Goal: Task Accomplishment & Management: Use online tool/utility

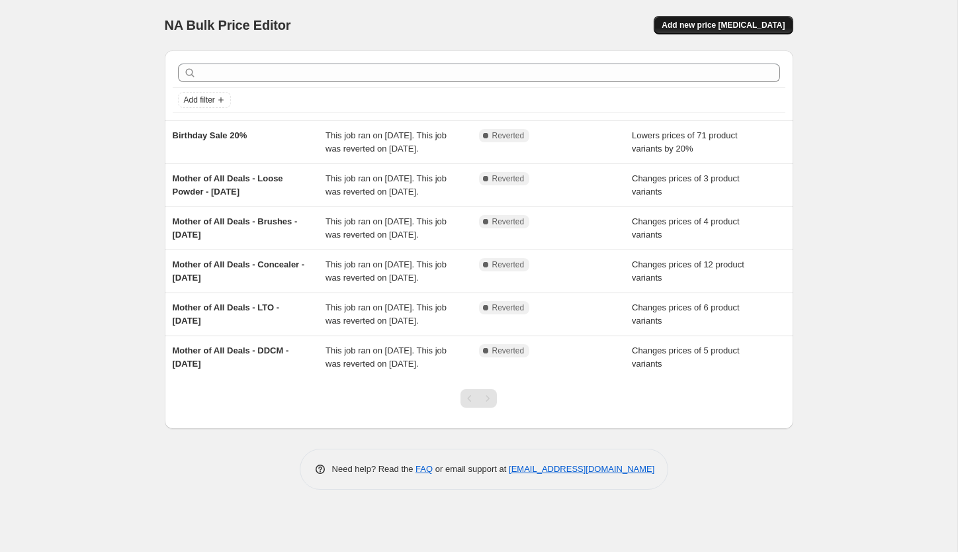
click at [691, 24] on span "Add new price [MEDICAL_DATA]" at bounding box center [722, 25] width 123 height 11
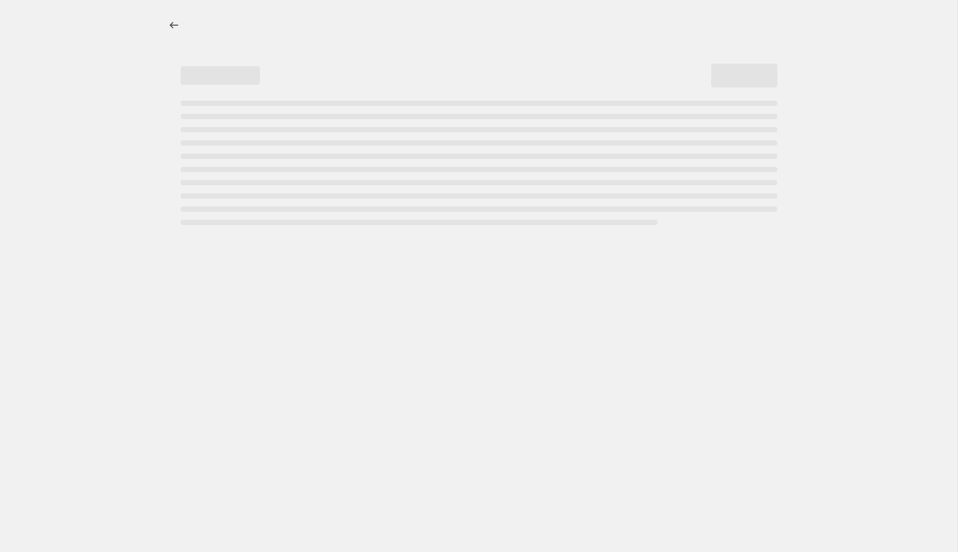
select select "percentage"
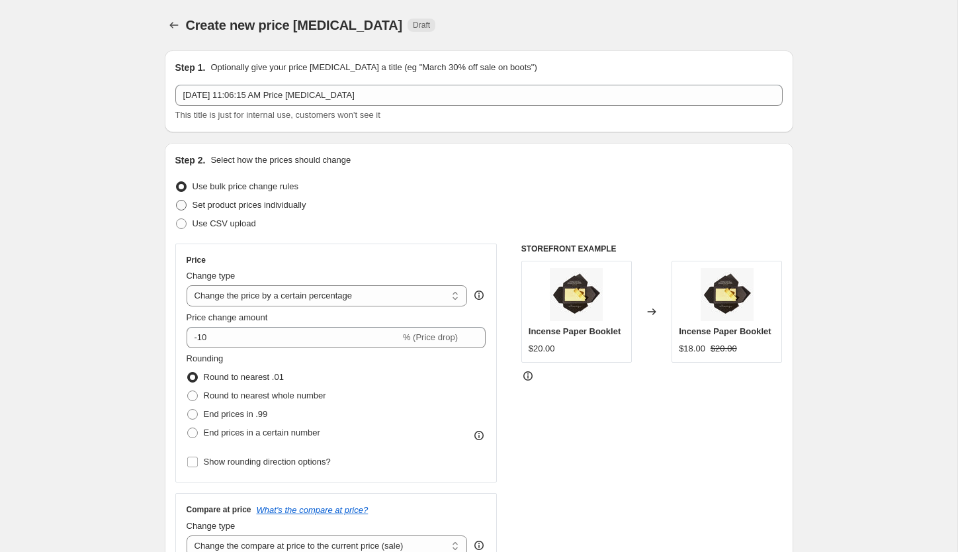
click at [179, 204] on span at bounding box center [181, 205] width 11 height 11
click at [177, 200] on input "Set product prices individually" at bounding box center [176, 200] width 1 height 1
radio input "true"
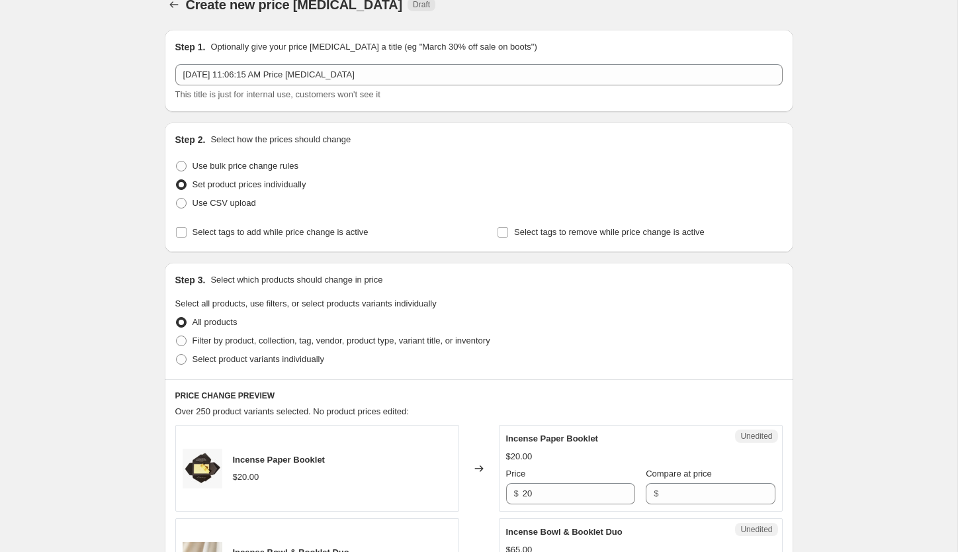
scroll to position [19, 0]
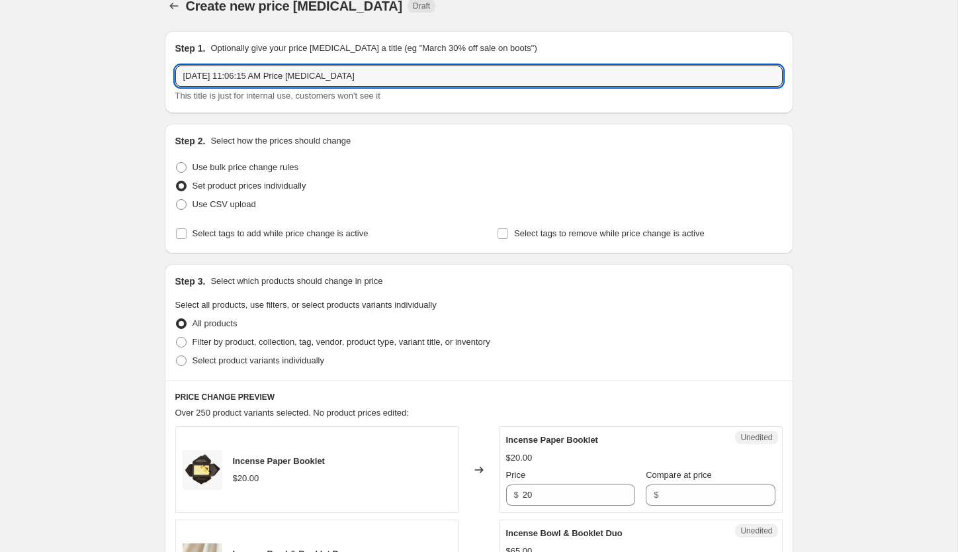
drag, startPoint x: 380, startPoint y: 71, endPoint x: 148, endPoint y: 69, distance: 232.2
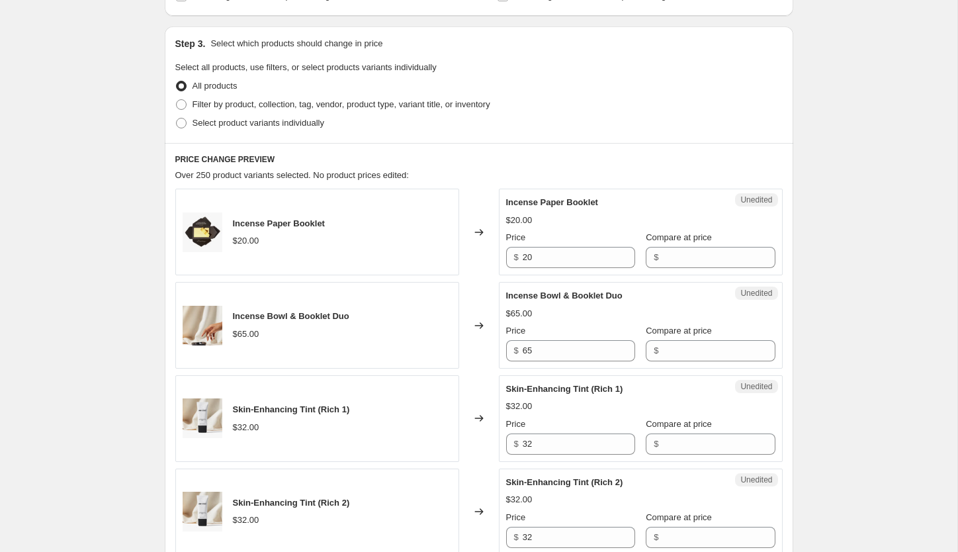
scroll to position [283, 0]
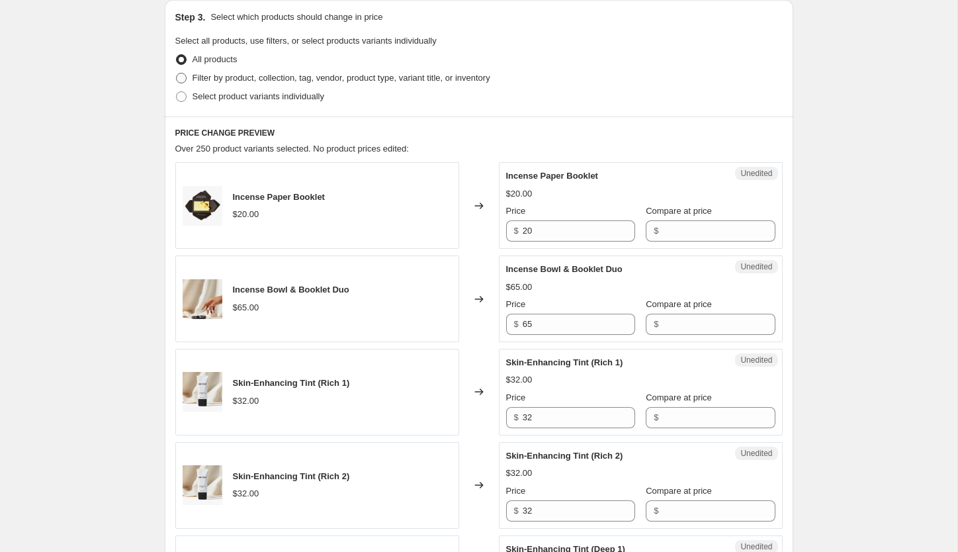
type input "Final Sale 9.4.25"
click at [185, 78] on span at bounding box center [181, 78] width 11 height 11
click at [177, 73] on input "Filter by product, collection, tag, vendor, product type, variant title, or inv…" at bounding box center [176, 73] width 1 height 1
radio input "true"
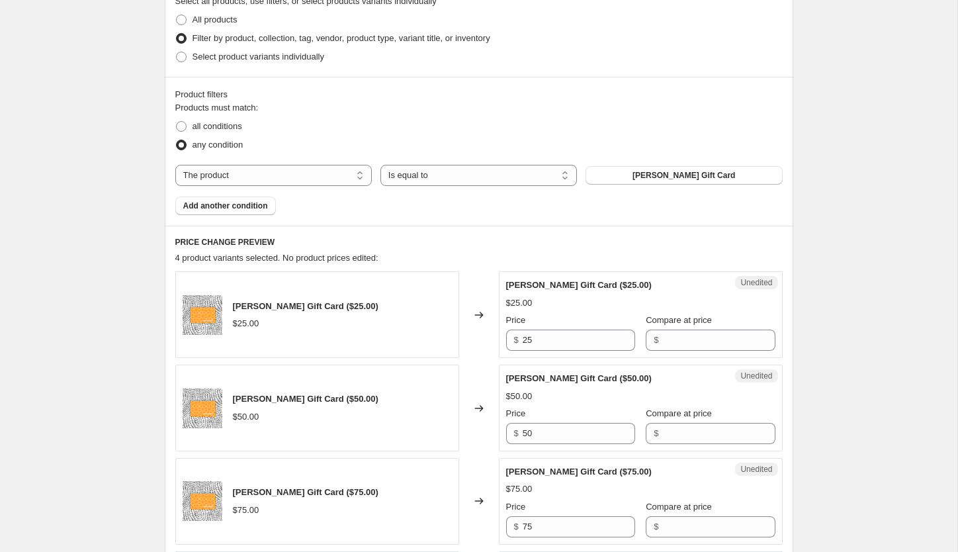
scroll to position [339, 0]
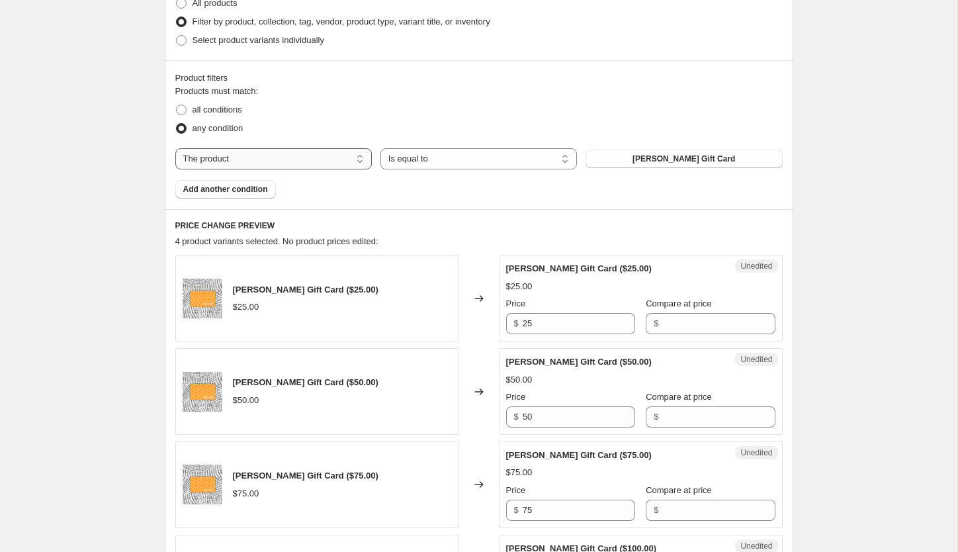
click at [315, 161] on select "The product The product's collection The product's tag The product's vendor The…" at bounding box center [273, 158] width 196 height 21
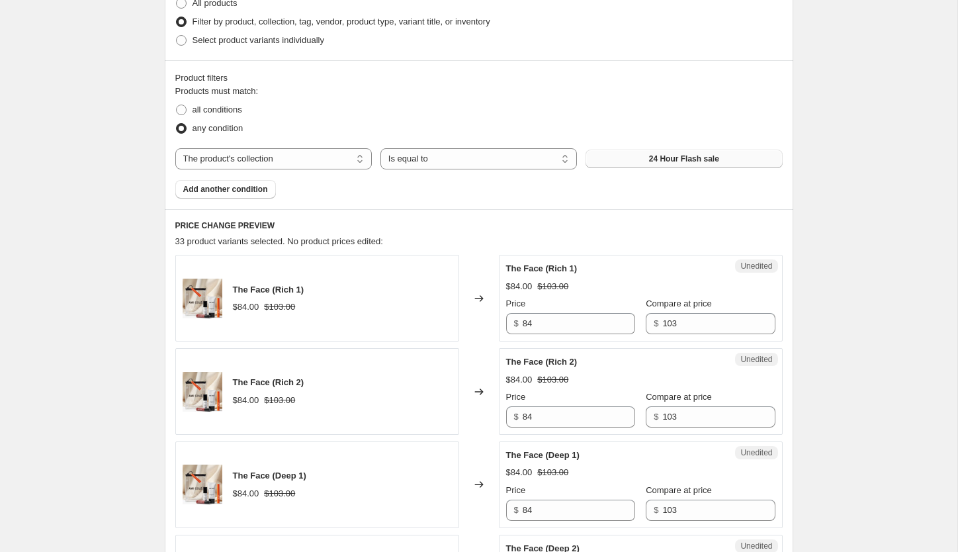
click at [657, 156] on span "24 Hour Flash sale" at bounding box center [684, 158] width 70 height 11
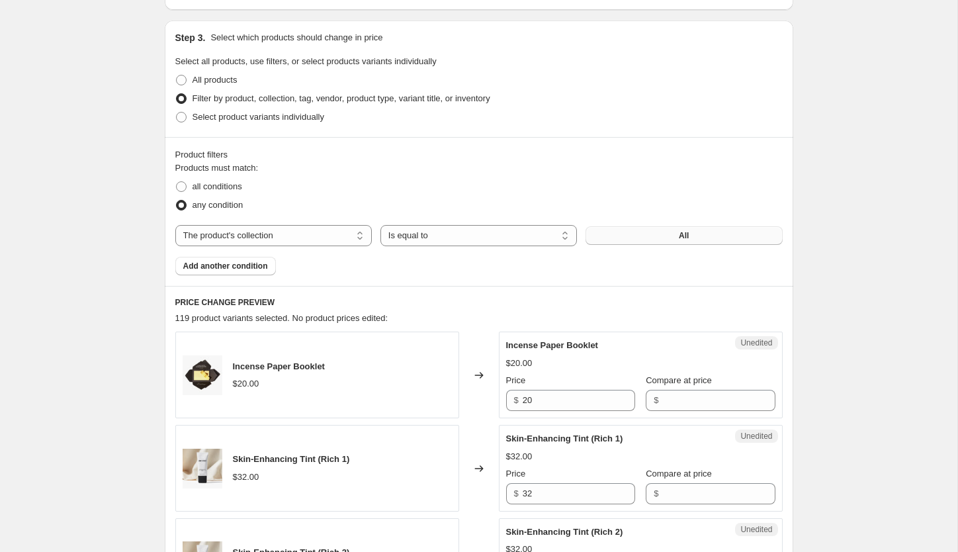
scroll to position [278, 0]
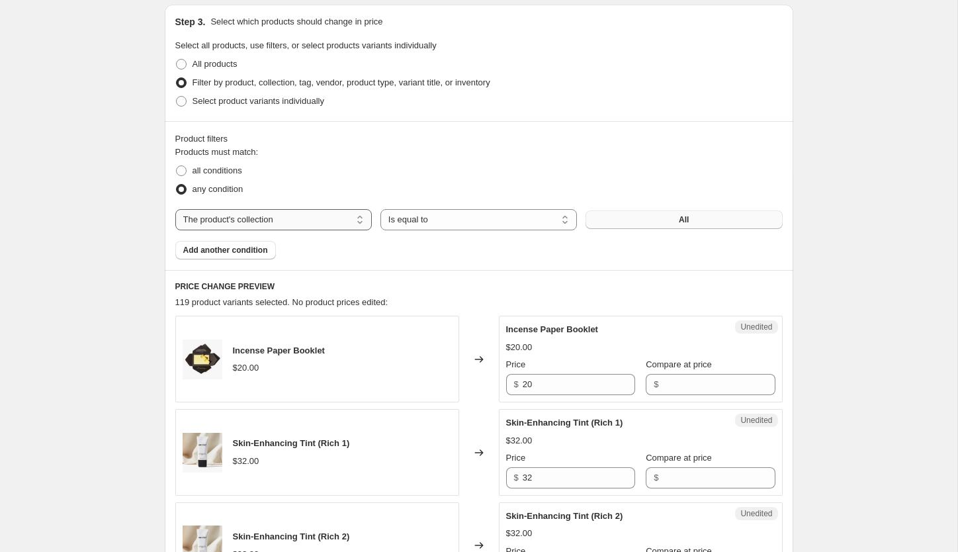
click at [318, 214] on select "The product The product's collection The product's tag The product's vendor The…" at bounding box center [273, 219] width 196 height 21
select select "title"
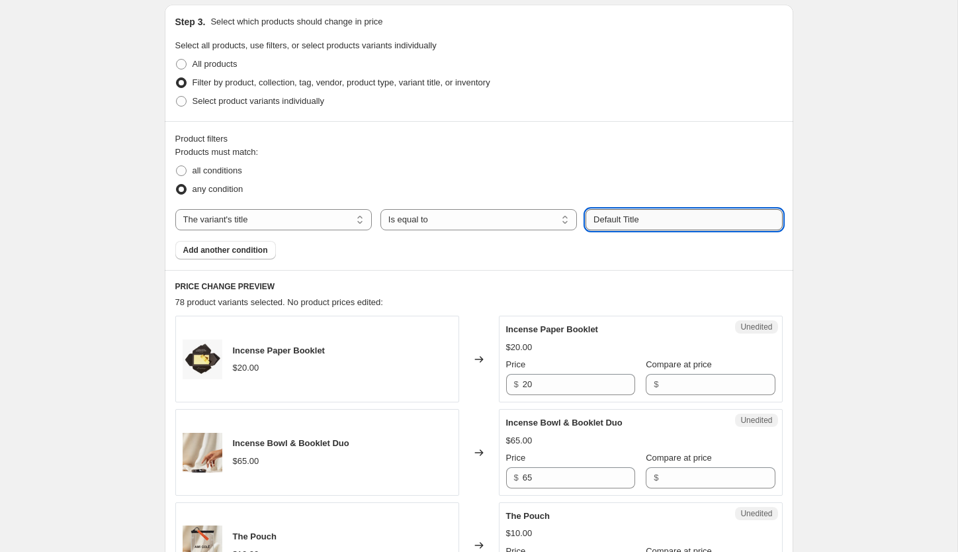
click at [642, 221] on input "Default Title" at bounding box center [683, 219] width 196 height 21
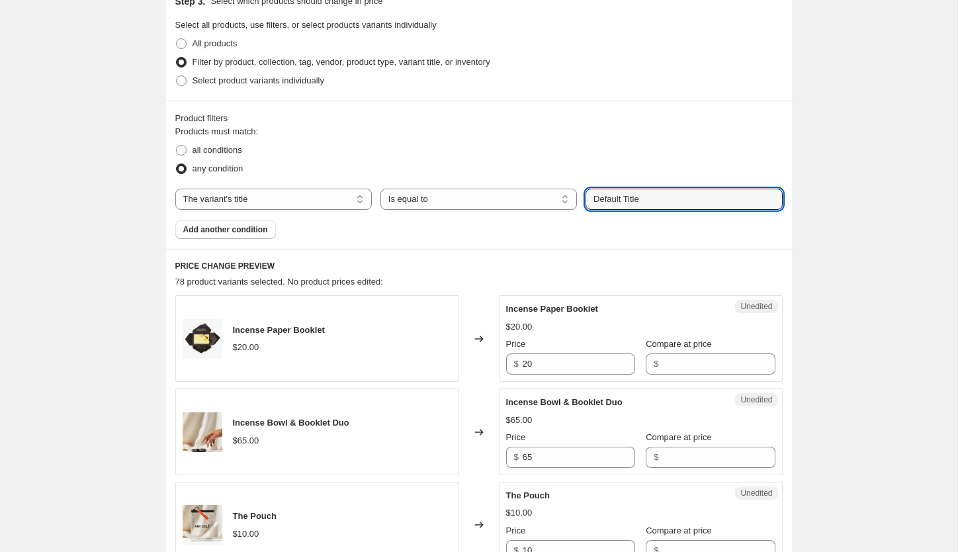
scroll to position [341, 0]
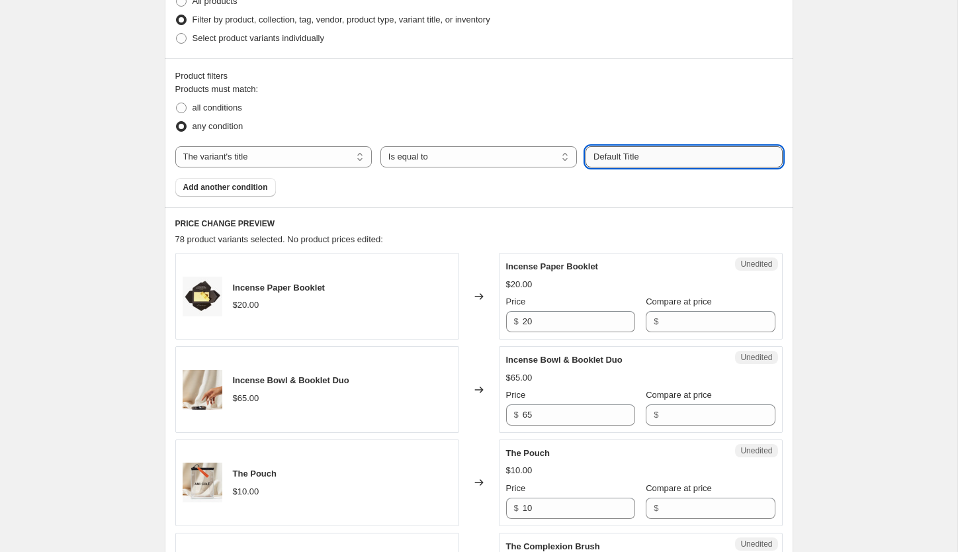
click at [669, 161] on input "Default Title" at bounding box center [683, 156] width 196 height 21
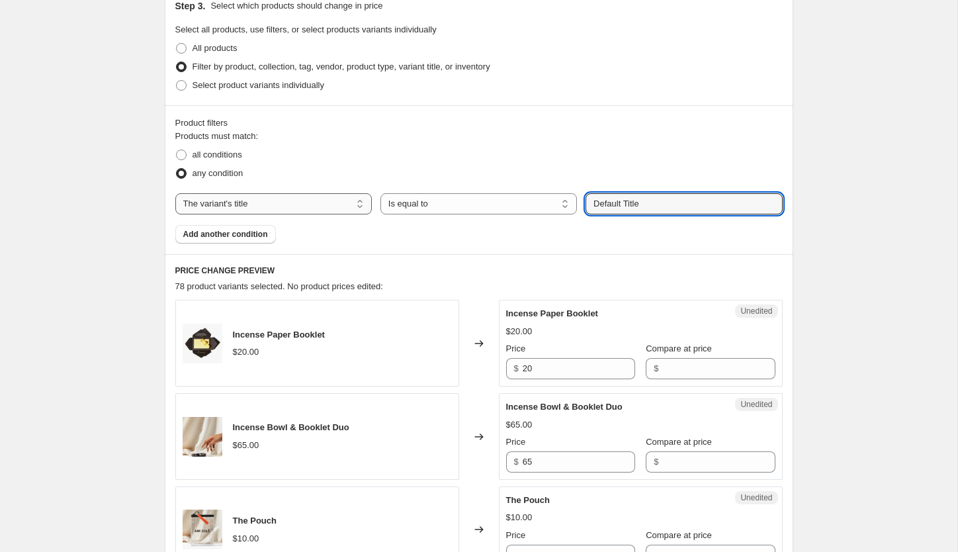
scroll to position [293, 0]
click at [181, 48] on span at bounding box center [181, 49] width 11 height 11
click at [177, 45] on input "All products" at bounding box center [176, 44] width 1 height 1
radio input "true"
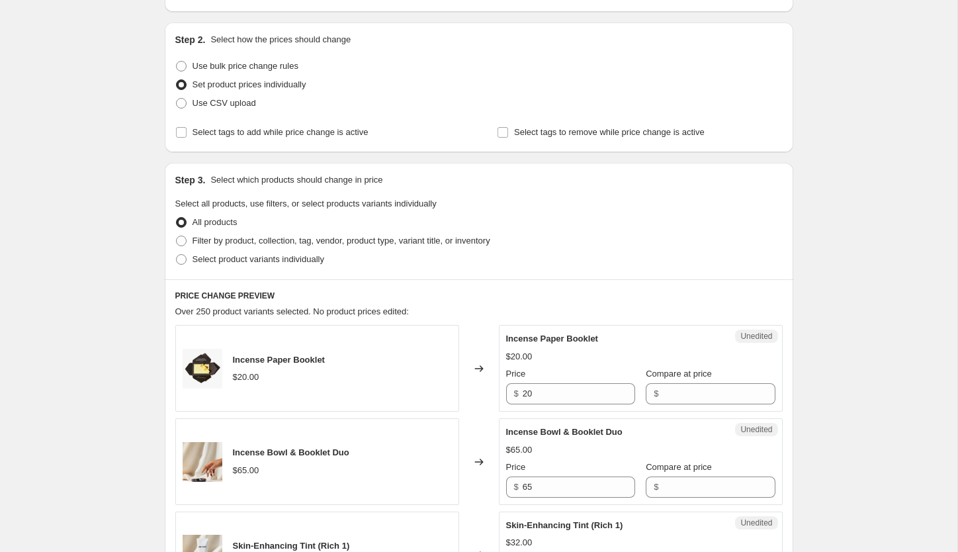
scroll to position [0, 0]
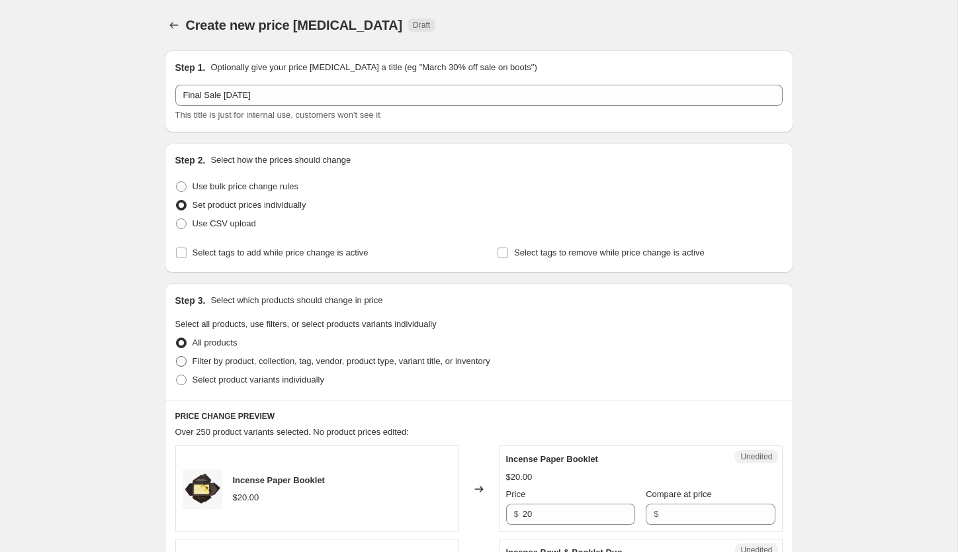
click at [186, 362] on span at bounding box center [181, 361] width 11 height 11
click at [177, 357] on input "Filter by product, collection, tag, vendor, product type, variant title, or inv…" at bounding box center [176, 356] width 1 height 1
radio input "true"
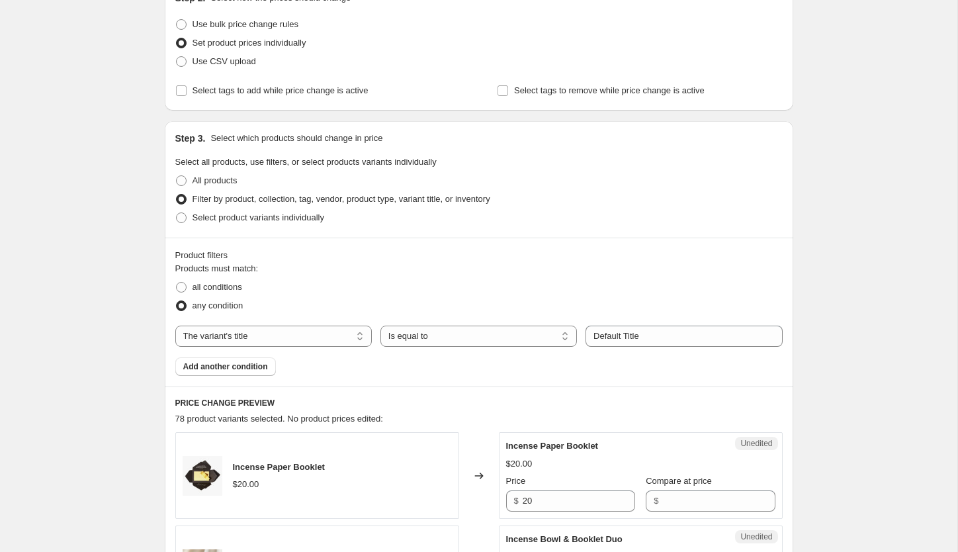
scroll to position [239, 0]
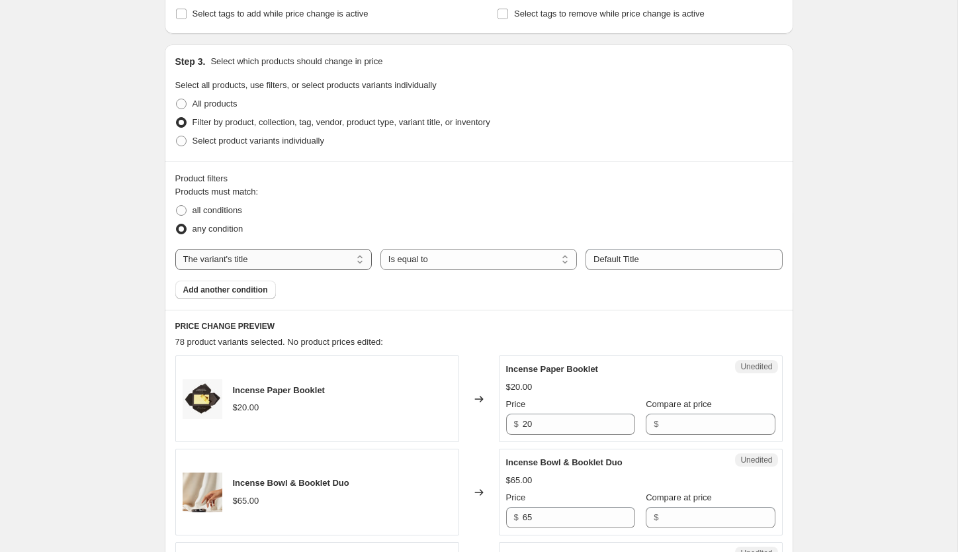
click at [362, 265] on select "The product The product's collection The product's tag The product's vendor The…" at bounding box center [273, 259] width 196 height 21
select select "product_status"
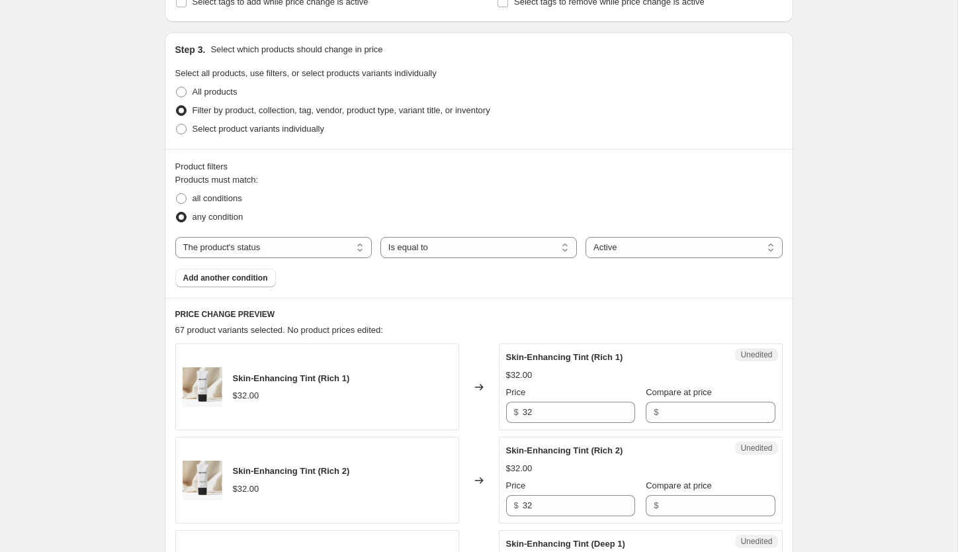
scroll to position [236, 0]
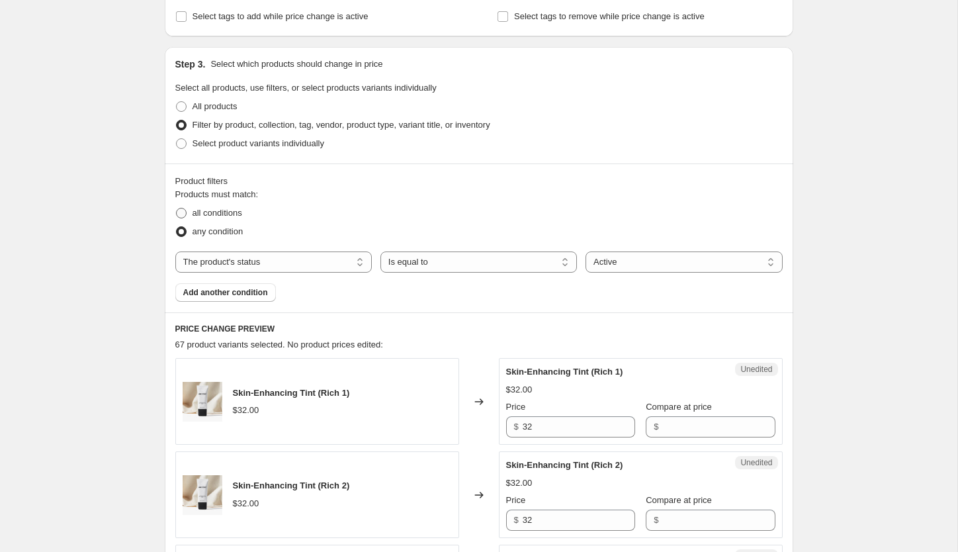
click at [178, 214] on span at bounding box center [181, 213] width 11 height 11
click at [177, 208] on input "all conditions" at bounding box center [176, 208] width 1 height 1
radio input "true"
click at [205, 292] on span "Add another condition" at bounding box center [225, 292] width 85 height 11
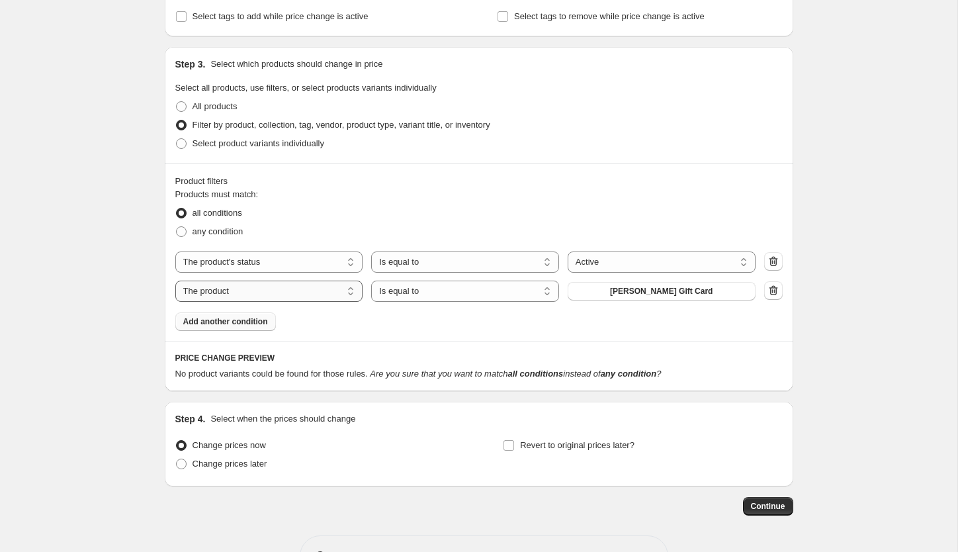
click at [354, 294] on select "The product The product's collection The product's tag The product's vendor The…" at bounding box center [269, 290] width 188 height 21
select select "collection"
click at [622, 294] on button "24 Hour Flash sale" at bounding box center [662, 291] width 188 height 19
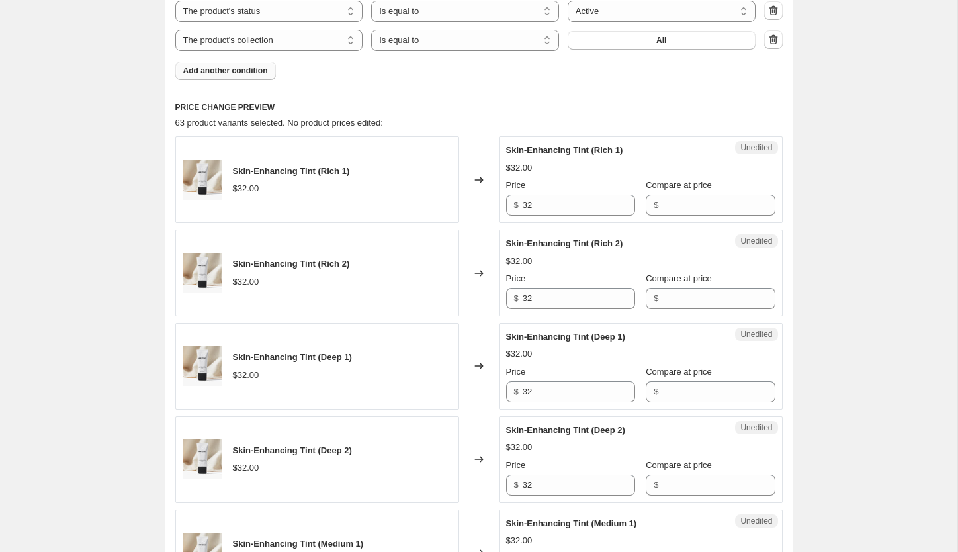
scroll to position [493, 0]
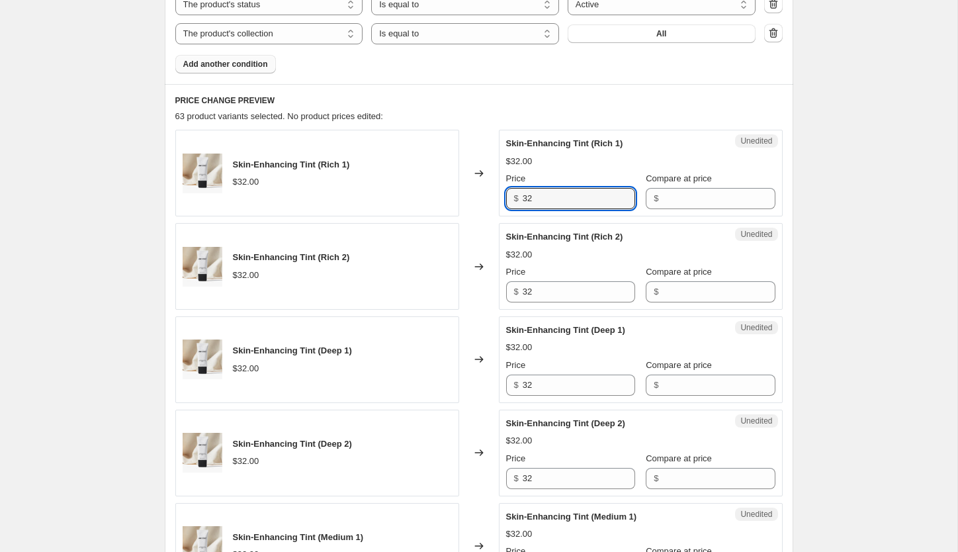
drag, startPoint x: 539, startPoint y: 198, endPoint x: 505, endPoint y: 194, distance: 33.9
click at [506, 194] on div "$ 32" at bounding box center [570, 198] width 129 height 21
type input "16"
click at [553, 288] on input "32" at bounding box center [579, 291] width 112 height 21
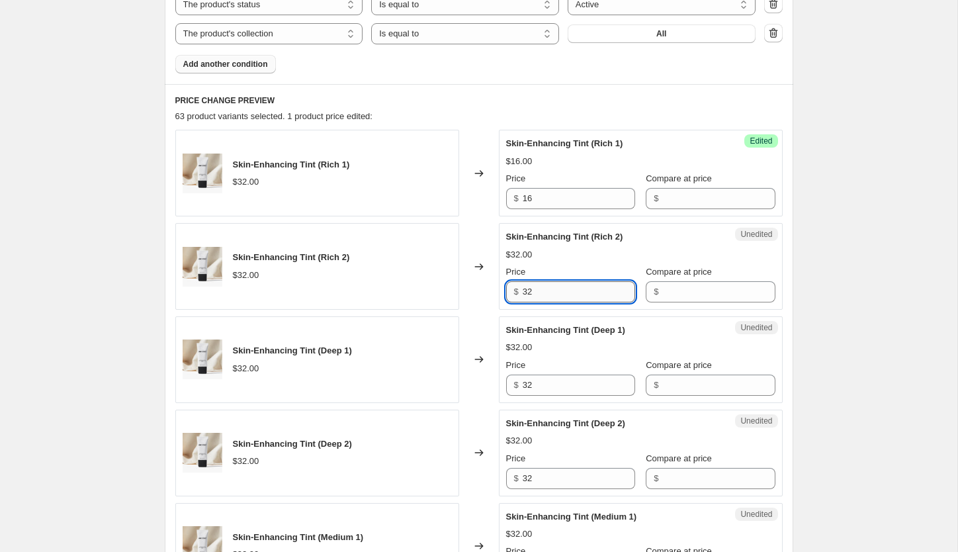
click at [553, 288] on input "32" at bounding box center [579, 291] width 112 height 21
paste input "16"
type input "16"
click at [691, 190] on input "Compare at price" at bounding box center [718, 198] width 112 height 21
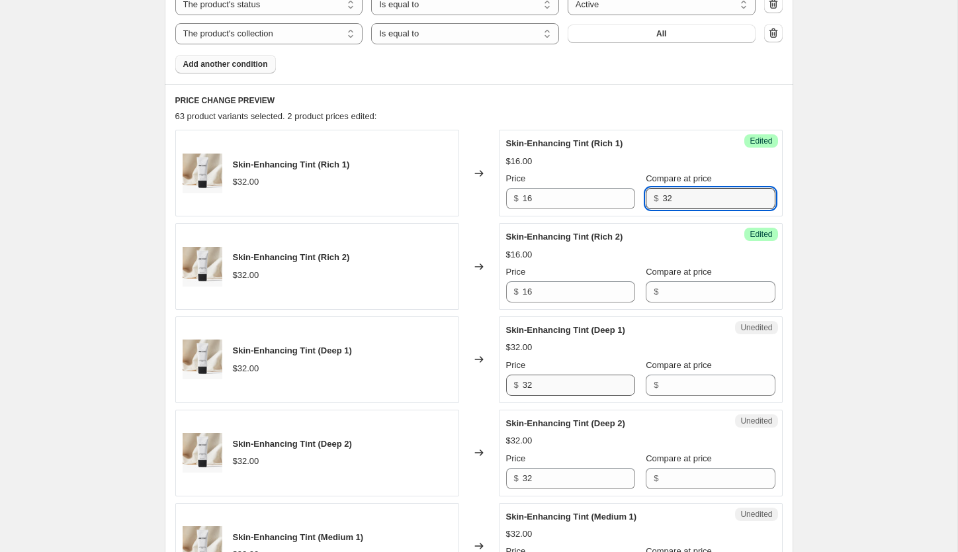
type input "32"
click at [537, 388] on input "32" at bounding box center [579, 384] width 112 height 21
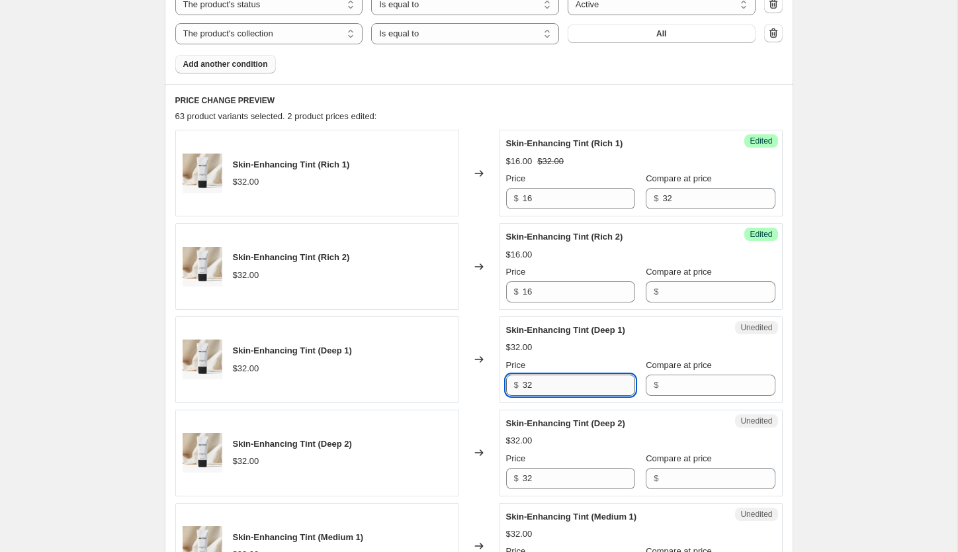
paste input "16"
type input "16"
click at [564, 482] on input "32" at bounding box center [579, 478] width 112 height 21
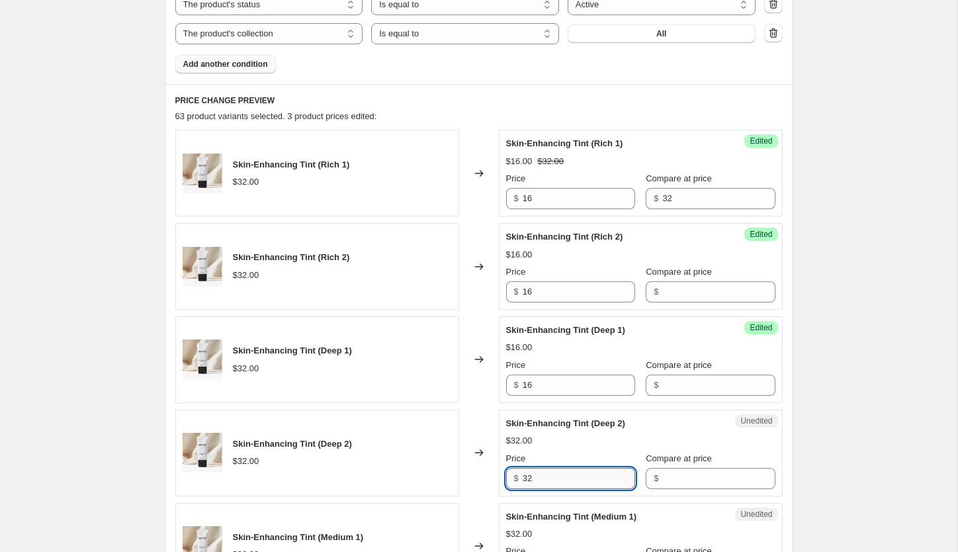
click at [564, 482] on input "32" at bounding box center [579, 478] width 112 height 21
paste input "16"
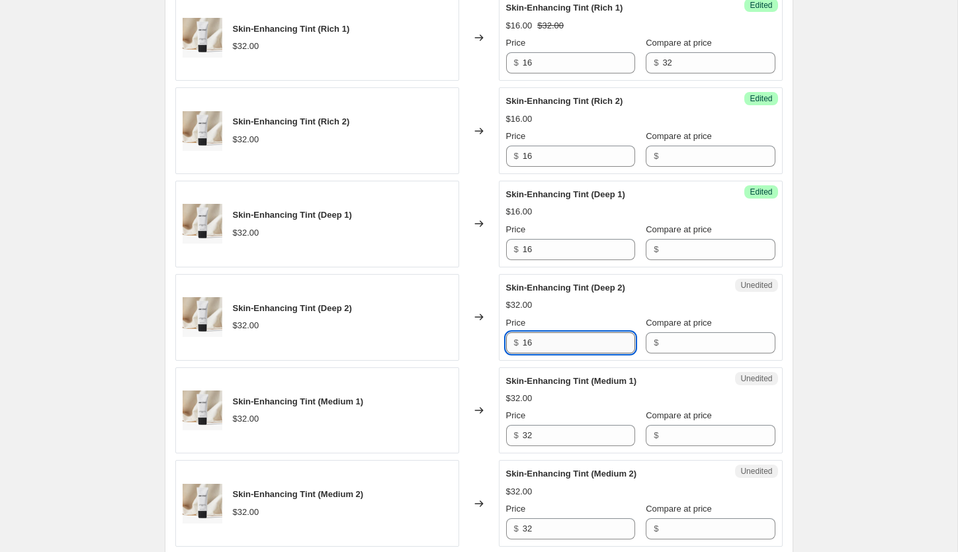
scroll to position [644, 0]
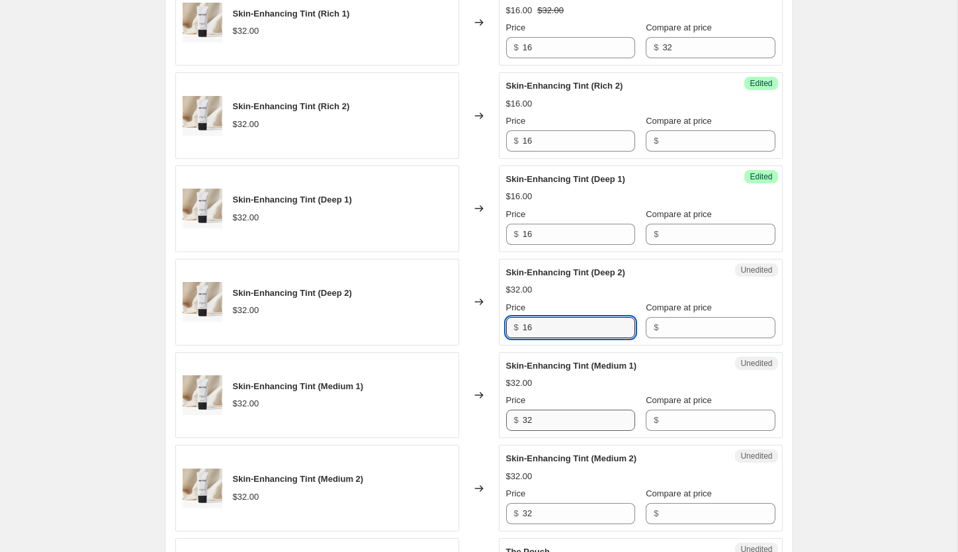
type input "16"
click at [546, 422] on input "32" at bounding box center [579, 419] width 112 height 21
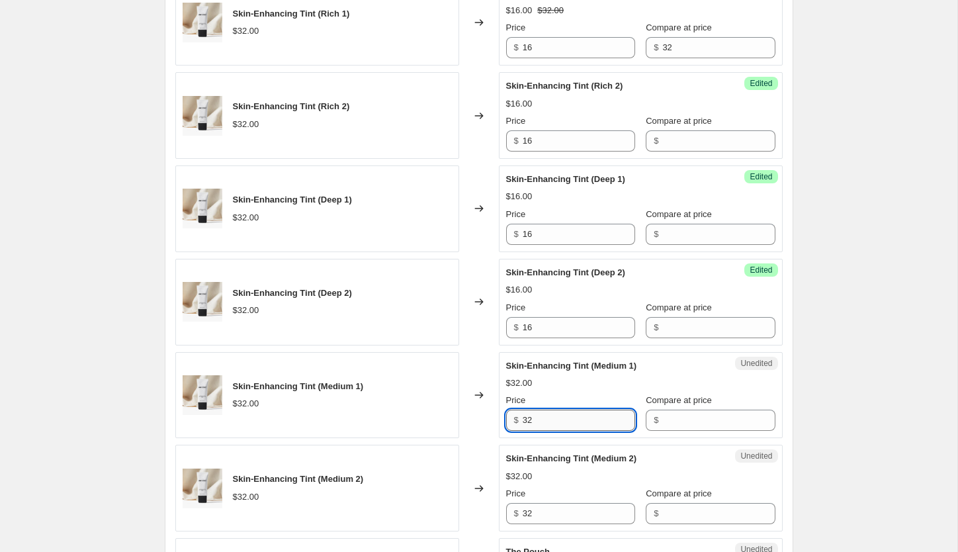
click at [546, 422] on input "32" at bounding box center [579, 419] width 112 height 21
paste input "16"
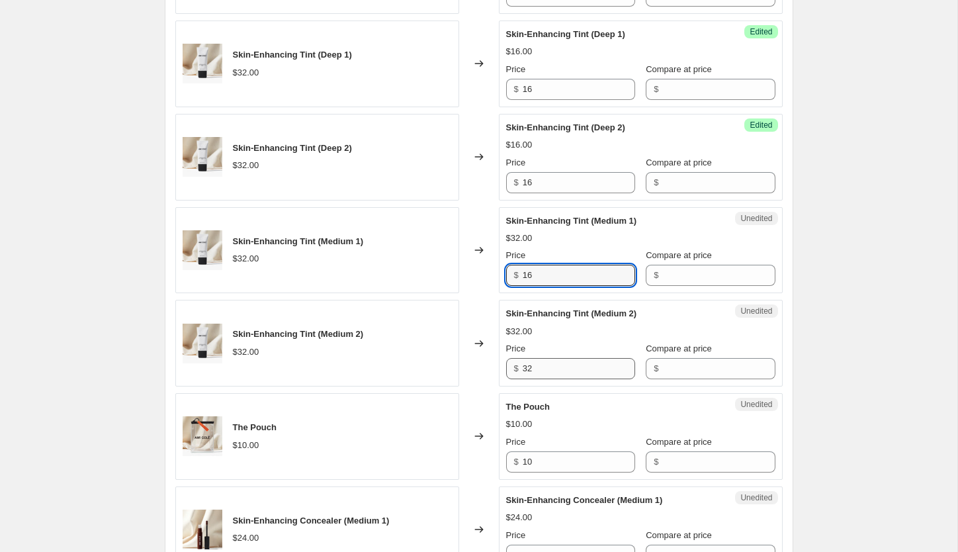
scroll to position [790, 0]
type input "16"
click at [540, 368] on input "32" at bounding box center [579, 367] width 112 height 21
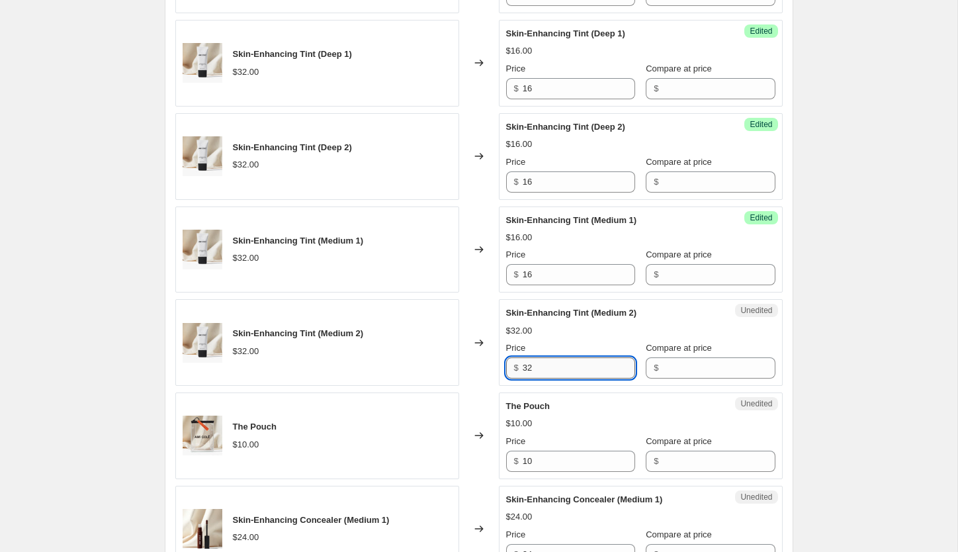
paste input "16"
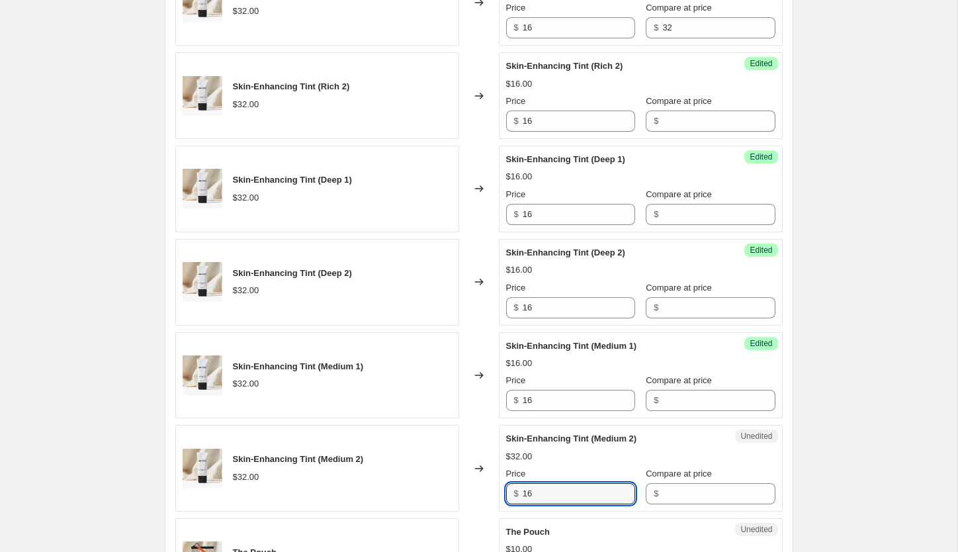
scroll to position [648, 0]
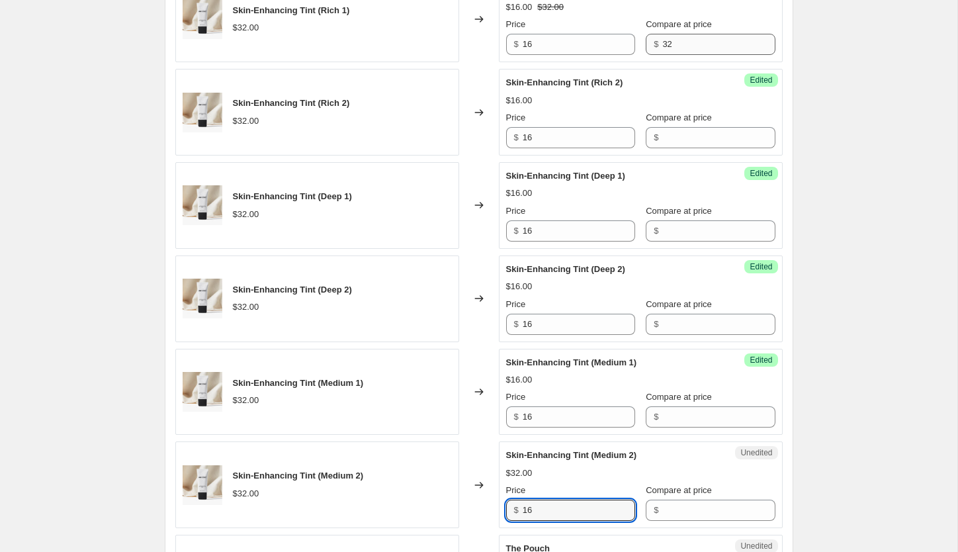
type input "16"
click at [665, 46] on input "32" at bounding box center [718, 44] width 112 height 21
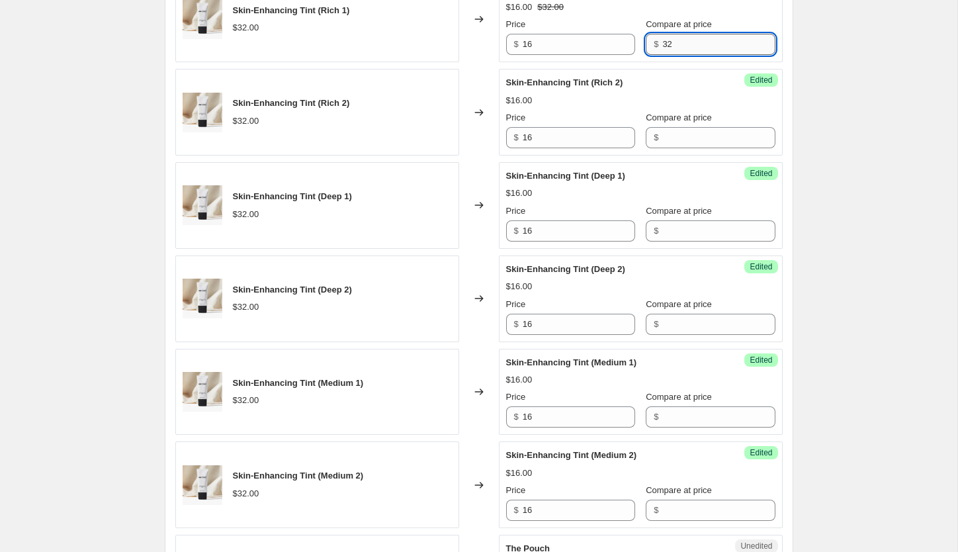
click at [665, 46] on input "32" at bounding box center [718, 44] width 112 height 21
click at [677, 130] on input "Compare at price" at bounding box center [718, 137] width 112 height 21
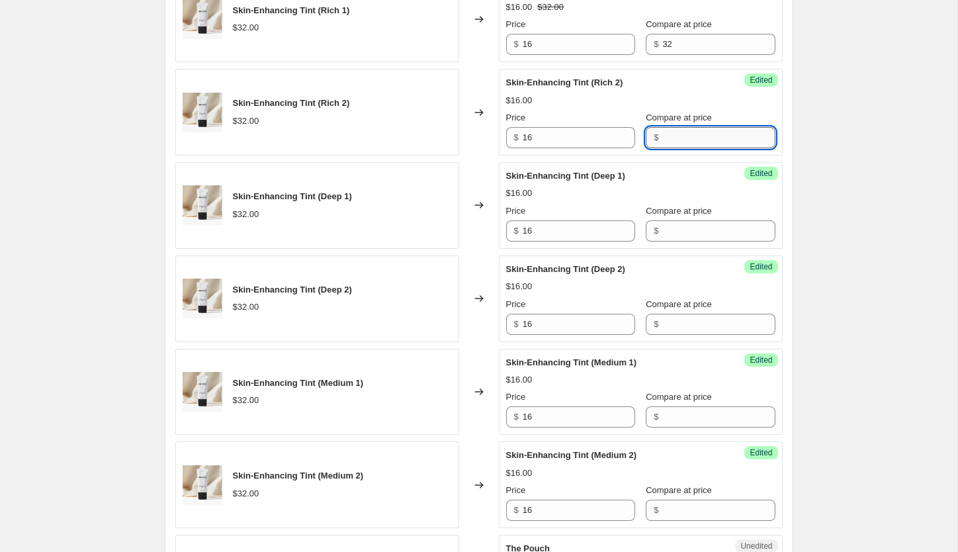
click at [677, 130] on input "Compare at price" at bounding box center [718, 137] width 112 height 21
paste input "32"
type input "32"
click at [674, 228] on input "Compare at price" at bounding box center [718, 230] width 112 height 21
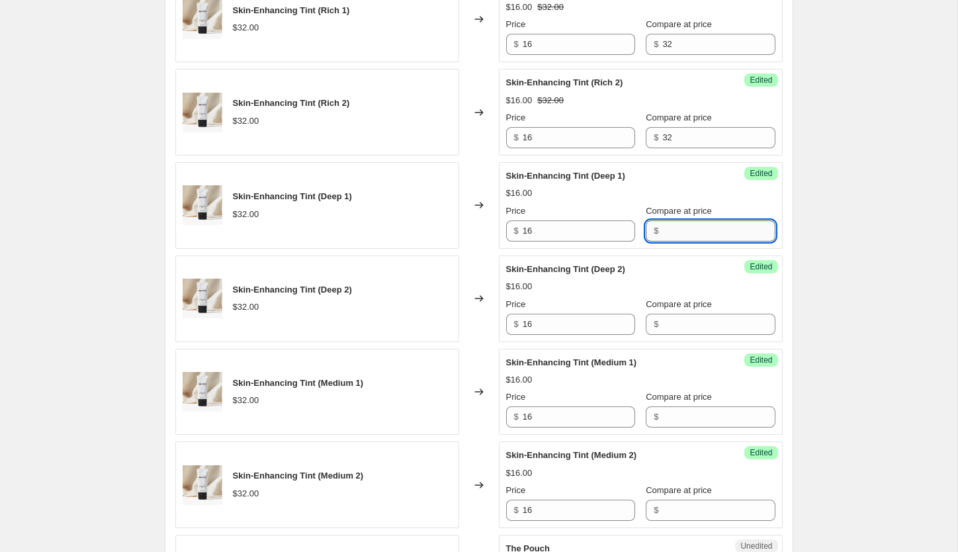
click at [674, 228] on input "Compare at price" at bounding box center [718, 230] width 112 height 21
paste input "32"
type input "32"
click at [688, 319] on input "Compare at price" at bounding box center [718, 324] width 112 height 21
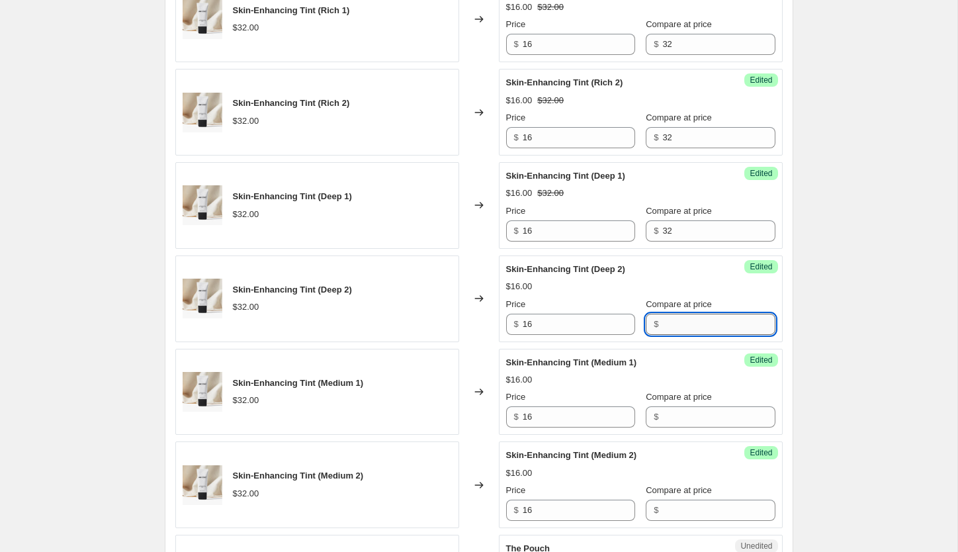
paste input "32"
type input "32"
click at [693, 422] on input "Compare at price" at bounding box center [718, 416] width 112 height 21
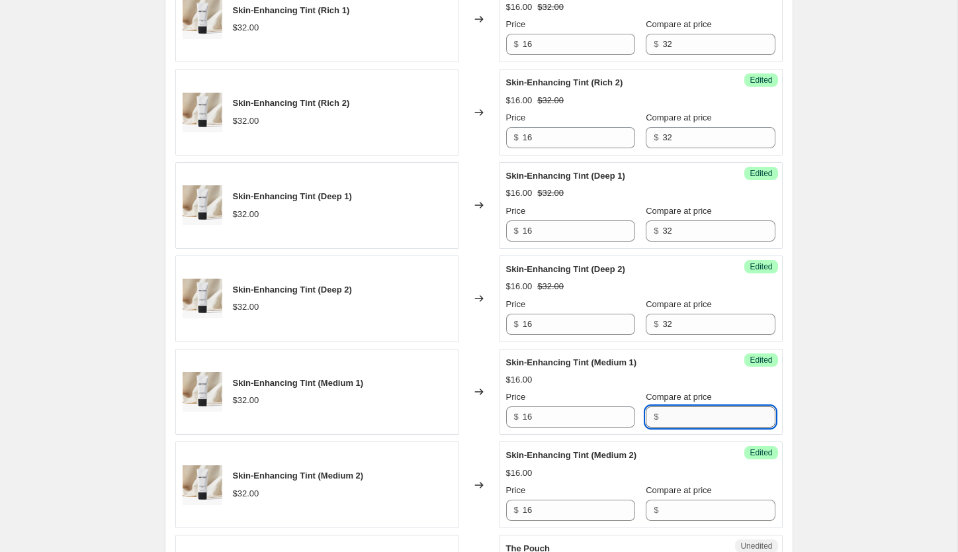
paste input "32"
type input "32"
click at [704, 505] on input "Compare at price" at bounding box center [718, 509] width 112 height 21
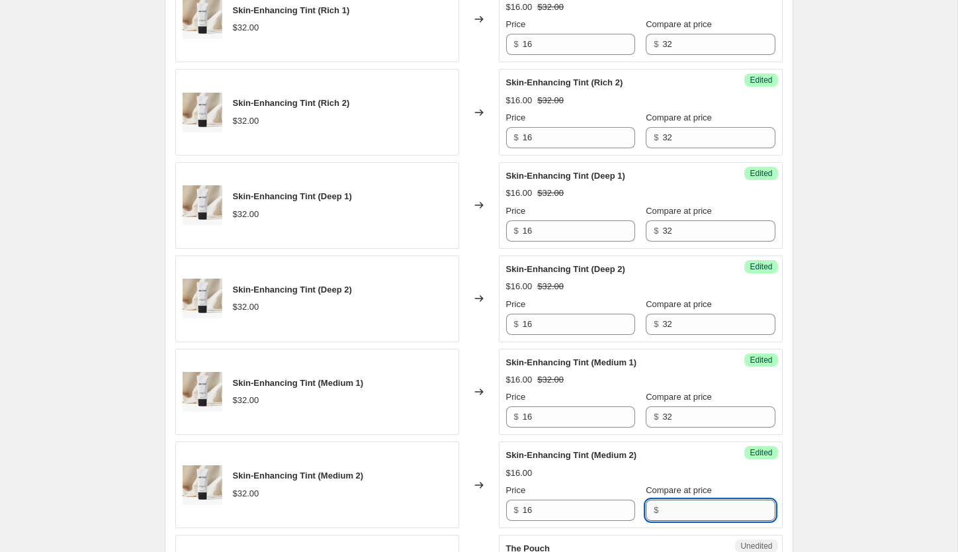
click at [704, 505] on input "Compare at price" at bounding box center [718, 509] width 112 height 21
paste input "32"
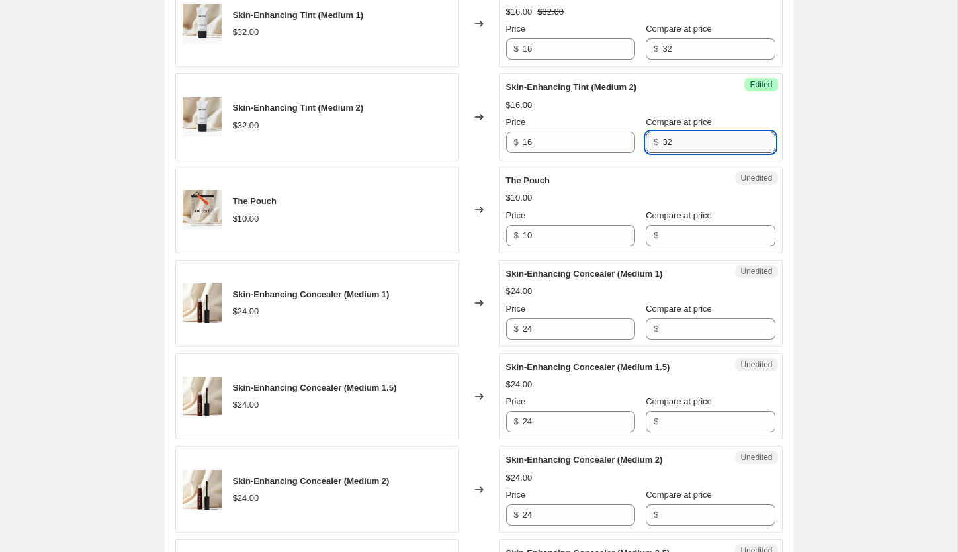
scroll to position [1014, 0]
type input "32"
click at [672, 247] on input "Compare at price" at bounding box center [718, 236] width 112 height 21
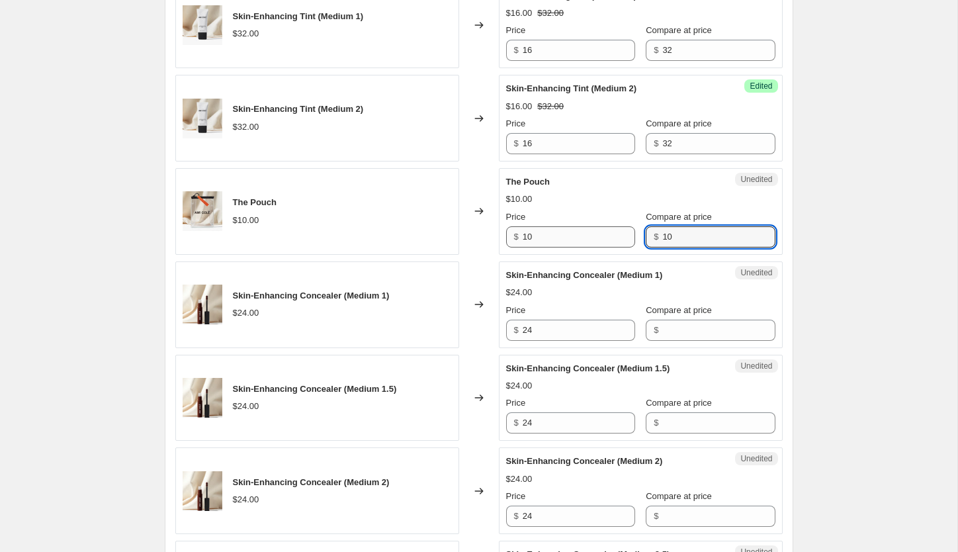
type input "10"
click at [569, 232] on input "10" at bounding box center [579, 236] width 112 height 21
type input "1"
type input "4"
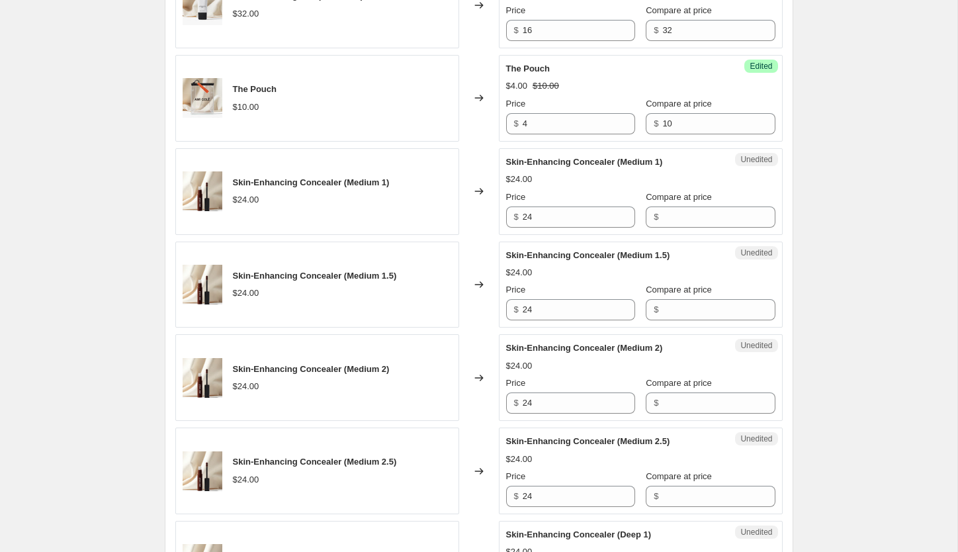
scroll to position [1128, 0]
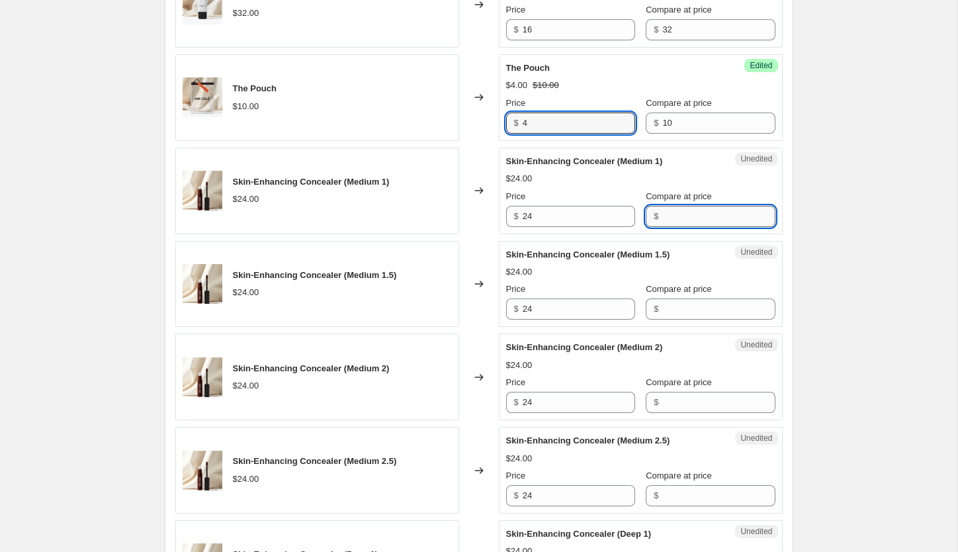
click at [671, 216] on input "Compare at price" at bounding box center [718, 216] width 112 height 21
type input "24"
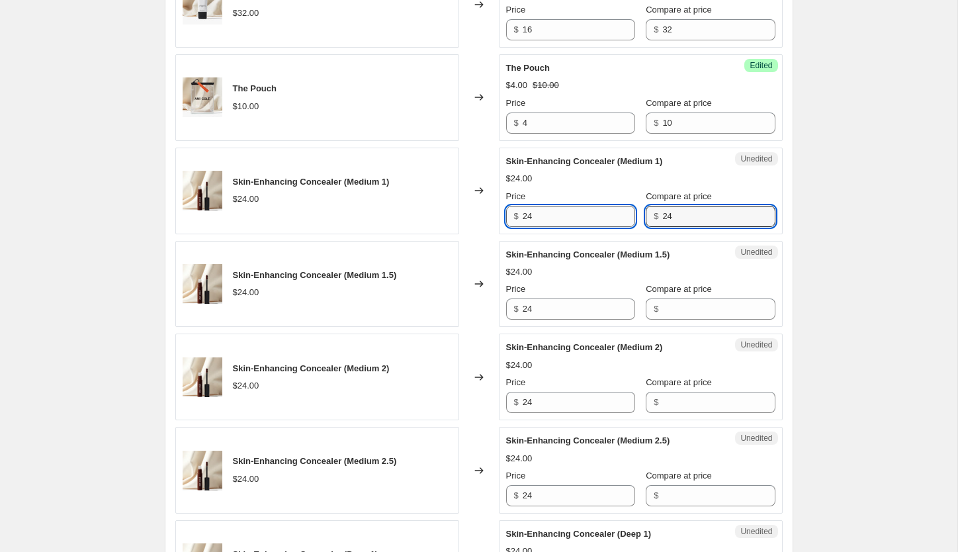
click at [557, 214] on input "24" at bounding box center [579, 216] width 112 height 21
type input "4"
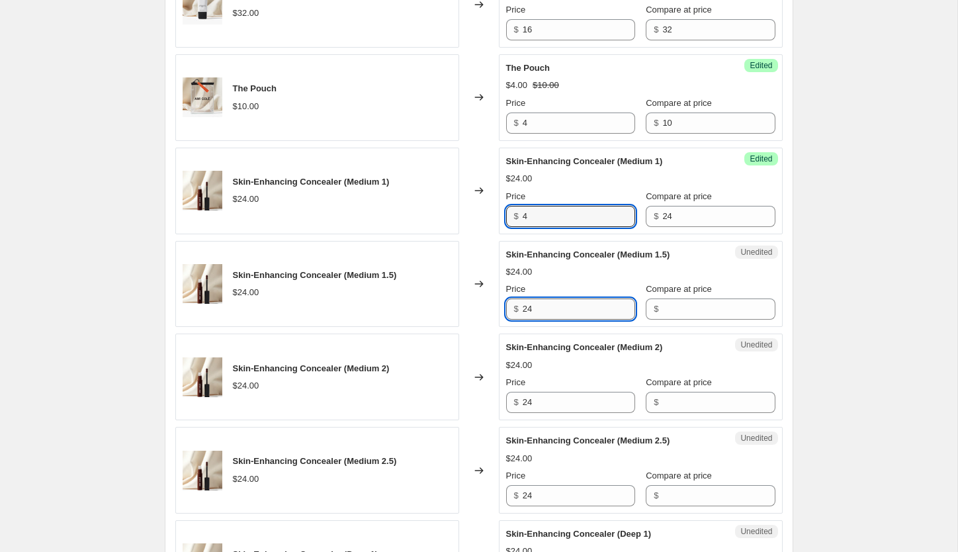
click at [564, 315] on input "24" at bounding box center [579, 308] width 112 height 21
paste input "text"
type input "4"
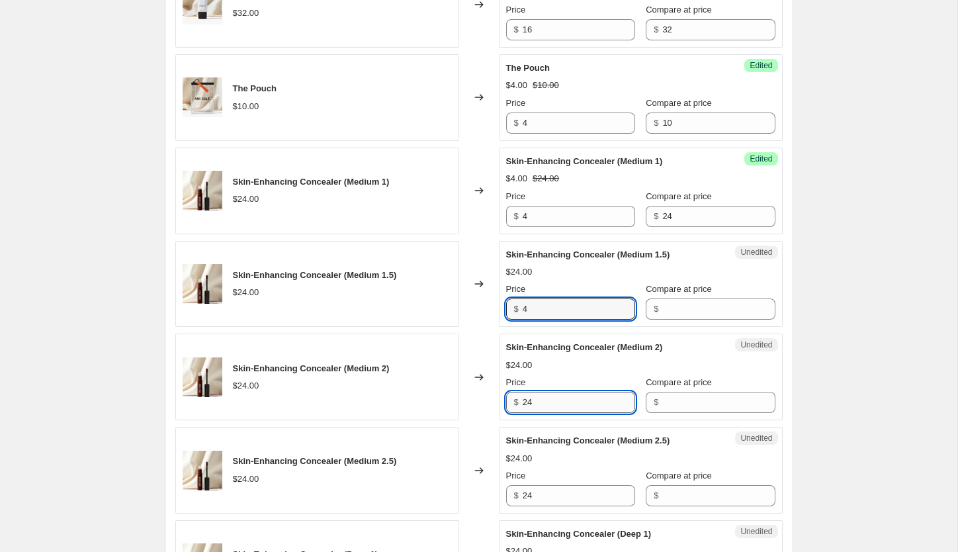
click at [552, 410] on input "24" at bounding box center [579, 402] width 112 height 21
paste input "text"
type input "4"
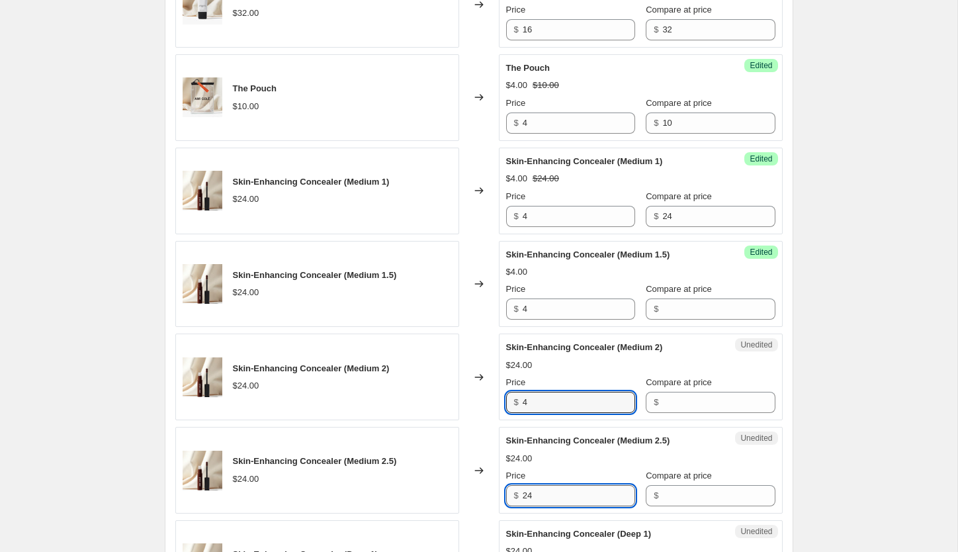
click at [548, 497] on input "24" at bounding box center [579, 495] width 112 height 21
paste input "text"
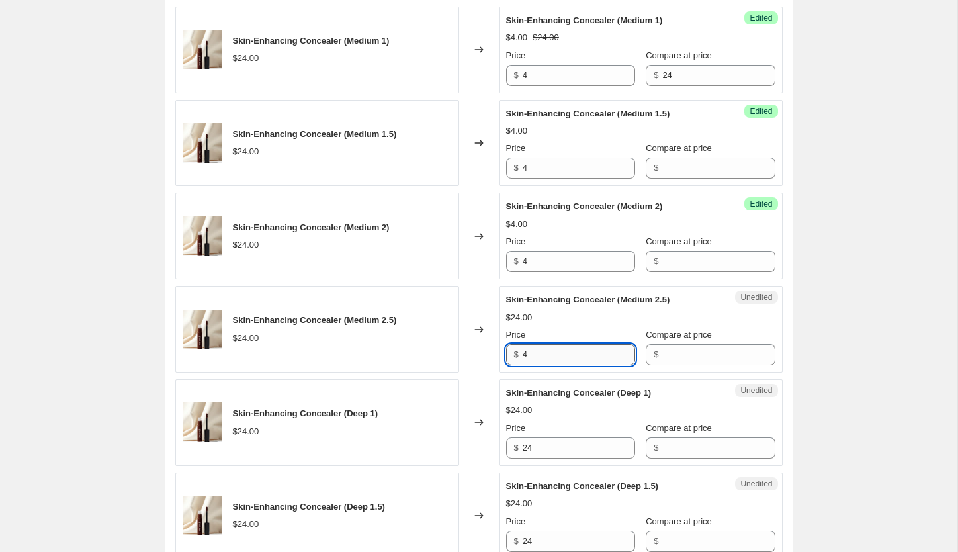
scroll to position [1285, 0]
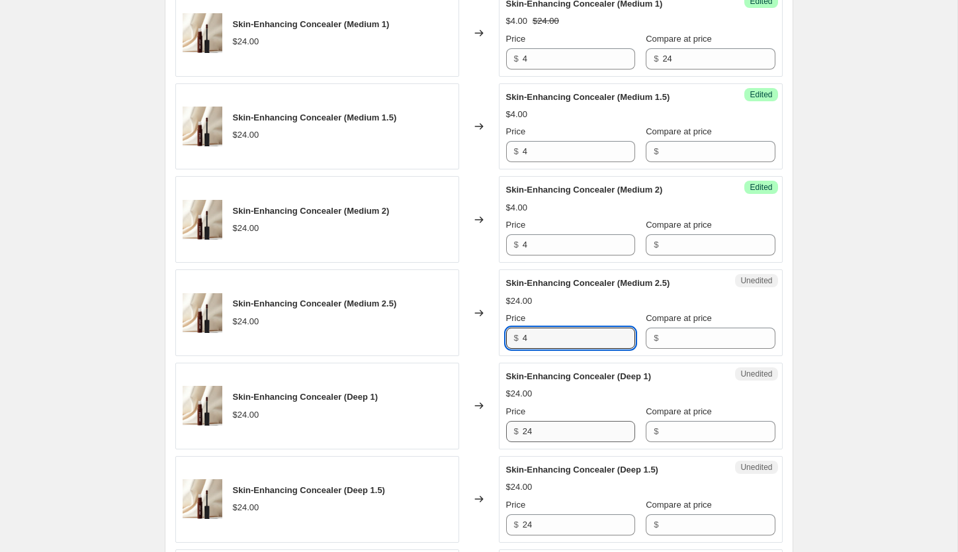
type input "4"
click at [542, 431] on input "24" at bounding box center [579, 431] width 112 height 21
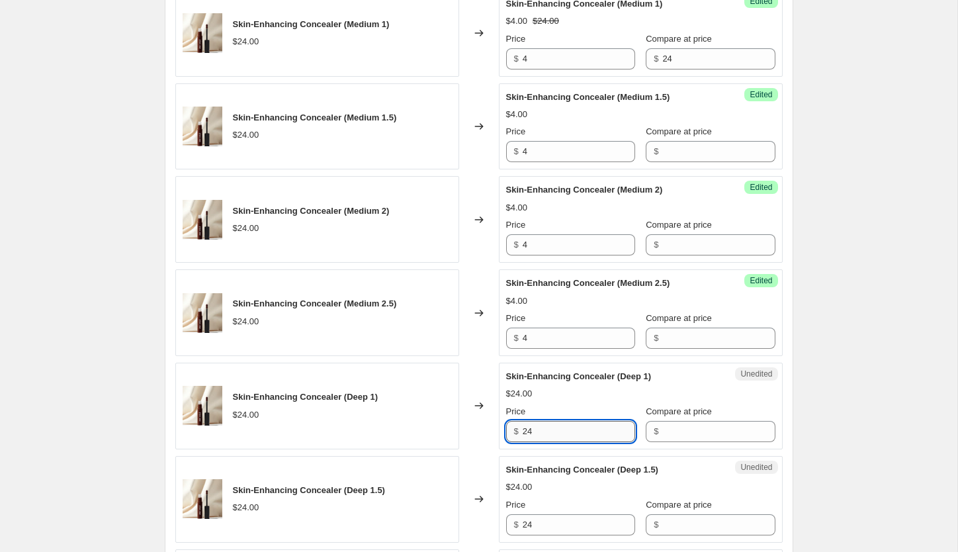
click at [542, 431] on input "24" at bounding box center [579, 431] width 112 height 21
paste input "text"
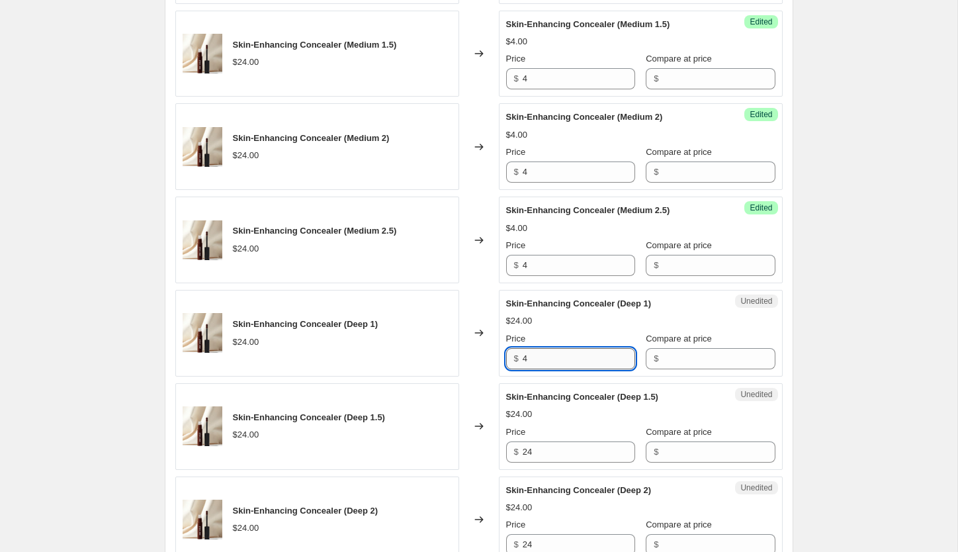
scroll to position [1402, 0]
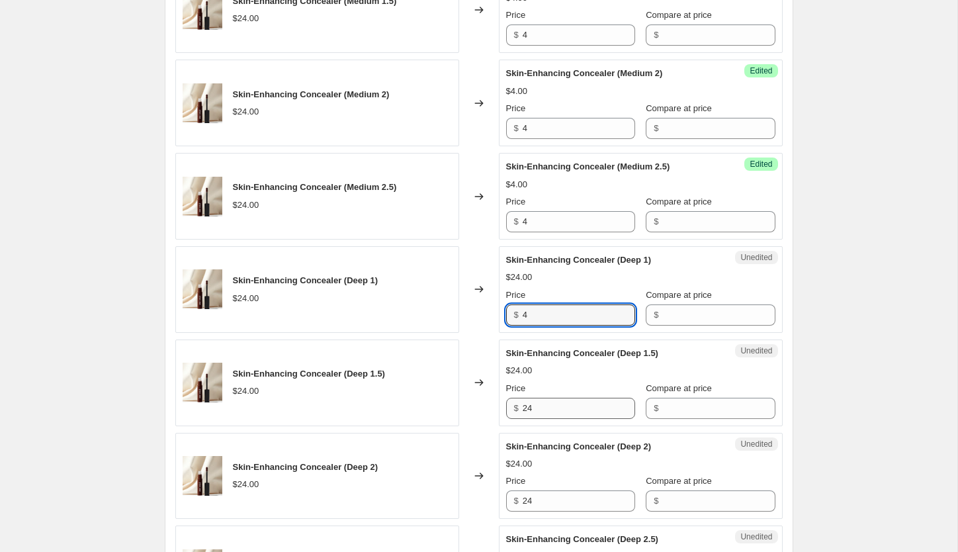
type input "4"
click at [543, 405] on input "24" at bounding box center [579, 408] width 112 height 21
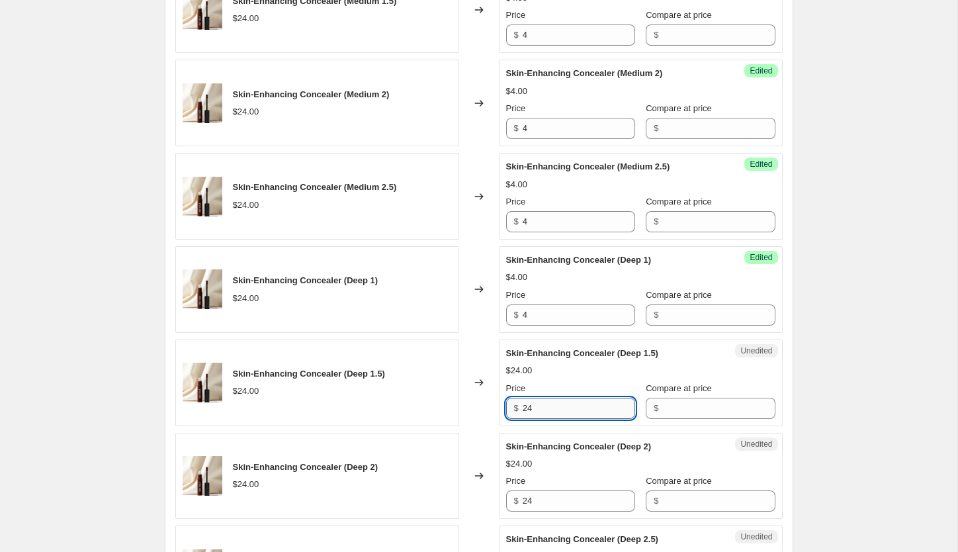
click at [543, 405] on input "24" at bounding box center [579, 408] width 112 height 21
paste input "text"
type input "4"
click at [552, 499] on input "24" at bounding box center [579, 500] width 112 height 21
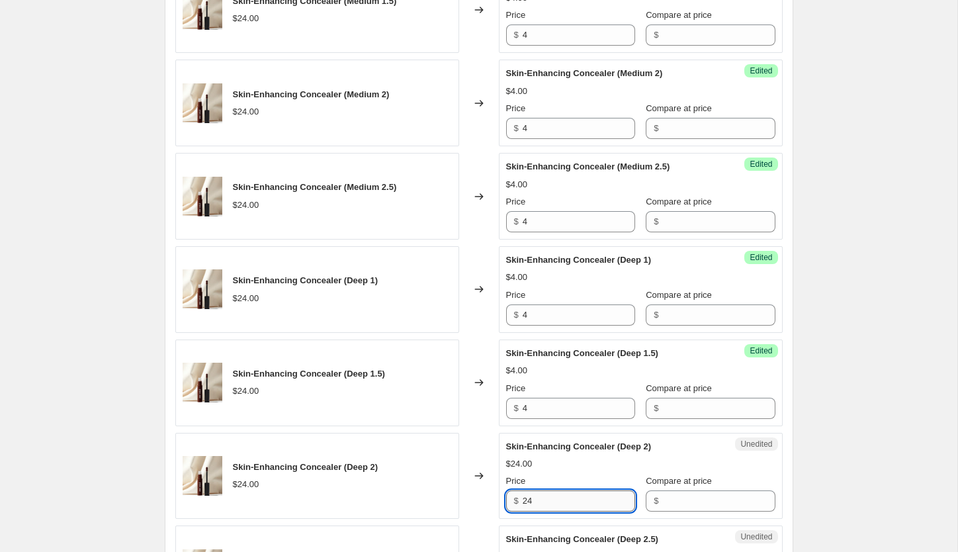
click at [552, 499] on input "24" at bounding box center [579, 500] width 112 height 21
paste input "4"
type input "244"
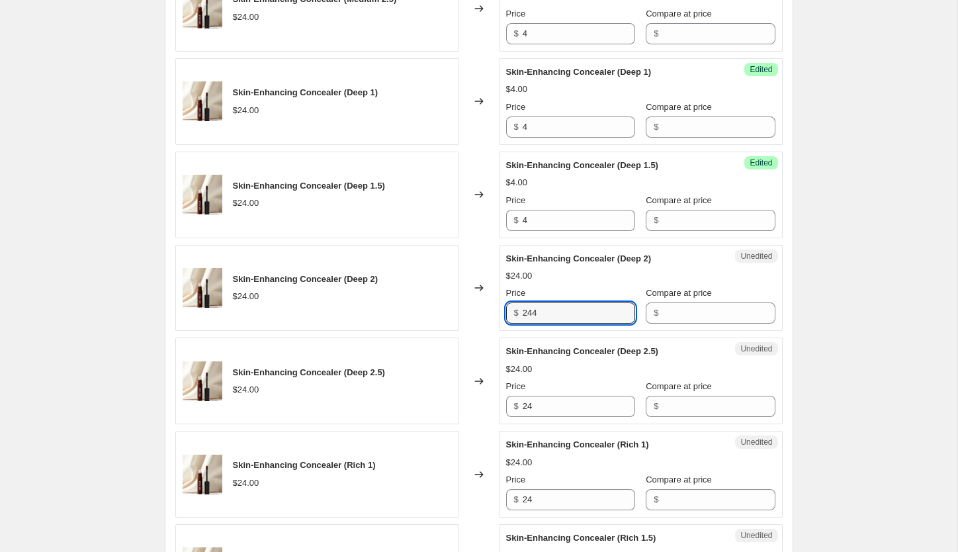
scroll to position [1590, 0]
paste input "4"
type input "4"
click at [551, 409] on input "24" at bounding box center [579, 405] width 112 height 21
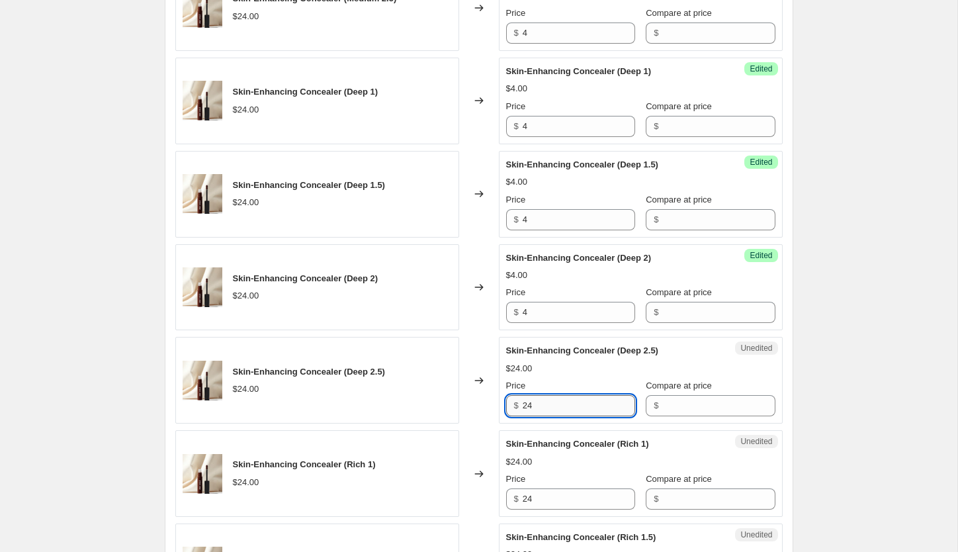
paste input "text"
type input "4"
click at [544, 495] on input "24" at bounding box center [579, 498] width 112 height 21
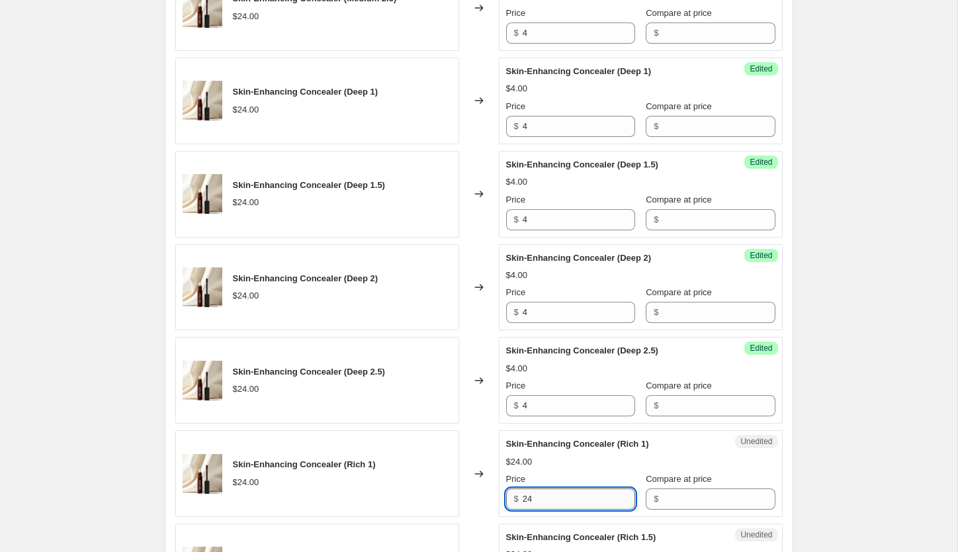
click at [544, 495] on input "24" at bounding box center [579, 498] width 112 height 21
paste input "text"
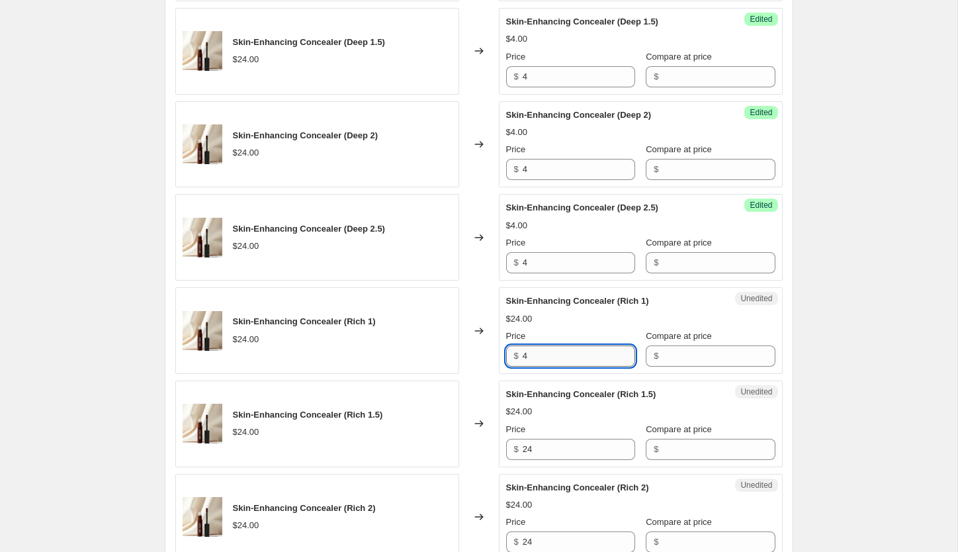
scroll to position [1734, 0]
type input "4"
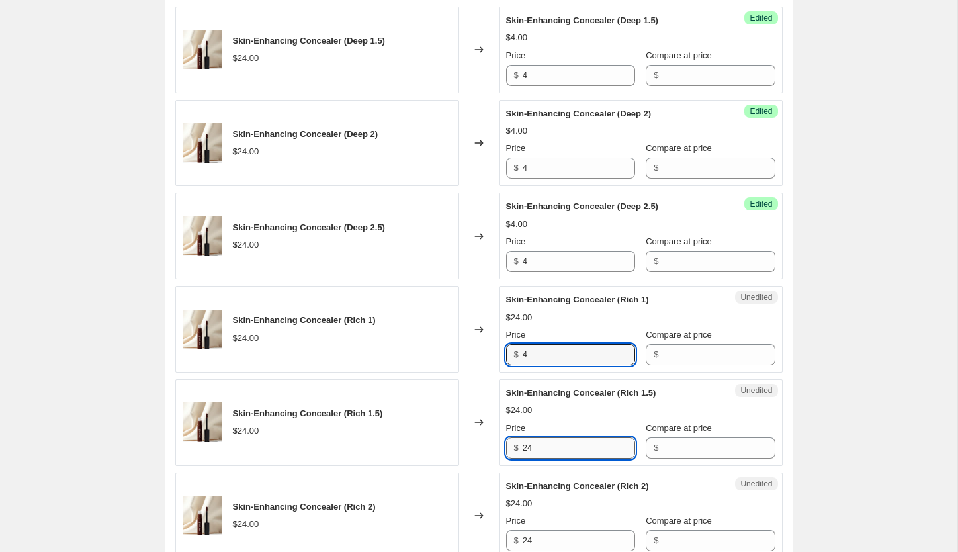
click at [549, 446] on input "24" at bounding box center [579, 447] width 112 height 21
paste input "text"
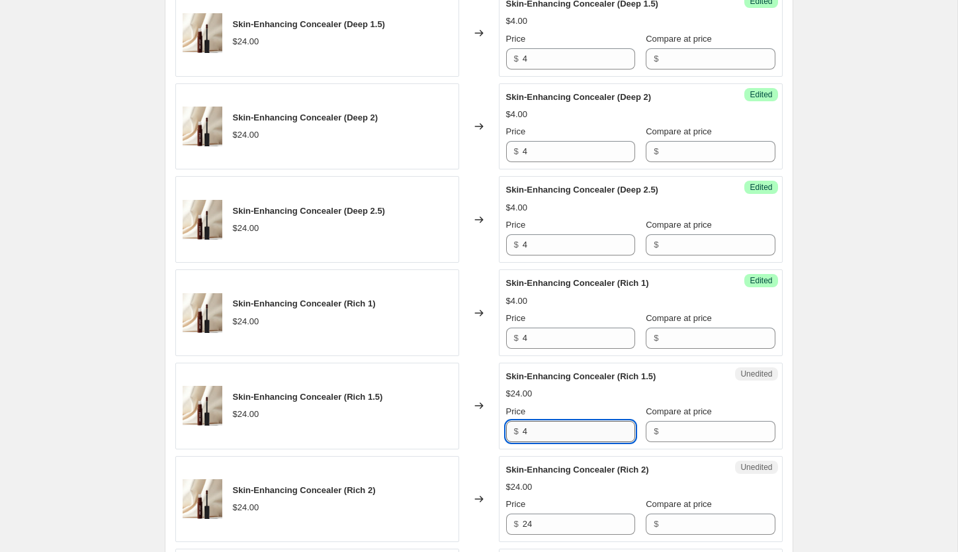
scroll to position [1853, 0]
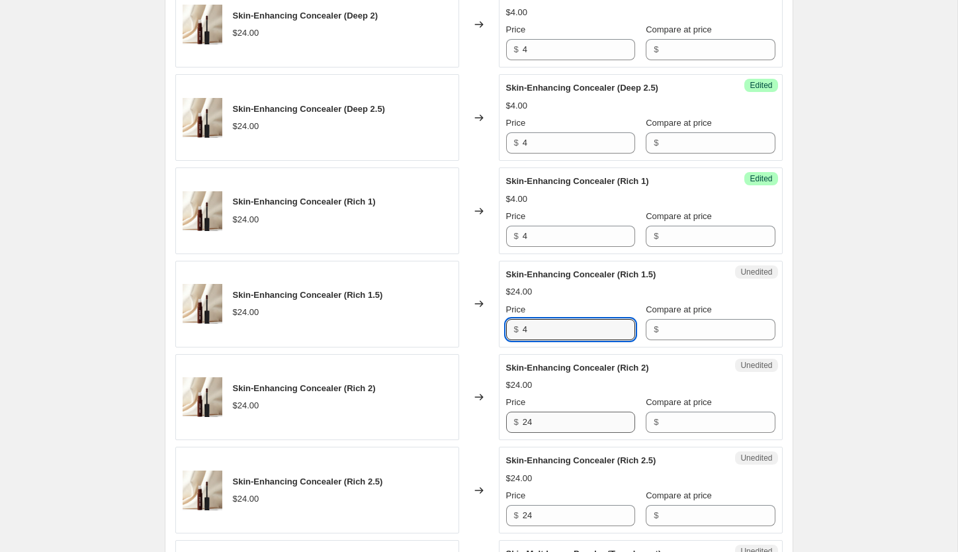
type input "4"
click at [546, 419] on input "24" at bounding box center [579, 421] width 112 height 21
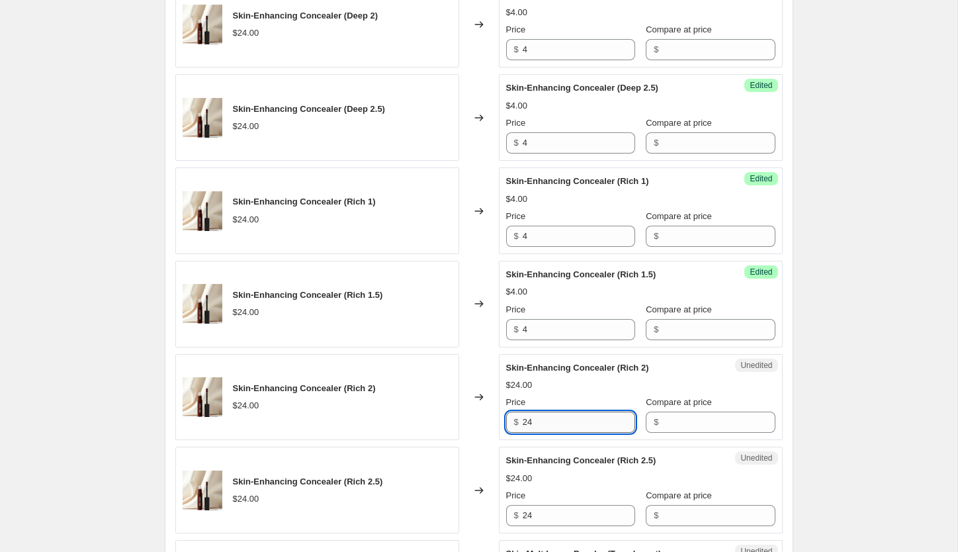
paste input "text"
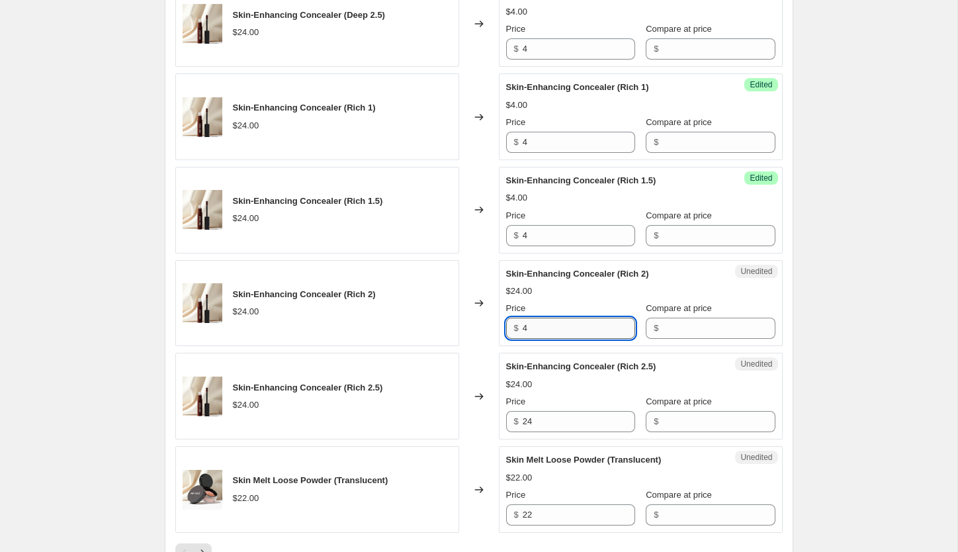
scroll to position [1949, 0]
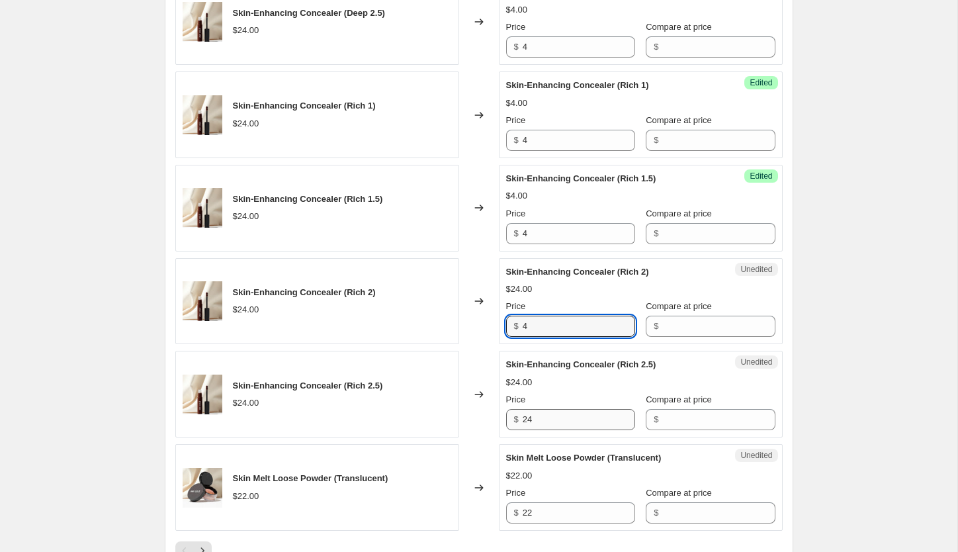
type input "4"
click at [545, 417] on input "24" at bounding box center [579, 419] width 112 height 21
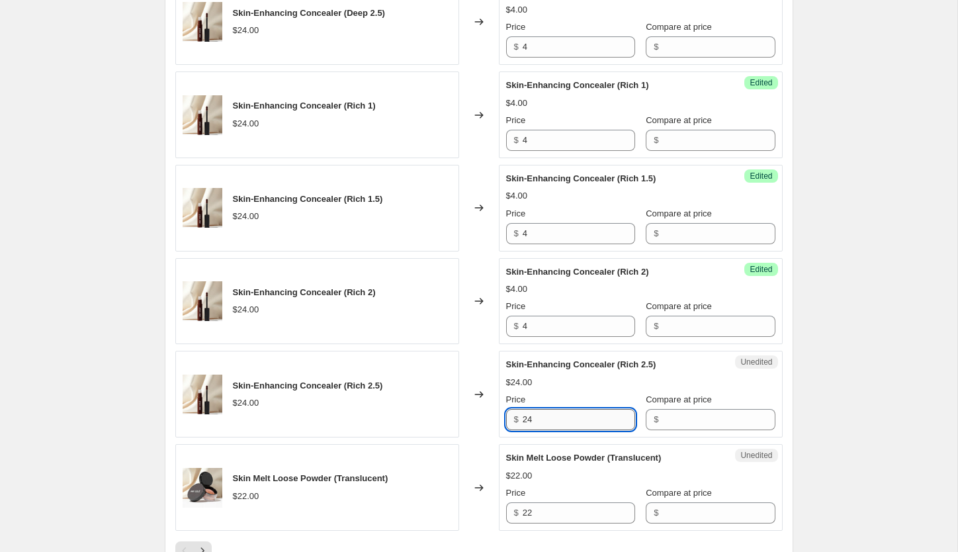
click at [545, 417] on input "24" at bounding box center [579, 419] width 112 height 21
paste input "text"
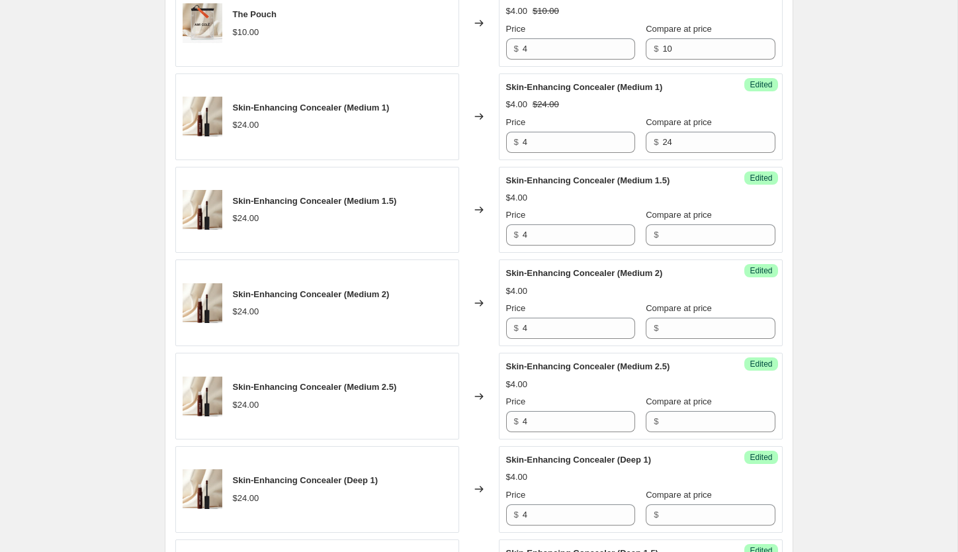
scroll to position [1199, 0]
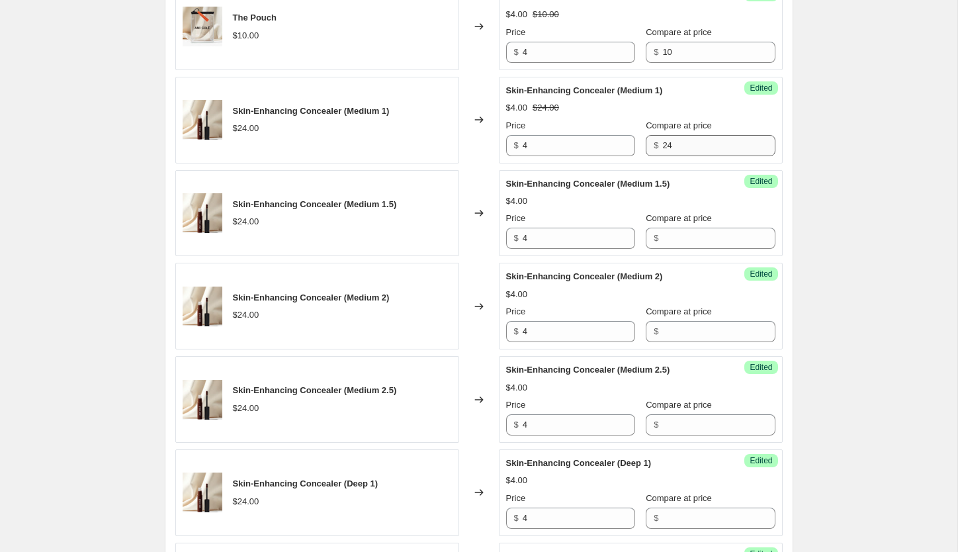
type input "4"
click at [677, 151] on input "24" at bounding box center [718, 145] width 112 height 21
paste input "text"
type input "4"
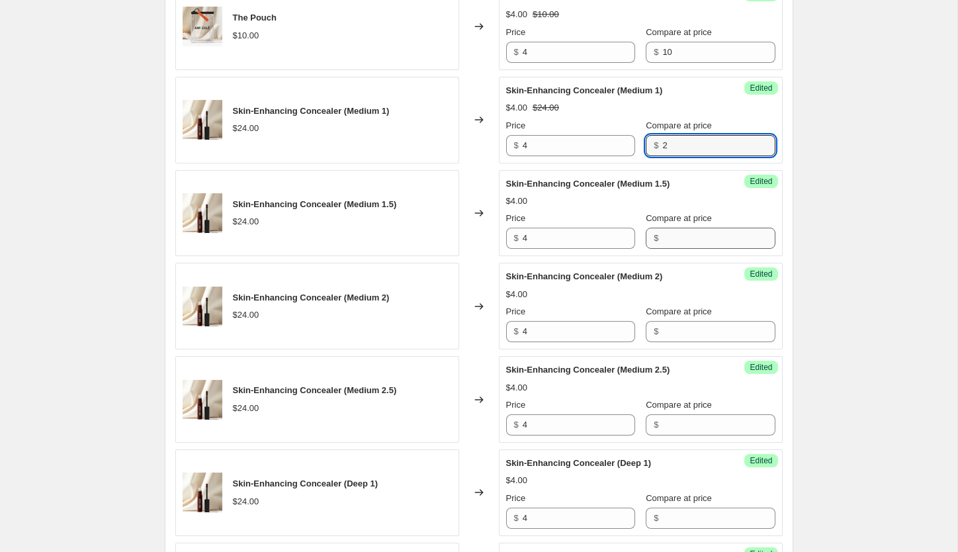
type input "24"
click at [695, 239] on input "Compare at price" at bounding box center [718, 238] width 112 height 21
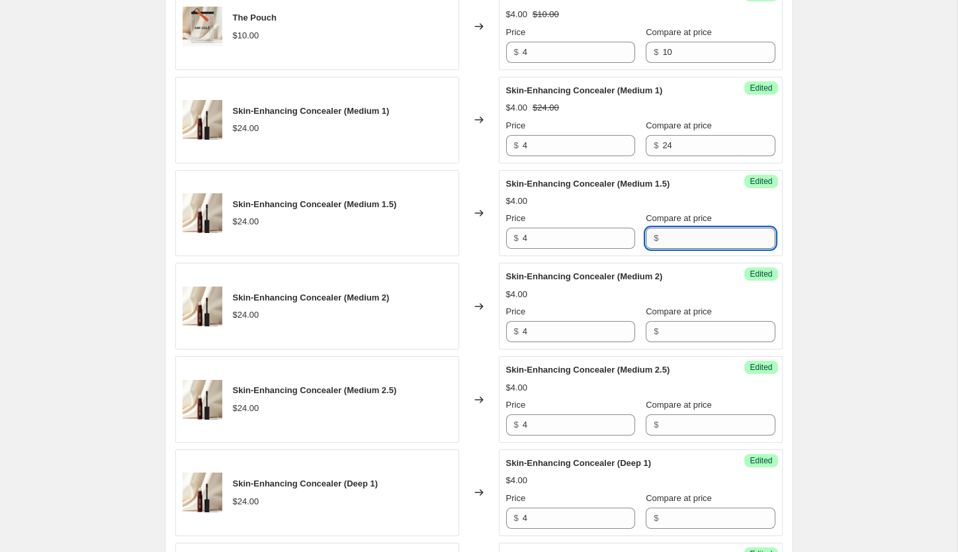
paste input "24"
type input "24"
click at [692, 329] on input "Compare at price" at bounding box center [718, 331] width 112 height 21
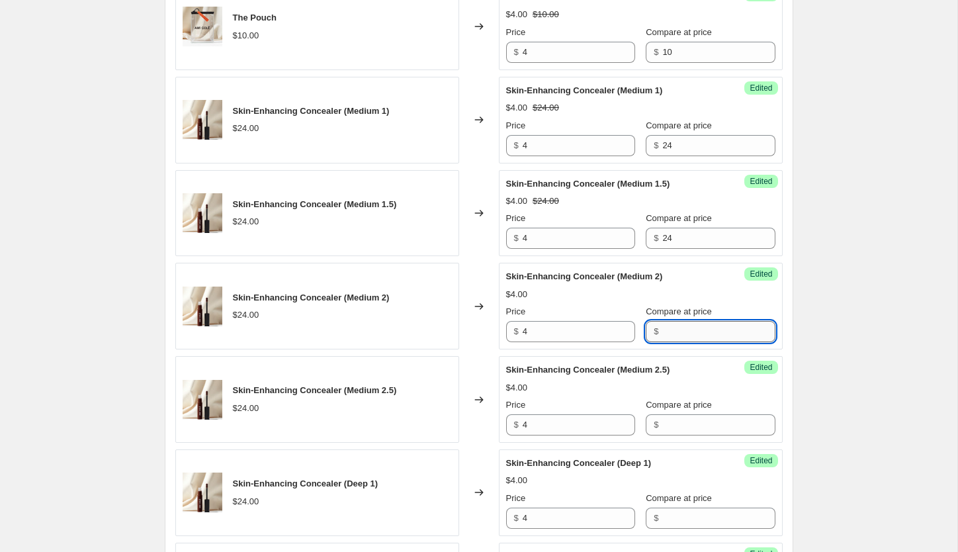
click at [692, 329] on input "Compare at price" at bounding box center [718, 331] width 112 height 21
paste input "24"
type input "24"
click at [675, 418] on input "Compare at price" at bounding box center [718, 424] width 112 height 21
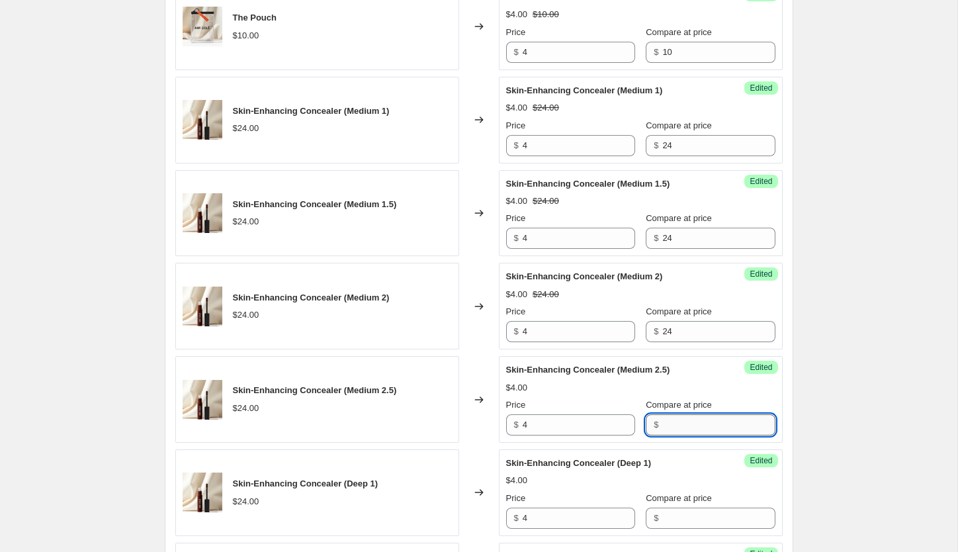
click at [675, 418] on input "Compare at price" at bounding box center [718, 424] width 112 height 21
paste input "24"
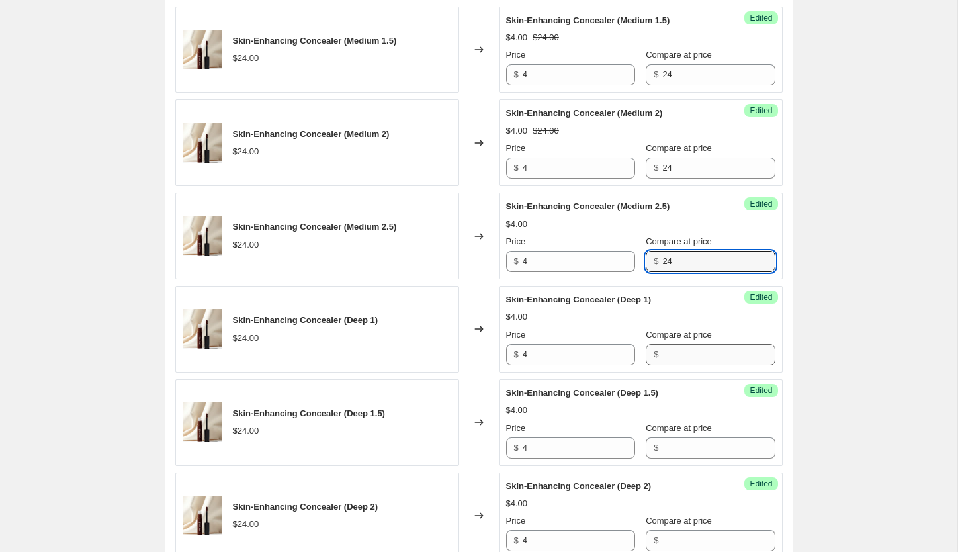
scroll to position [1363, 0]
type input "24"
click at [663, 355] on input "Compare at price" at bounding box center [718, 353] width 112 height 21
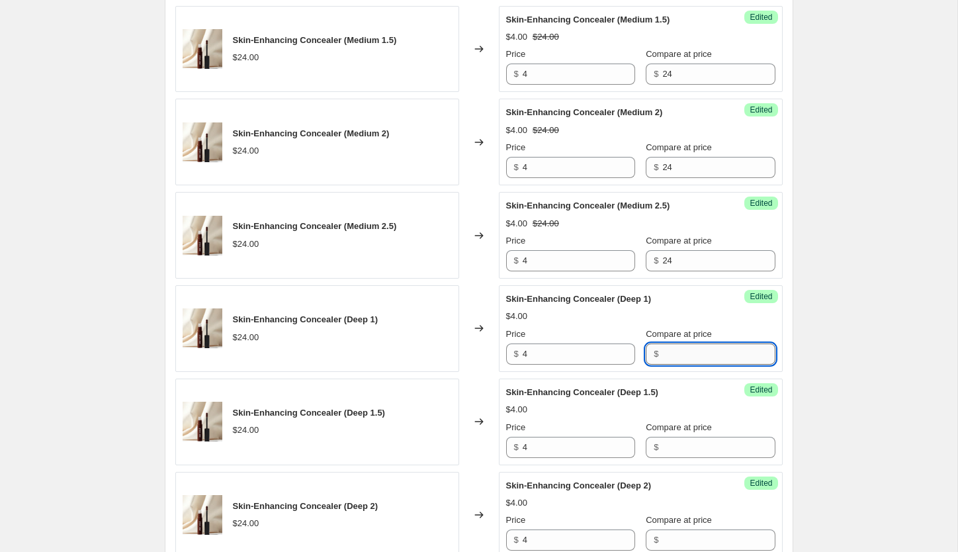
paste input "24"
type input "24"
click at [670, 444] on input "Compare at price" at bounding box center [718, 447] width 112 height 21
paste input "24"
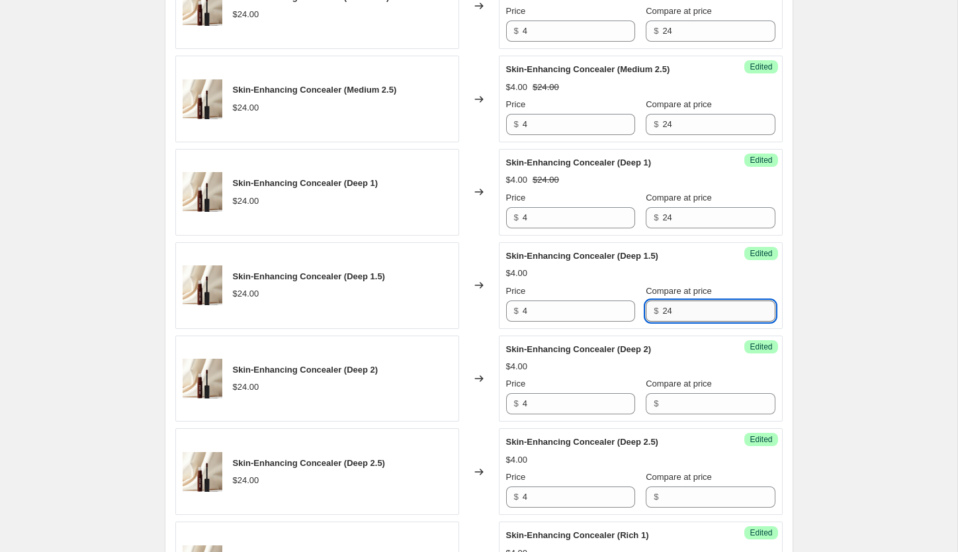
scroll to position [1501, 0]
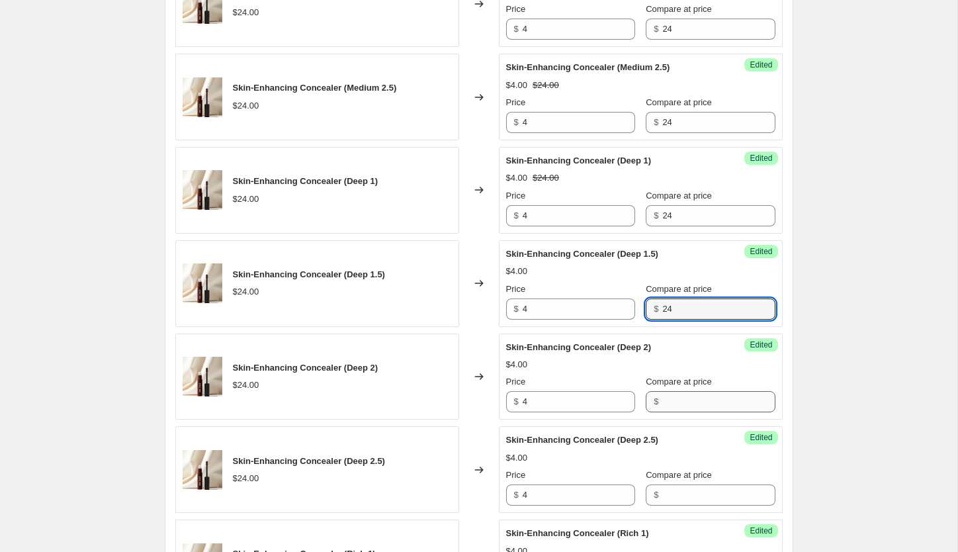
type input "24"
click at [675, 398] on input "Compare at price" at bounding box center [718, 401] width 112 height 21
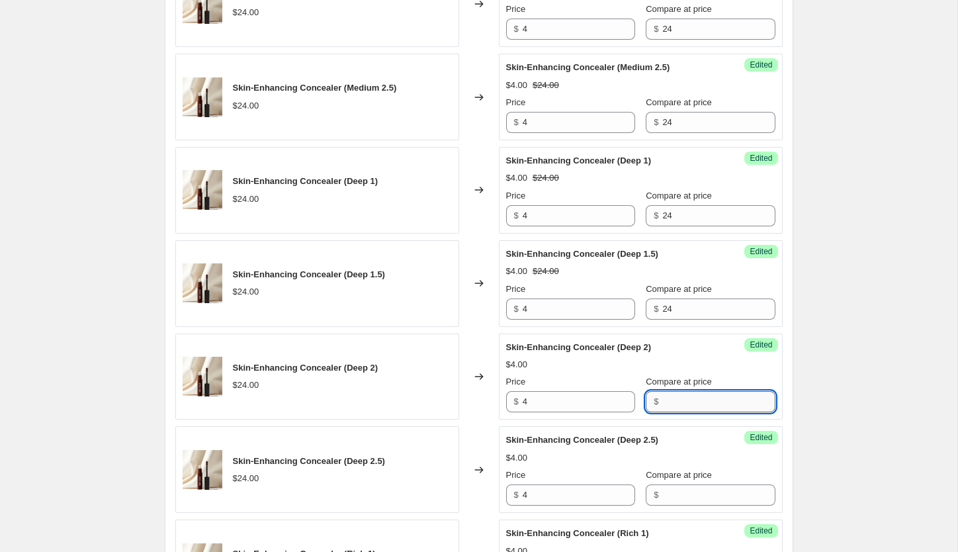
paste input "24"
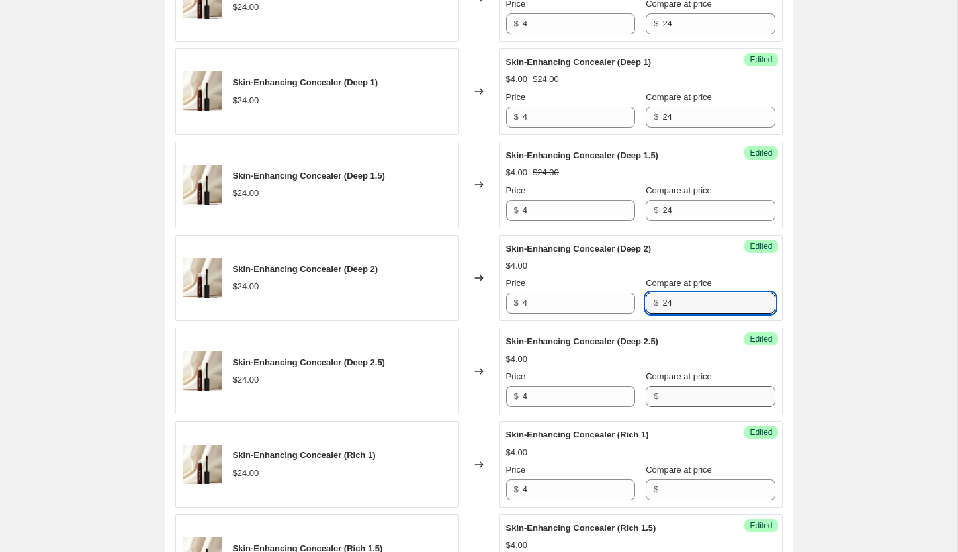
type input "24"
click at [669, 390] on input "Compare at price" at bounding box center [718, 396] width 112 height 21
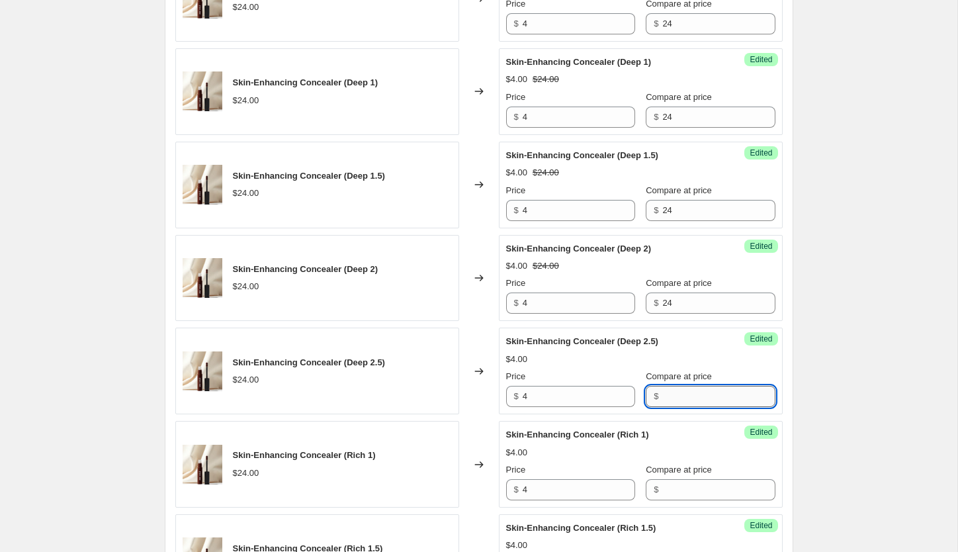
paste input "24"
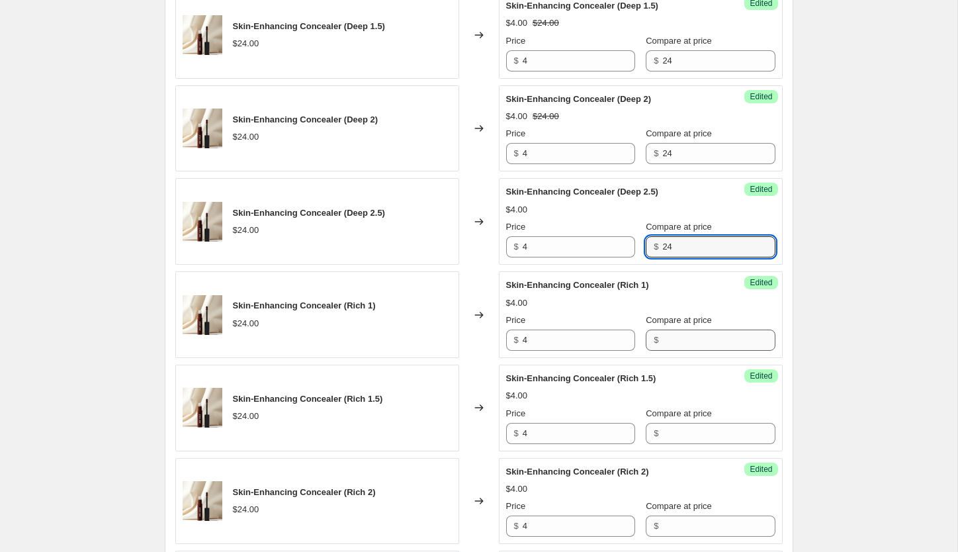
scroll to position [1752, 0]
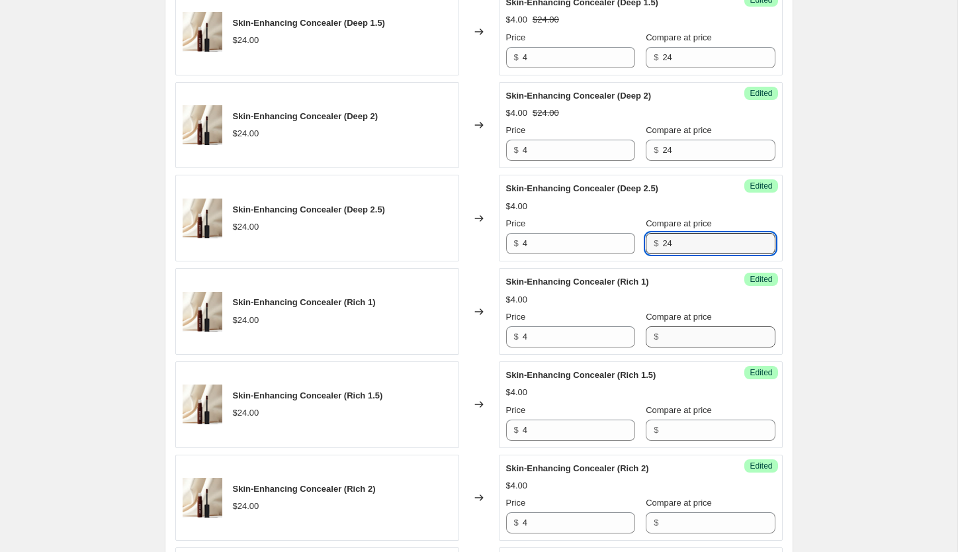
type input "24"
click at [662, 333] on input "Compare at price" at bounding box center [718, 336] width 112 height 21
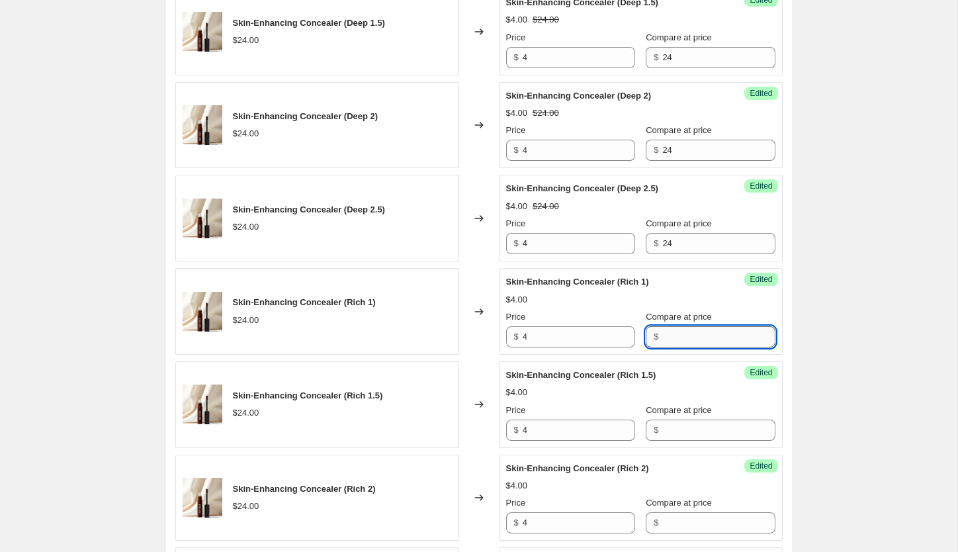
paste input "24"
type input "24"
click at [679, 433] on input "Compare at price" at bounding box center [718, 429] width 112 height 21
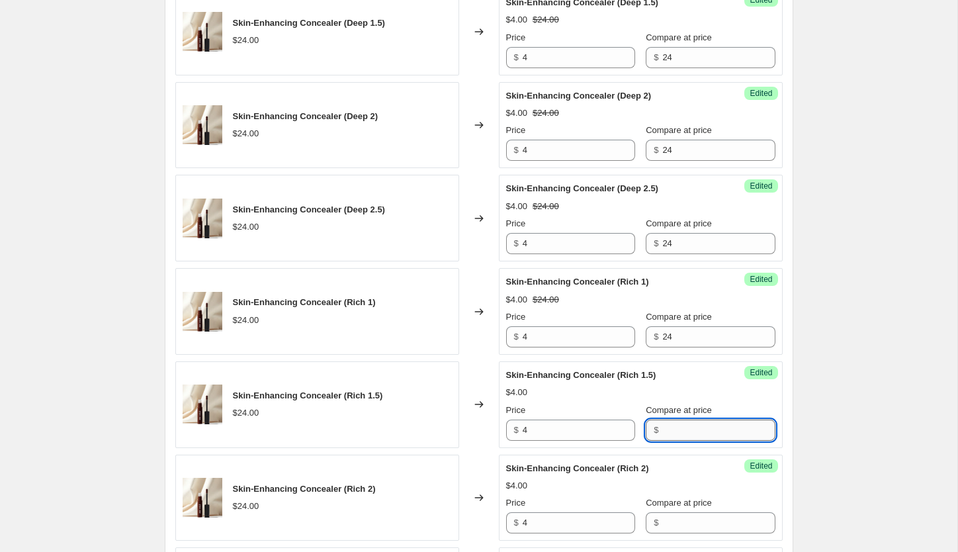
paste input "24"
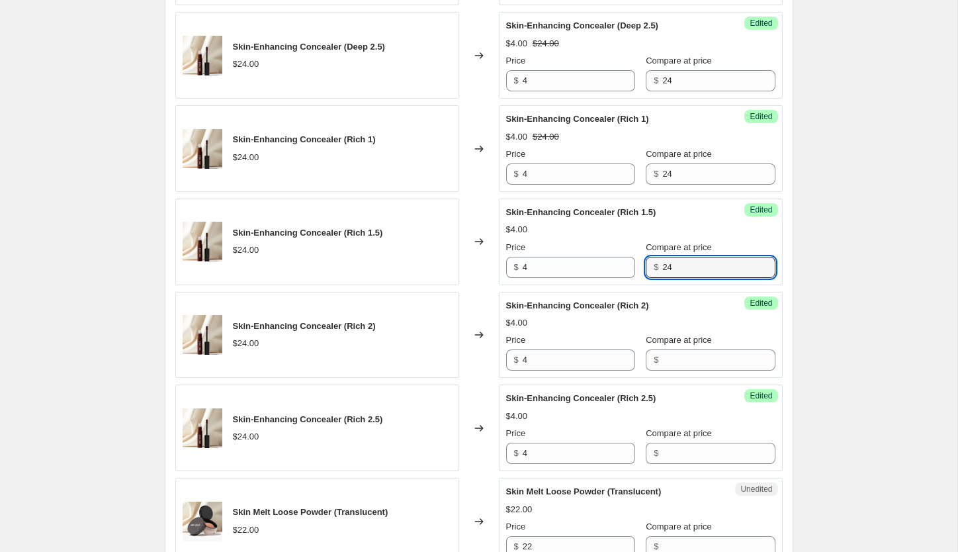
scroll to position [1918, 0]
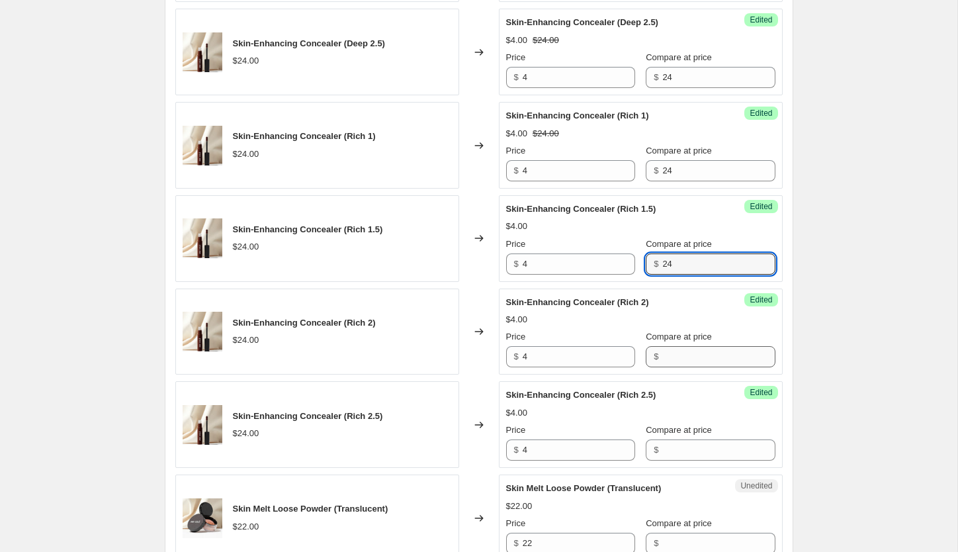
type input "24"
click at [673, 357] on input "Compare at price" at bounding box center [718, 356] width 112 height 21
paste input "24"
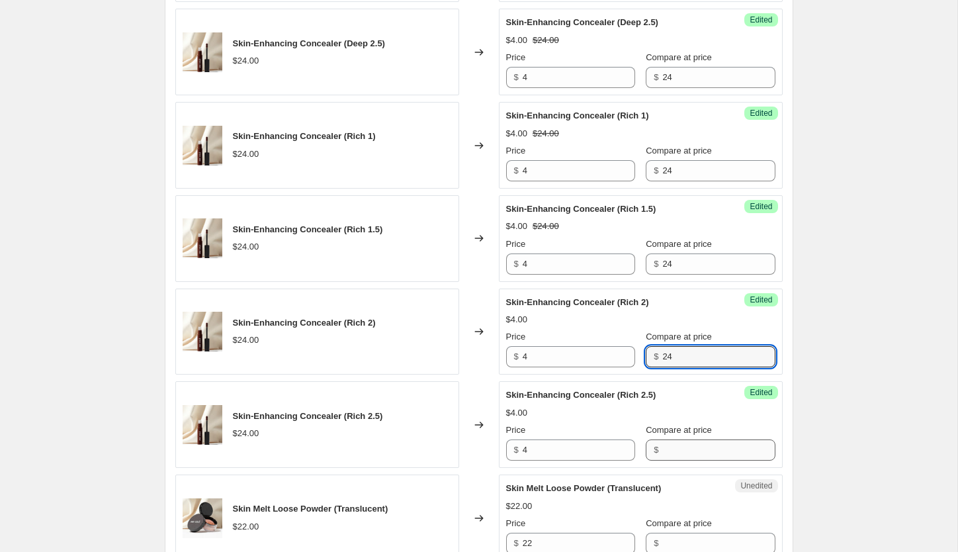
type input "24"
click at [689, 448] on input "Compare at price" at bounding box center [718, 449] width 112 height 21
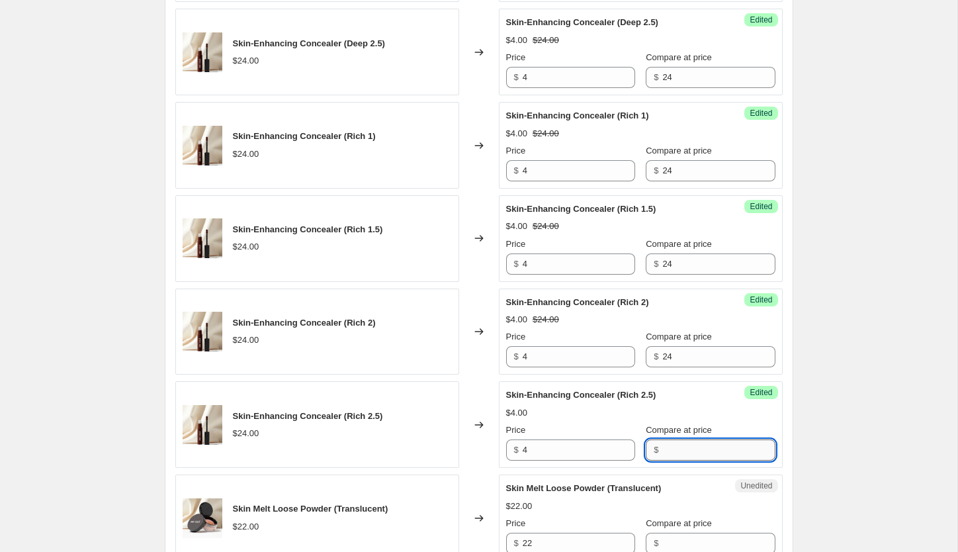
paste input "24"
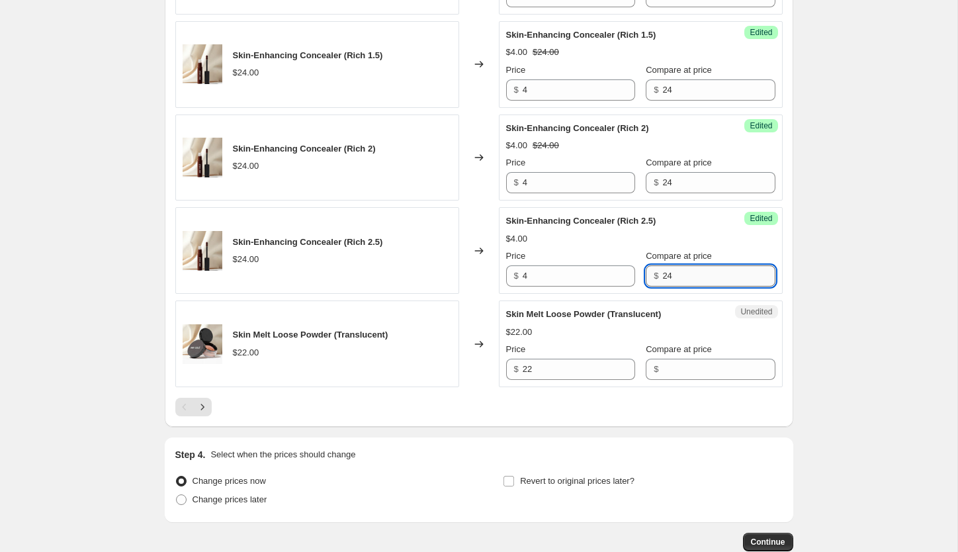
scroll to position [2097, 0]
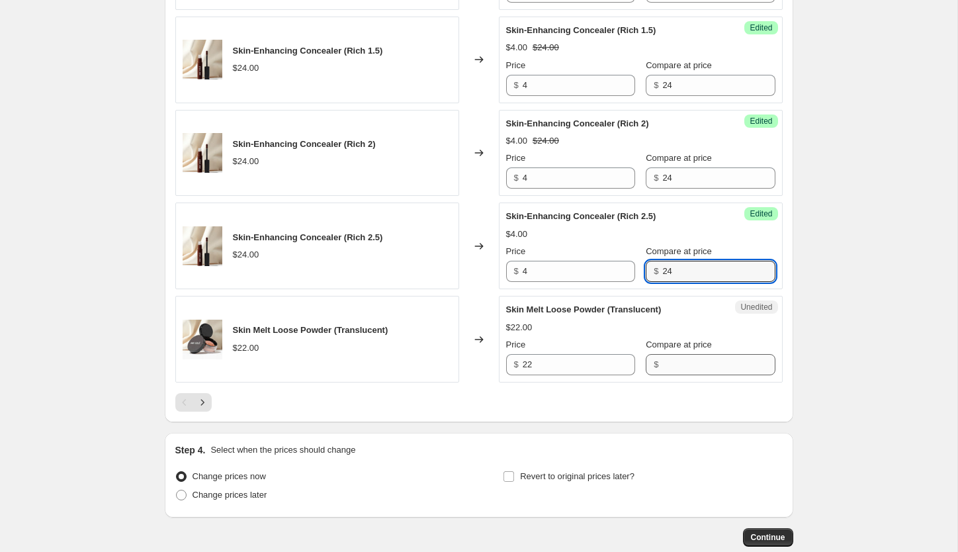
type input "24"
click at [663, 371] on input "Compare at price" at bounding box center [718, 364] width 112 height 21
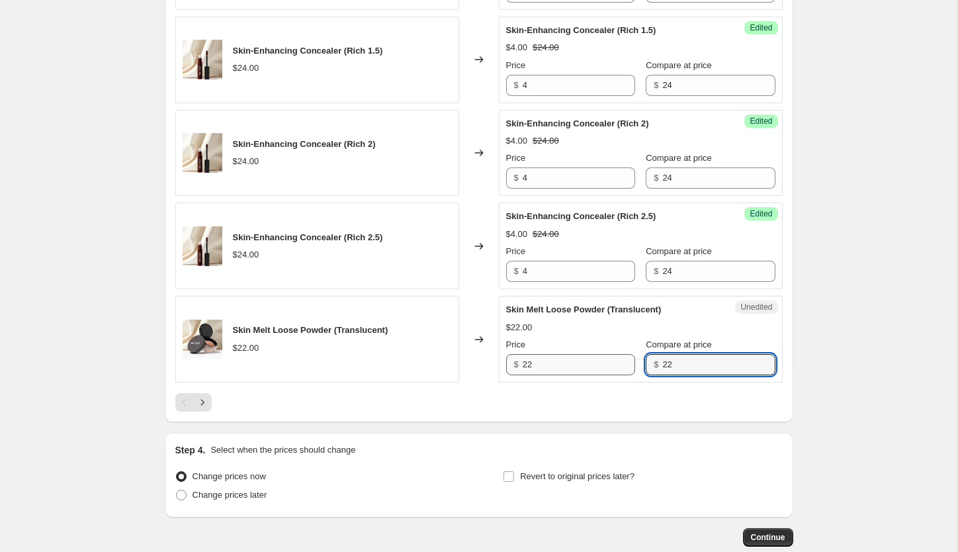
type input "22"
click at [548, 369] on input "22" at bounding box center [579, 364] width 112 height 21
type input "22"
click at [549, 360] on input "22" at bounding box center [579, 364] width 112 height 21
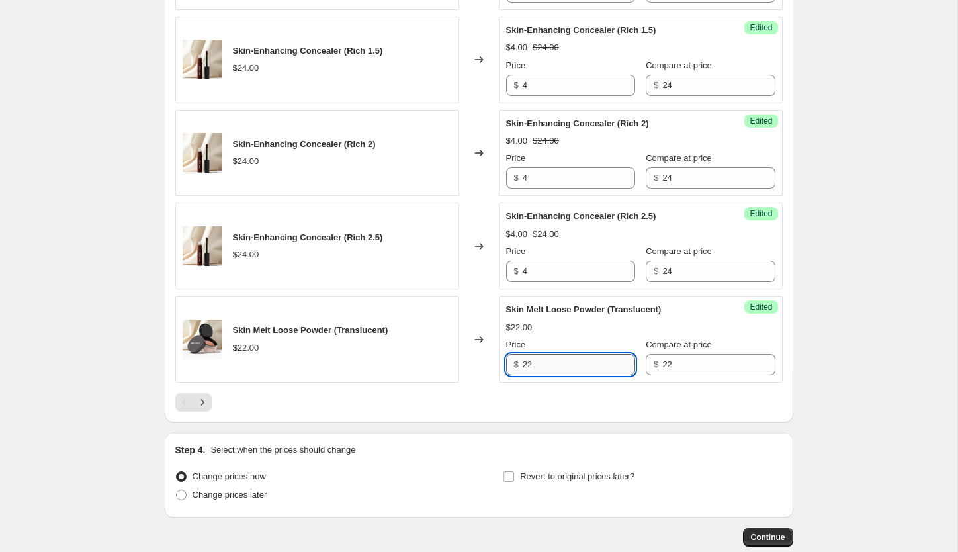
click at [549, 360] on input "22" at bounding box center [579, 364] width 112 height 21
type input "8"
click at [183, 491] on span at bounding box center [181, 494] width 11 height 11
click at [177, 490] on input "Change prices later" at bounding box center [176, 489] width 1 height 1
radio input "true"
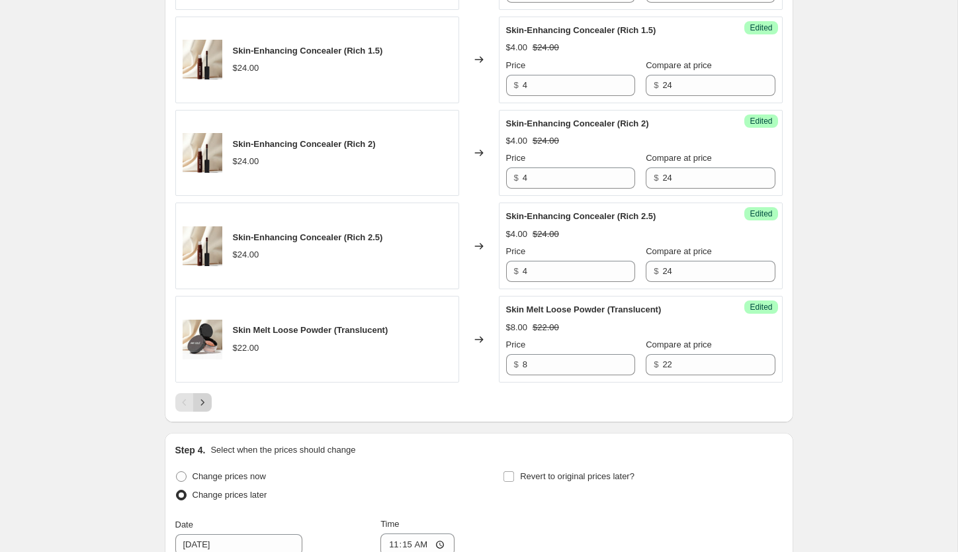
click at [206, 408] on icon "Next" at bounding box center [202, 402] width 13 height 13
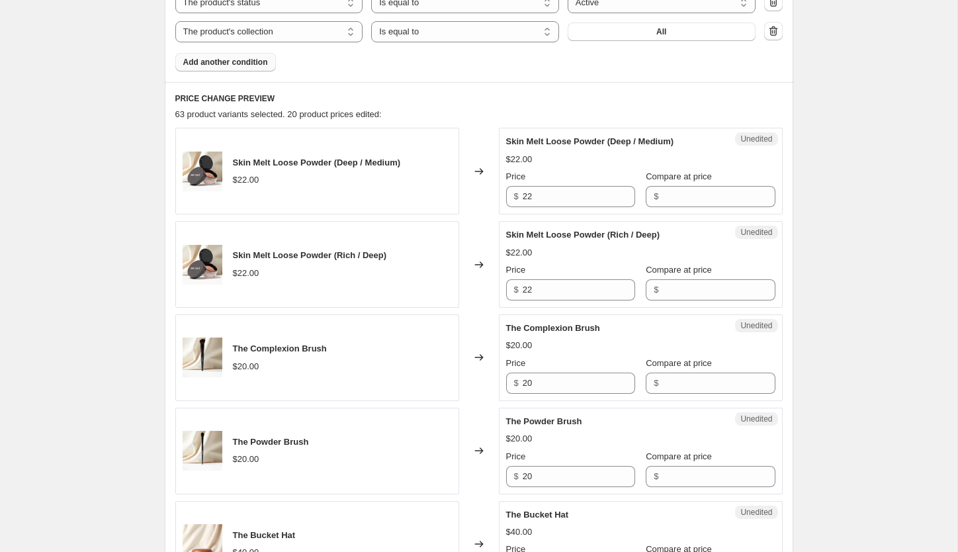
scroll to position [594, 0]
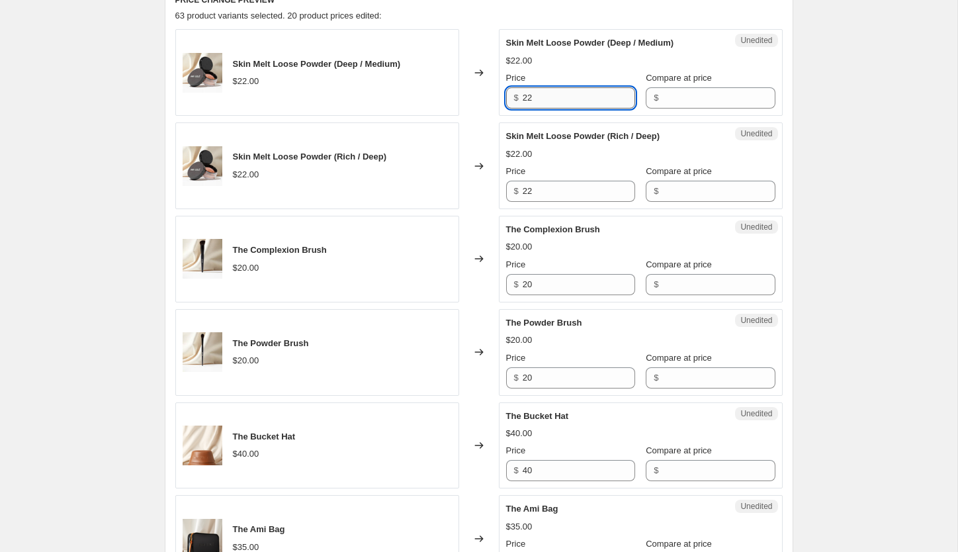
click at [548, 101] on input "22" at bounding box center [579, 97] width 112 height 21
type input "8"
click at [671, 96] on input "Compare at price" at bounding box center [718, 97] width 112 height 21
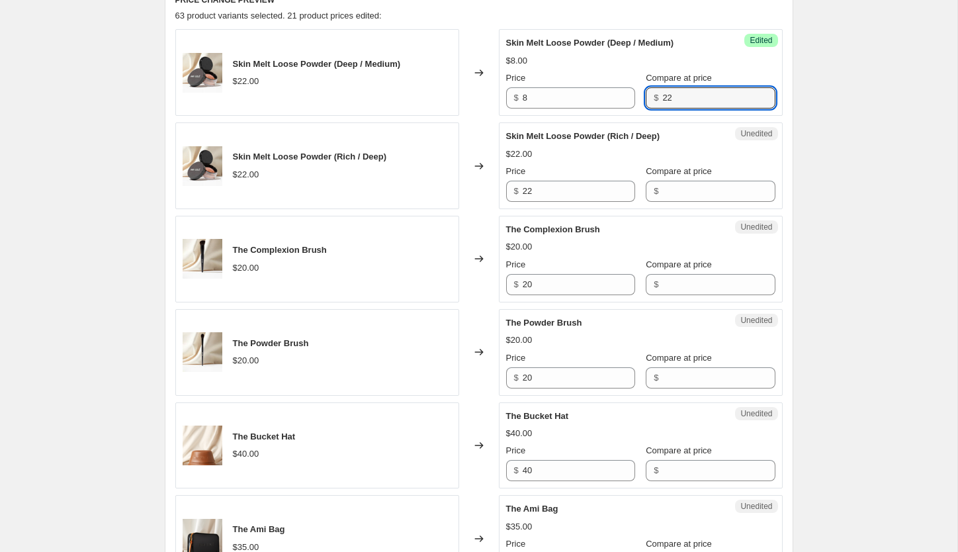
type input "22"
click at [575, 206] on div "Unedited Skin Melt Loose Powder (Rich / Deep) $22.00 Price $ 22 Compare at pric…" at bounding box center [641, 165] width 284 height 87
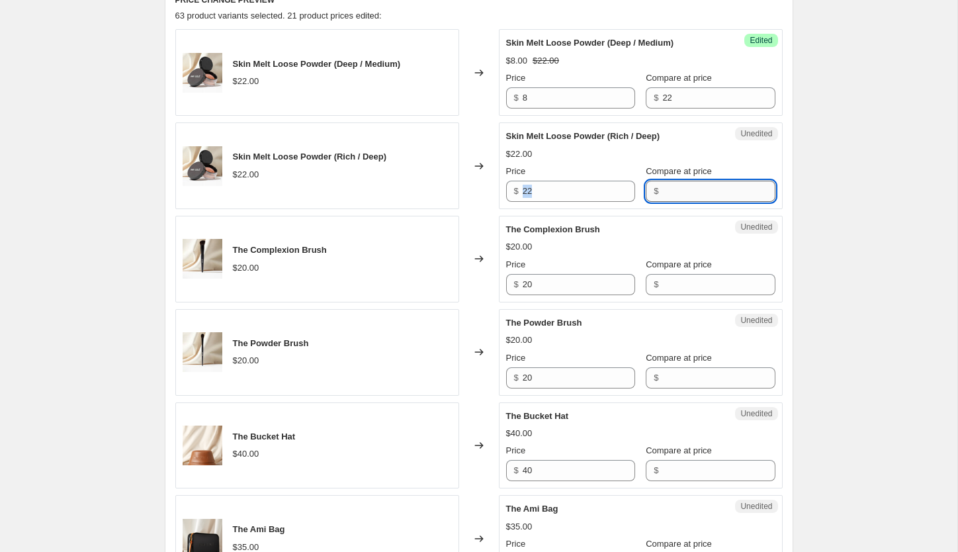
click at [682, 191] on input "Compare at price" at bounding box center [718, 191] width 112 height 21
click at [560, 196] on input "22" at bounding box center [579, 191] width 112 height 21
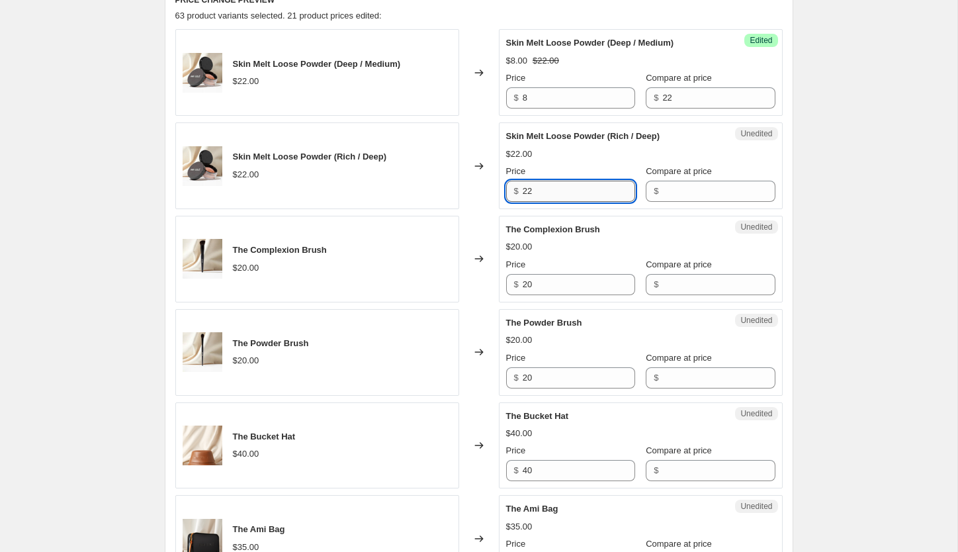
click at [560, 196] on input "22" at bounding box center [579, 191] width 112 height 21
type input "8"
click at [683, 188] on input "Compare at price" at bounding box center [718, 191] width 112 height 21
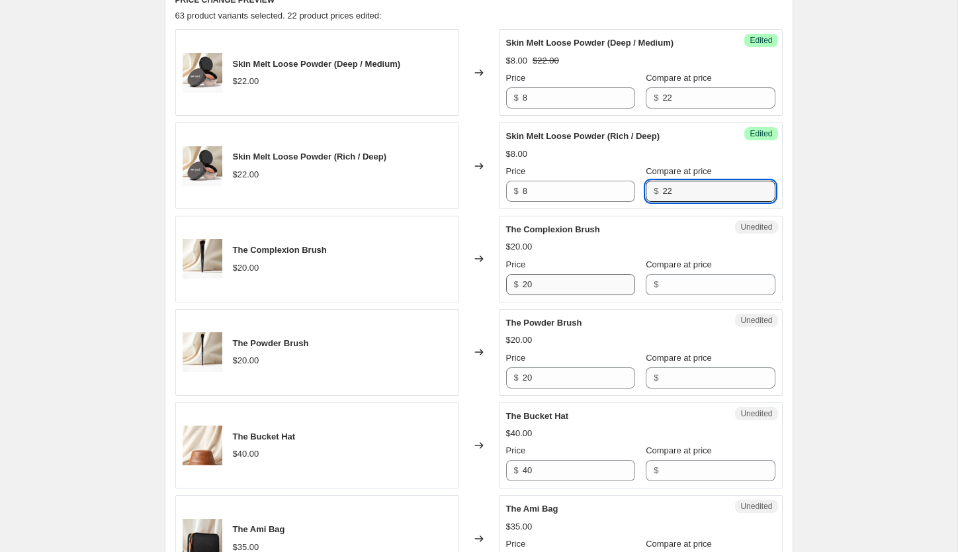
type input "22"
click at [552, 286] on input "20" at bounding box center [579, 284] width 112 height 21
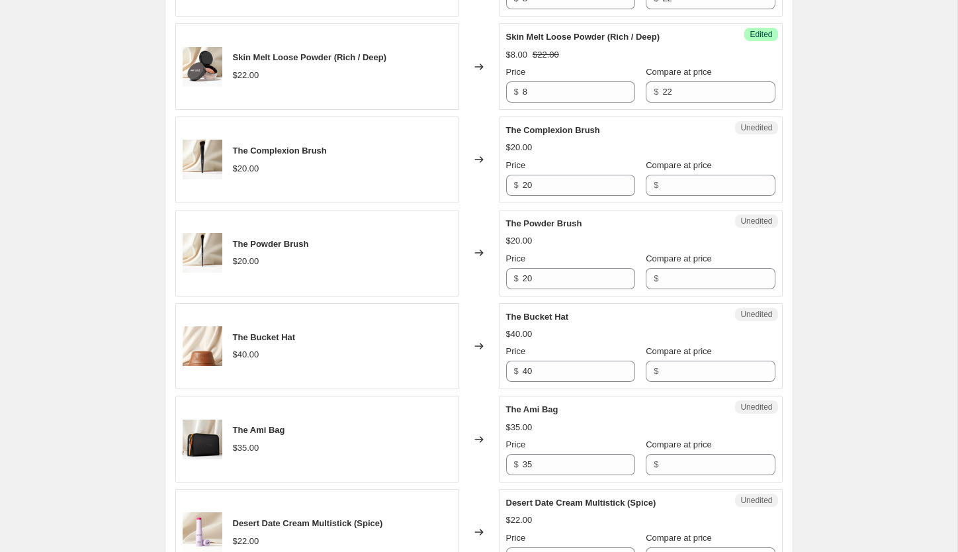
scroll to position [695, 0]
click at [577, 186] on input "20" at bounding box center [579, 183] width 112 height 21
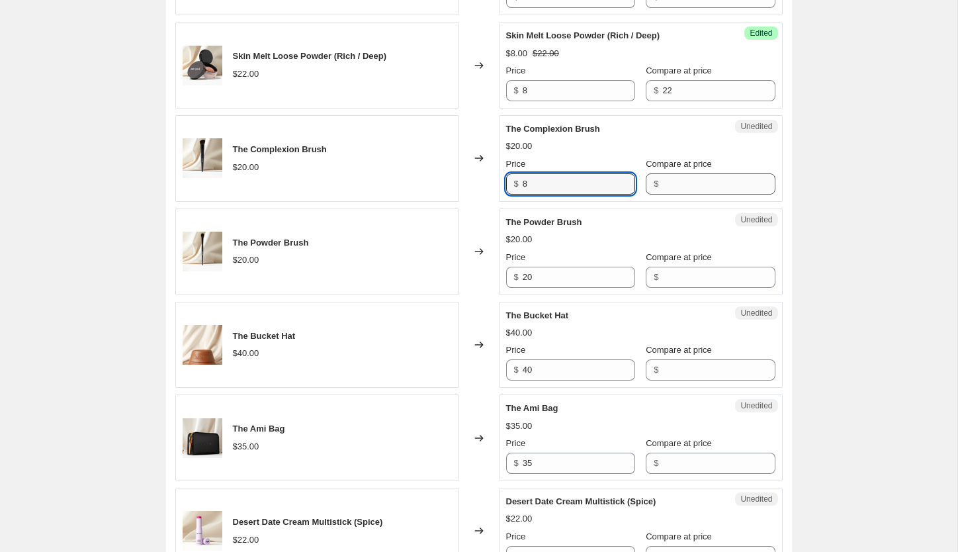
type input "8"
click at [709, 173] on input "Compare at price" at bounding box center [718, 183] width 112 height 21
type input "20"
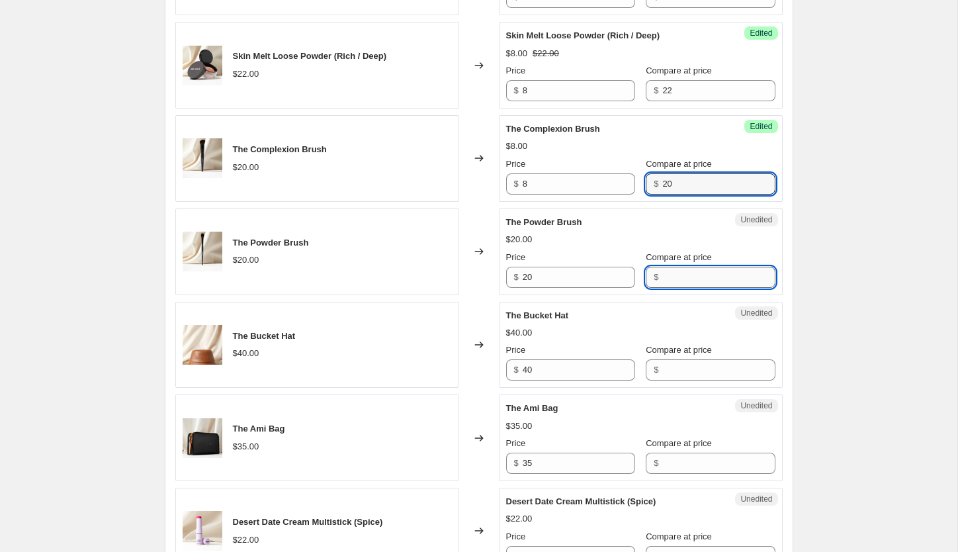
click at [675, 278] on input "Compare at price" at bounding box center [718, 277] width 112 height 21
type input "20"
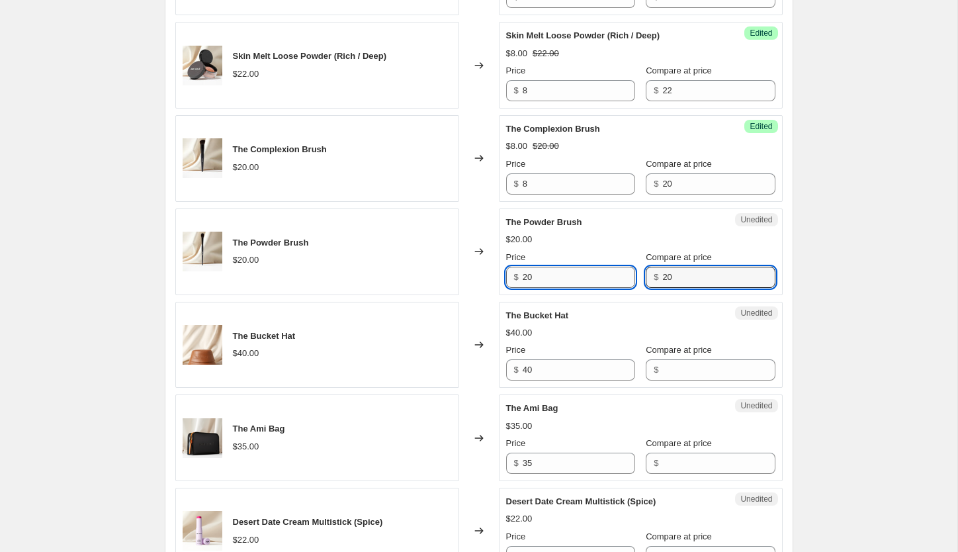
click at [570, 277] on input "20" at bounding box center [579, 277] width 112 height 21
type input "8"
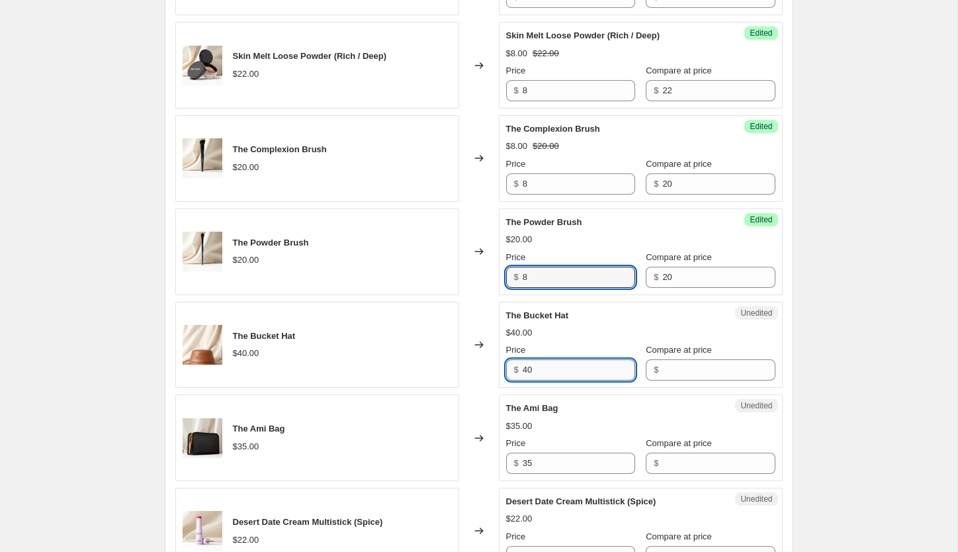
click at [549, 372] on input "40" at bounding box center [579, 369] width 112 height 21
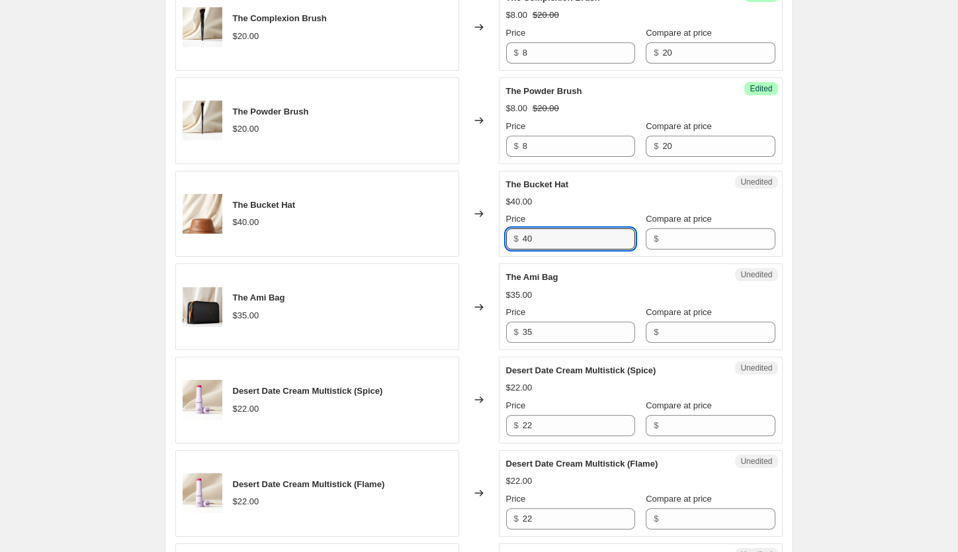
scroll to position [827, 0]
type input "4"
type input "15"
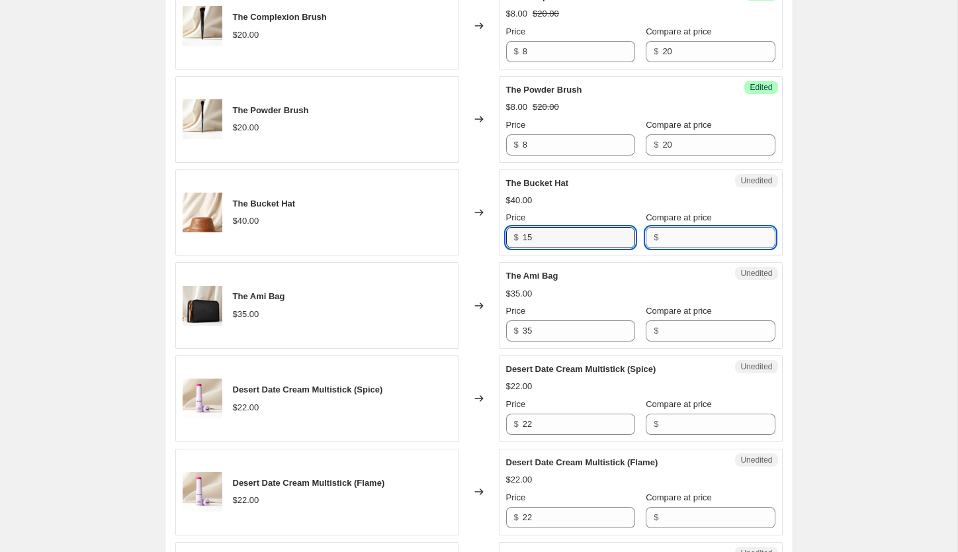
click at [662, 236] on input "Compare at price" at bounding box center [718, 237] width 112 height 21
type input "40"
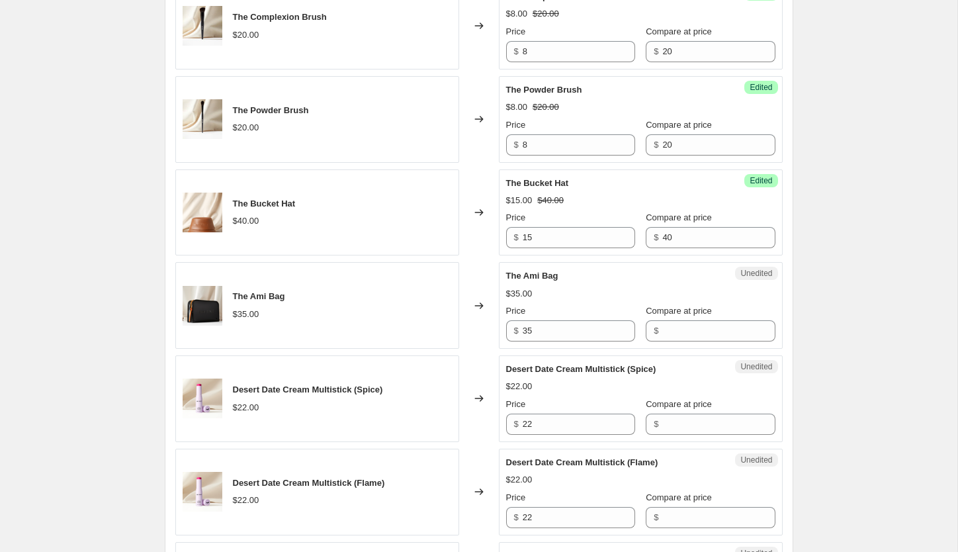
click at [586, 288] on div "$35.00" at bounding box center [640, 293] width 269 height 13
click at [692, 325] on input "Compare at price" at bounding box center [718, 330] width 112 height 21
type input "35"
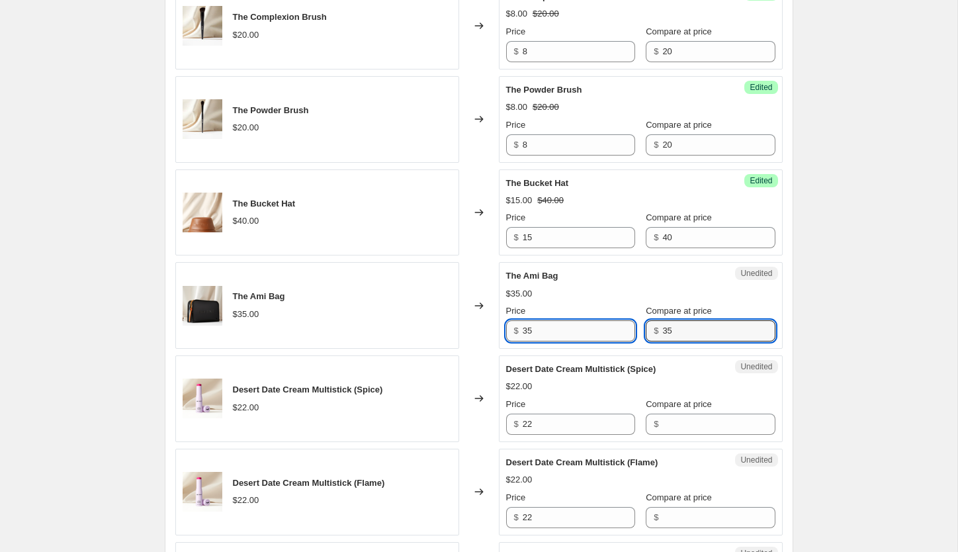
click at [569, 340] on input "35" at bounding box center [579, 330] width 112 height 21
type input "3"
type input "10"
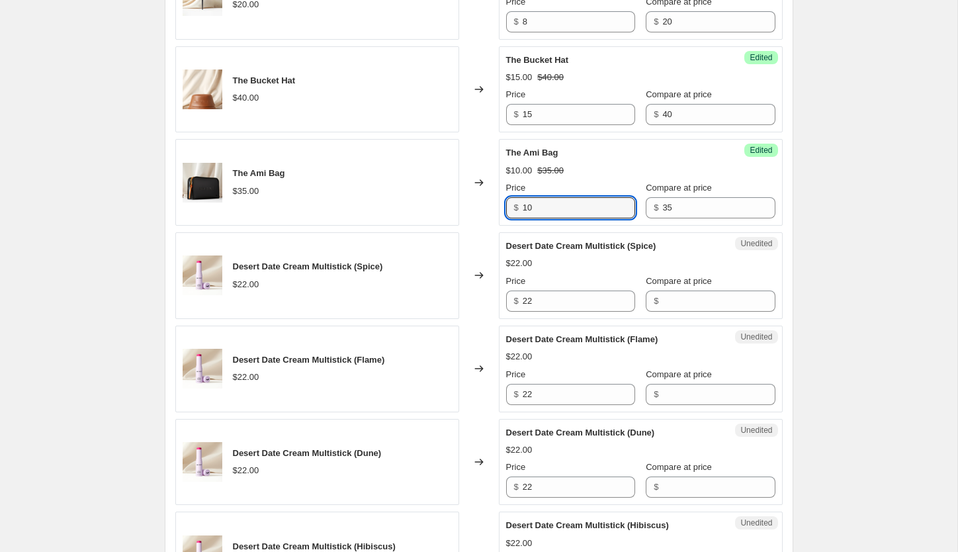
scroll to position [963, 0]
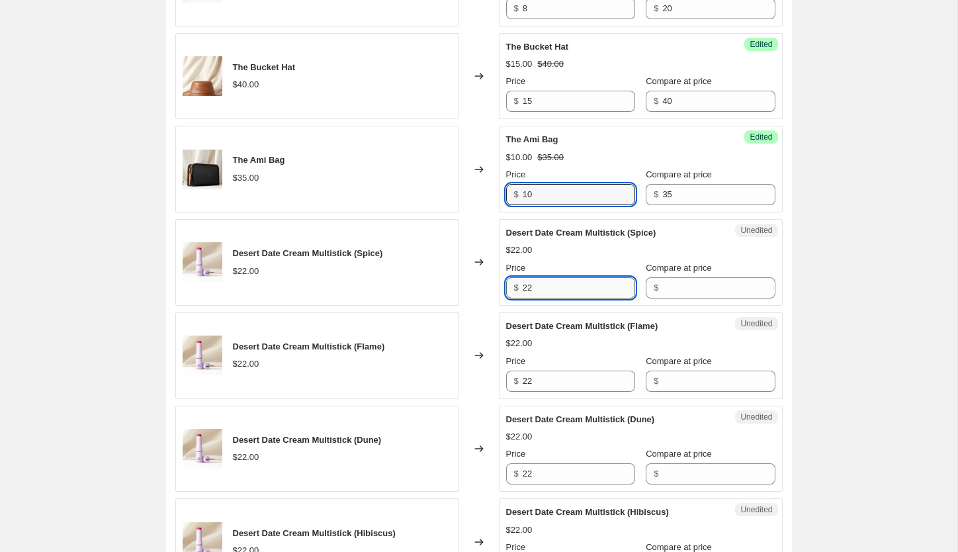
click at [543, 290] on input "22" at bounding box center [579, 287] width 112 height 21
type input "8"
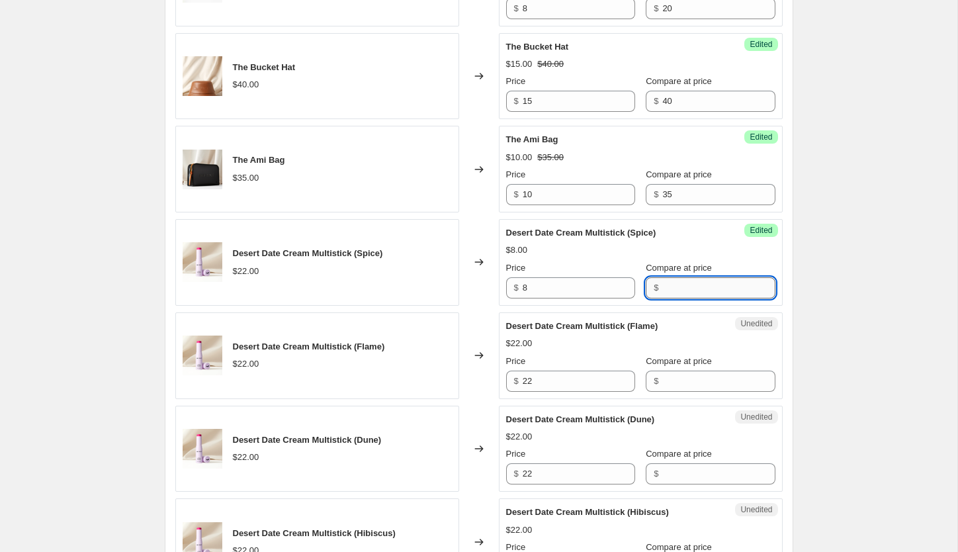
click at [665, 288] on input "Compare at price" at bounding box center [718, 287] width 112 height 21
type input "22"
click at [583, 389] on input "22" at bounding box center [579, 380] width 112 height 21
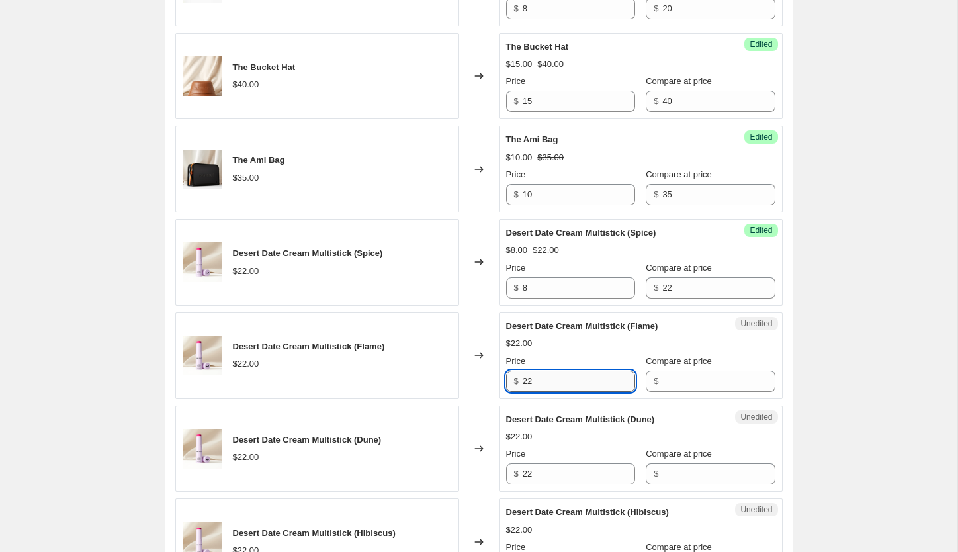
click at [583, 389] on input "22" at bounding box center [579, 380] width 112 height 21
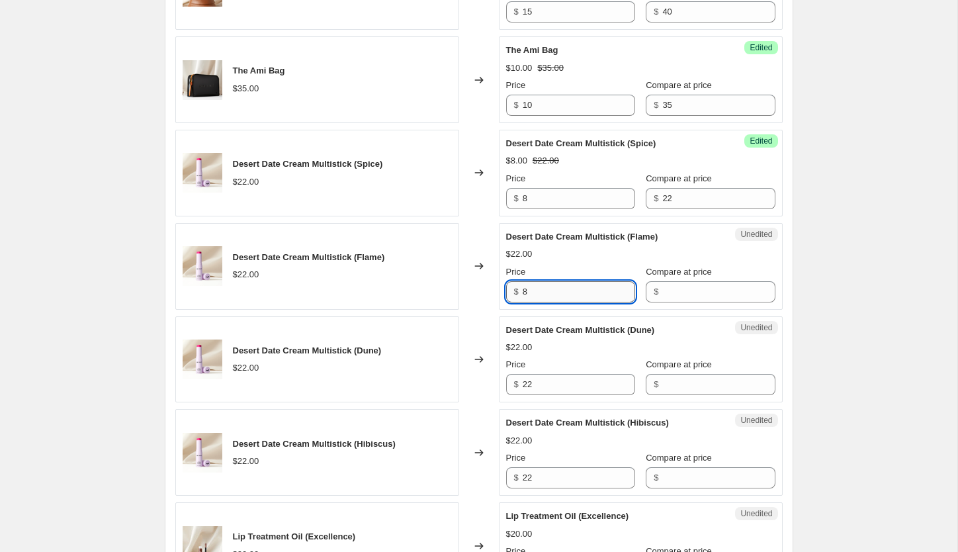
scroll to position [1057, 0]
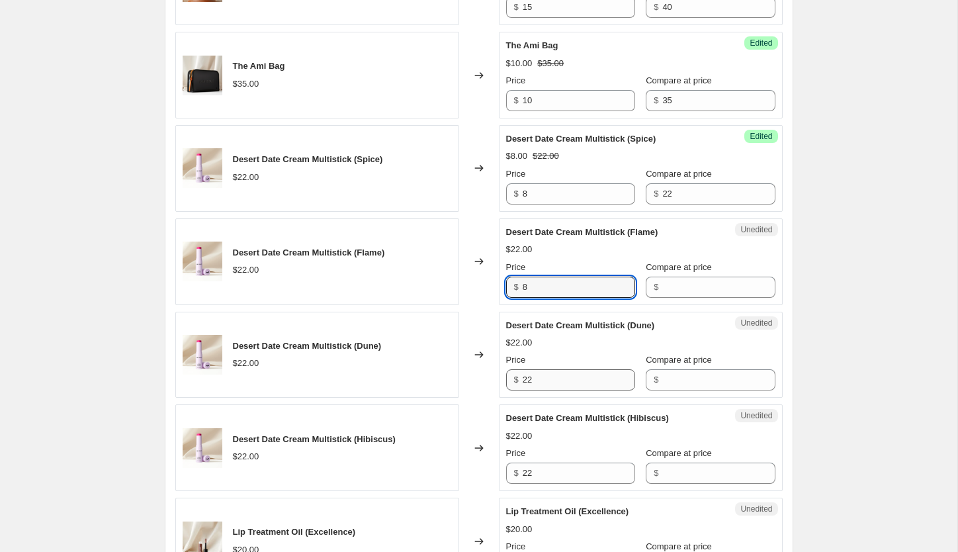
type input "8"
click at [546, 382] on input "22" at bounding box center [579, 379] width 112 height 21
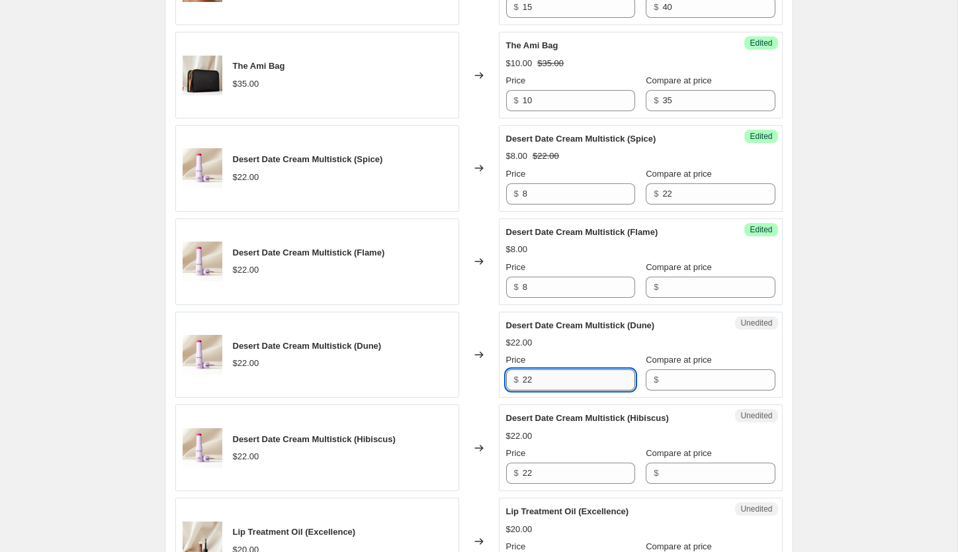
click at [546, 382] on input "22" at bounding box center [579, 379] width 112 height 21
paste input "8"
type input "8"
click at [561, 473] on input "22" at bounding box center [579, 472] width 112 height 21
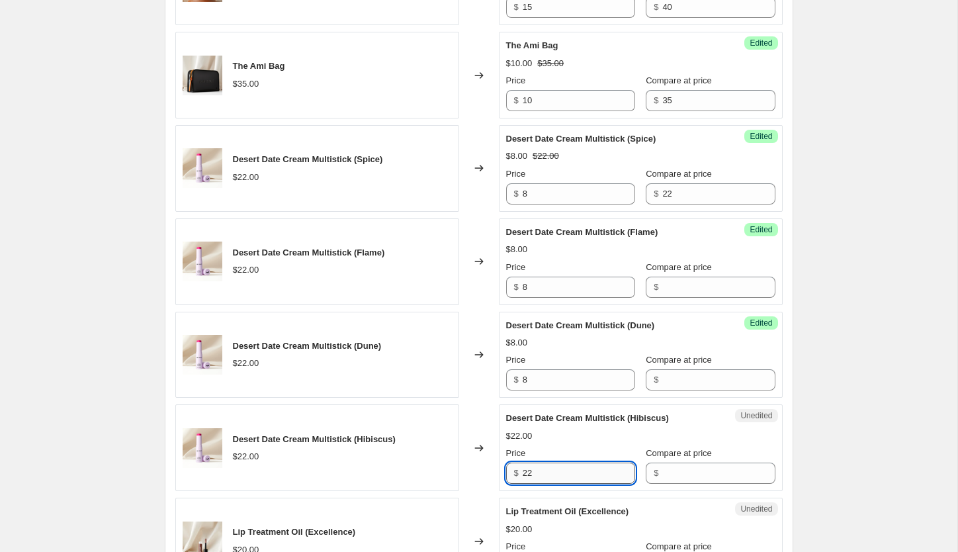
paste input "8"
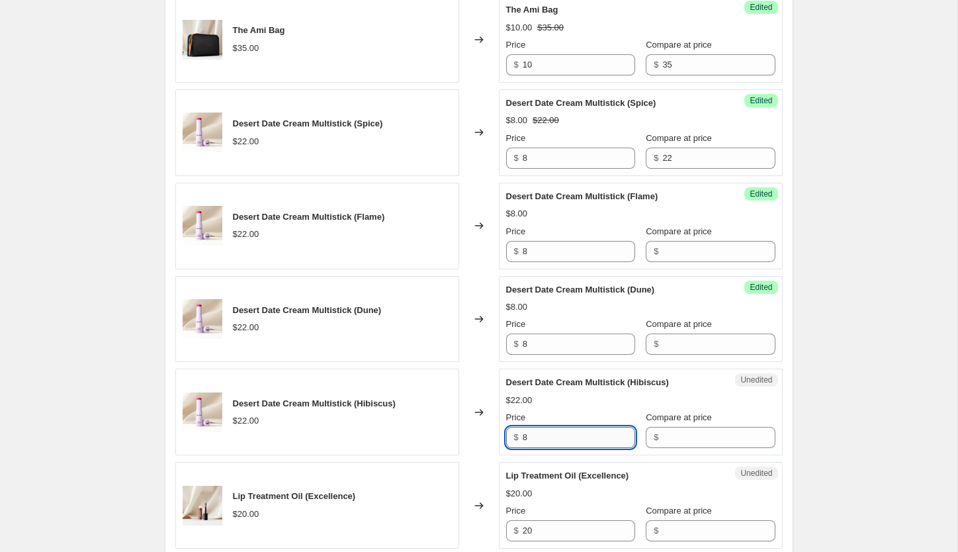
scroll to position [1077, 0]
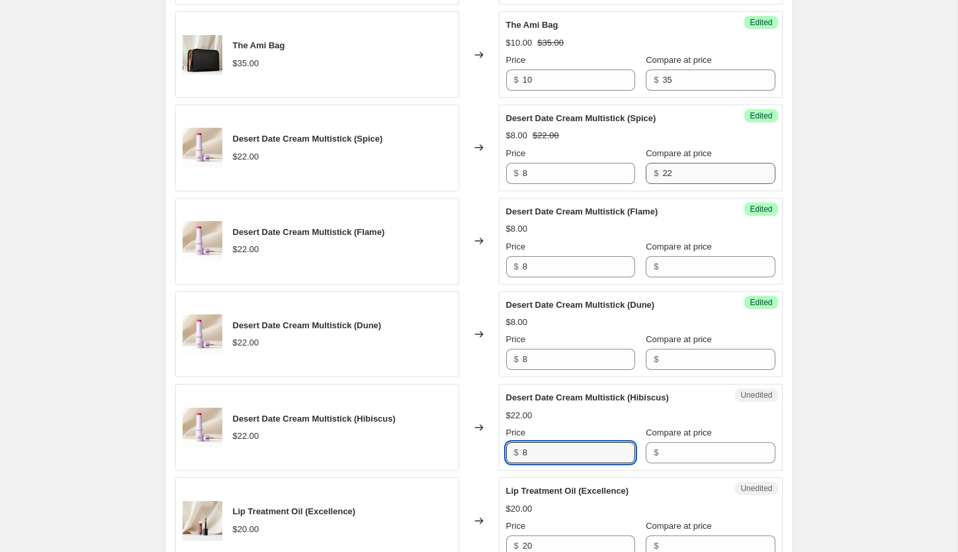
type input "8"
click at [664, 171] on input "22" at bounding box center [718, 173] width 112 height 21
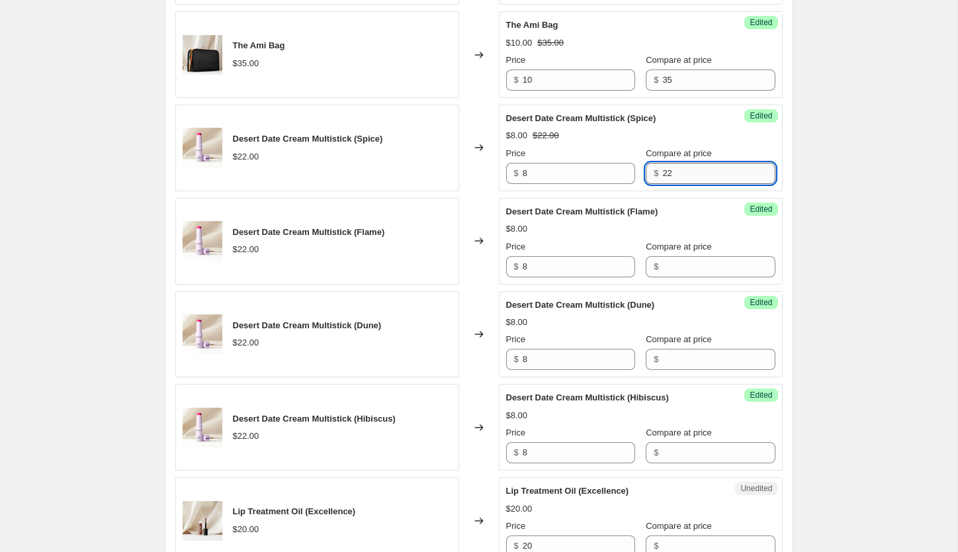
click at [664, 171] on input "22" at bounding box center [718, 173] width 112 height 21
click at [662, 269] on input "Compare at price" at bounding box center [718, 266] width 112 height 21
paste input "22"
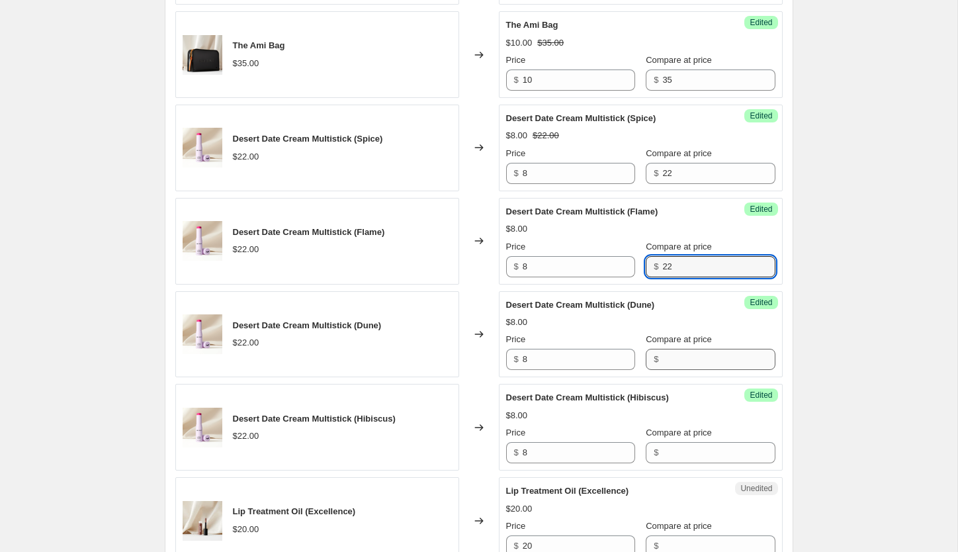
type input "22"
click at [662, 362] on input "Compare at price" at bounding box center [718, 359] width 112 height 21
paste input "22"
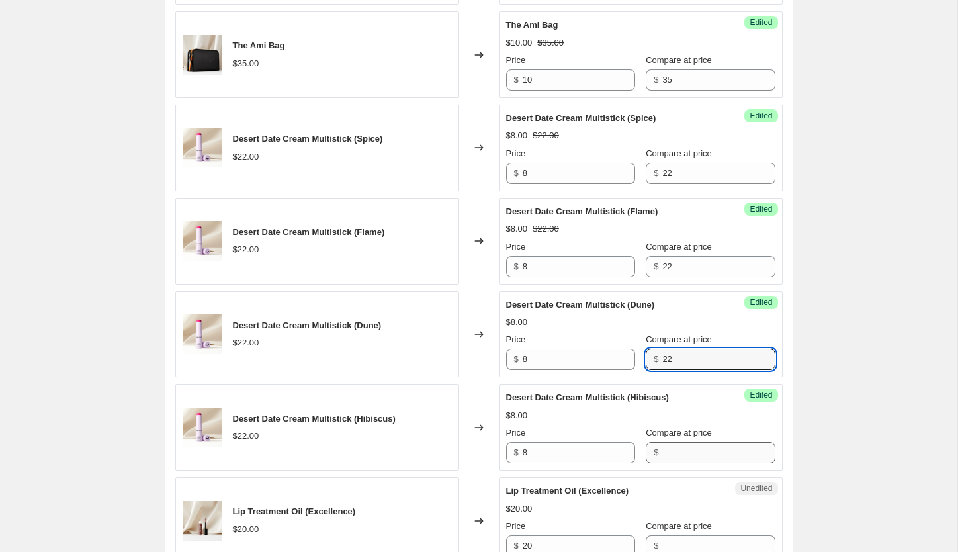
type input "22"
click at [665, 452] on input "Compare at price" at bounding box center [718, 452] width 112 height 21
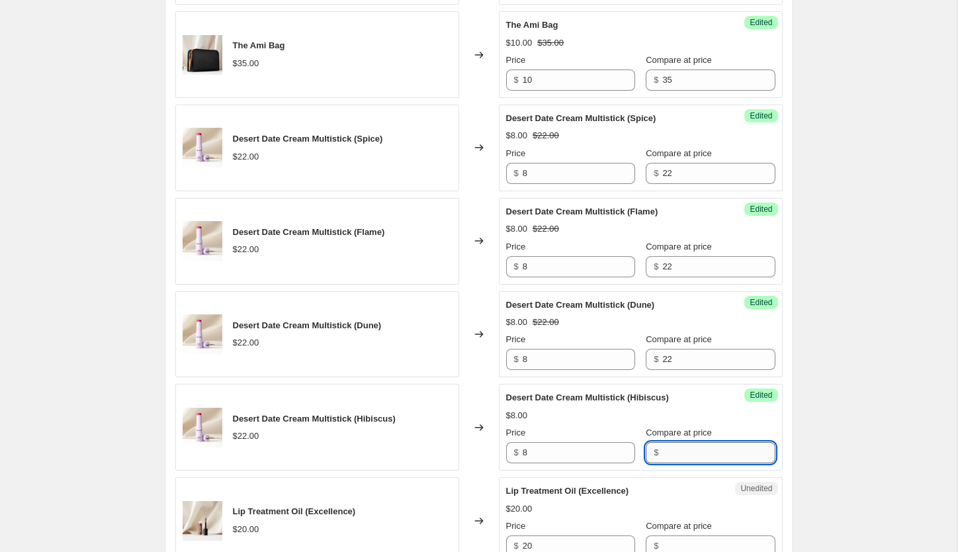
paste input "22"
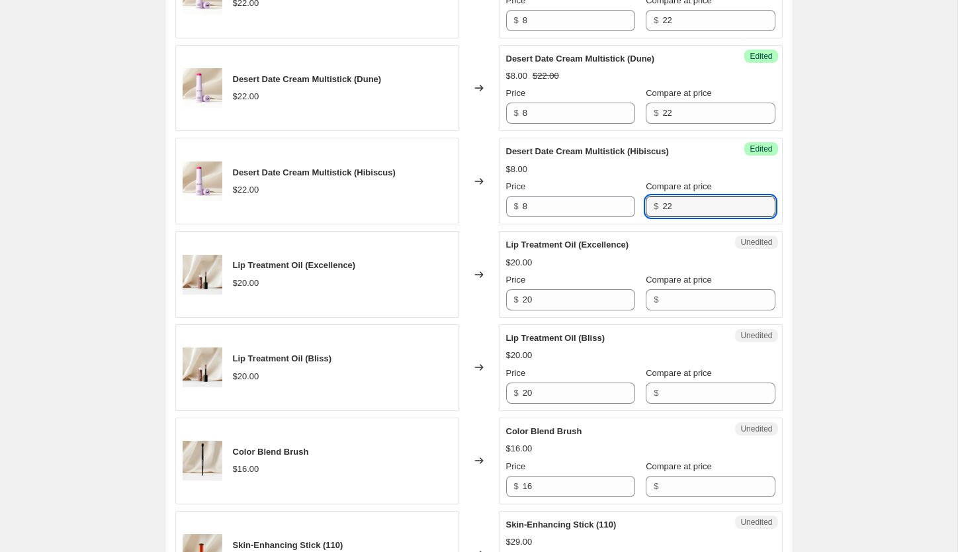
scroll to position [1324, 0]
type input "22"
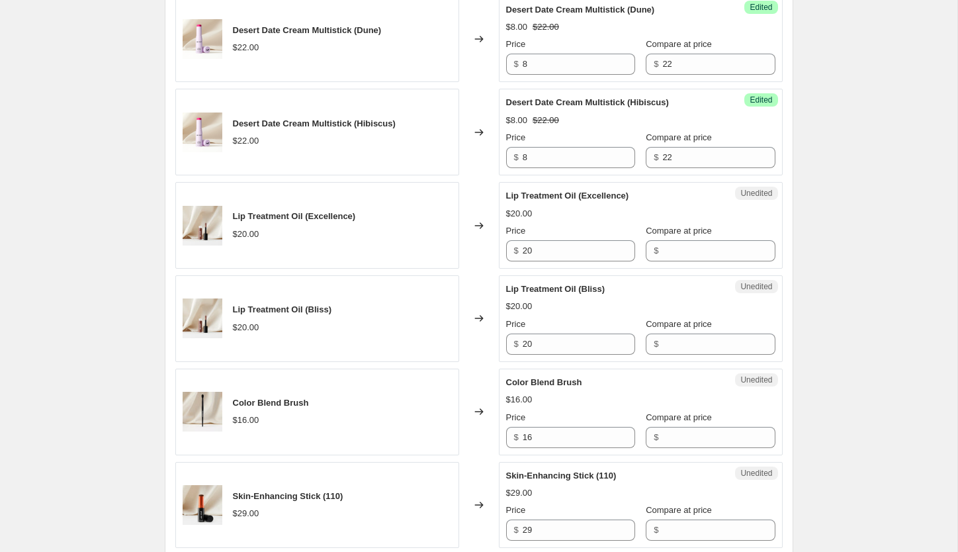
scroll to position [1386, 0]
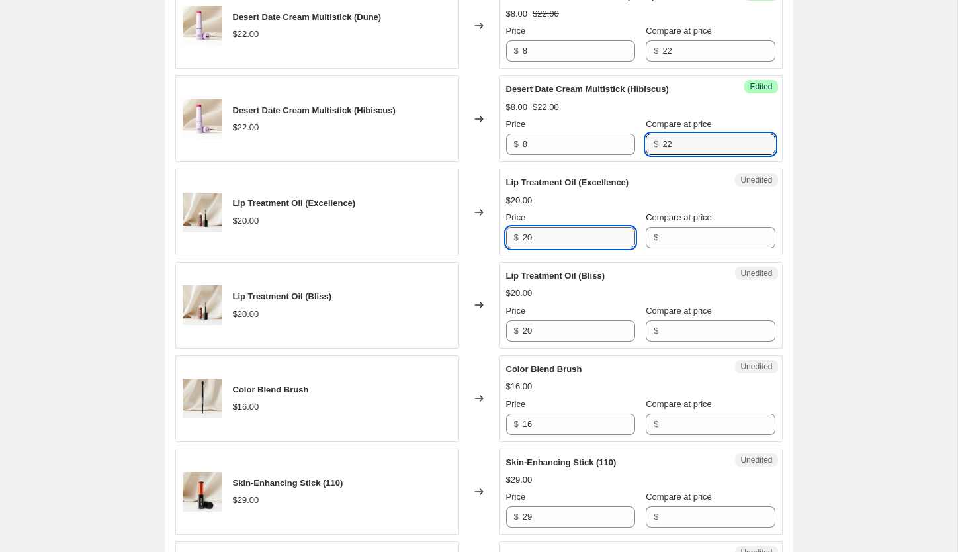
click at [553, 235] on input "20" at bounding box center [579, 237] width 112 height 21
type input "8"
click at [671, 238] on input "Compare at price" at bounding box center [718, 237] width 112 height 21
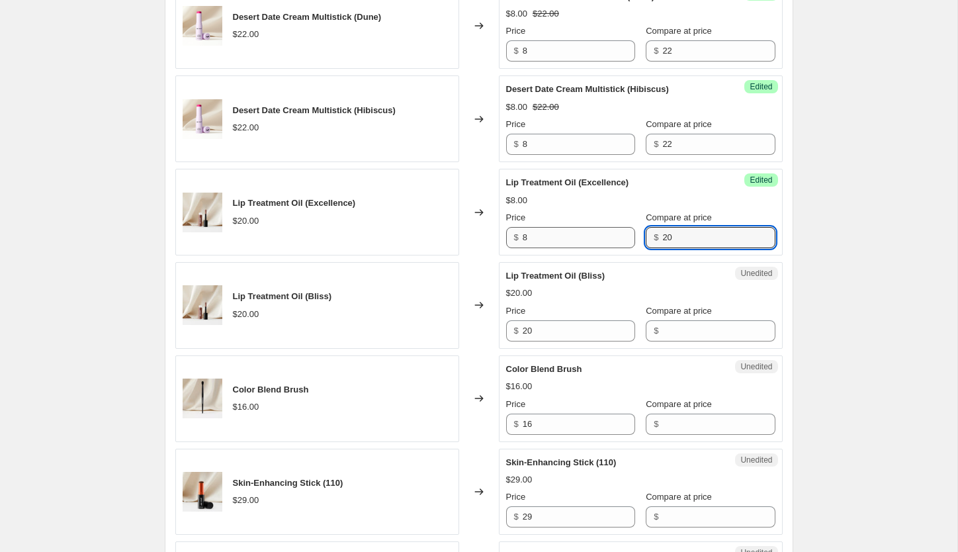
type input "20"
click at [538, 236] on input "8" at bounding box center [579, 237] width 112 height 21
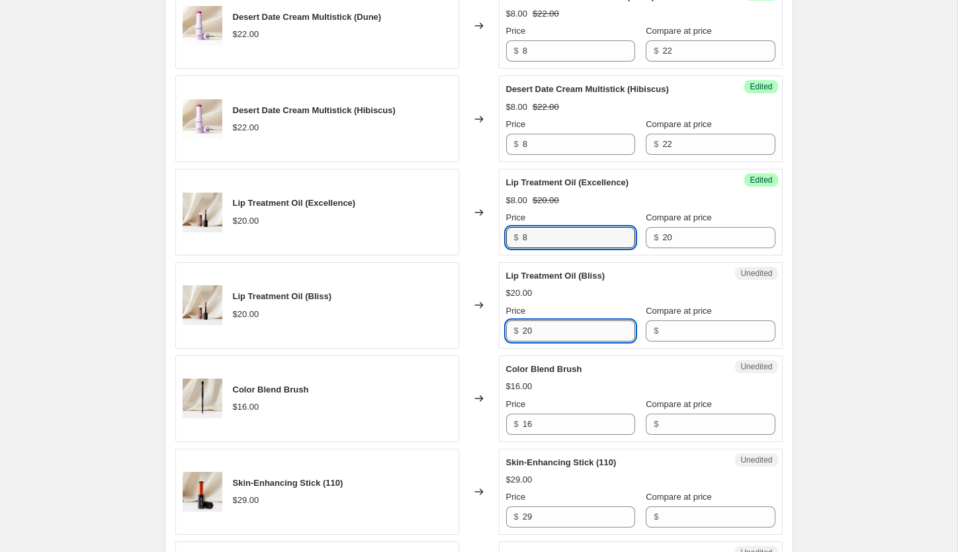
click at [559, 331] on input "20" at bounding box center [579, 330] width 112 height 21
paste input "8"
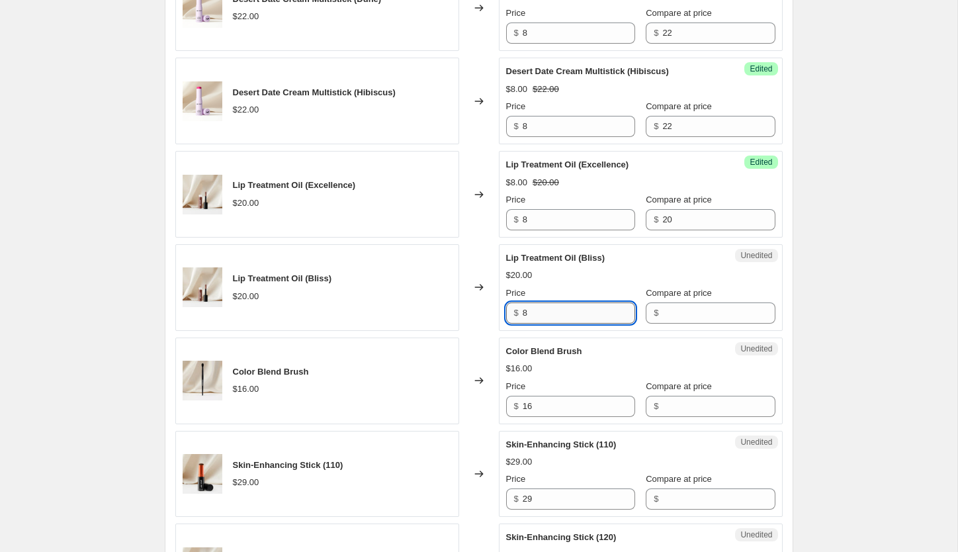
scroll to position [1398, 0]
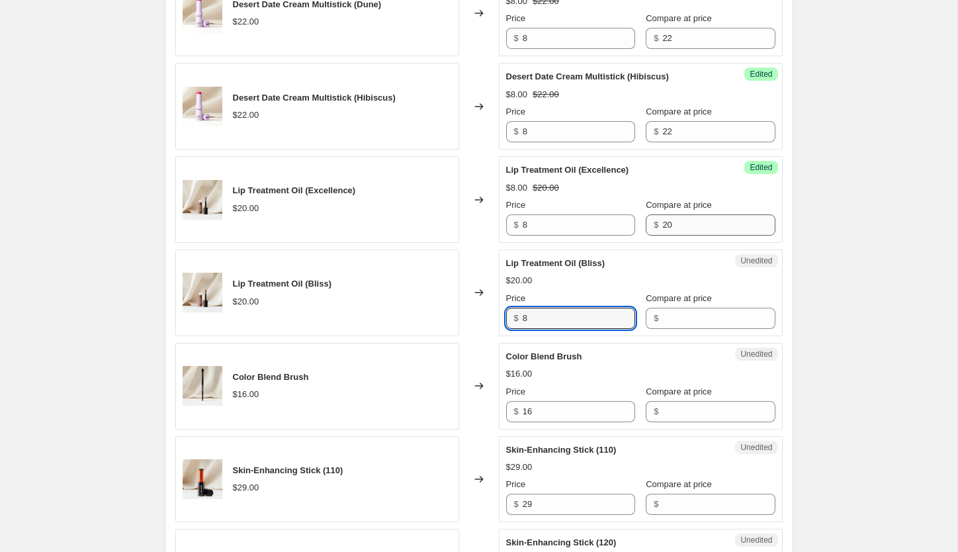
type input "8"
click at [663, 221] on input "20" at bounding box center [718, 224] width 112 height 21
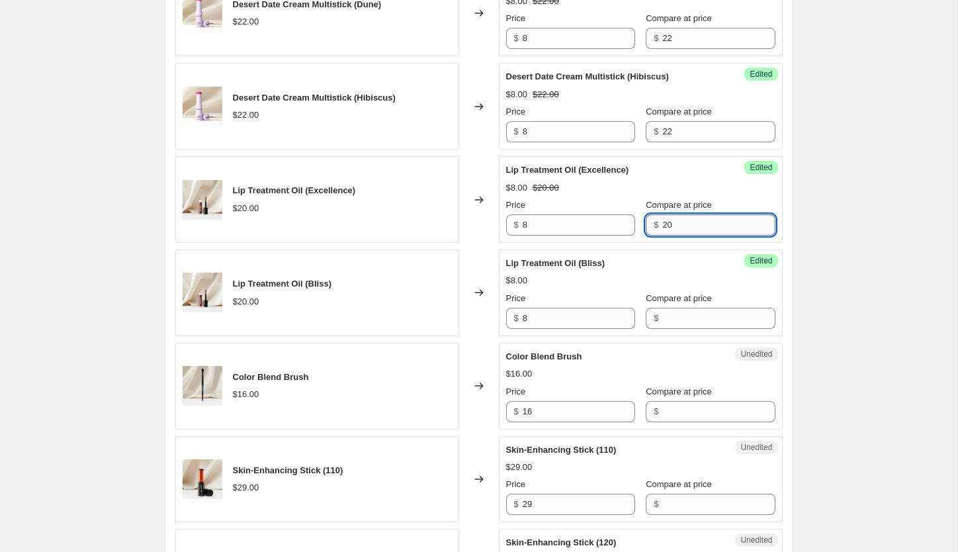
click at [663, 221] on input "20" at bounding box center [718, 224] width 112 height 21
click at [669, 308] on input "Compare at price" at bounding box center [718, 318] width 112 height 21
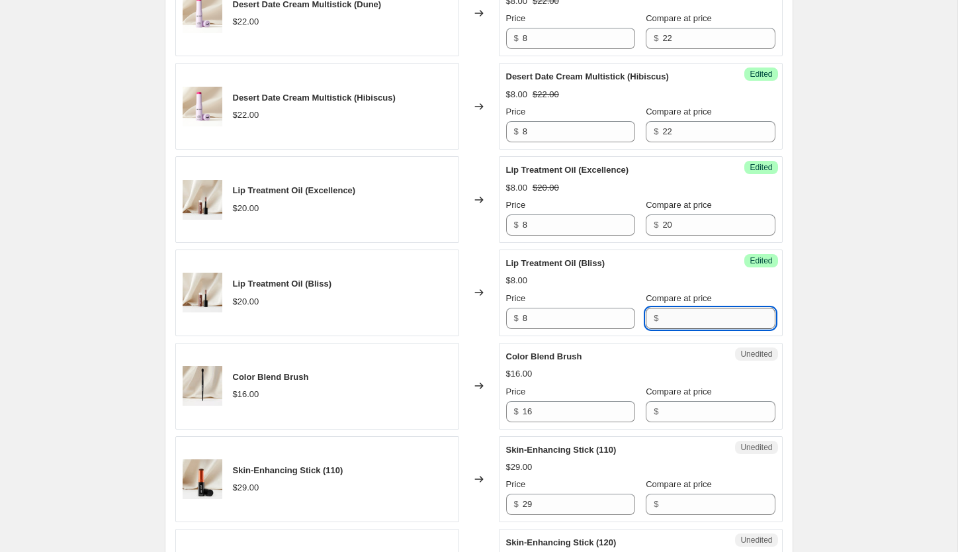
paste input "20"
type input "20"
click at [706, 411] on input "Compare at price" at bounding box center [718, 411] width 112 height 21
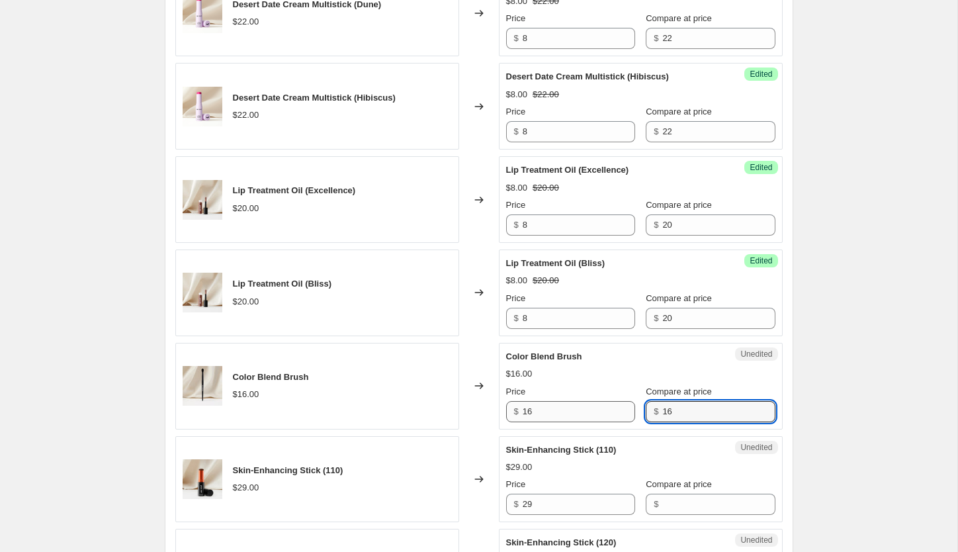
type input "16"
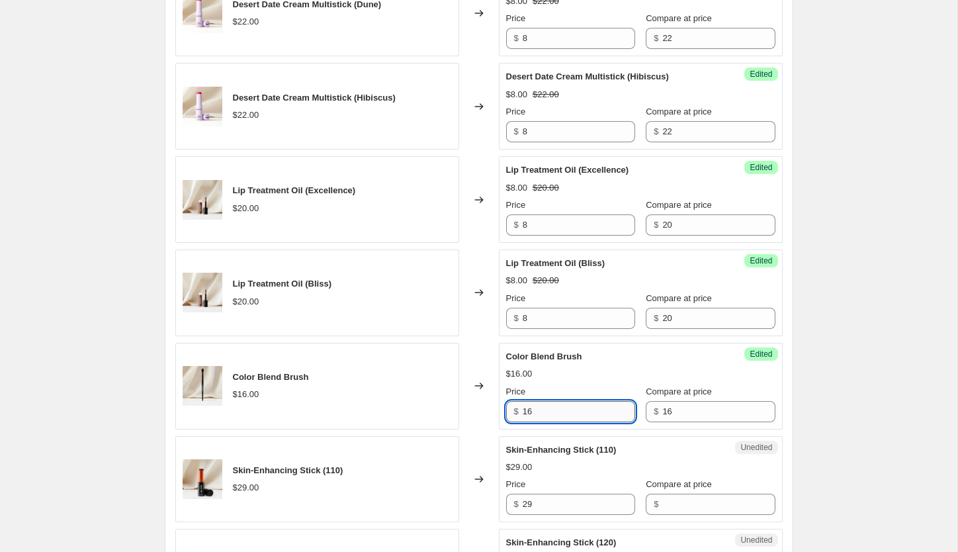
click at [528, 411] on input "16" at bounding box center [579, 411] width 112 height 21
type input "6"
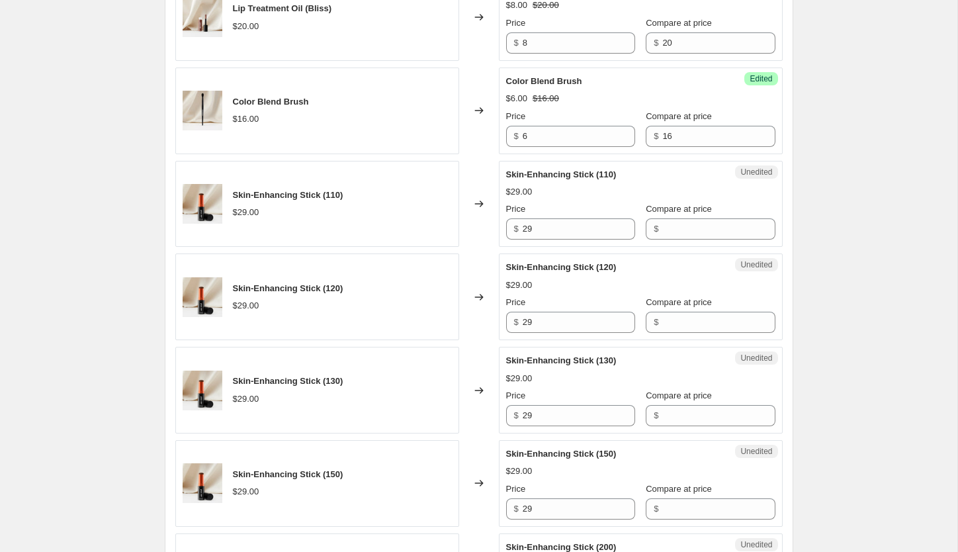
scroll to position [1678, 0]
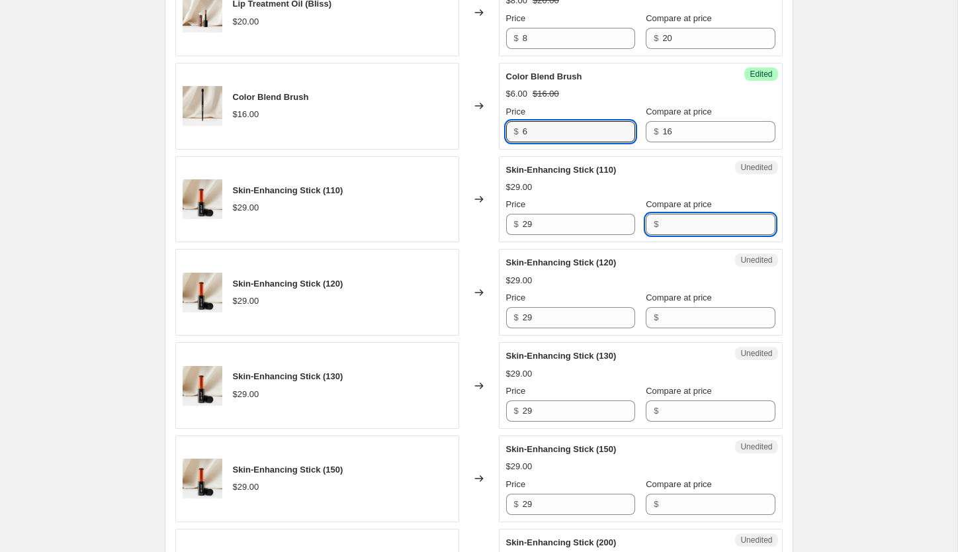
click at [667, 228] on input "Compare at price" at bounding box center [718, 224] width 112 height 21
type input "29"
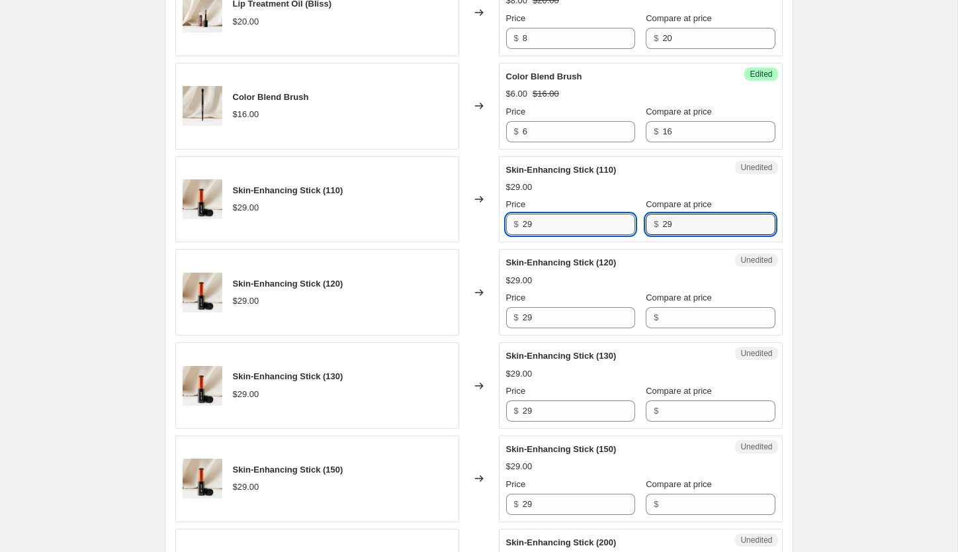
click at [544, 224] on input "29" at bounding box center [579, 224] width 112 height 21
click at [552, 228] on input "14" at bounding box center [579, 224] width 112 height 21
type input "14"
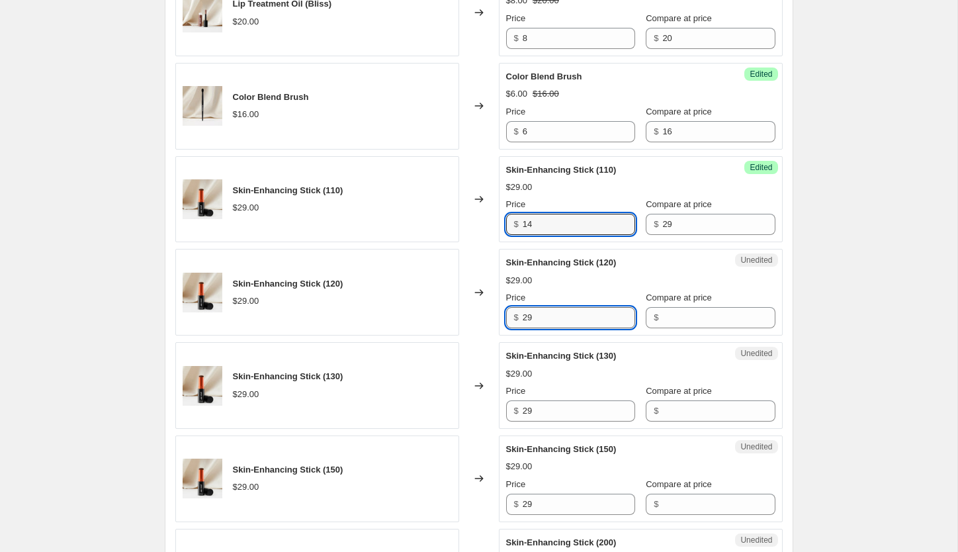
click at [552, 316] on input "29" at bounding box center [579, 317] width 112 height 21
paste input "14"
type input "14"
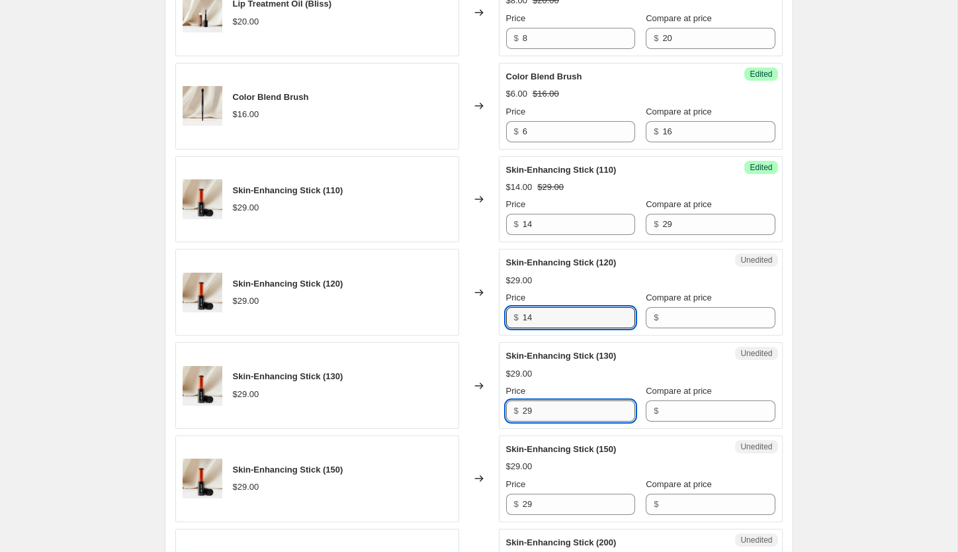
click at [544, 417] on input "29" at bounding box center [579, 410] width 112 height 21
paste input "14"
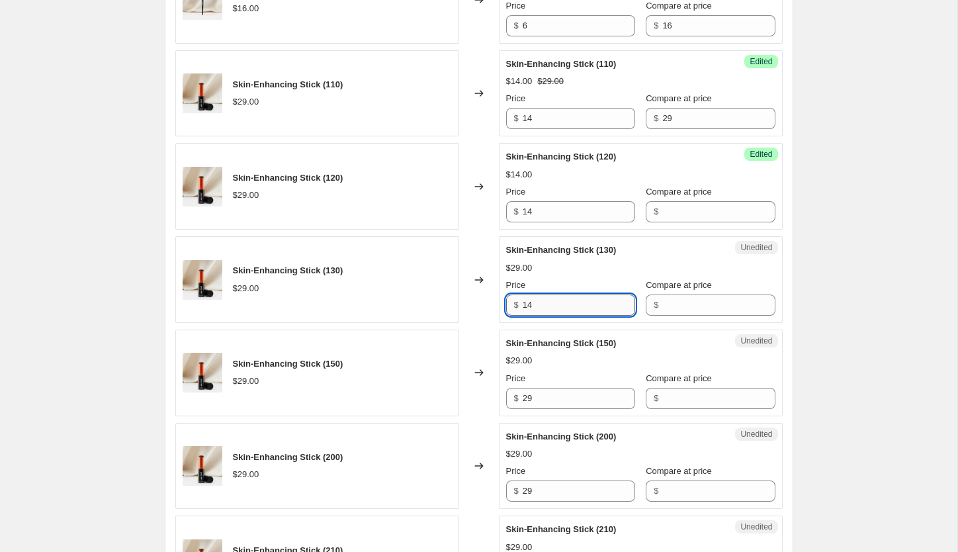
scroll to position [1787, 0]
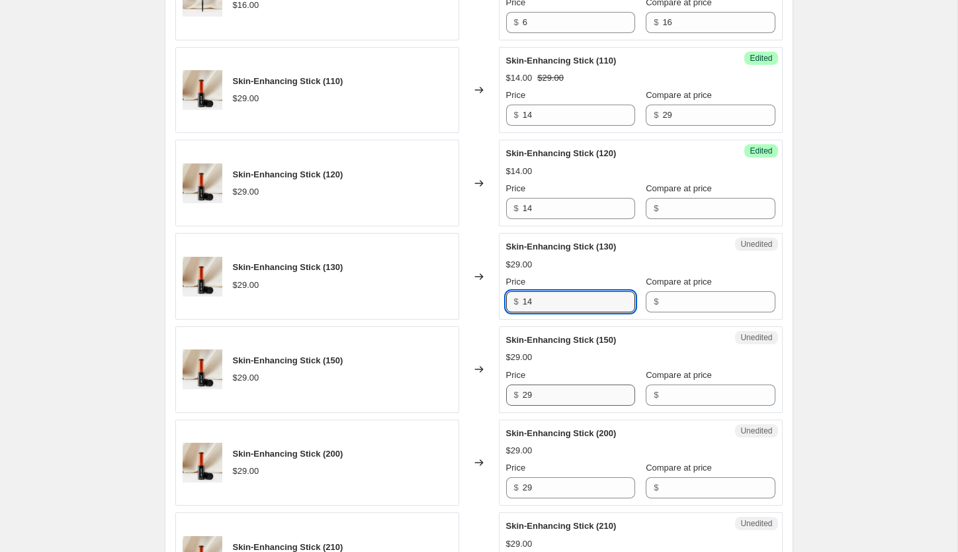
type input "14"
click at [550, 400] on input "29" at bounding box center [579, 394] width 112 height 21
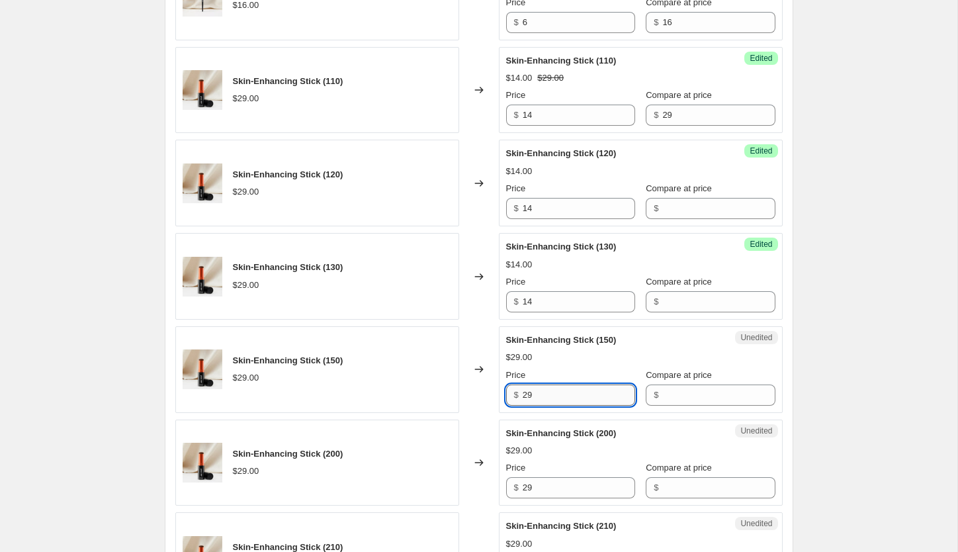
click at [550, 400] on input "29" at bounding box center [579, 394] width 112 height 21
paste input "14"
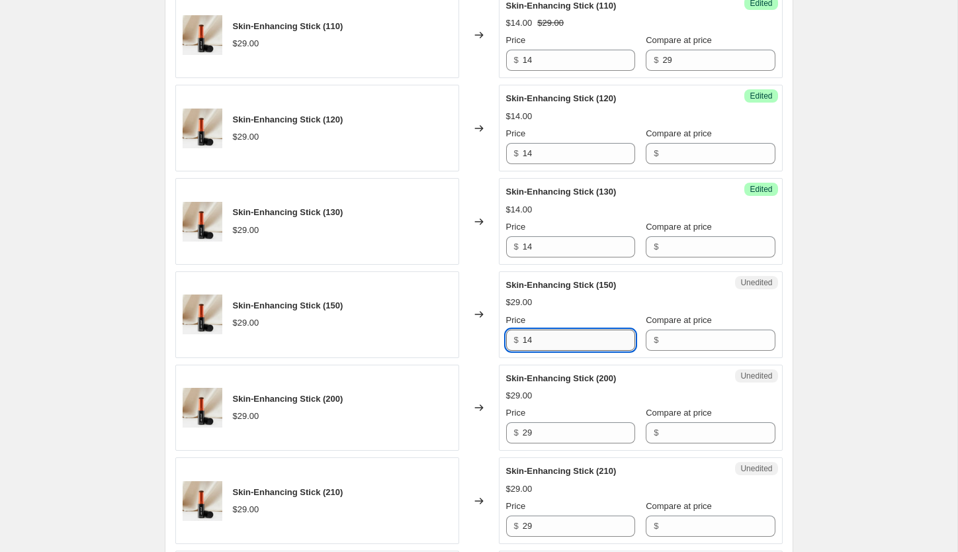
scroll to position [1860, 0]
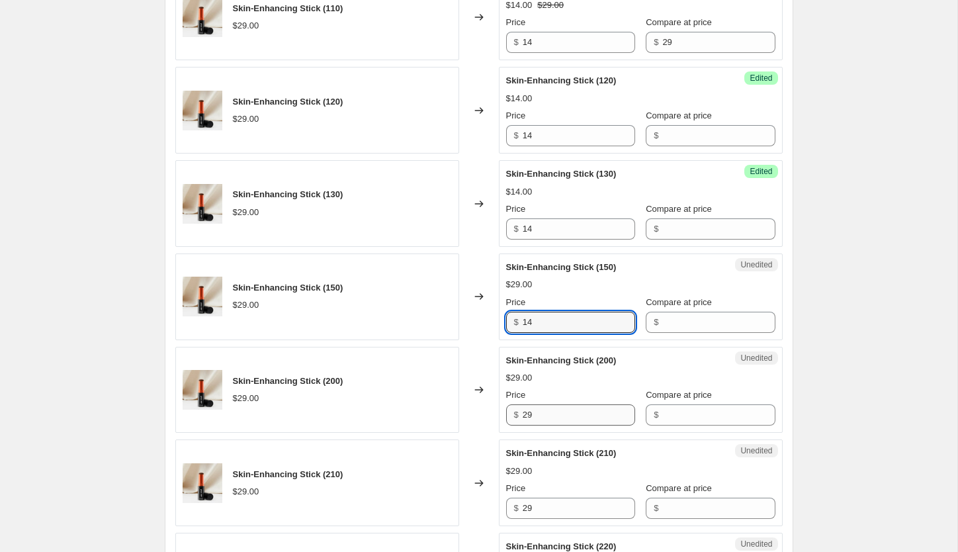
type input "14"
click at [555, 413] on input "29" at bounding box center [579, 414] width 112 height 21
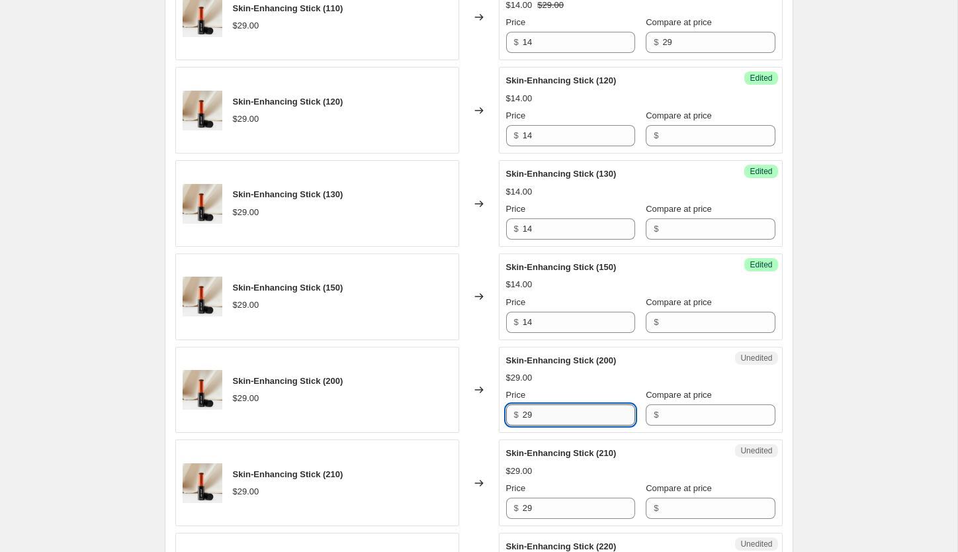
click at [555, 413] on input "29" at bounding box center [579, 414] width 112 height 21
paste input "14"
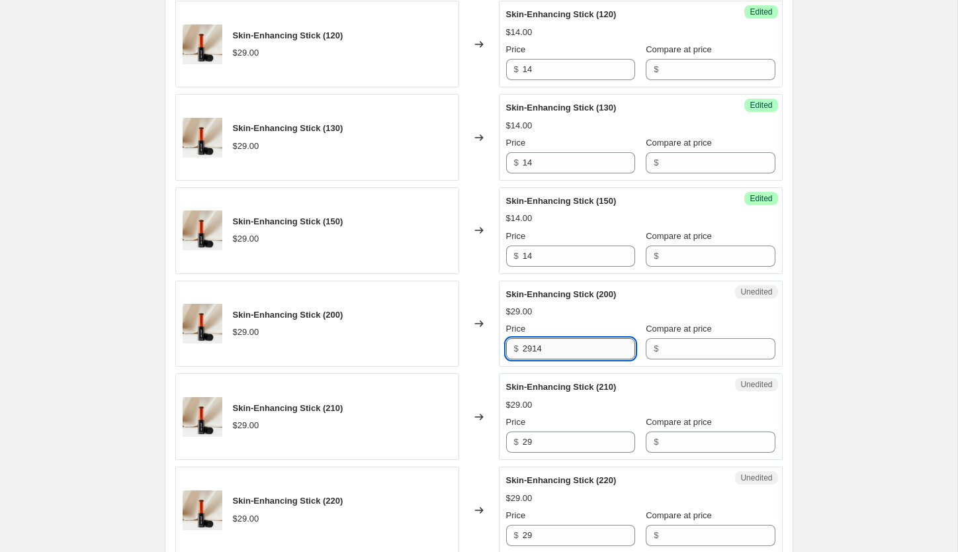
scroll to position [1930, 0]
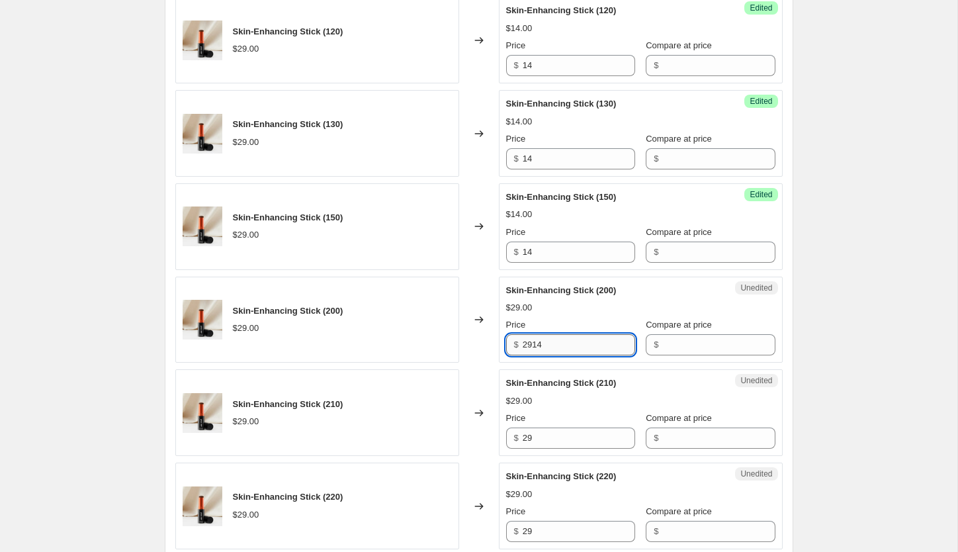
click at [553, 348] on input "2914" at bounding box center [579, 344] width 112 height 21
paste input "text"
type input "14"
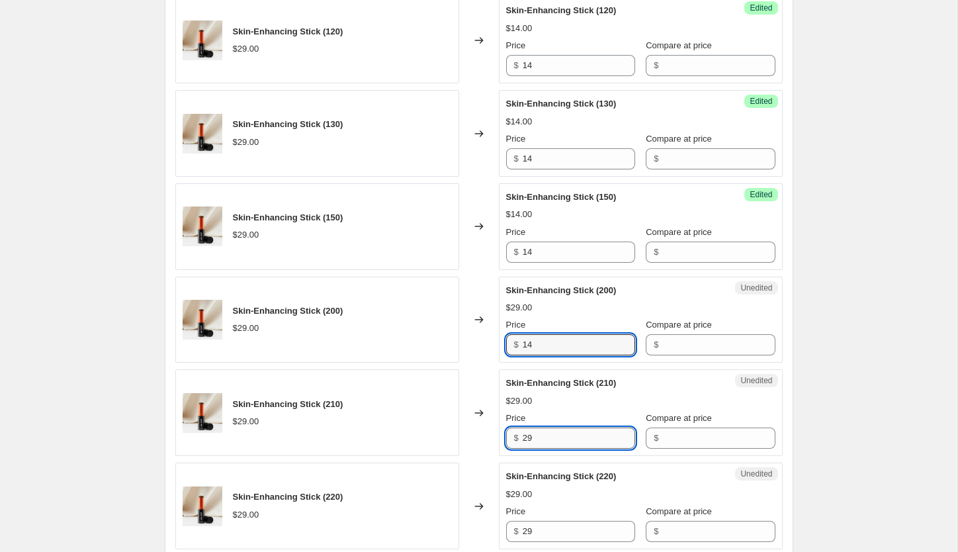
click at [550, 439] on input "29" at bounding box center [579, 437] width 112 height 21
paste input "14"
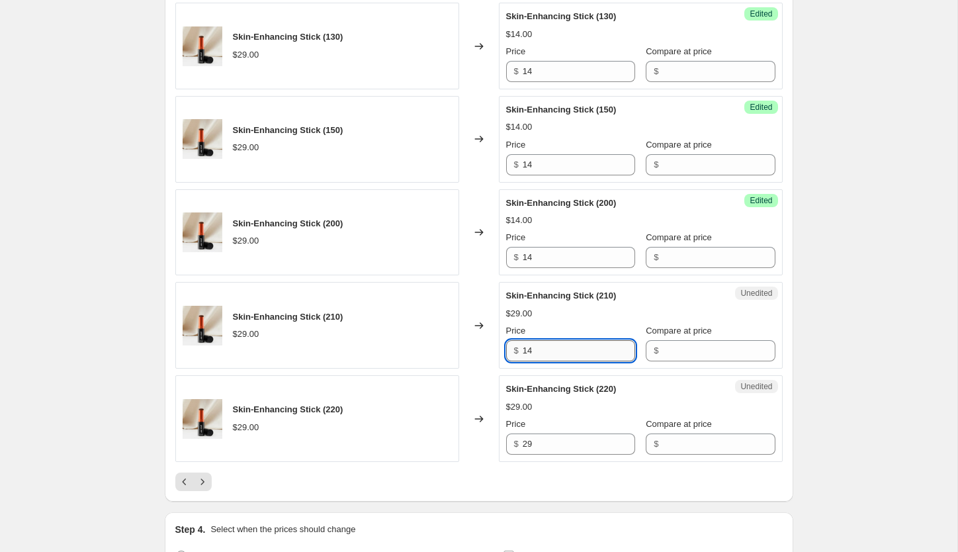
scroll to position [2021, 0]
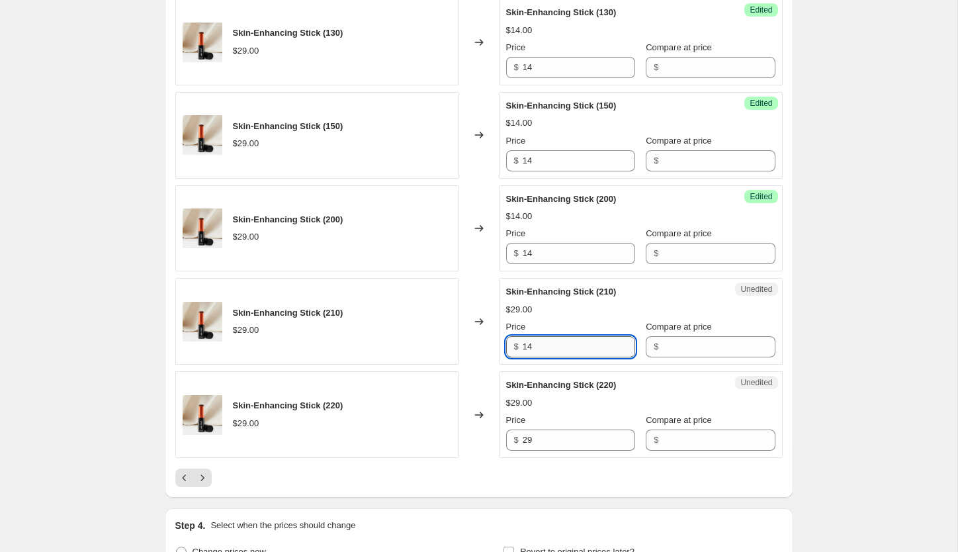
type input "14"
click at [550, 439] on input "29" at bounding box center [579, 439] width 112 height 21
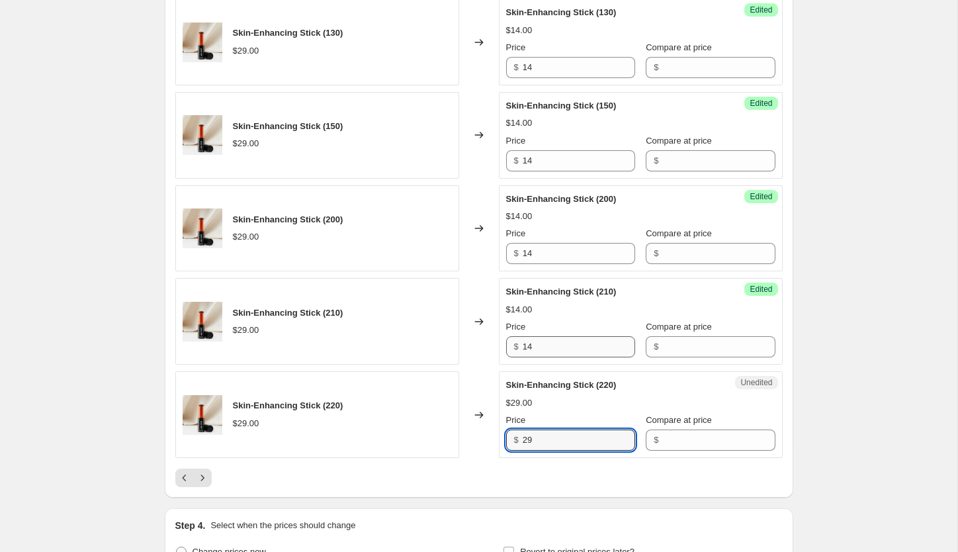
click at [550, 439] on input "29" at bounding box center [579, 439] width 112 height 21
paste input "14"
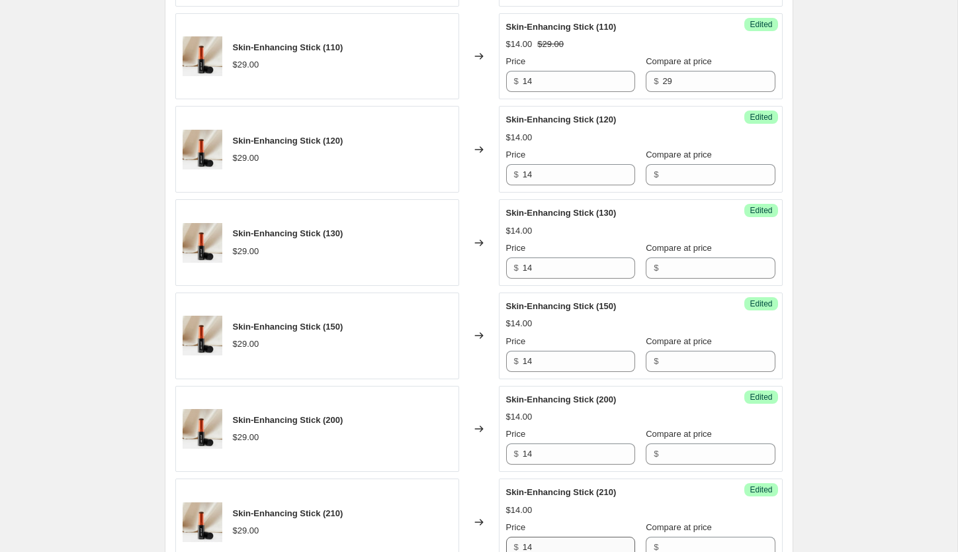
scroll to position [1795, 0]
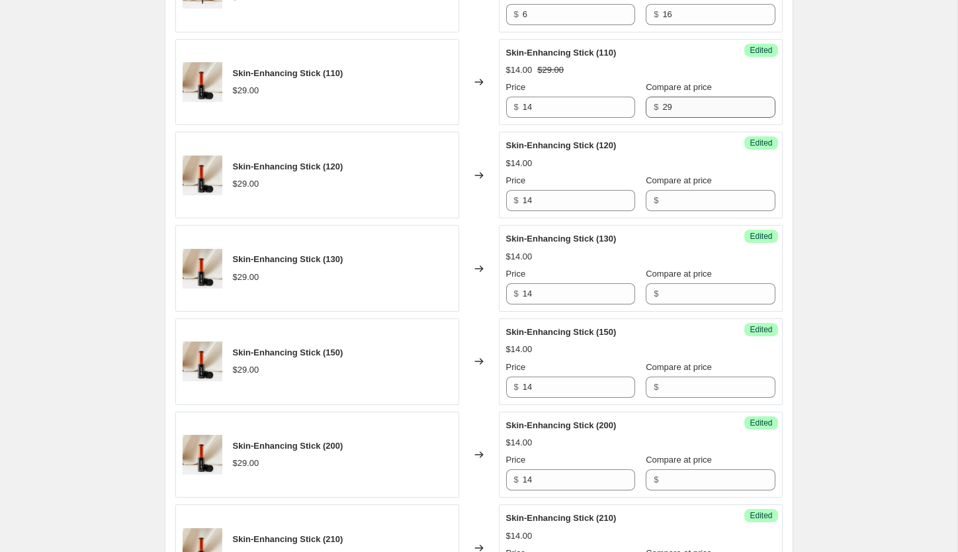
type input "14"
click at [668, 106] on input "29" at bounding box center [718, 107] width 112 height 21
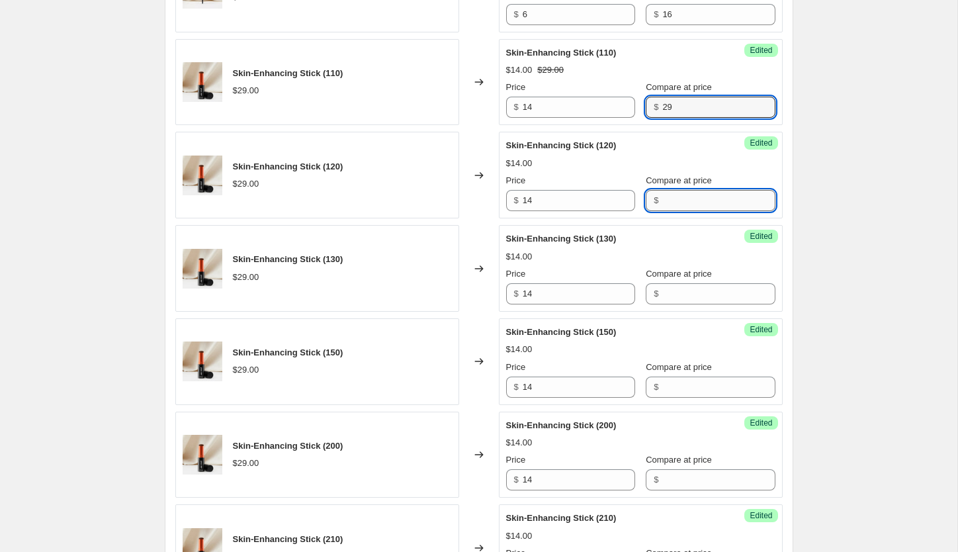
click at [688, 198] on input "Compare at price" at bounding box center [718, 200] width 112 height 21
paste input "29"
type input "29"
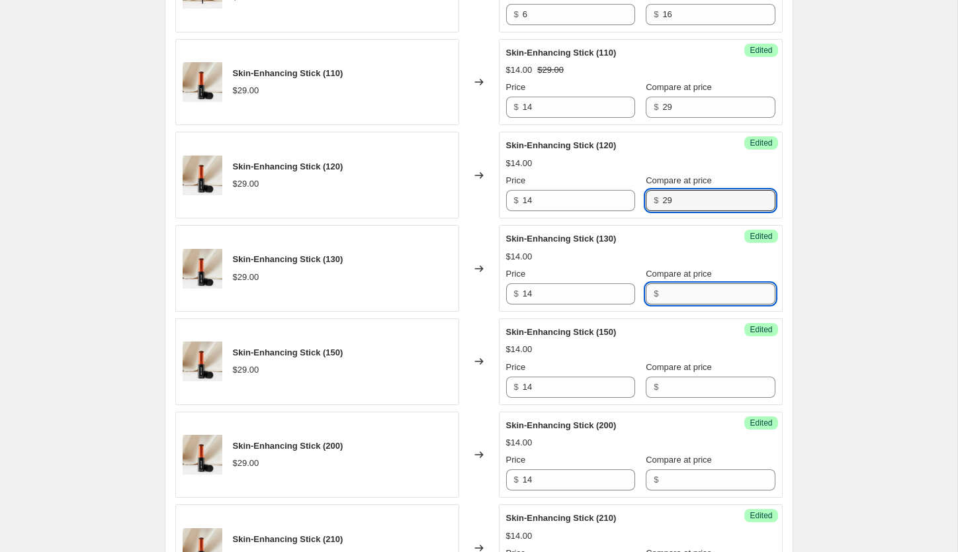
click at [673, 293] on input "Compare at price" at bounding box center [718, 293] width 112 height 21
paste input "29"
type input "29"
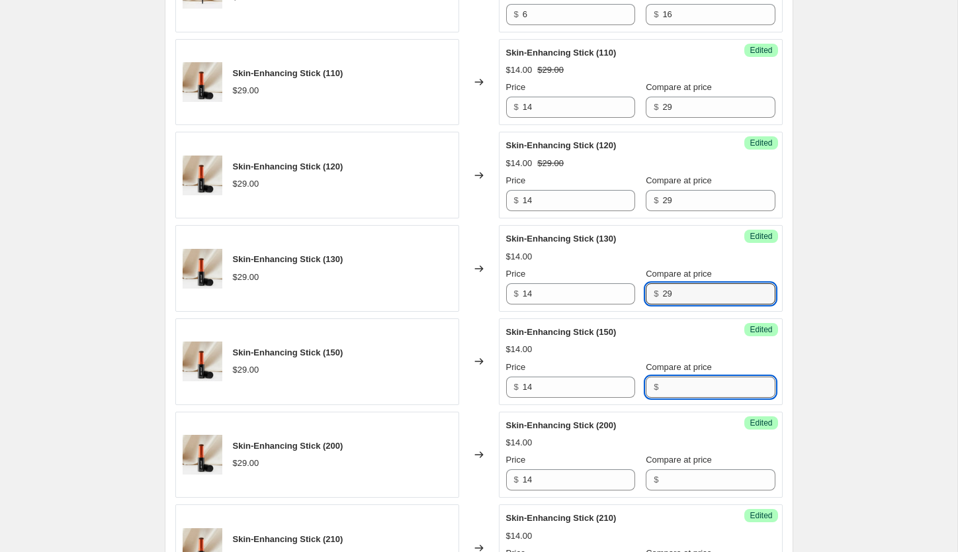
click at [676, 382] on input "Compare at price" at bounding box center [718, 386] width 112 height 21
paste input "29"
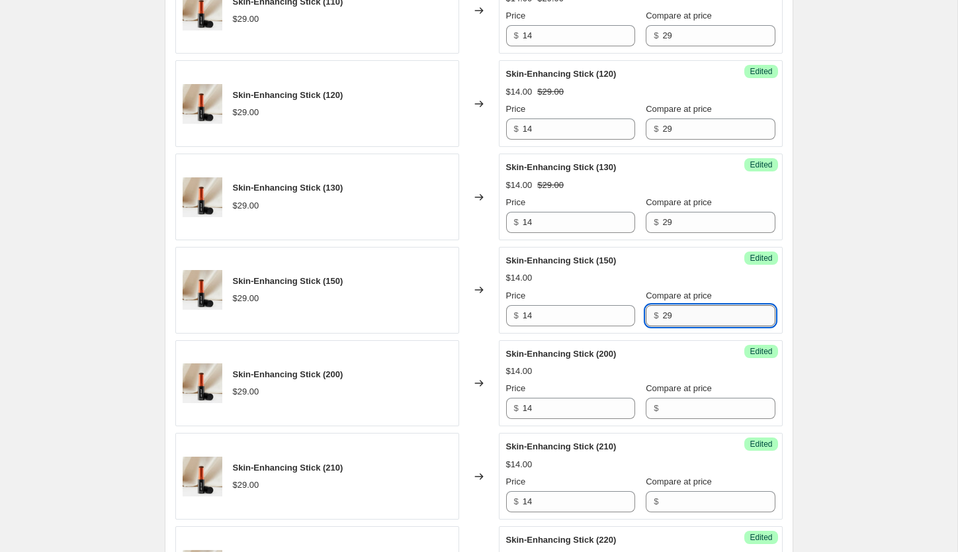
scroll to position [1869, 0]
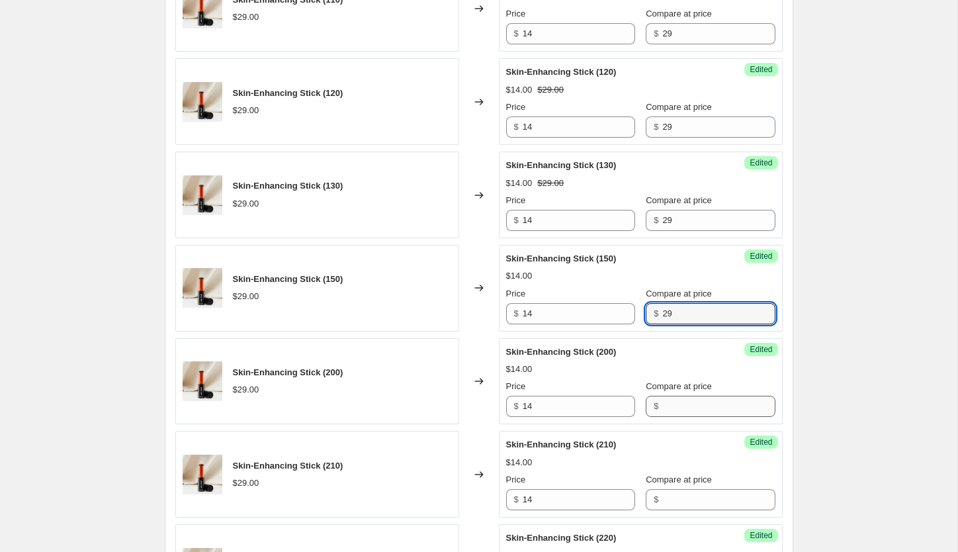
type input "29"
click at [691, 410] on input "Compare at price" at bounding box center [718, 406] width 112 height 21
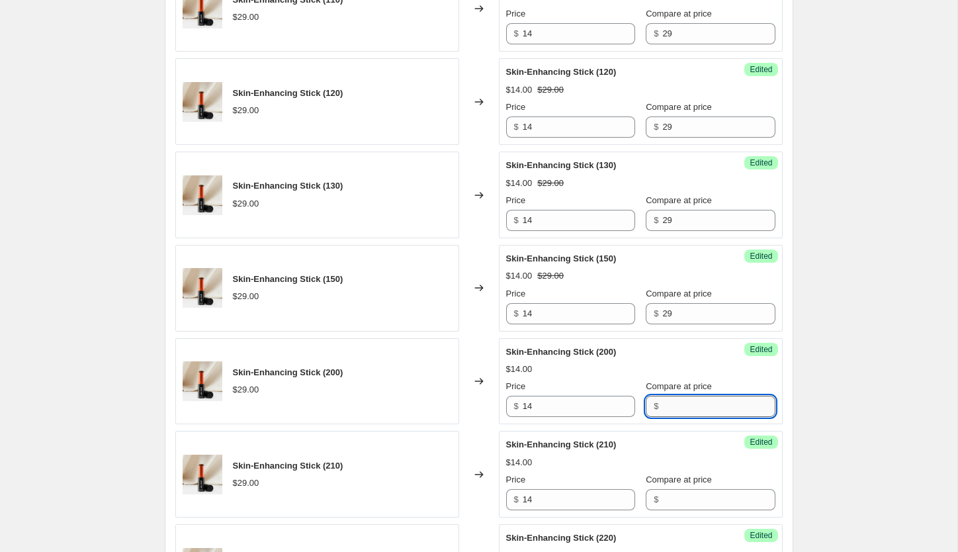
paste input "29"
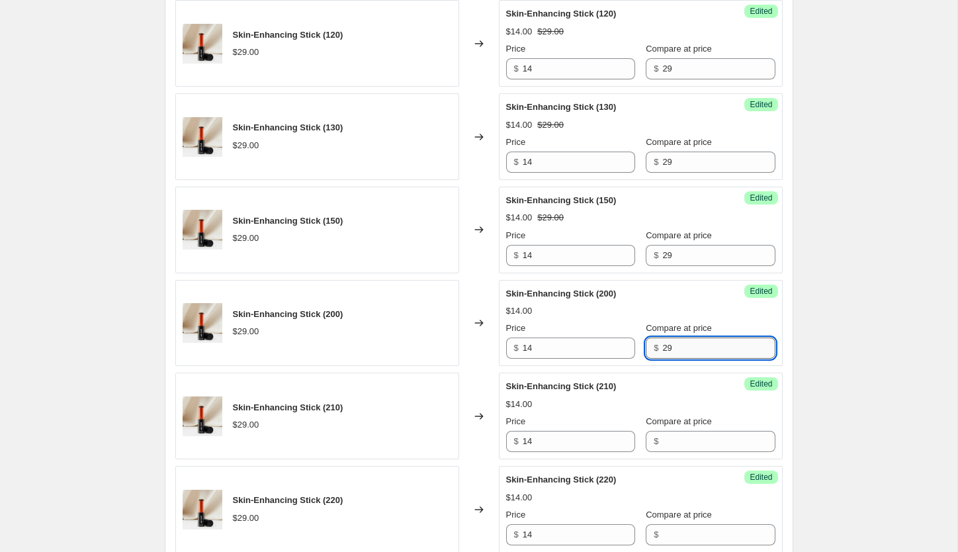
scroll to position [1928, 0]
type input "29"
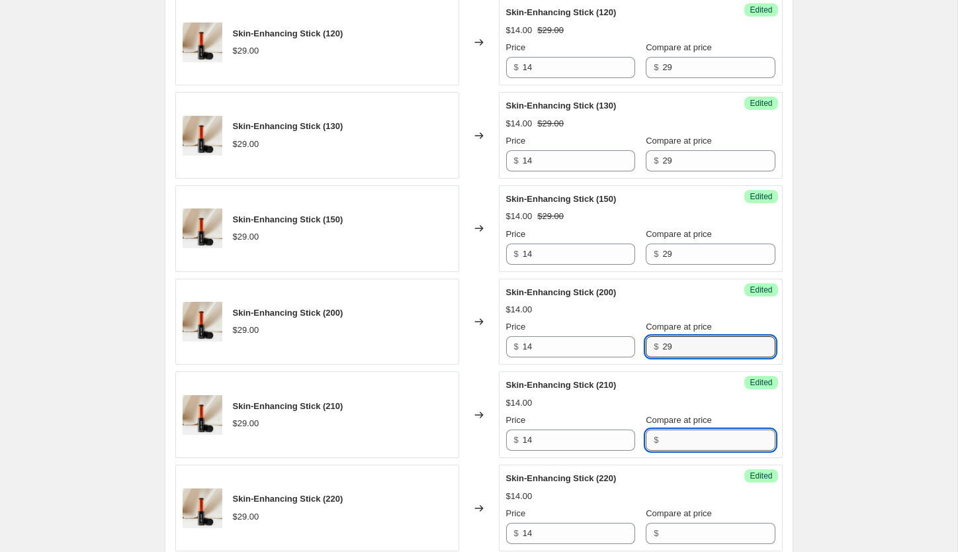
click at [684, 447] on input "Compare at price" at bounding box center [718, 439] width 112 height 21
paste input "29"
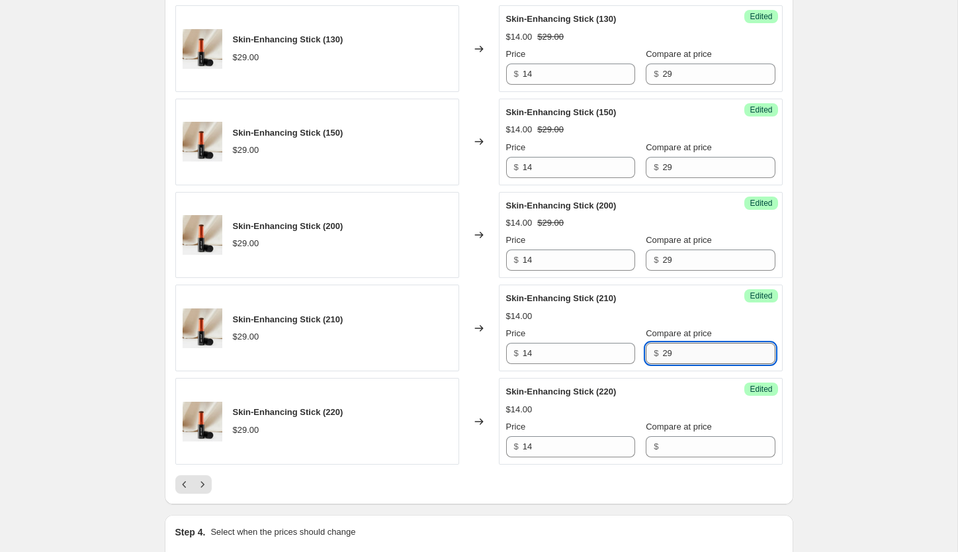
scroll to position [2015, 0]
type input "29"
click at [678, 446] on input "Compare at price" at bounding box center [718, 445] width 112 height 21
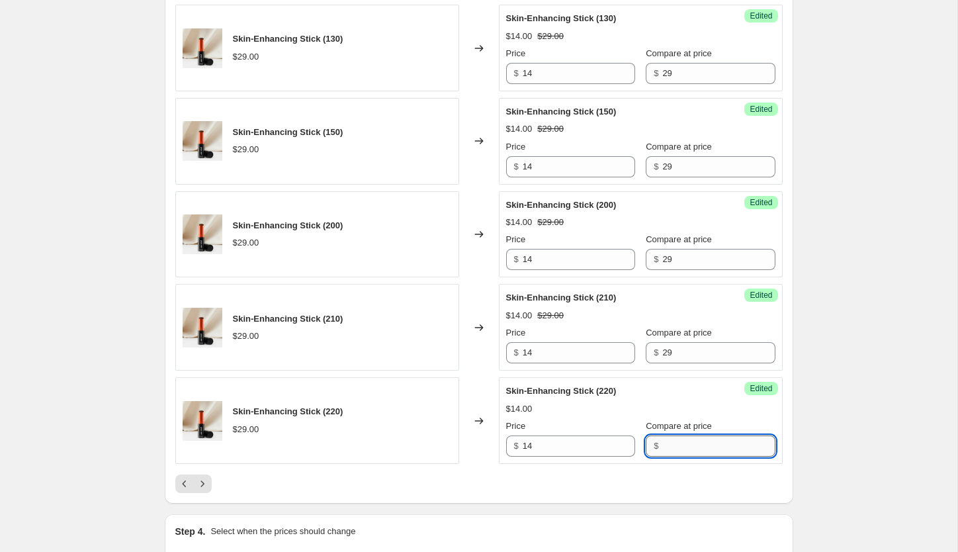
paste input "29"
type input "29"
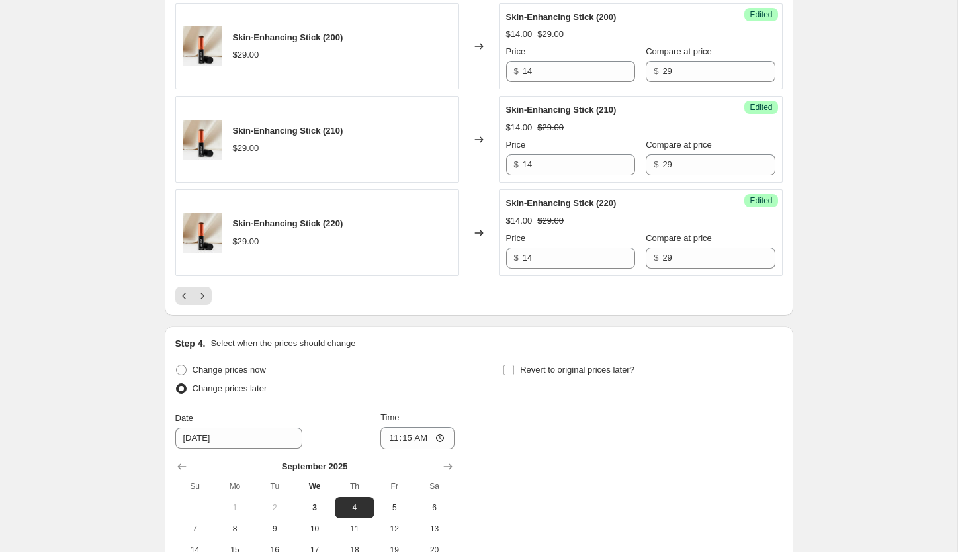
scroll to position [2204, 0]
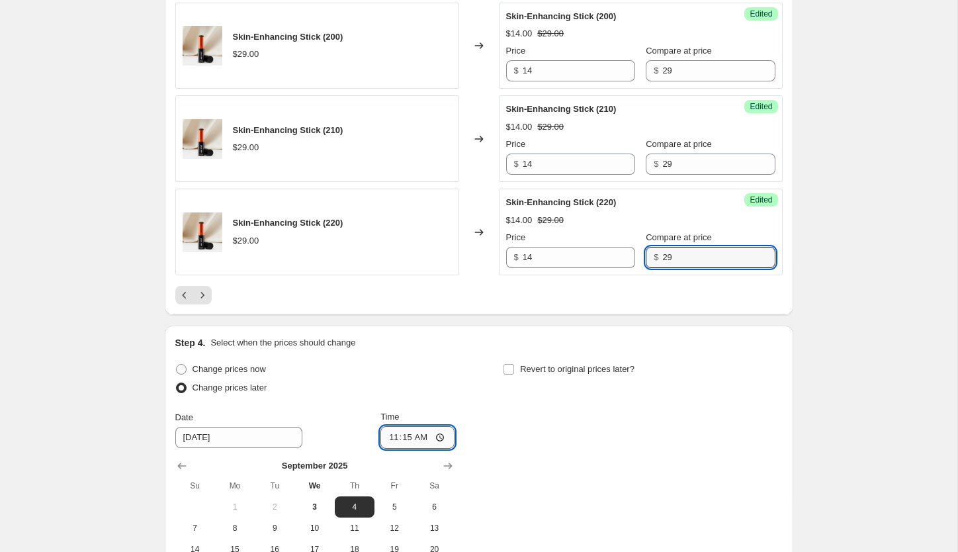
click at [416, 436] on input "11:15" at bounding box center [417, 437] width 74 height 22
click at [399, 439] on input "11:15" at bounding box center [417, 437] width 74 height 22
click at [438, 436] on input "11:15" at bounding box center [417, 437] width 74 height 22
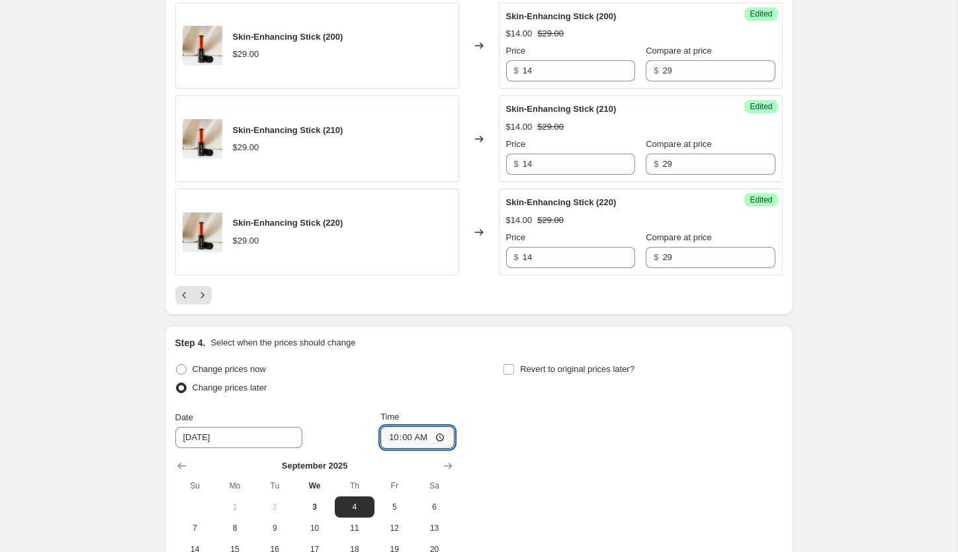
type input "10:00"
click at [577, 456] on div "Change prices now Change prices later Date 9/4/2025 Time 10:00 September 2025 S…" at bounding box center [478, 481] width 607 height 242
click at [204, 296] on icon "Next" at bounding box center [202, 294] width 13 height 13
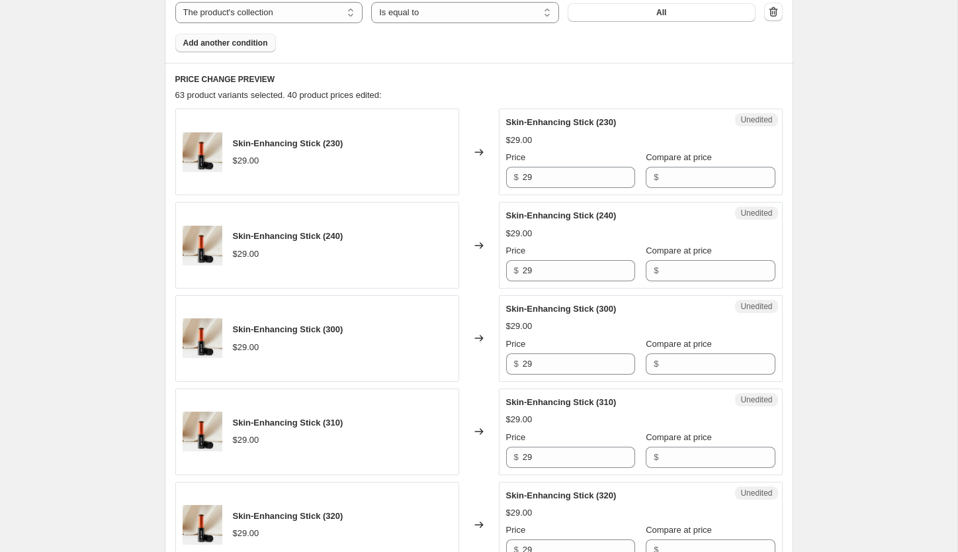
scroll to position [518, 0]
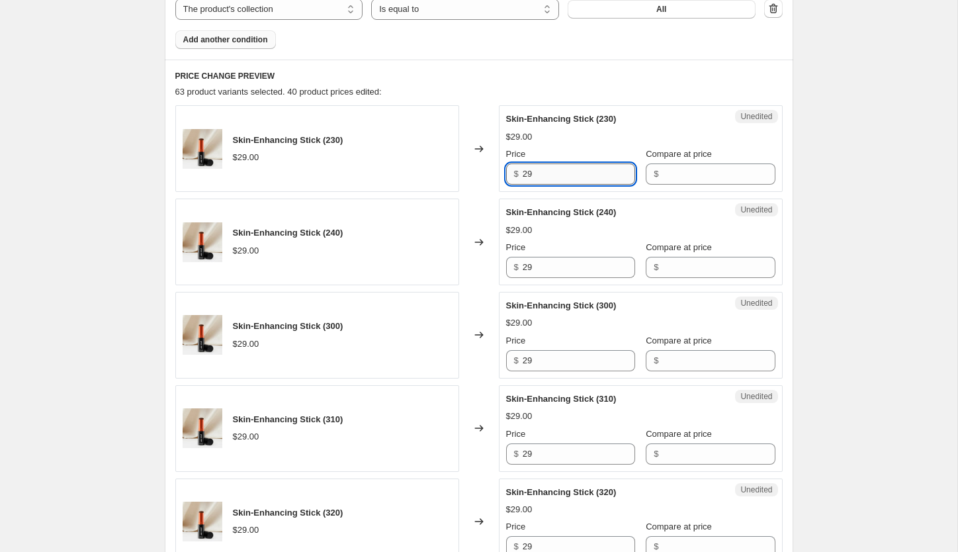
click at [558, 178] on input "29" at bounding box center [579, 173] width 112 height 21
click at [681, 171] on input "Compare at price" at bounding box center [718, 173] width 112 height 21
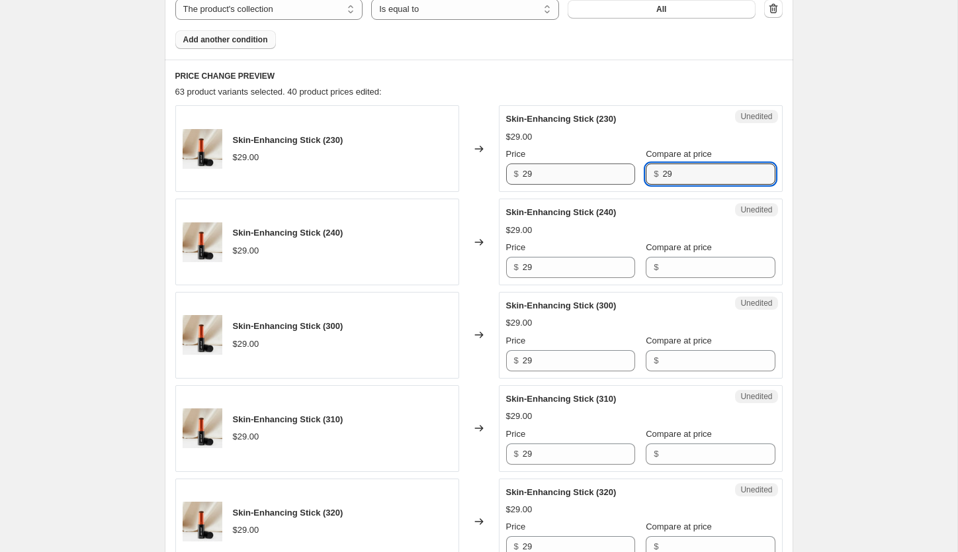
type input "29"
click at [564, 181] on input "29" at bounding box center [579, 173] width 112 height 21
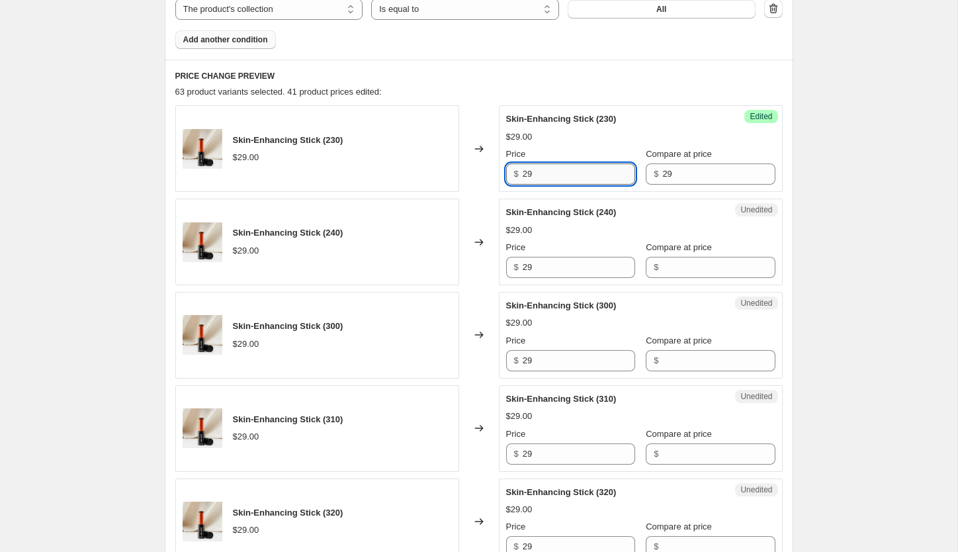
click at [564, 181] on input "29" at bounding box center [579, 173] width 112 height 21
type input "14"
click at [581, 267] on input "29" at bounding box center [579, 267] width 112 height 21
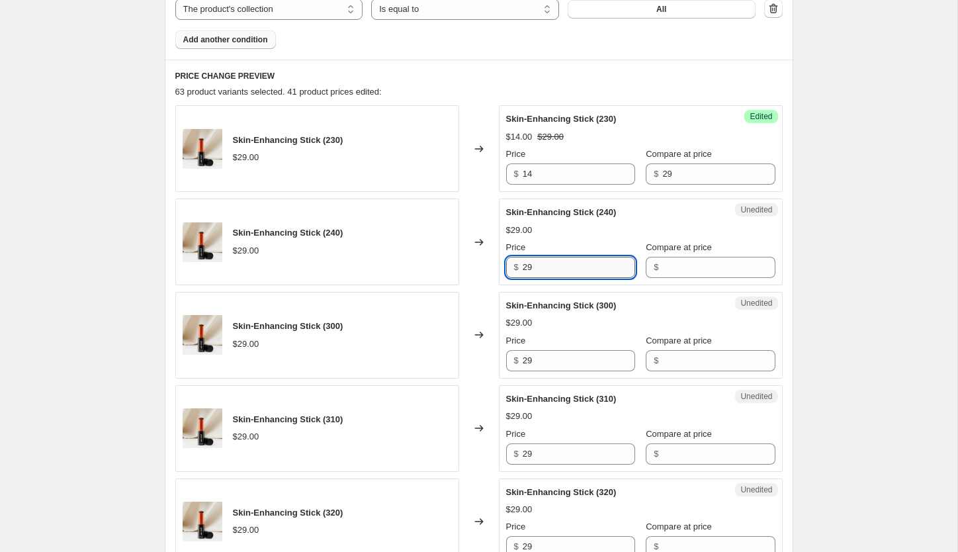
click at [581, 267] on input "29" at bounding box center [579, 267] width 112 height 21
type input "14"
click at [702, 264] on input "Compare at price" at bounding box center [718, 267] width 112 height 21
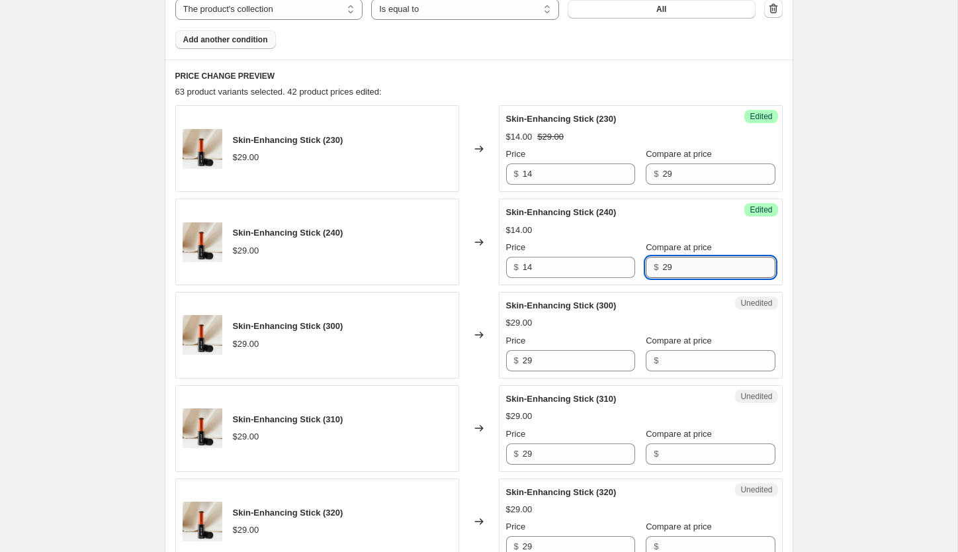
click at [665, 263] on input "29" at bounding box center [718, 267] width 112 height 21
type input "29"
click at [691, 363] on input "Compare at price" at bounding box center [718, 360] width 112 height 21
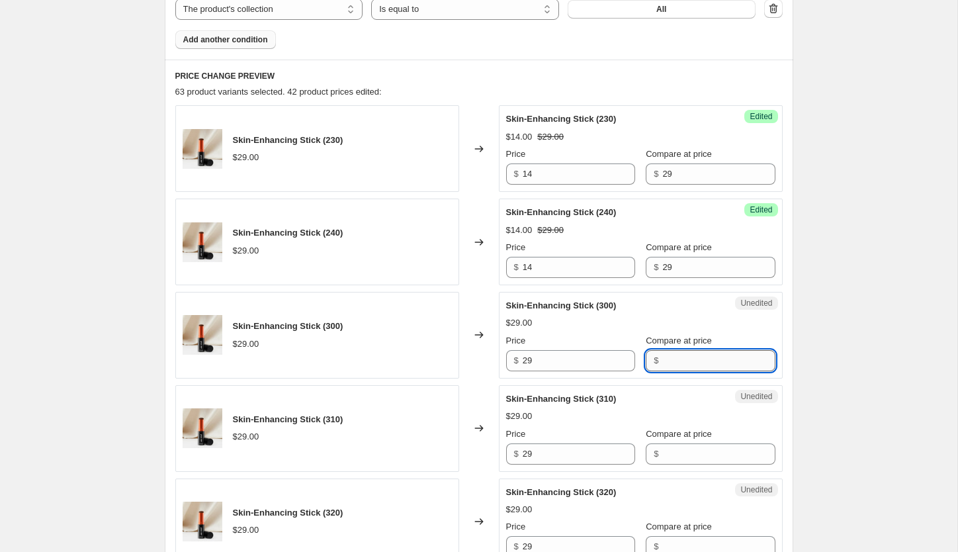
paste input "29"
type input "29"
click at [583, 357] on input "29" at bounding box center [579, 360] width 112 height 21
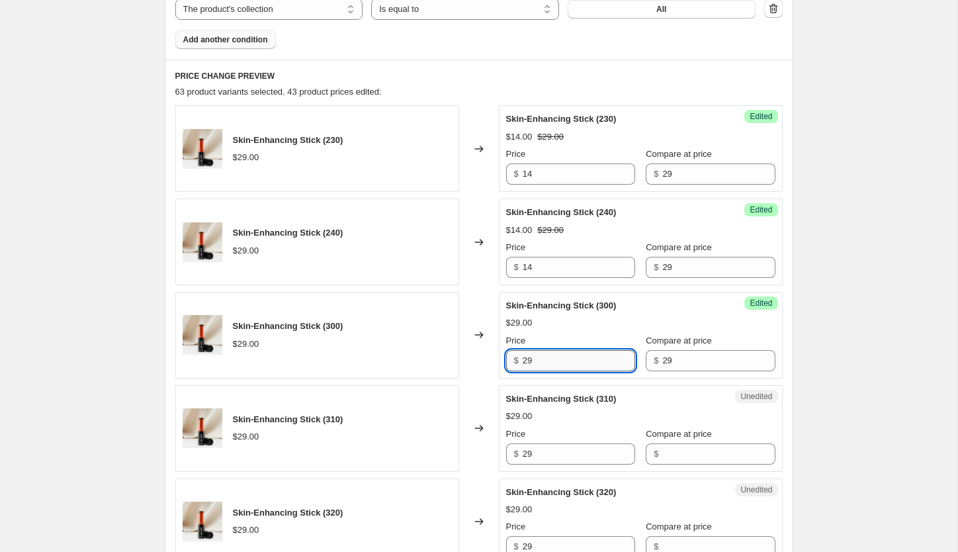
click at [583, 357] on input "29" at bounding box center [579, 360] width 112 height 21
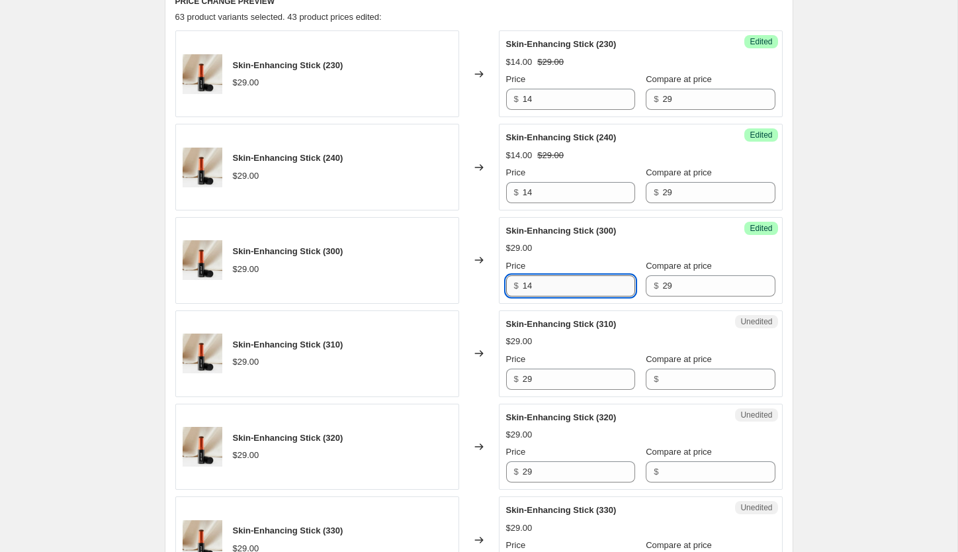
scroll to position [595, 0]
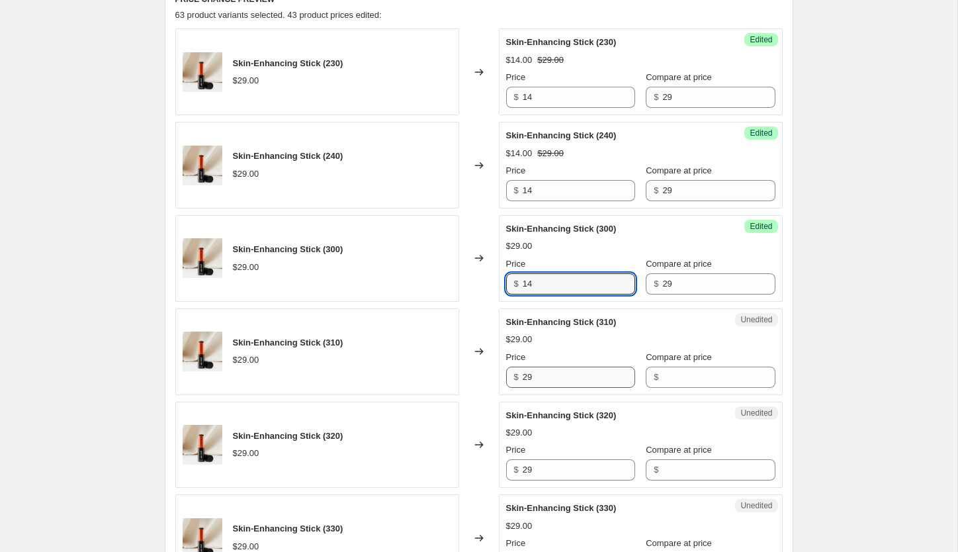
type input "14"
click at [583, 372] on input "29" at bounding box center [579, 376] width 112 height 21
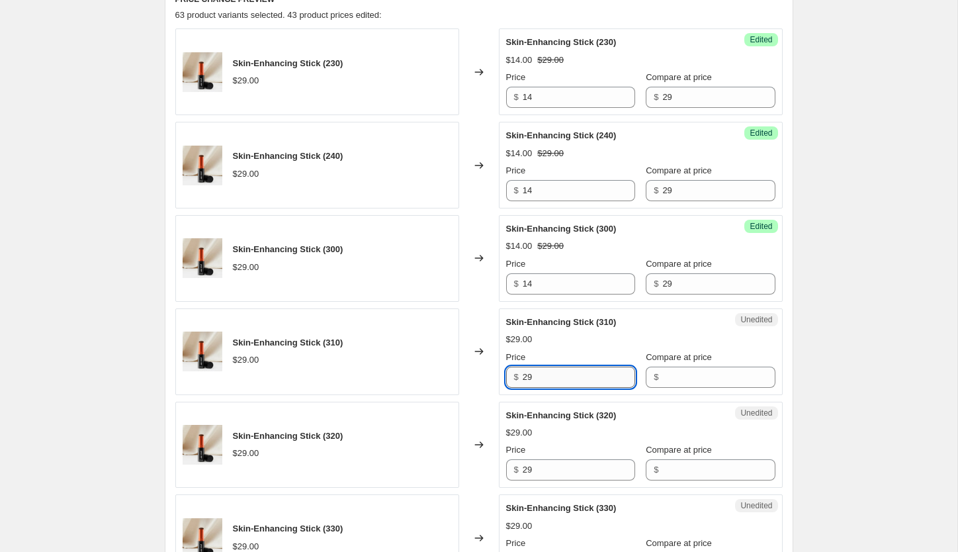
click at [583, 372] on input "29" at bounding box center [579, 376] width 112 height 21
type input "14"
click at [563, 472] on input "29" at bounding box center [579, 469] width 112 height 21
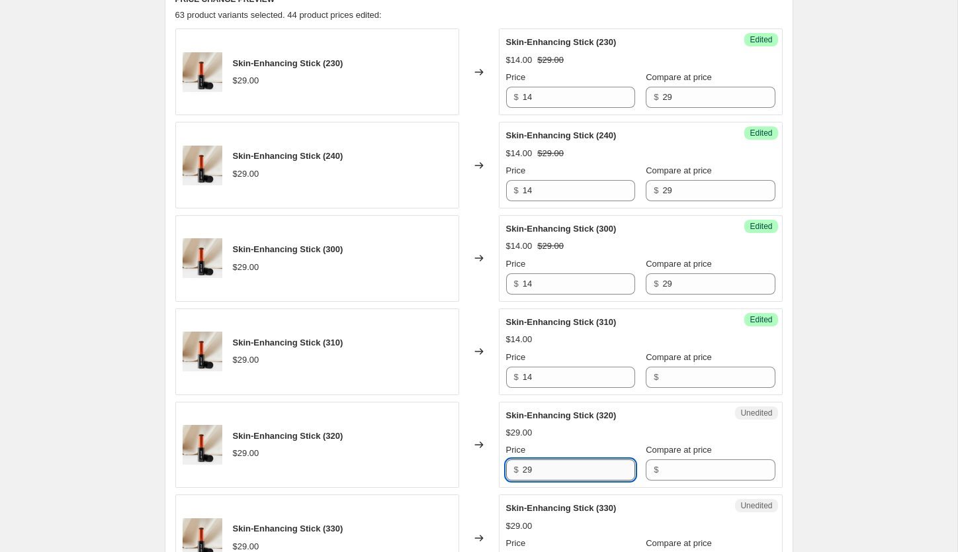
click at [563, 472] on input "29" at bounding box center [579, 469] width 112 height 21
type input "14"
click at [695, 278] on input "29" at bounding box center [718, 283] width 112 height 21
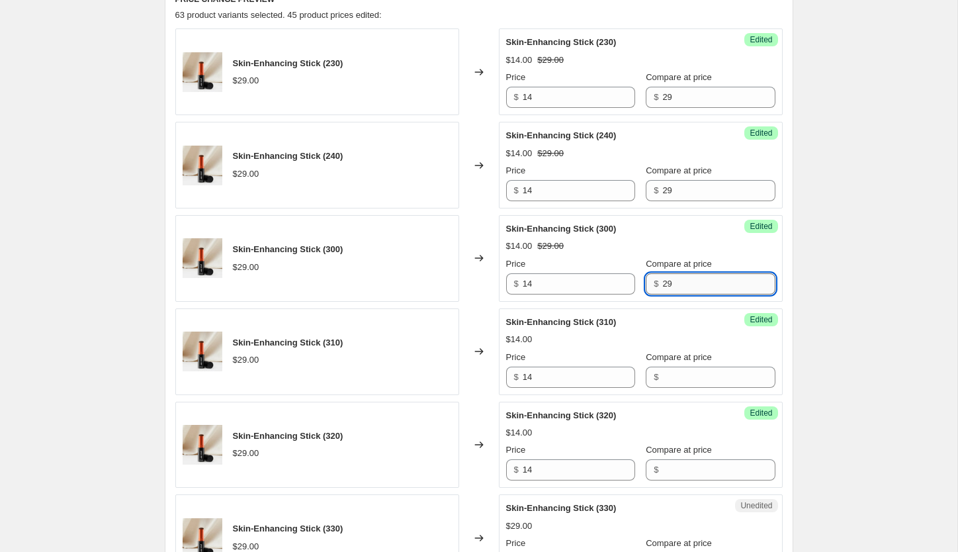
click at [695, 278] on input "29" at bounding box center [718, 283] width 112 height 21
click at [684, 377] on input "Compare at price" at bounding box center [718, 376] width 112 height 21
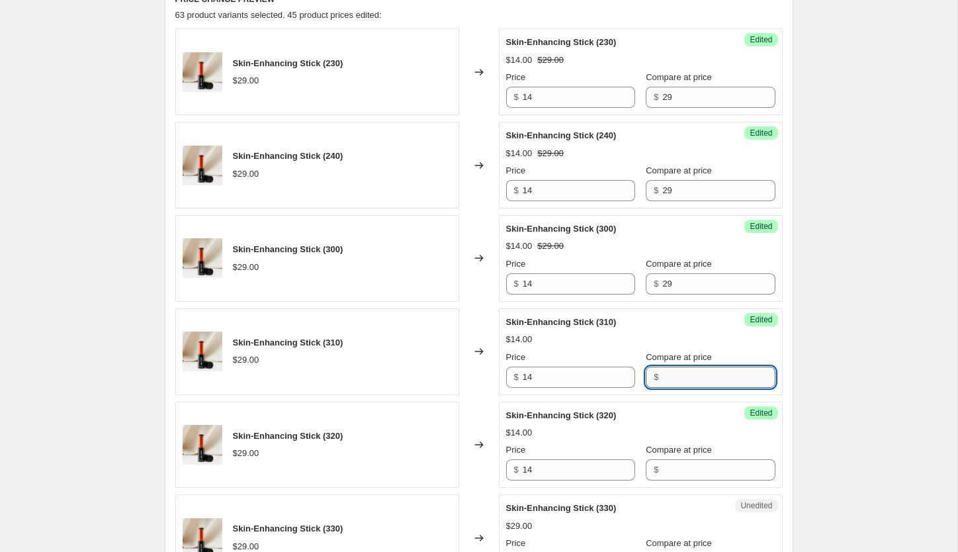
paste input "29"
type input "29"
click at [667, 467] on input "Compare at price" at bounding box center [718, 469] width 112 height 21
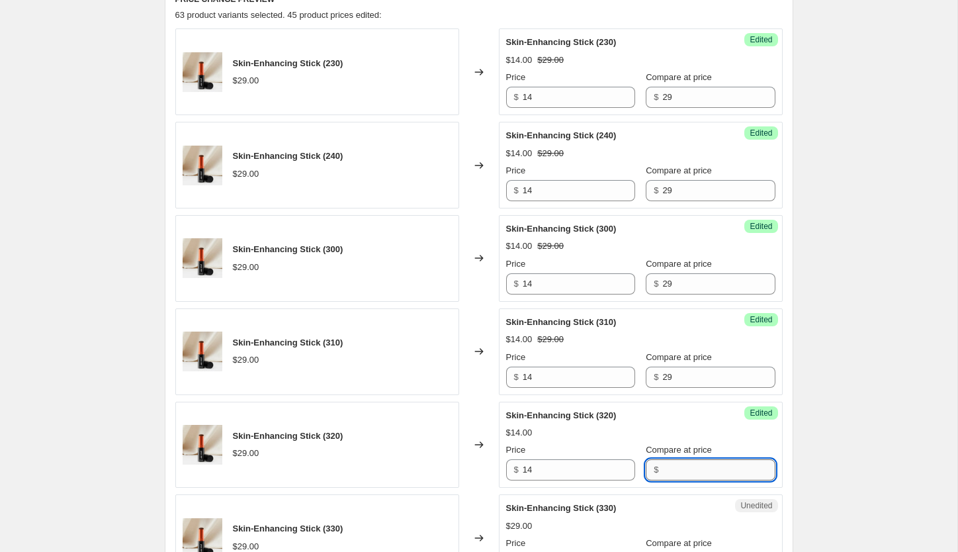
paste input "29"
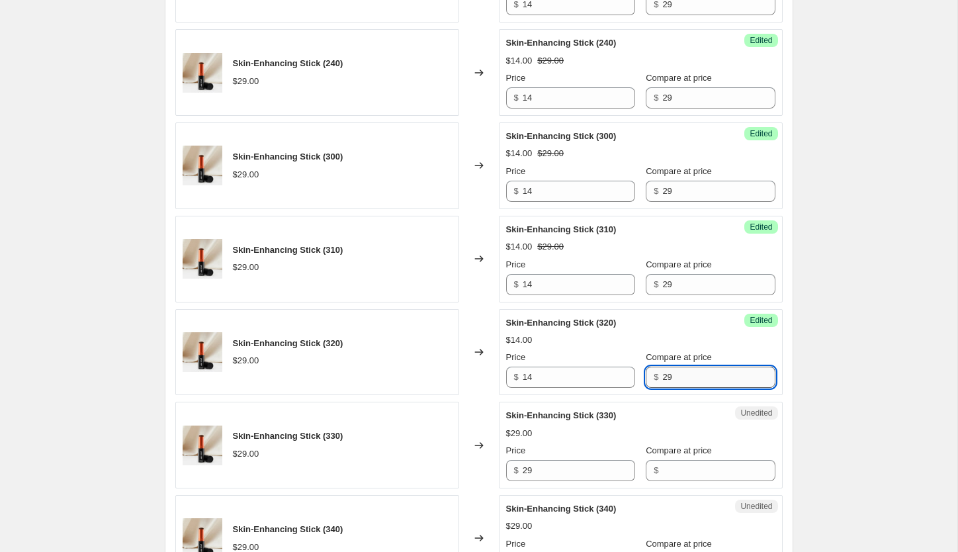
scroll to position [702, 0]
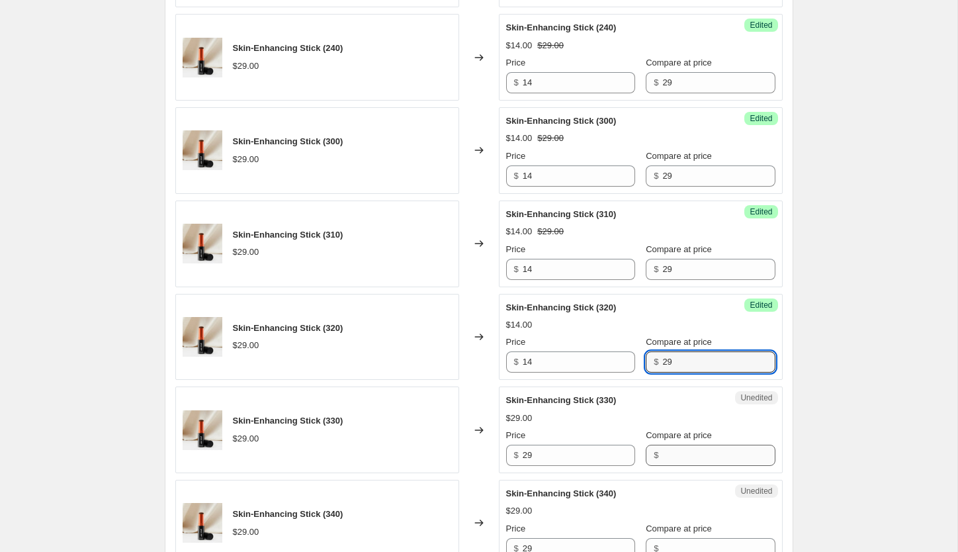
type input "29"
click at [665, 456] on input "Compare at price" at bounding box center [718, 454] width 112 height 21
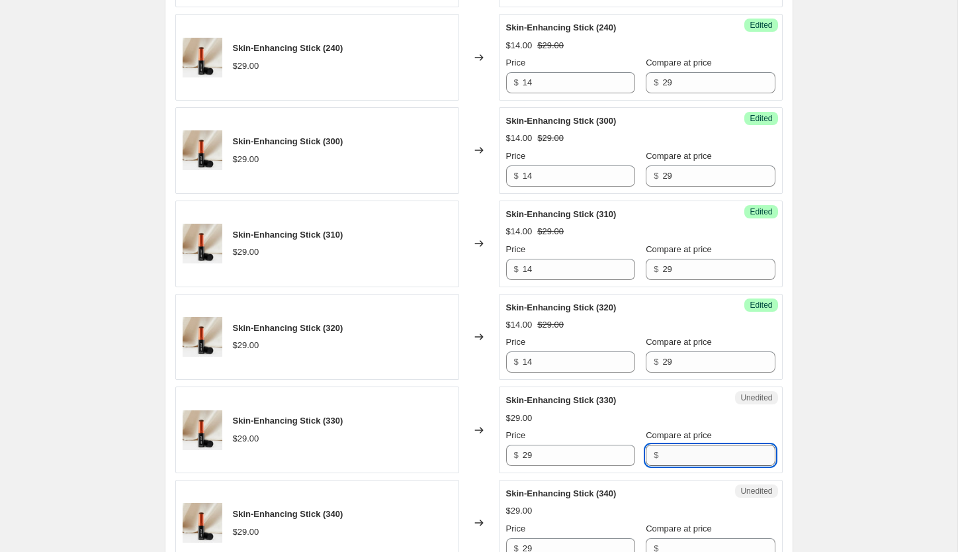
paste input "29"
type input "29"
click at [552, 452] on input "29" at bounding box center [579, 454] width 112 height 21
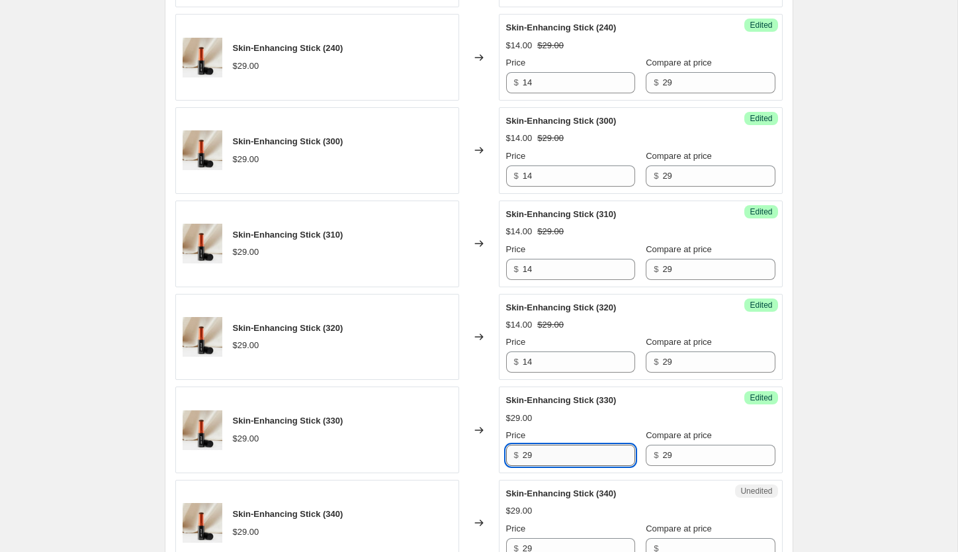
click at [552, 452] on input "29" at bounding box center [579, 454] width 112 height 21
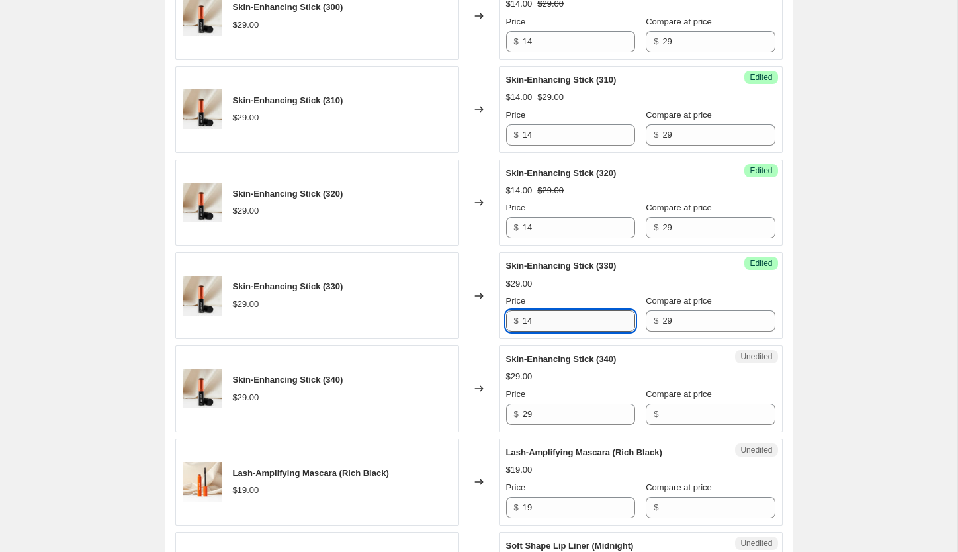
scroll to position [840, 0]
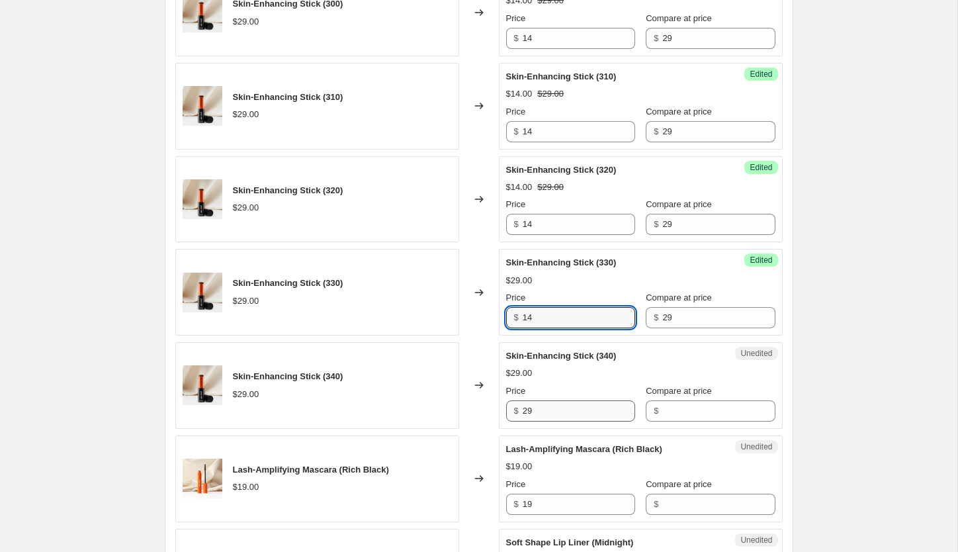
type input "14"
click at [566, 415] on input "29" at bounding box center [579, 410] width 112 height 21
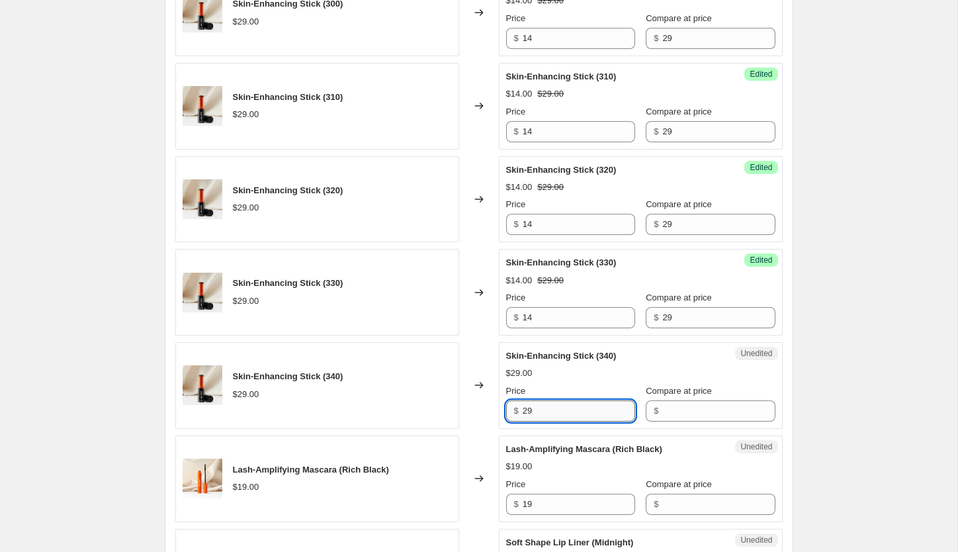
click at [566, 415] on input "29" at bounding box center [579, 410] width 112 height 21
type input "14"
click at [662, 412] on input "Compare at price" at bounding box center [718, 410] width 112 height 21
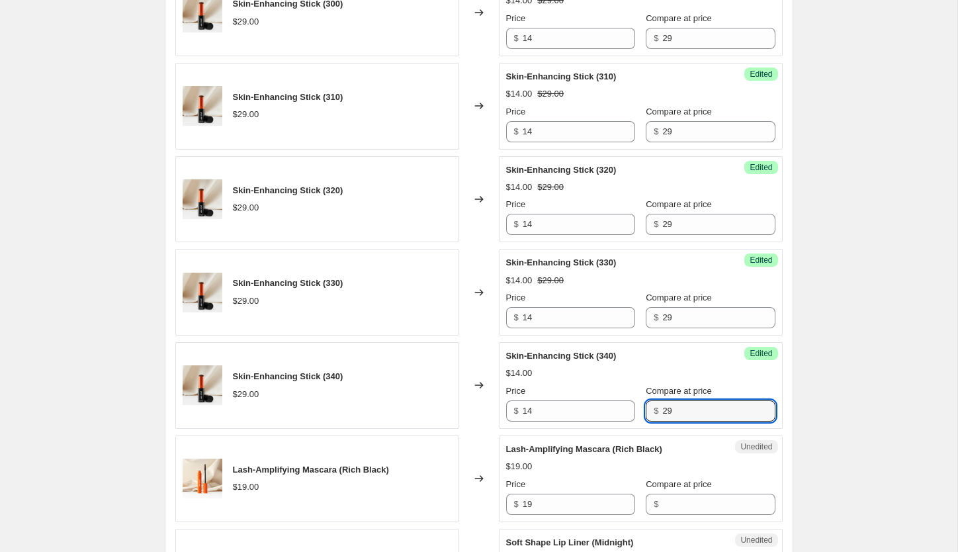
type input "29"
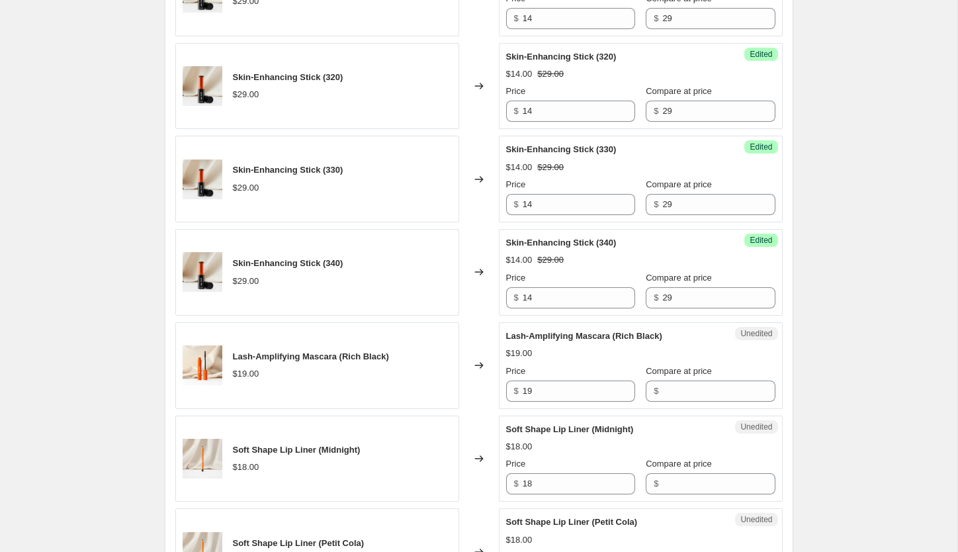
scroll to position [954, 0]
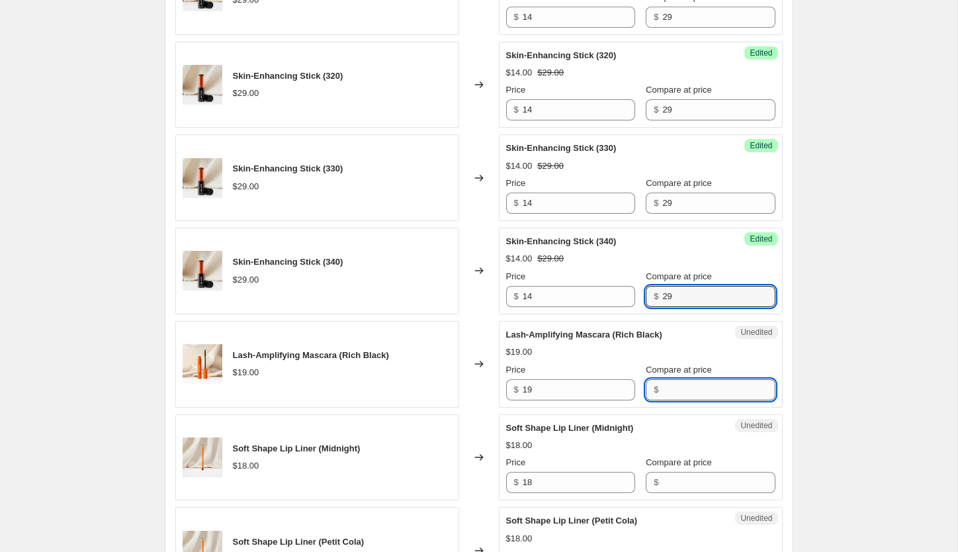
click at [668, 390] on input "Compare at price" at bounding box center [718, 389] width 112 height 21
type input "19"
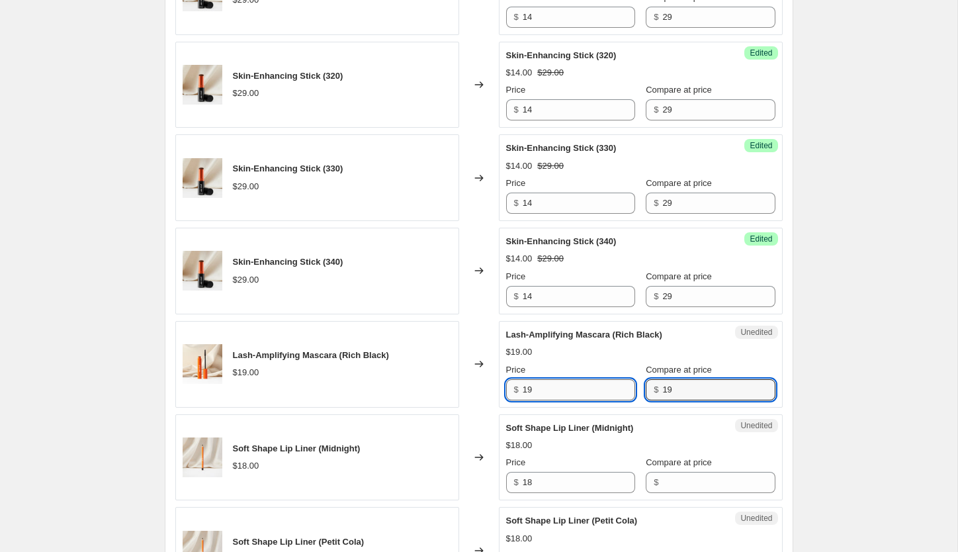
click at [543, 387] on input "19" at bounding box center [579, 389] width 112 height 21
type input "8"
click at [893, 400] on div "Create new price change job. This page is ready Create new price change job Dra…" at bounding box center [478, 521] width 957 height 2950
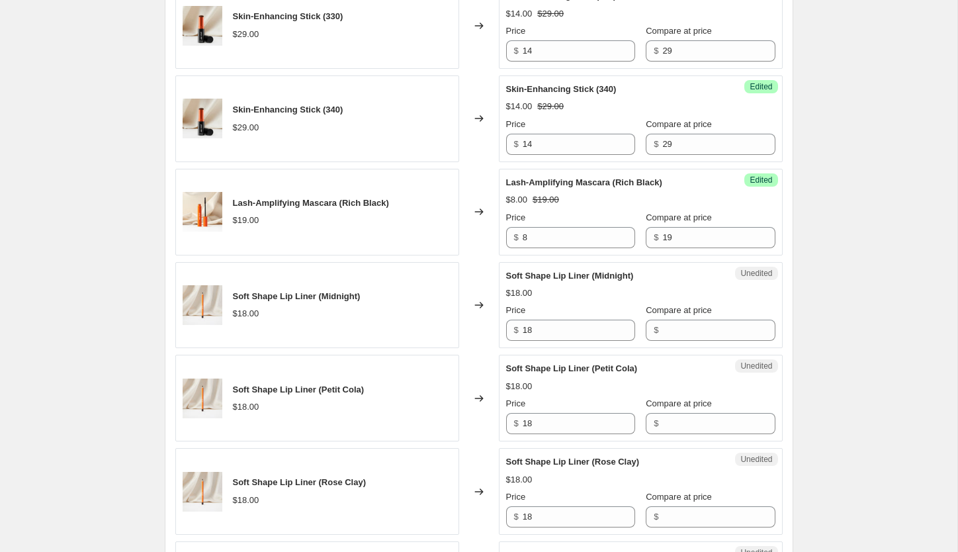
scroll to position [1105, 0]
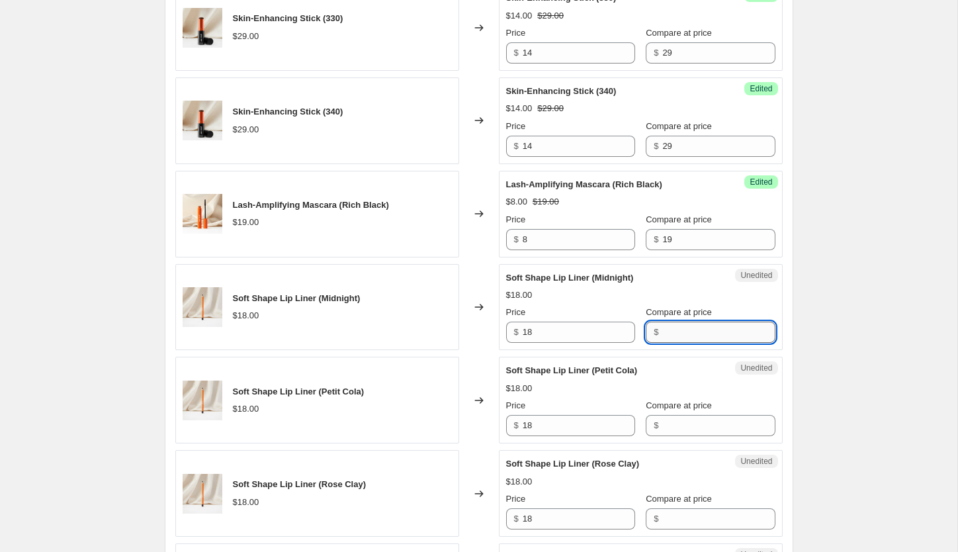
click at [693, 341] on input "Compare at price" at bounding box center [718, 331] width 112 height 21
type input "18"
click at [562, 329] on input "18" at bounding box center [579, 331] width 112 height 21
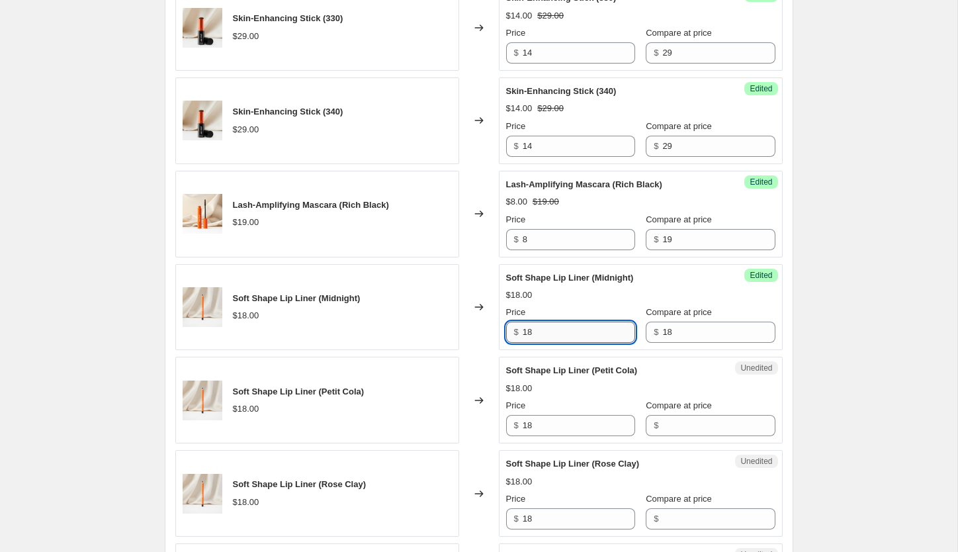
click at [562, 329] on input "18" at bounding box center [579, 331] width 112 height 21
click at [546, 335] on input "8" at bounding box center [579, 331] width 112 height 21
type input "8"
click at [562, 429] on input "18" at bounding box center [579, 425] width 112 height 21
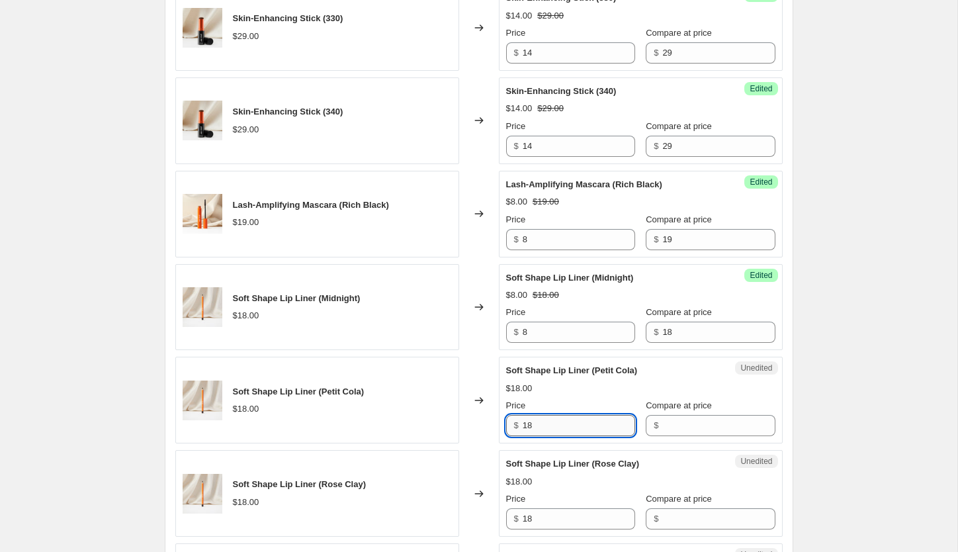
click at [562, 429] on input "18" at bounding box center [579, 425] width 112 height 21
paste input "text"
type input "8"
click at [554, 513] on input "18" at bounding box center [579, 518] width 112 height 21
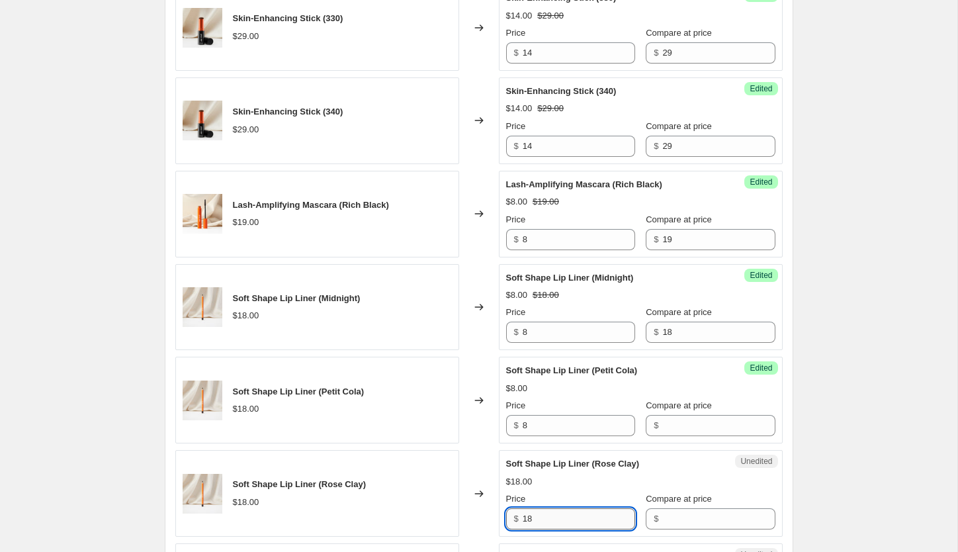
click at [554, 513] on input "18" at bounding box center [579, 518] width 112 height 21
paste input "text"
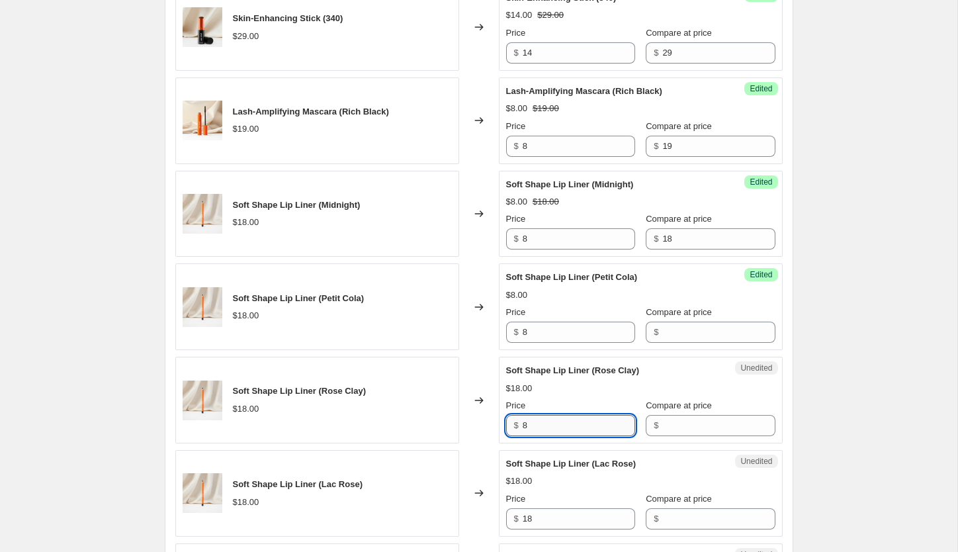
scroll to position [1197, 0]
type input "8"
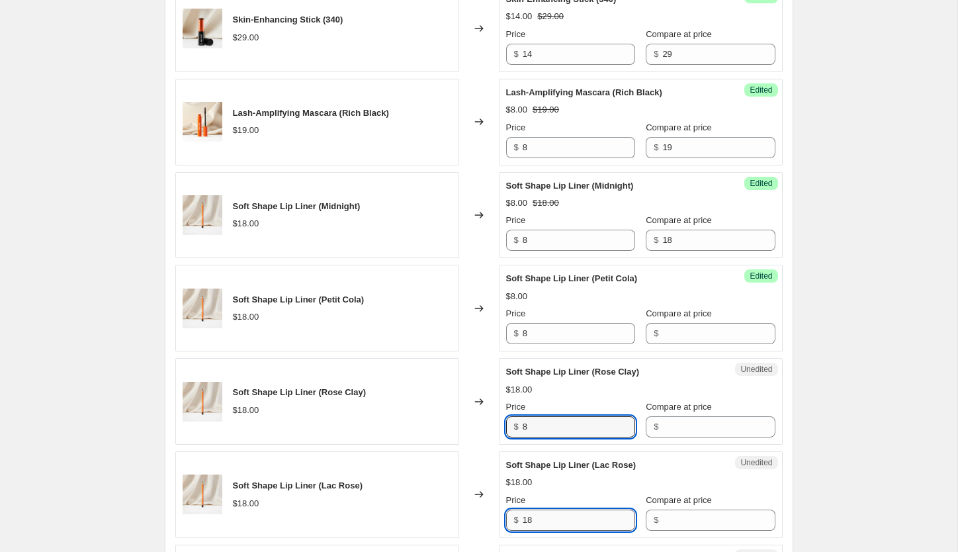
click at [562, 528] on input "18" at bounding box center [579, 519] width 112 height 21
paste input "text"
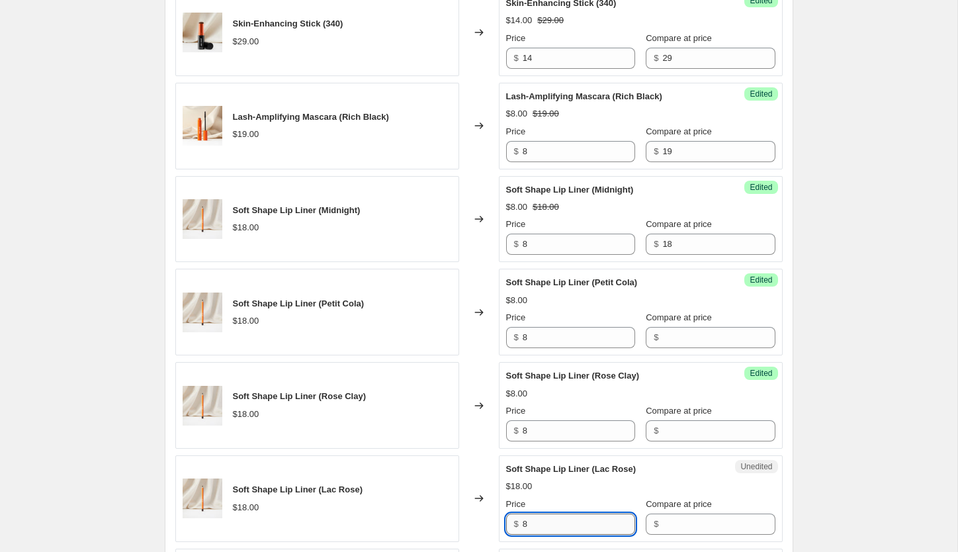
scroll to position [1184, 0]
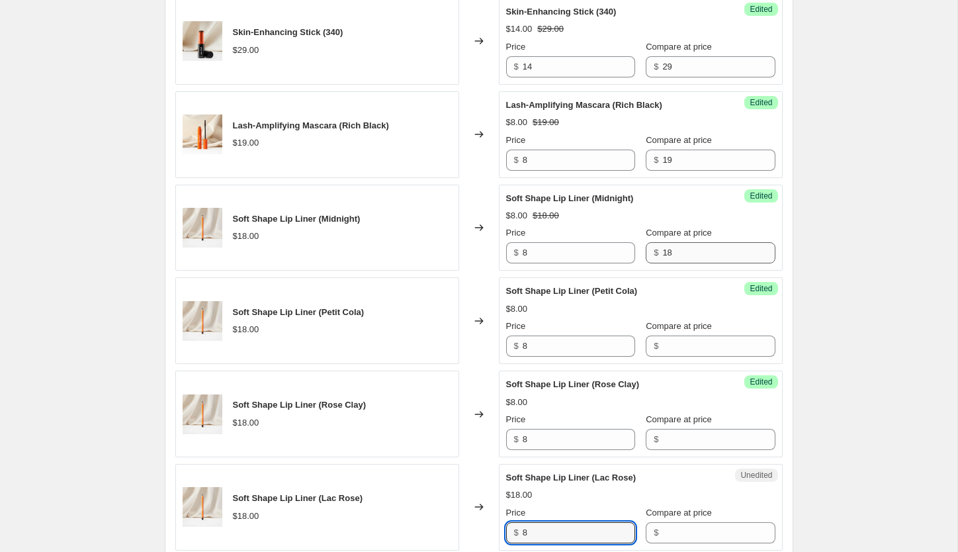
type input "8"
click at [681, 253] on input "18" at bounding box center [718, 252] width 112 height 21
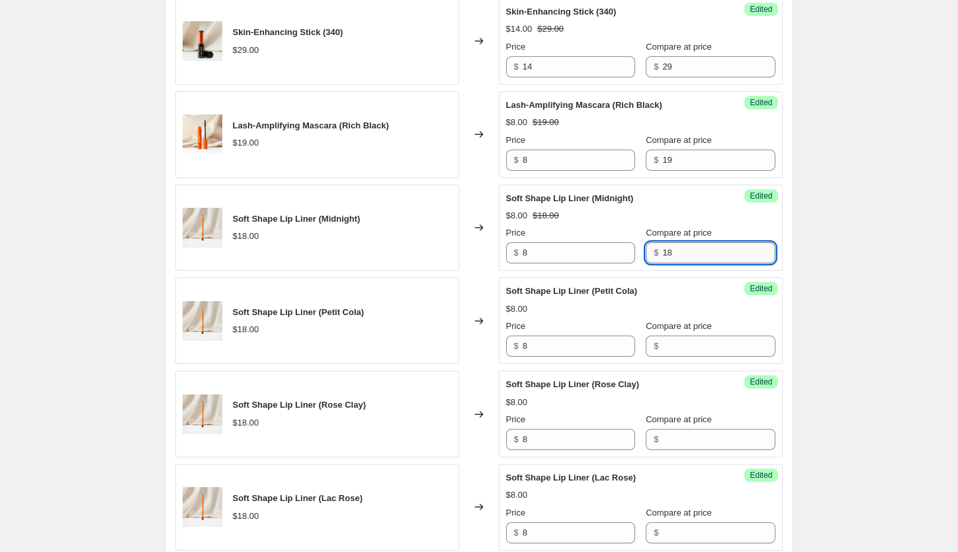
click at [681, 253] on input "18" at bounding box center [718, 252] width 112 height 21
click at [671, 347] on input "Compare at price" at bounding box center [718, 345] width 112 height 21
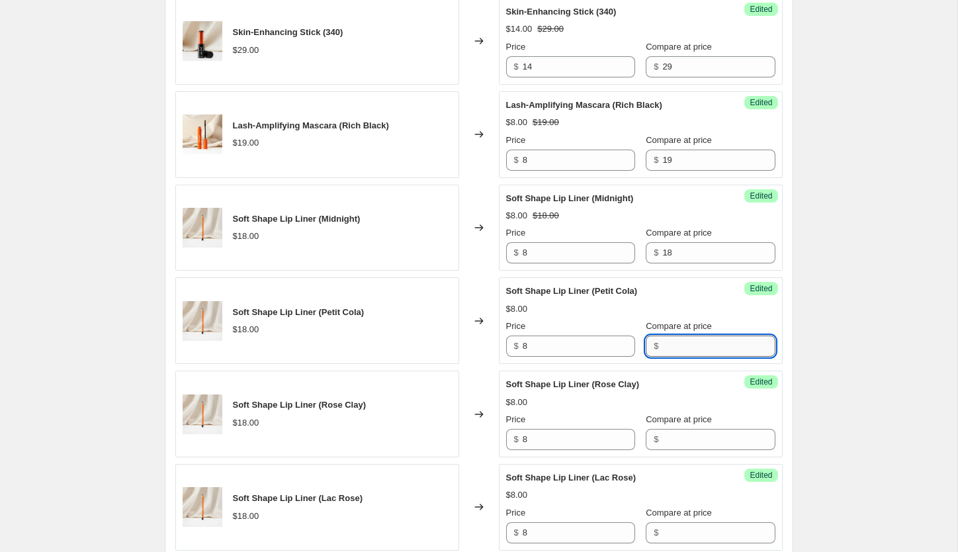
paste input "18"
type input "18"
click at [668, 437] on input "Compare at price" at bounding box center [718, 439] width 112 height 21
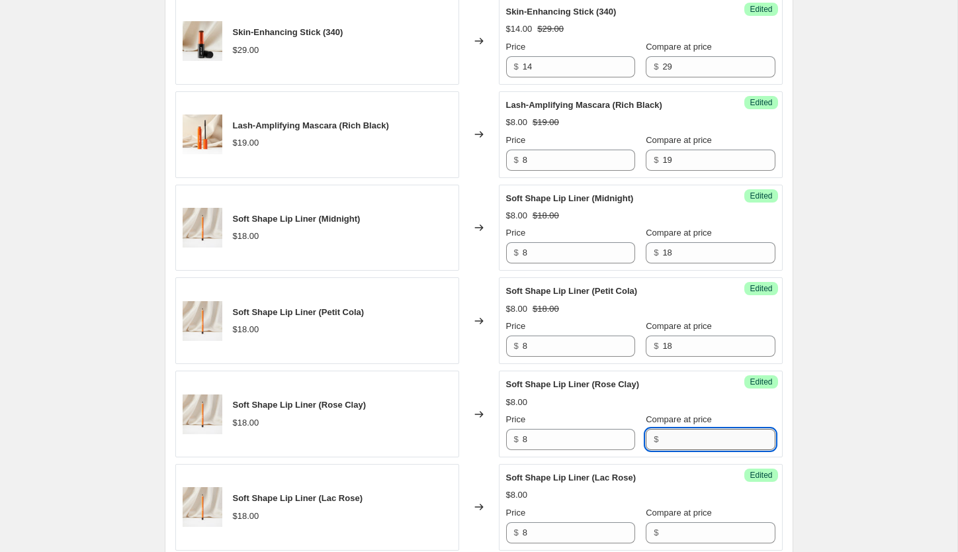
paste input "18"
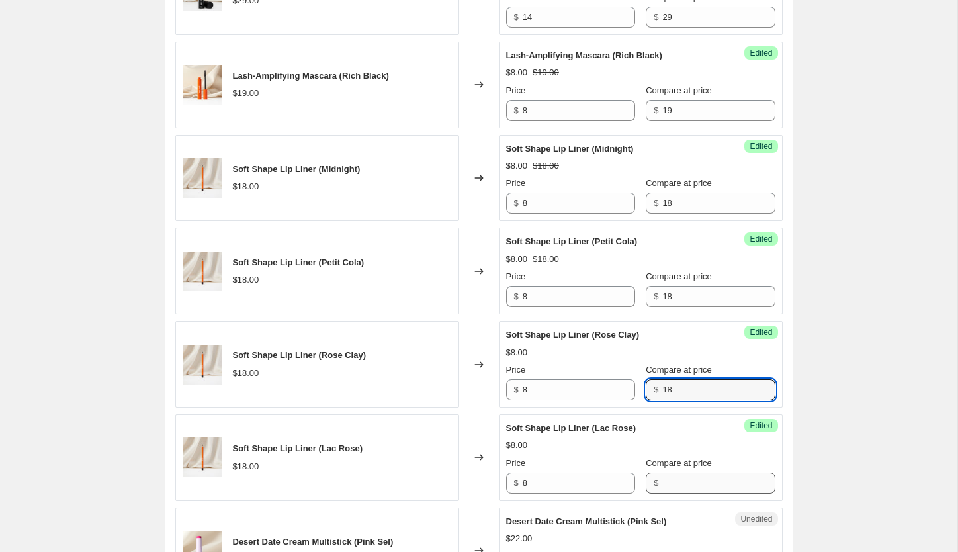
type input "18"
click at [683, 473] on input "Compare at price" at bounding box center [718, 482] width 112 height 21
paste input "18"
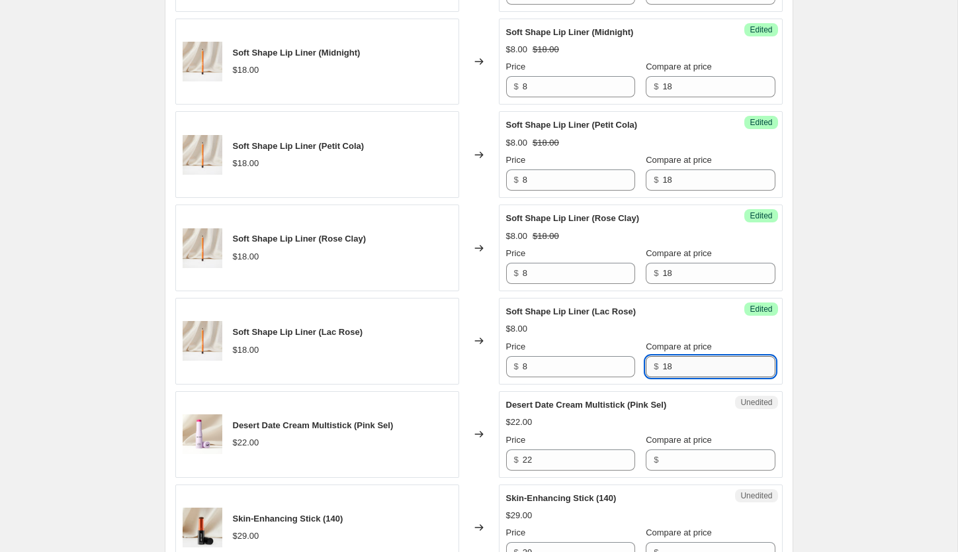
scroll to position [1354, 0]
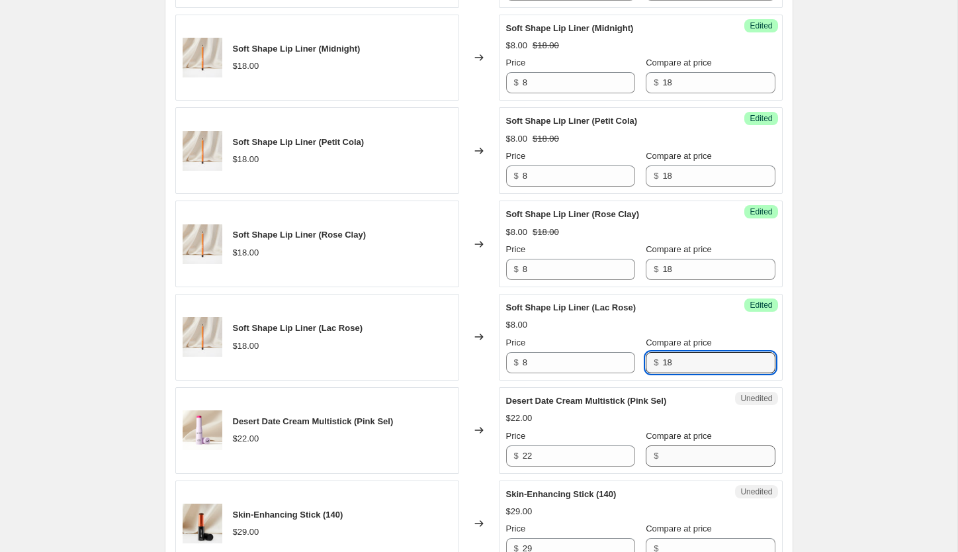
type input "18"
click at [675, 457] on input "Compare at price" at bounding box center [718, 455] width 112 height 21
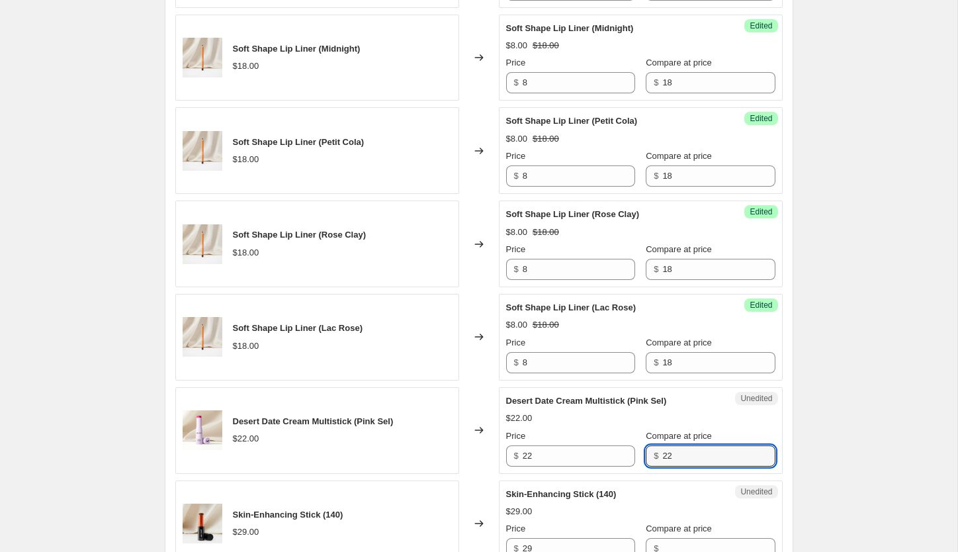
type input "22"
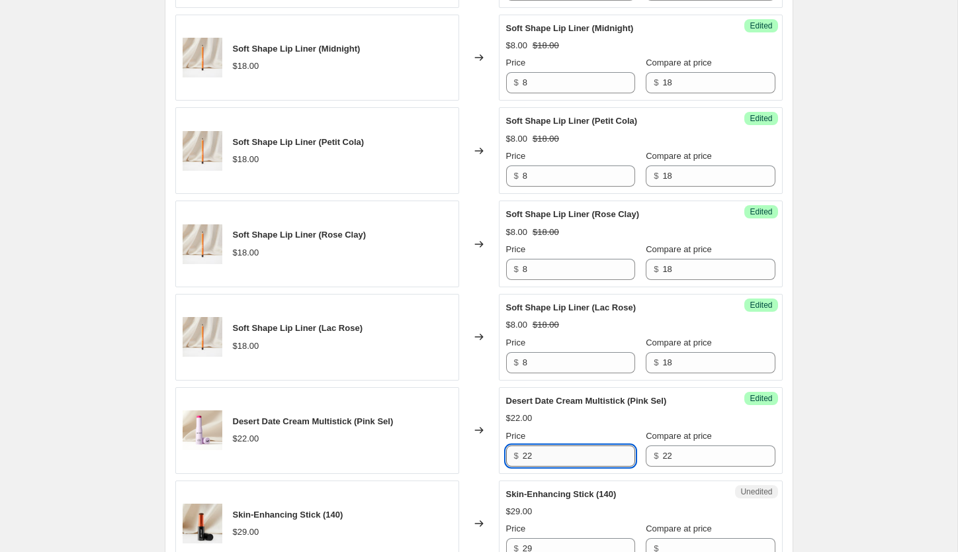
click at [579, 457] on input "22" at bounding box center [579, 455] width 112 height 21
type input "8"
click at [829, 406] on div "Create new price change job. This page is ready Create new price change job Dra…" at bounding box center [478, 121] width 957 height 2950
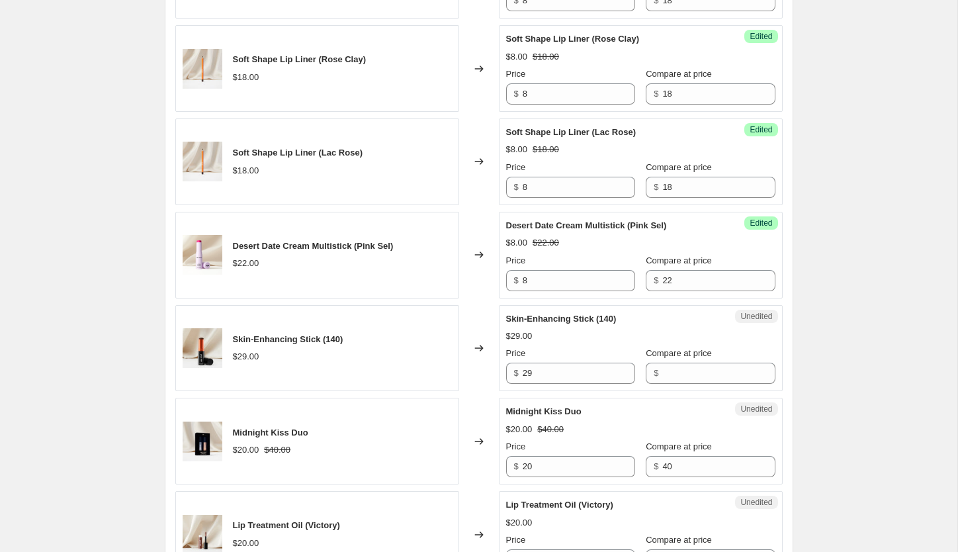
scroll to position [1531, 0]
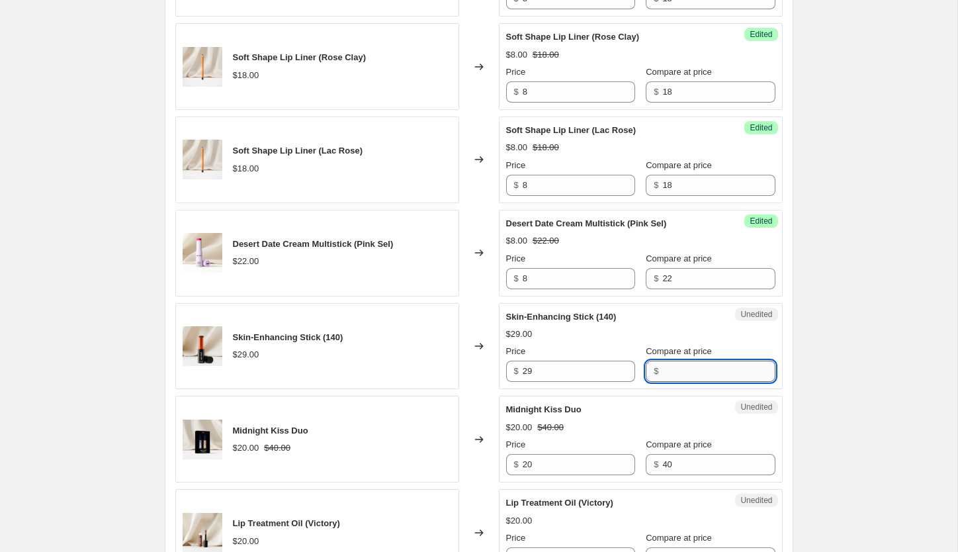
click at [679, 377] on input "Compare at price" at bounding box center [718, 370] width 112 height 21
type input "29"
click at [567, 369] on input "29" at bounding box center [579, 370] width 112 height 21
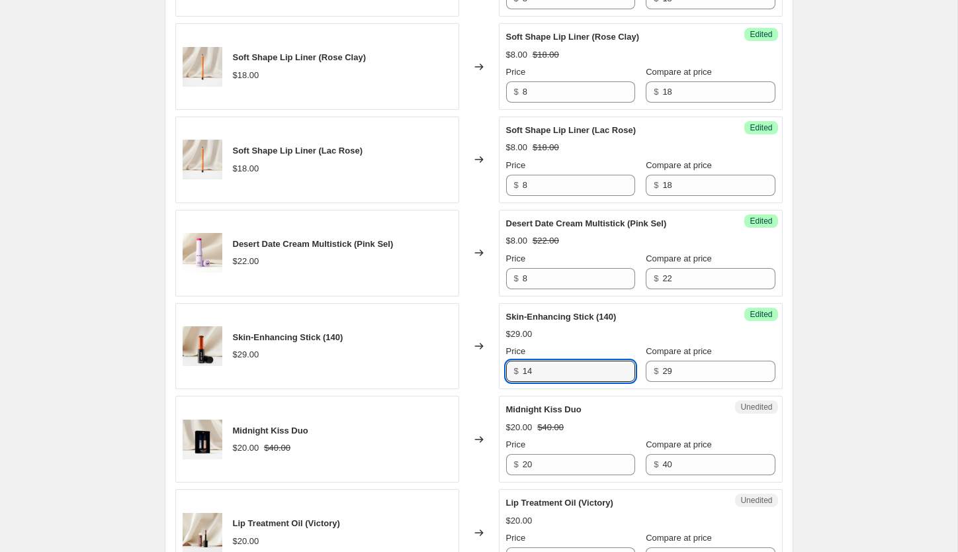
type input "14"
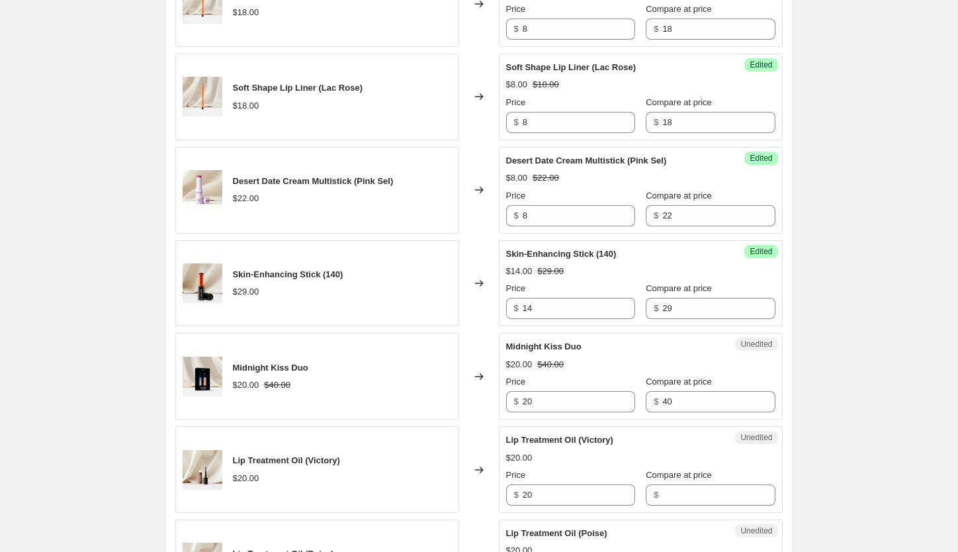
scroll to position [1597, 0]
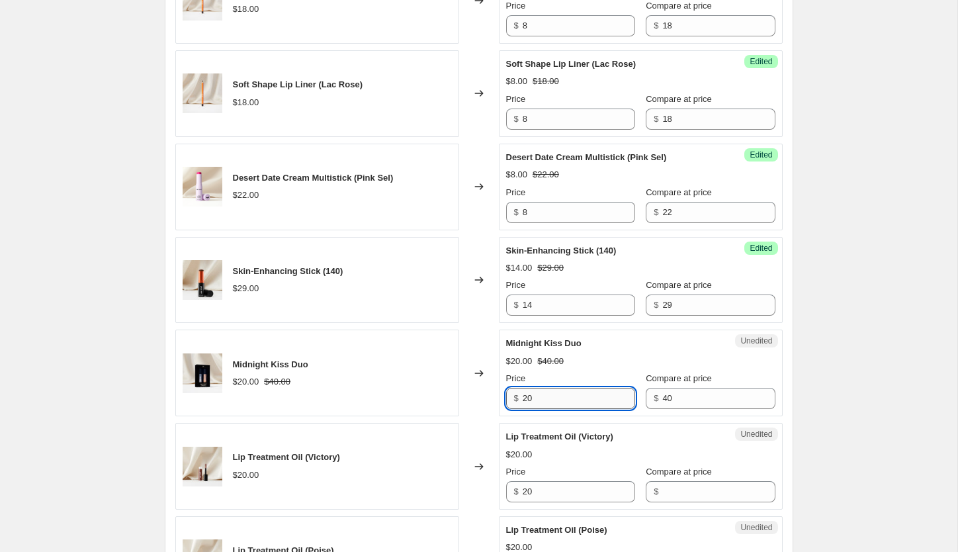
click at [548, 397] on input "20" at bounding box center [579, 398] width 112 height 21
type input "18"
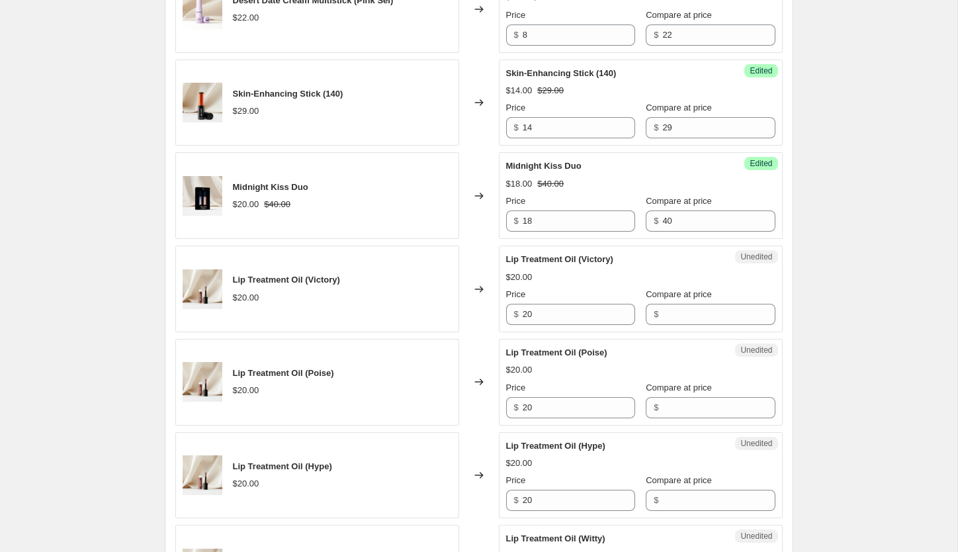
scroll to position [1777, 0]
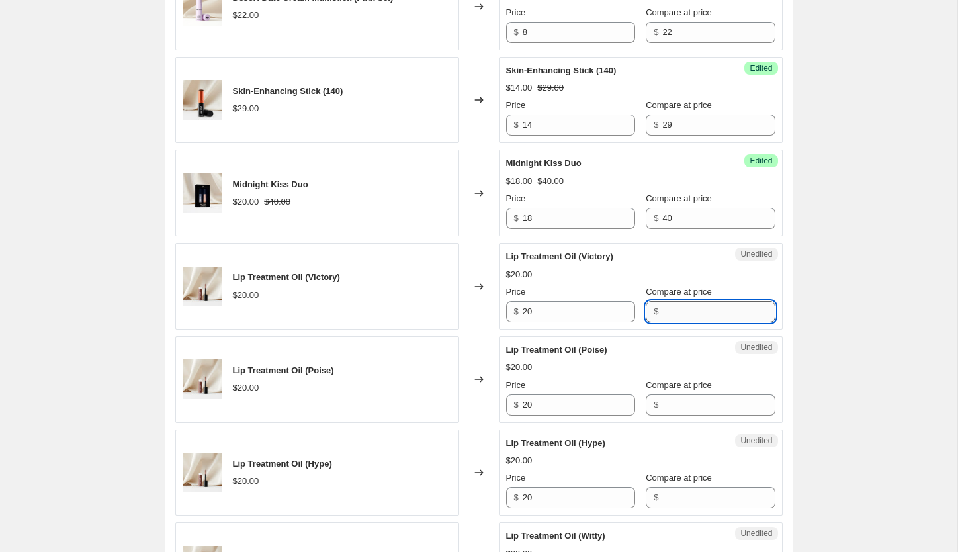
click at [677, 316] on input "Compare at price" at bounding box center [718, 311] width 112 height 21
type input "20"
click at [684, 405] on input "Compare at price" at bounding box center [718, 404] width 112 height 21
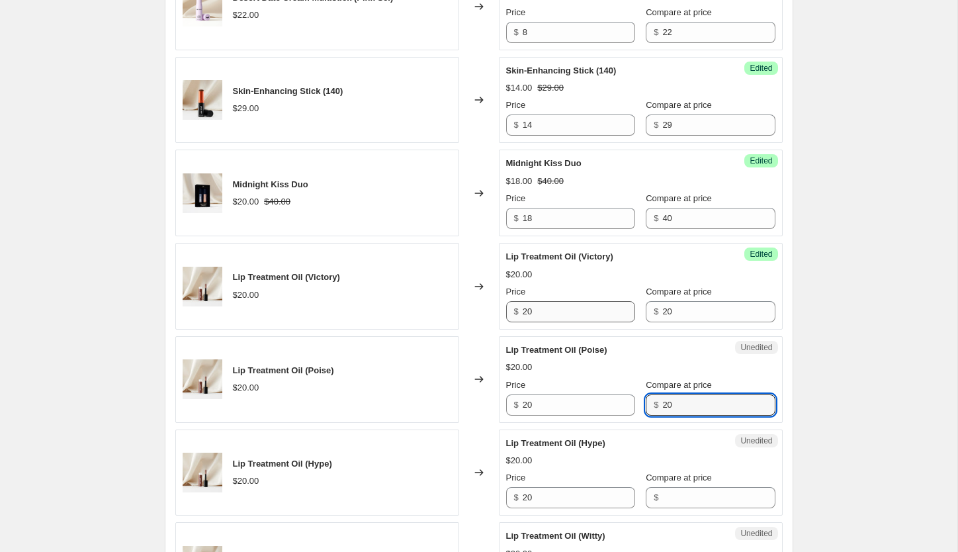
type input "20"
click at [558, 301] on input "20" at bounding box center [579, 311] width 112 height 21
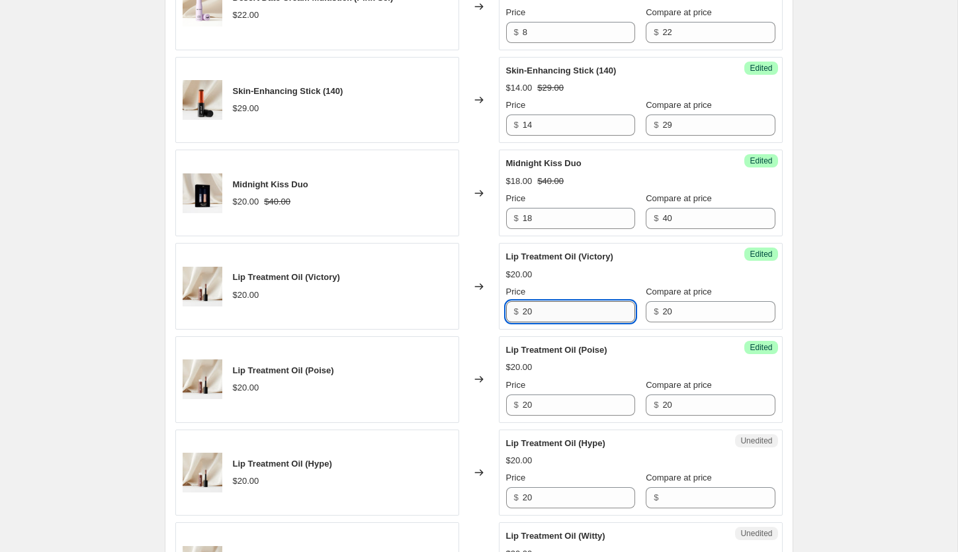
click at [558, 301] on input "20" at bounding box center [579, 311] width 112 height 21
type input "9"
type input "8"
click at [564, 405] on input "20" at bounding box center [579, 404] width 112 height 21
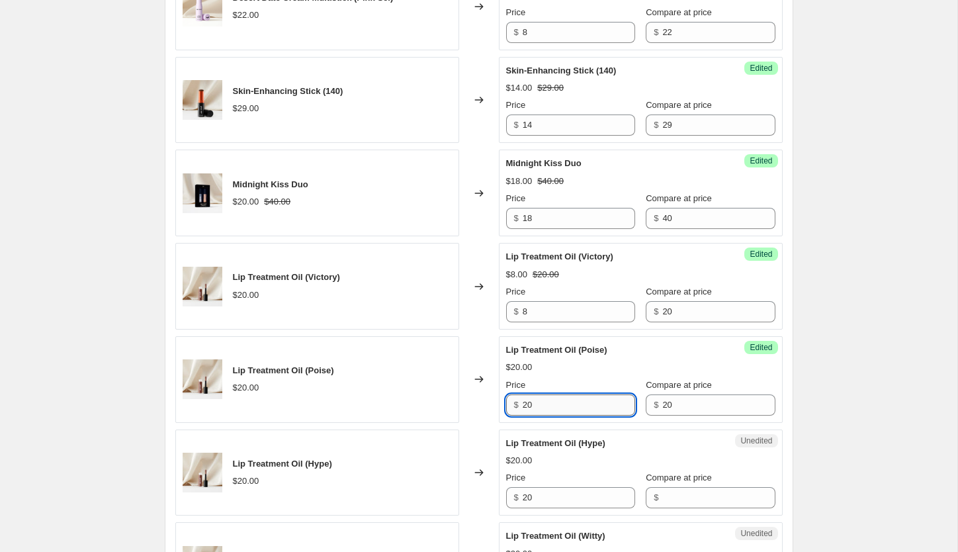
click at [564, 405] on input "20" at bounding box center [579, 404] width 112 height 21
type input "8"
click at [568, 497] on input "20" at bounding box center [579, 497] width 112 height 21
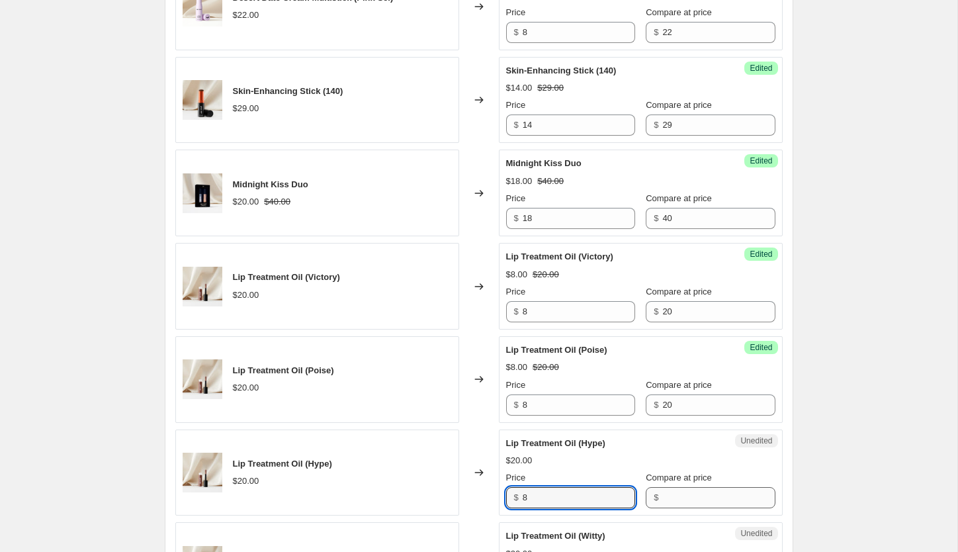
type input "8"
click at [697, 498] on input "Compare at price" at bounding box center [718, 497] width 112 height 21
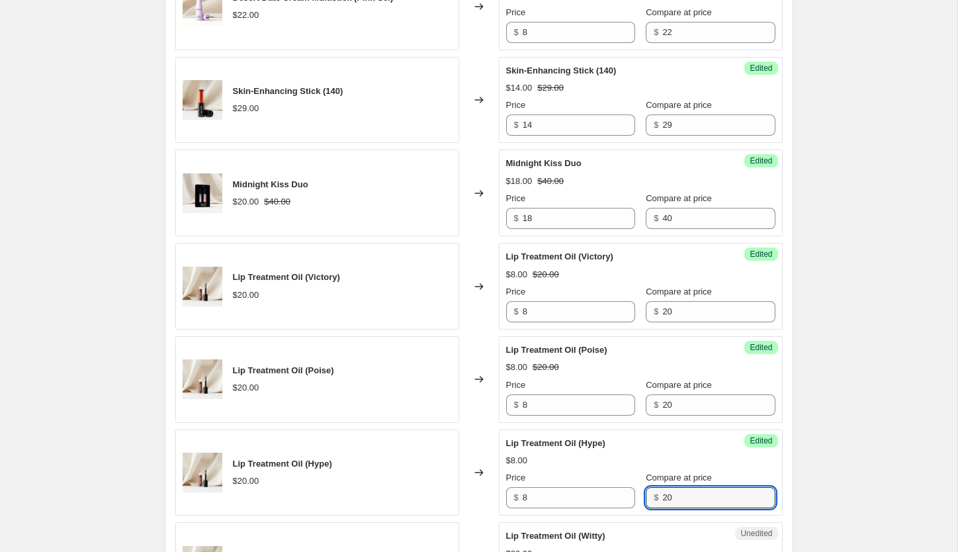
type input "20"
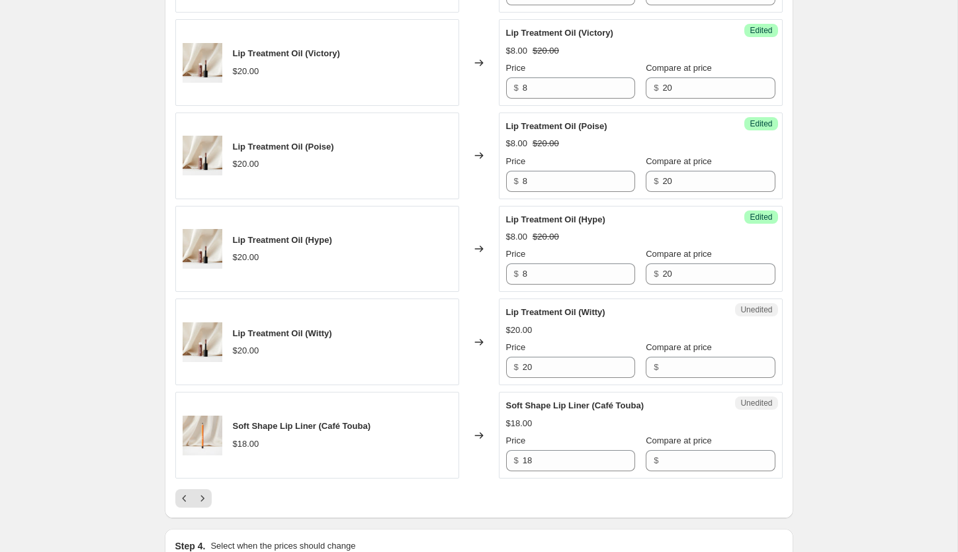
scroll to position [2059, 0]
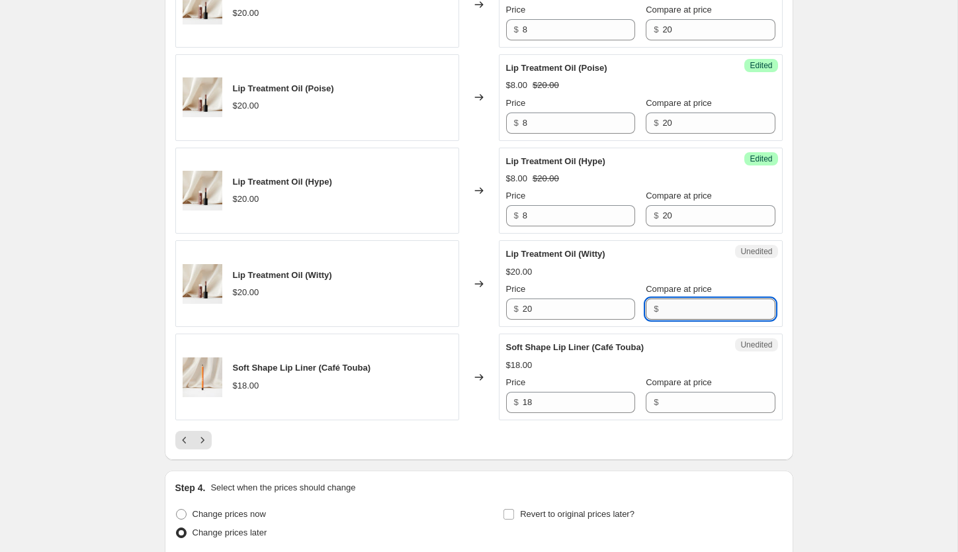
click at [673, 308] on input "Compare at price" at bounding box center [718, 308] width 112 height 21
type input "20"
click at [540, 304] on input "20" at bounding box center [579, 308] width 112 height 21
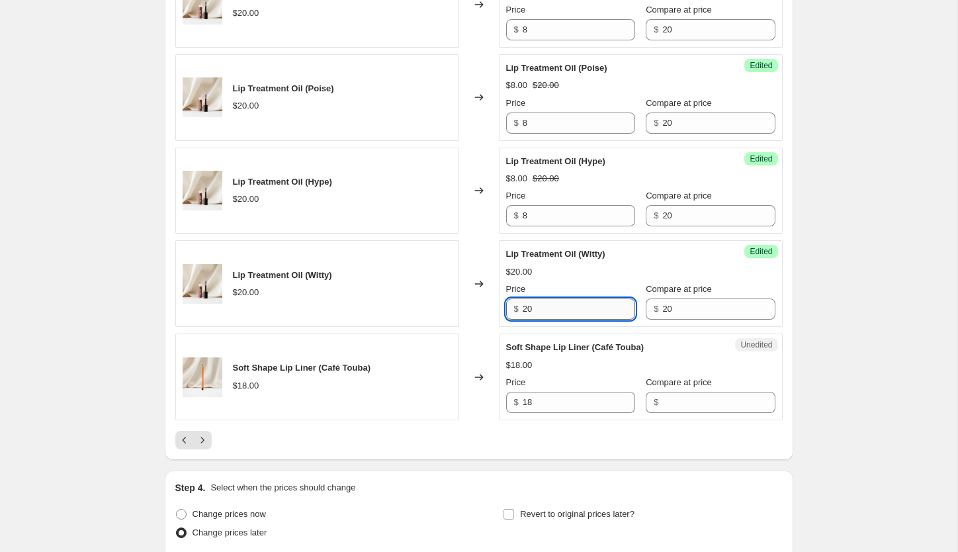
click at [540, 304] on input "20" at bounding box center [579, 308] width 112 height 21
type input "8"
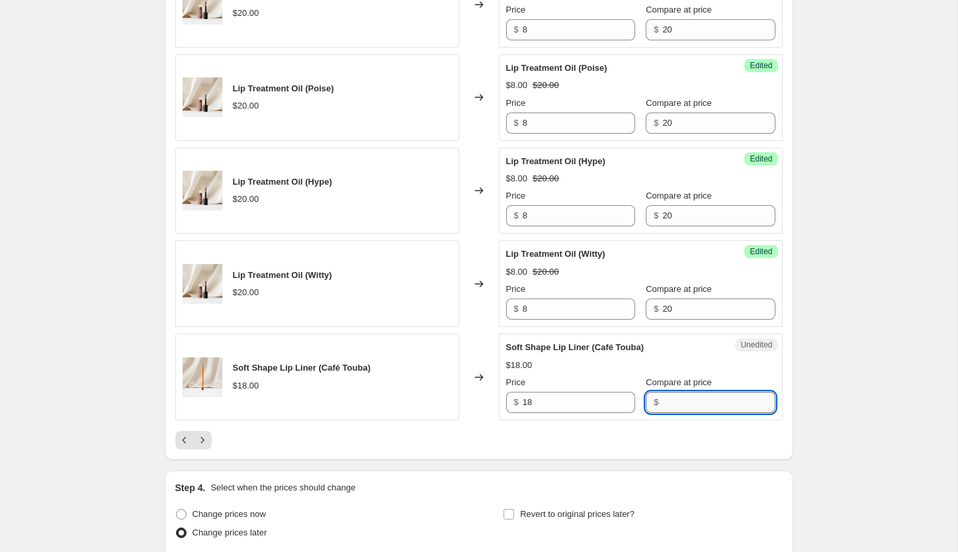
click at [670, 398] on input "Compare at price" at bounding box center [718, 402] width 112 height 21
type input "8"
click at [559, 405] on input "18" at bounding box center [579, 402] width 112 height 21
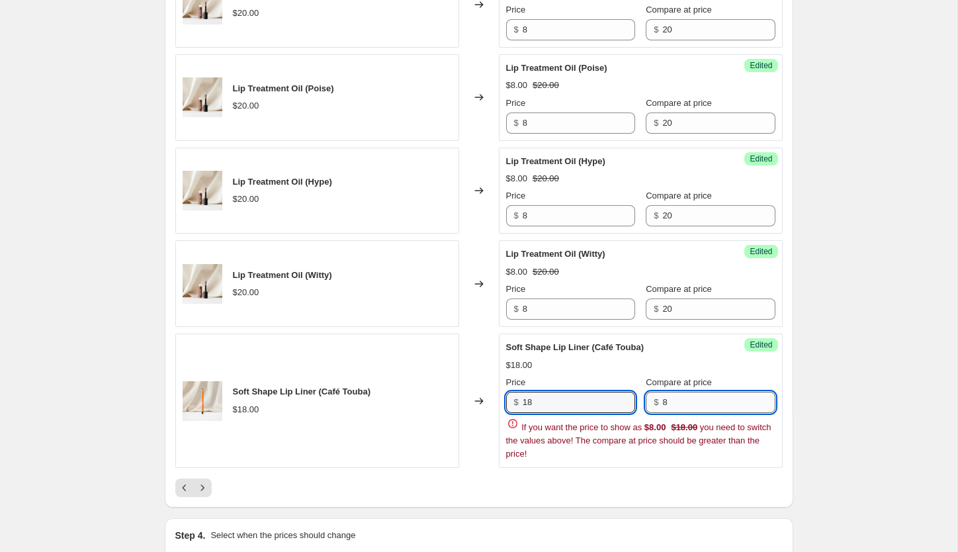
click at [696, 404] on input "8" at bounding box center [718, 402] width 112 height 21
type input "18"
click at [527, 402] on input "18" at bounding box center [579, 402] width 112 height 21
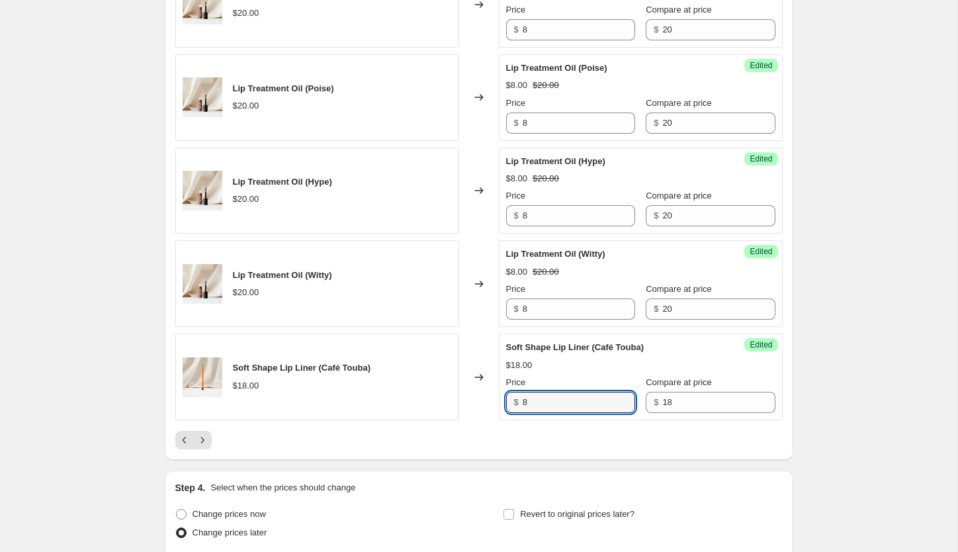
type input "8"
click at [534, 446] on div at bounding box center [478, 440] width 607 height 19
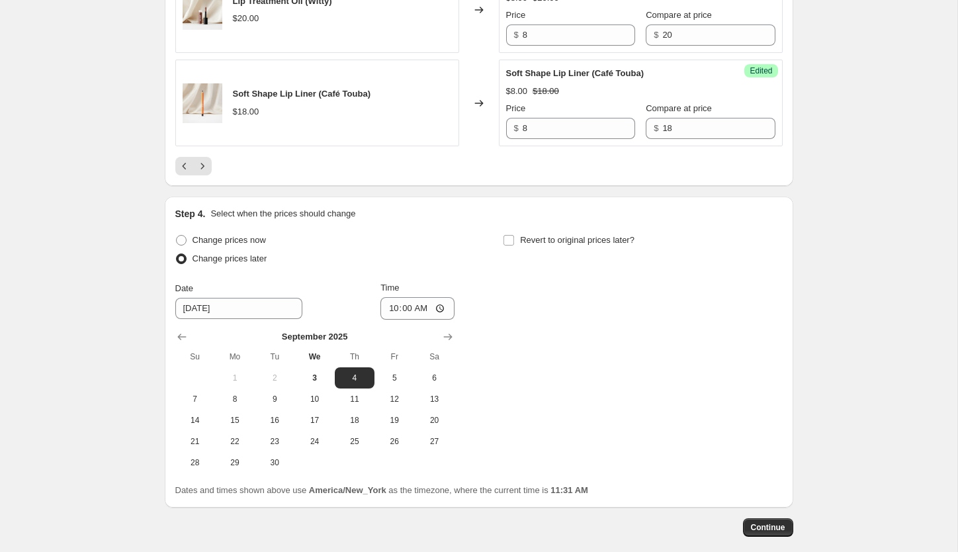
scroll to position [2376, 0]
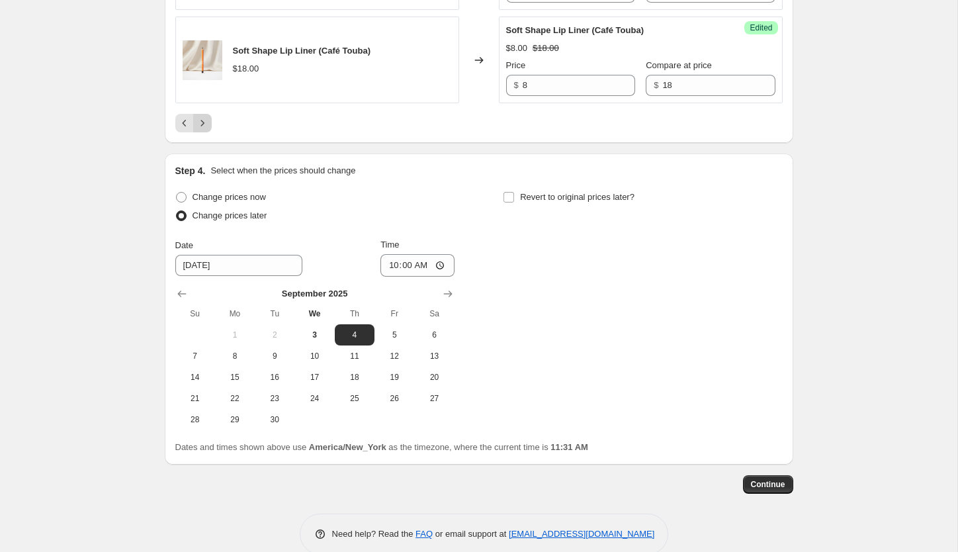
click at [206, 123] on icon "Next" at bounding box center [202, 122] width 13 height 13
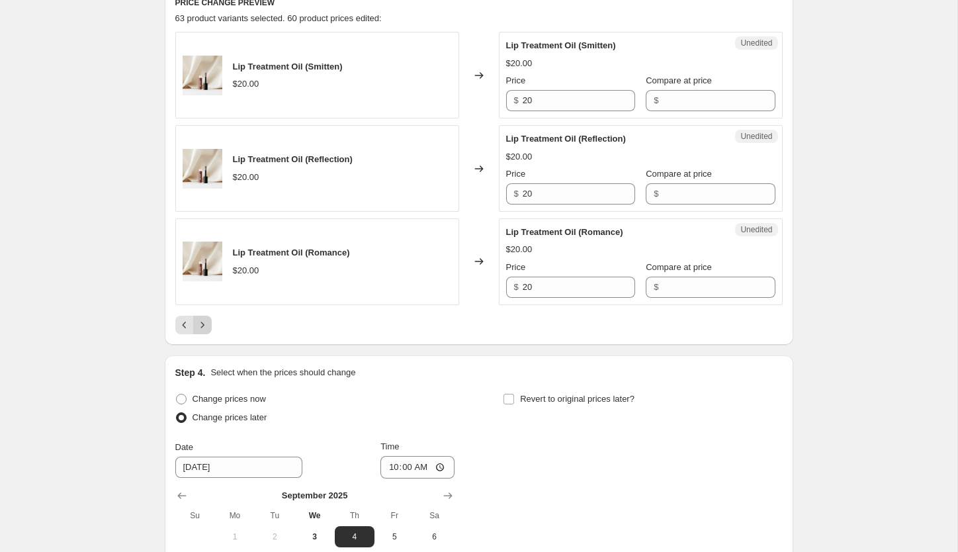
scroll to position [591, 0]
click at [705, 99] on input "Compare at price" at bounding box center [718, 101] width 112 height 21
type input "20"
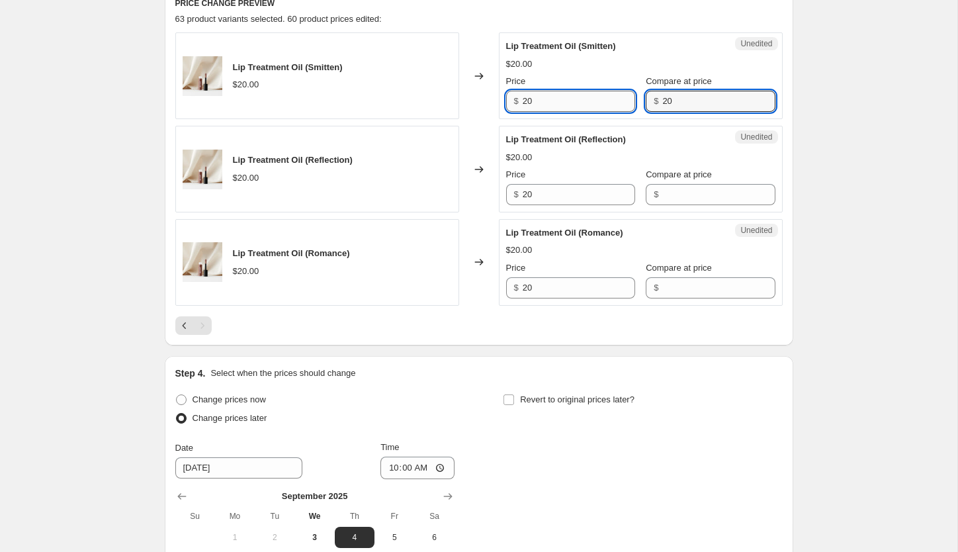
click at [563, 100] on input "20" at bounding box center [579, 101] width 112 height 21
type input "8"
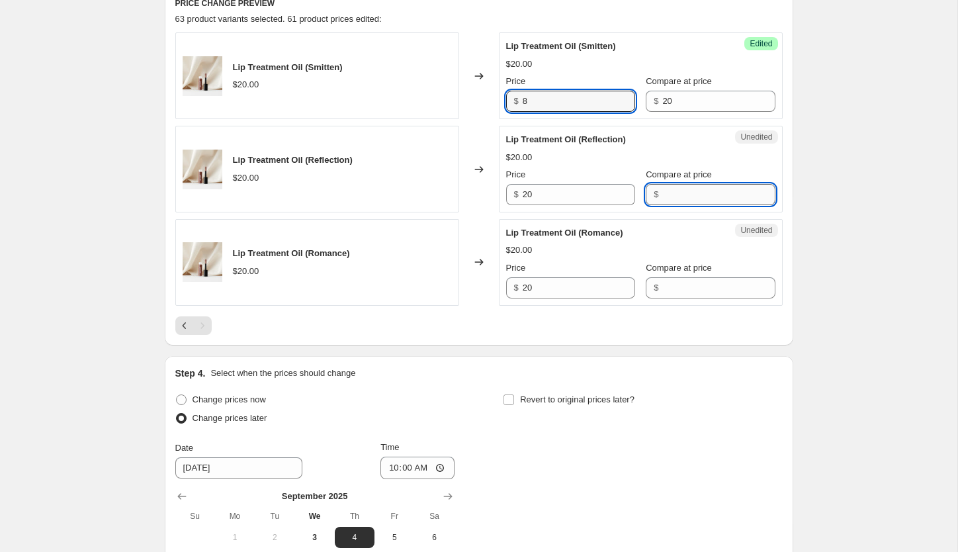
click at [662, 188] on input "Compare at price" at bounding box center [718, 194] width 112 height 21
type input "20"
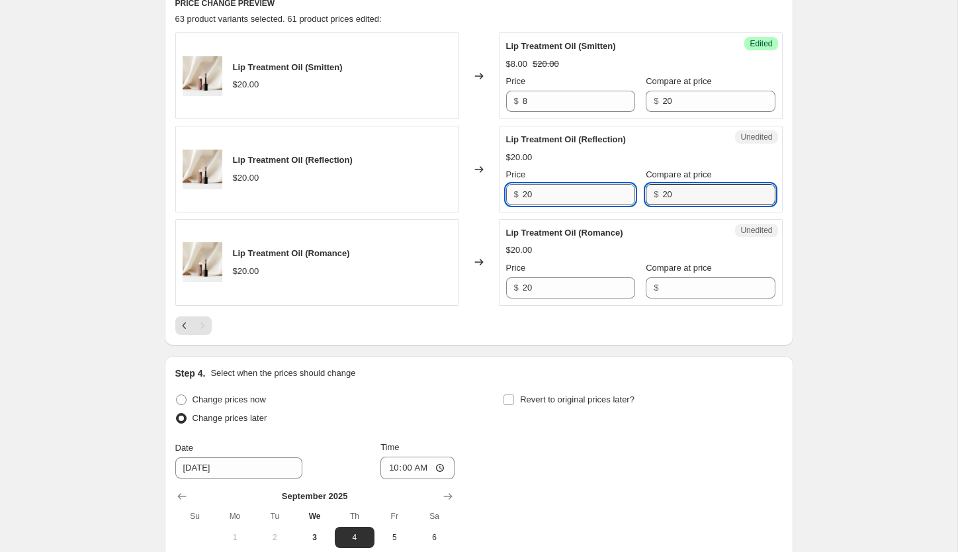
click at [555, 204] on input "20" at bounding box center [579, 194] width 112 height 21
type input "8"
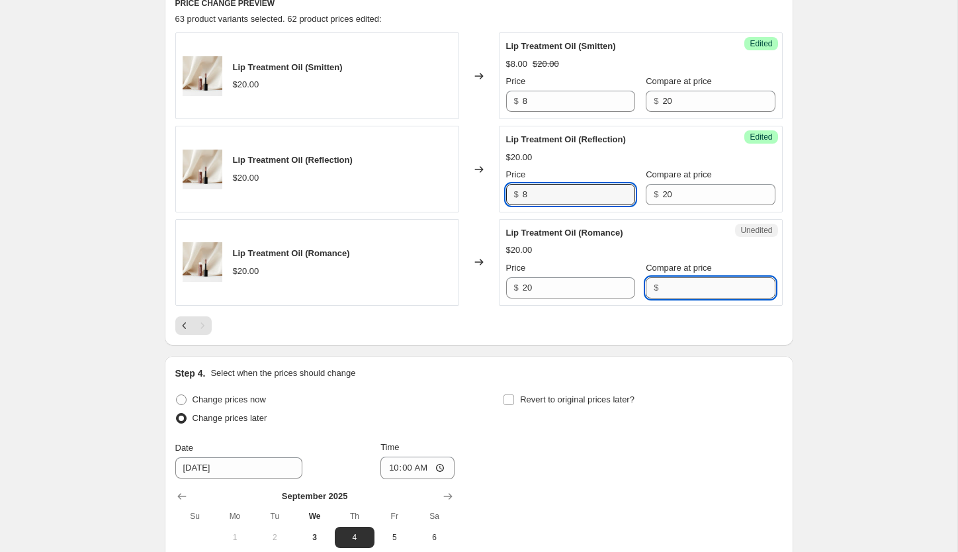
click at [663, 287] on input "Compare at price" at bounding box center [718, 287] width 112 height 21
type input "20"
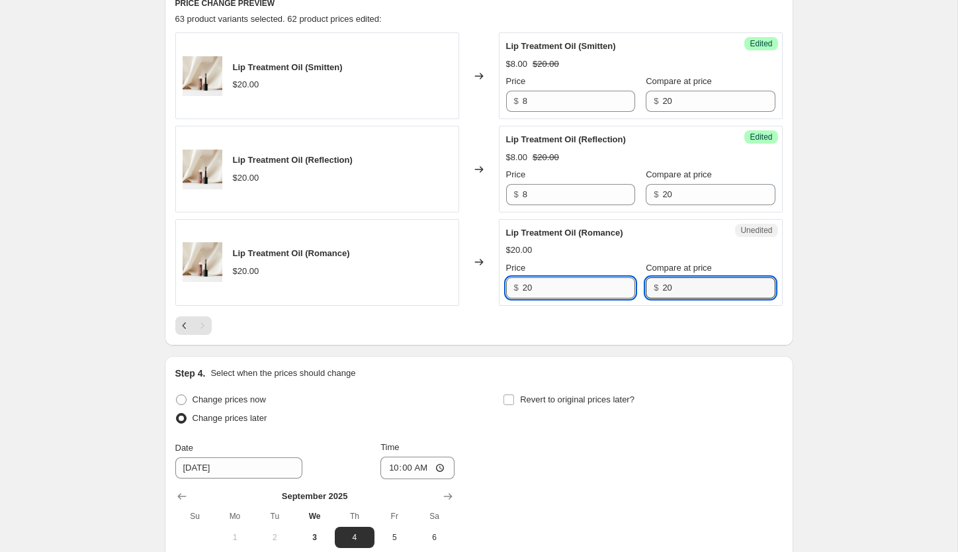
click at [558, 292] on input "20" at bounding box center [579, 287] width 112 height 21
type input "8"
click at [105, 405] on div "Create new price change job. This page is ready Create new price change job Dra…" at bounding box center [478, 92] width 957 height 1367
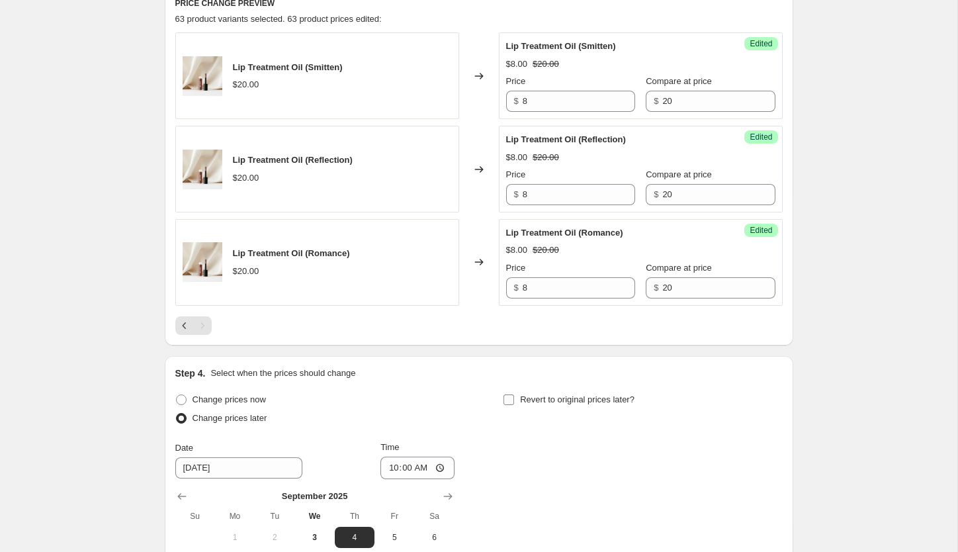
click at [508, 400] on input "Revert to original prices later?" at bounding box center [508, 399] width 11 height 11
checkbox input "true"
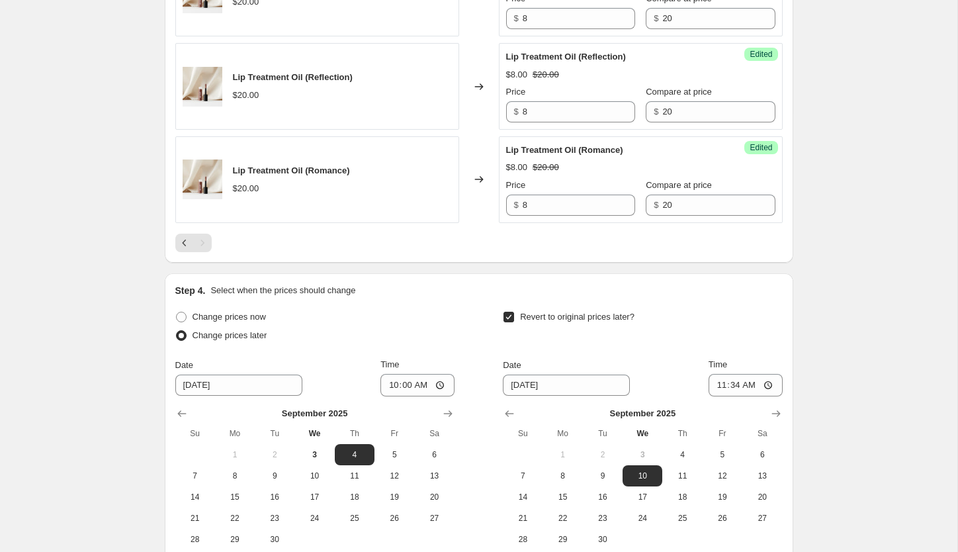
scroll to position [683, 0]
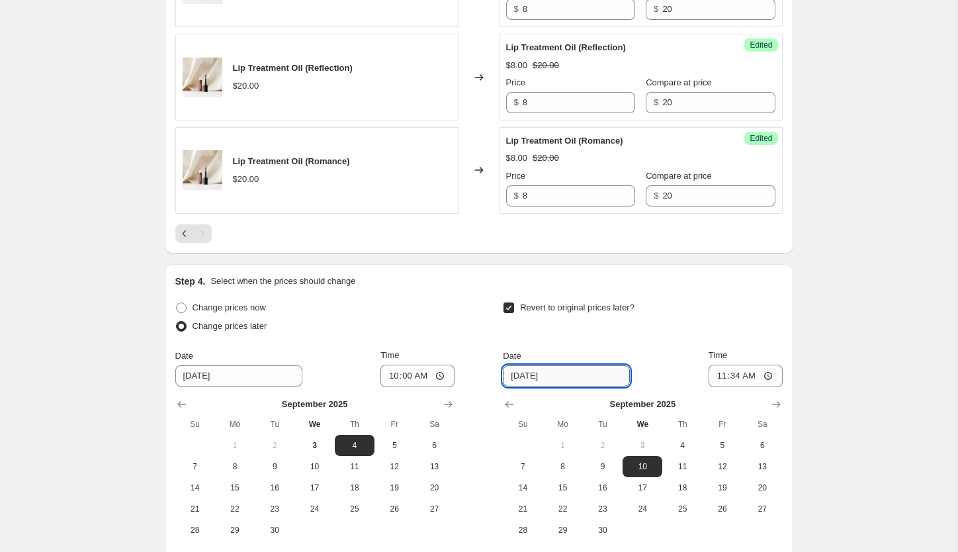
click at [575, 371] on input "9/10/2025" at bounding box center [566, 375] width 127 height 21
click at [528, 378] on input "9/10/2025" at bounding box center [566, 375] width 127 height 21
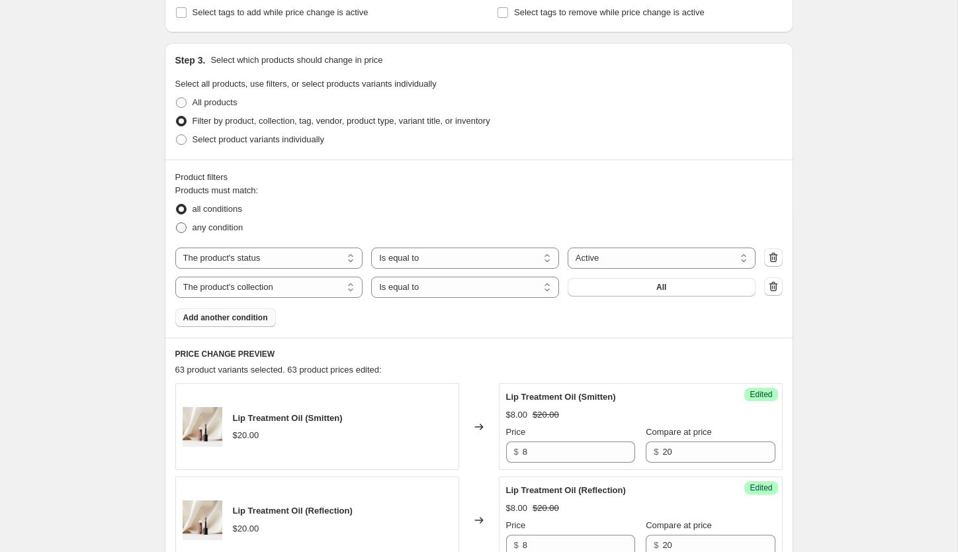
scroll to position [252, 0]
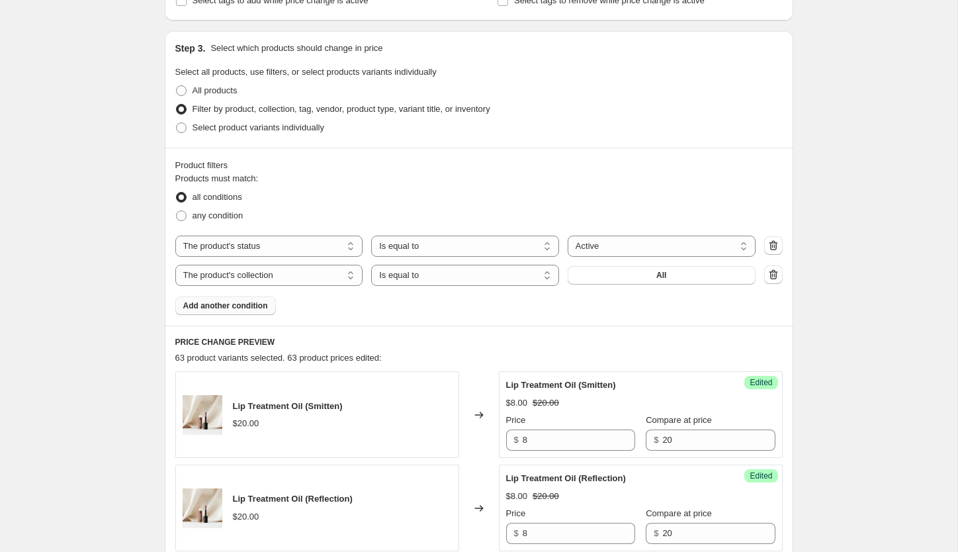
click at [230, 303] on span "Add another condition" at bounding box center [225, 305] width 85 height 11
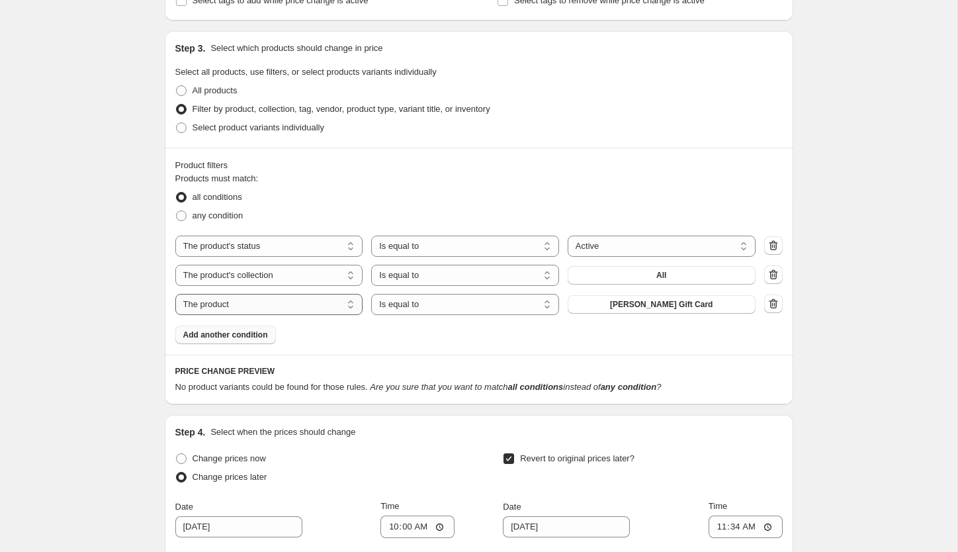
click at [351, 307] on select "The product The product's collection The product's tag The product's vendor The…" at bounding box center [269, 304] width 188 height 21
select select "product_status"
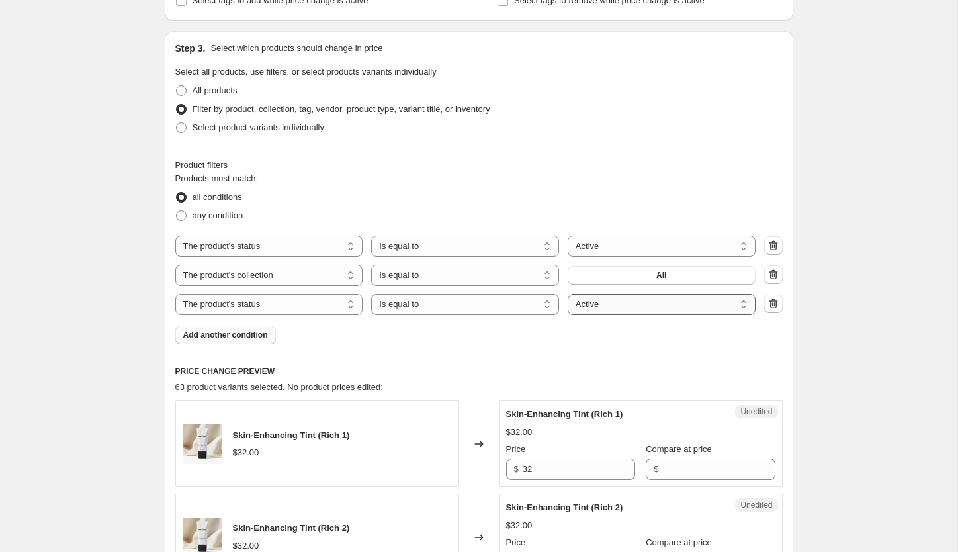
click at [617, 304] on select "Active Draft Archived" at bounding box center [662, 304] width 188 height 21
select select "draft"
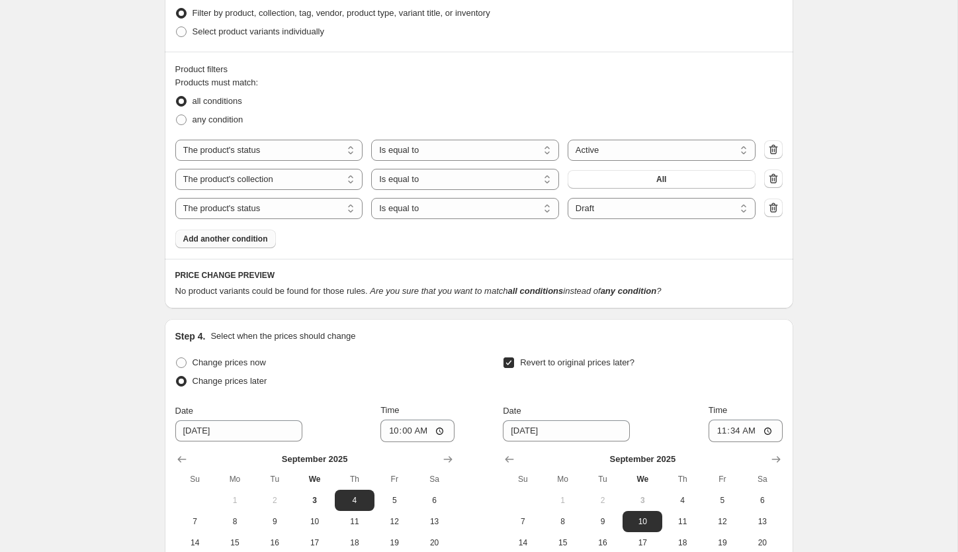
scroll to position [343, 0]
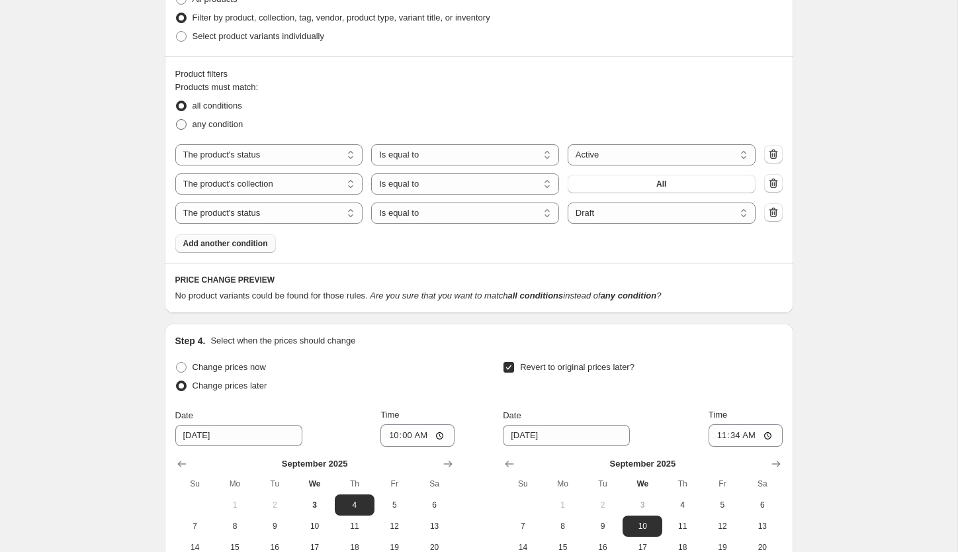
click at [181, 128] on span at bounding box center [181, 124] width 11 height 11
click at [177, 120] on input "any condition" at bounding box center [176, 119] width 1 height 1
radio input "true"
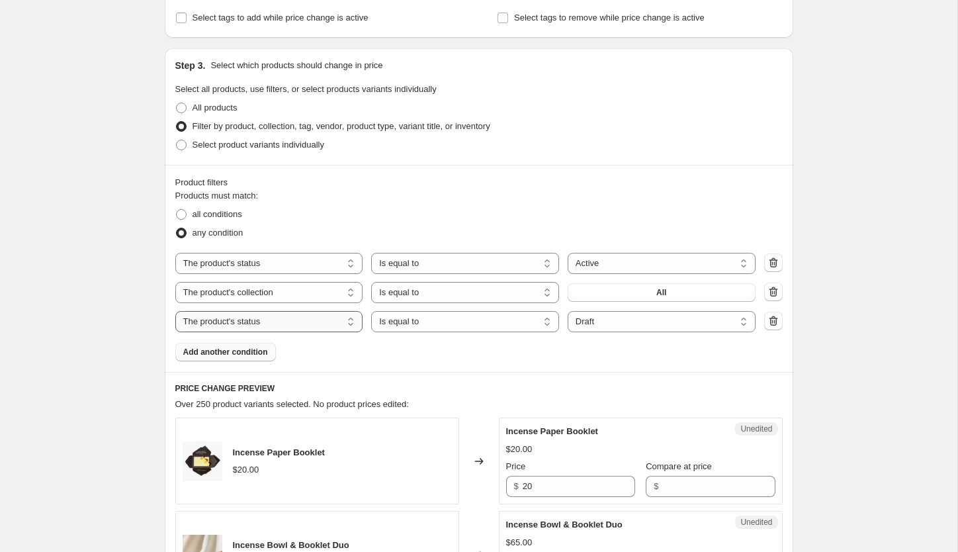
scroll to position [244, 0]
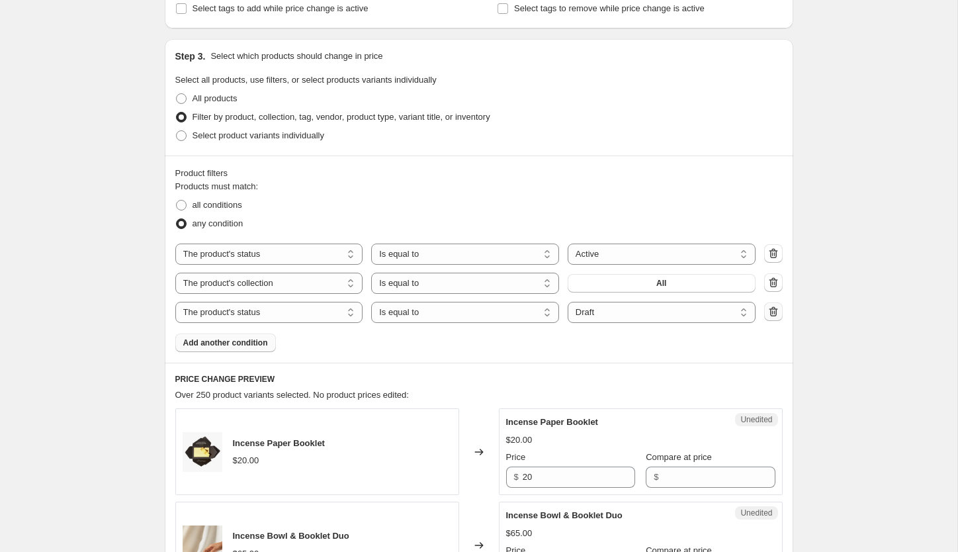
click at [769, 308] on icon "button" at bounding box center [773, 311] width 13 height 13
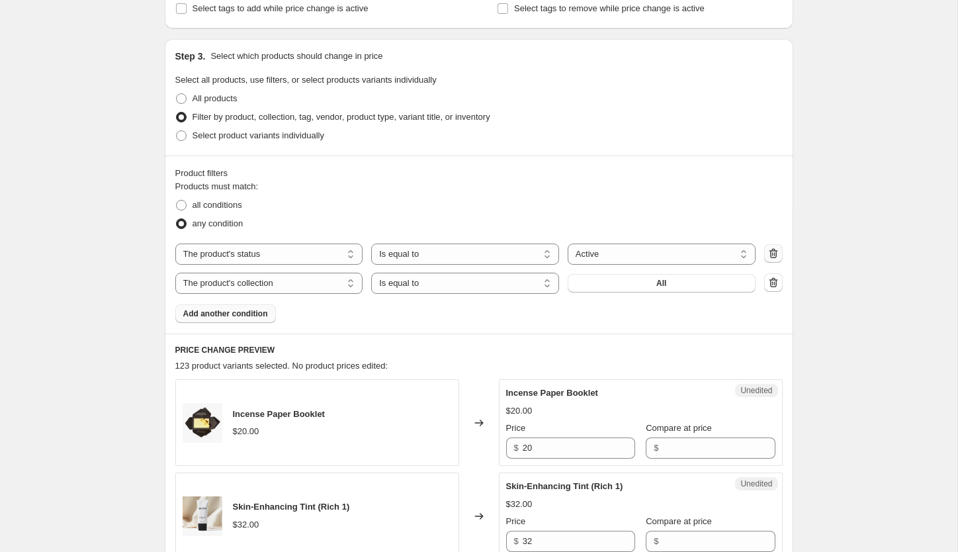
click at [777, 256] on icon "button" at bounding box center [773, 253] width 13 height 13
select select "collection"
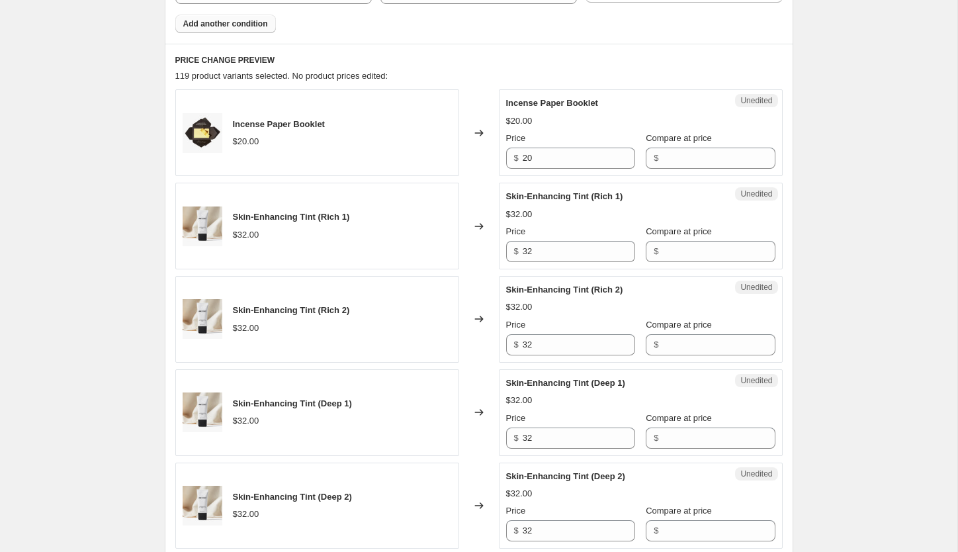
scroll to position [504, 0]
click at [570, 251] on input "32" at bounding box center [579, 251] width 112 height 21
type input "16"
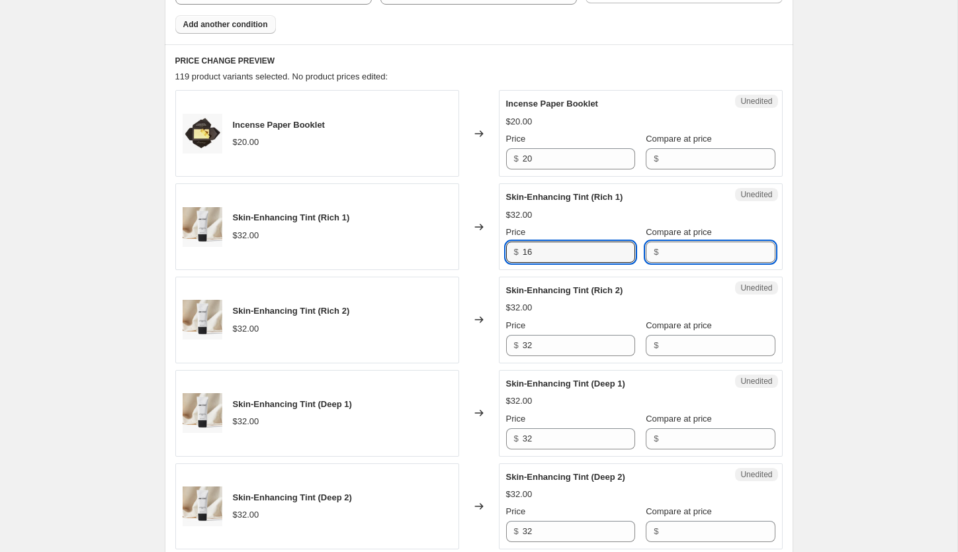
click at [662, 255] on input "Compare at price" at bounding box center [718, 251] width 112 height 21
type input "32"
click at [573, 255] on input "16" at bounding box center [579, 251] width 112 height 21
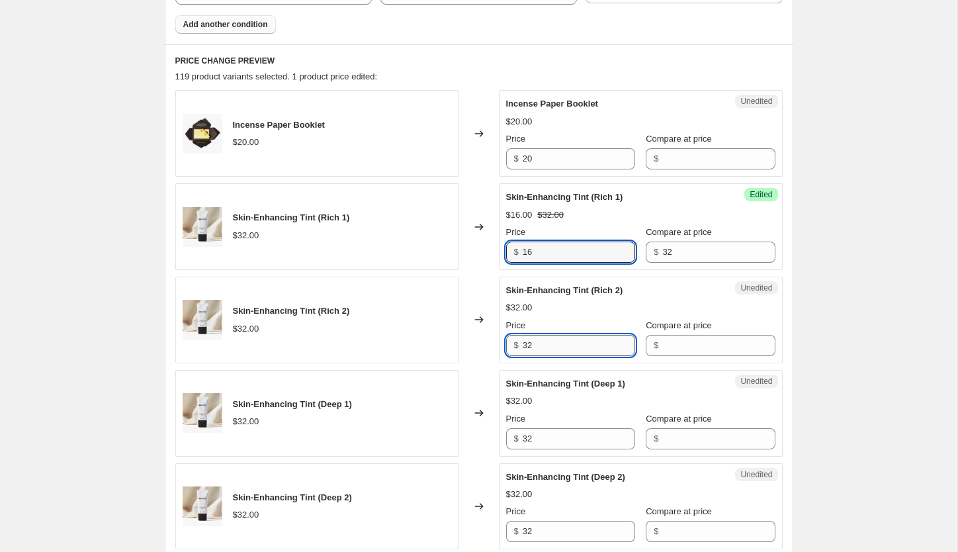
click at [558, 350] on input "32" at bounding box center [579, 345] width 112 height 21
paste input "16"
type input "16"
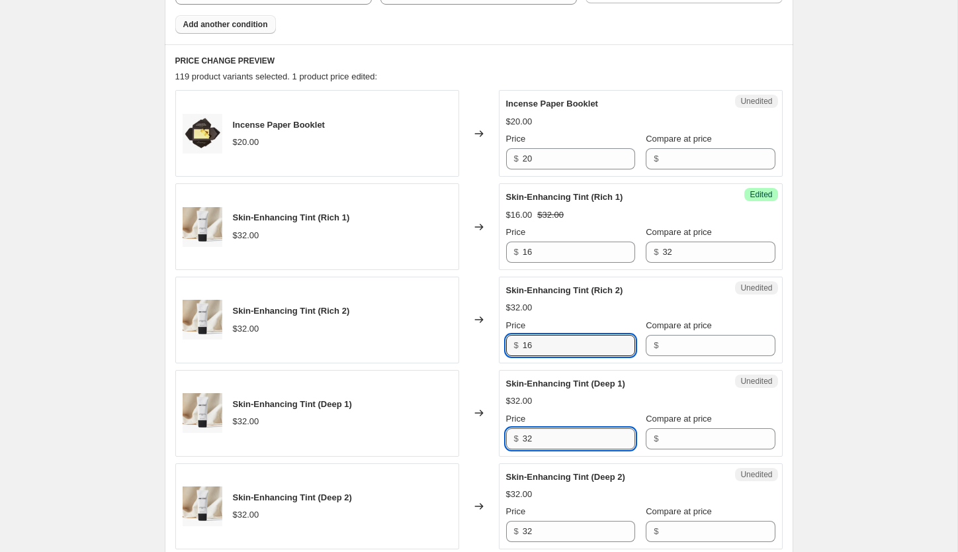
click at [559, 441] on input "32" at bounding box center [579, 438] width 112 height 21
paste input "16"
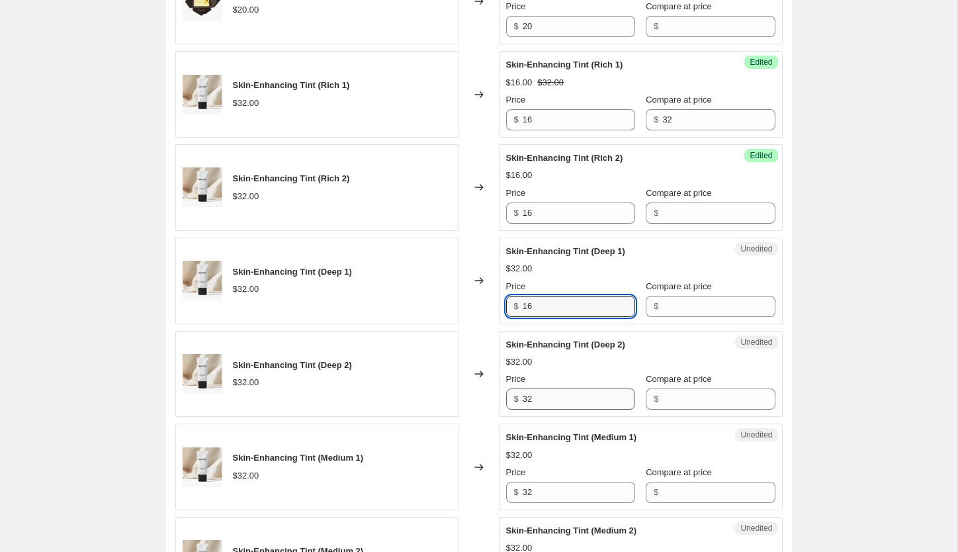
type input "16"
click at [542, 392] on input "32" at bounding box center [579, 398] width 112 height 21
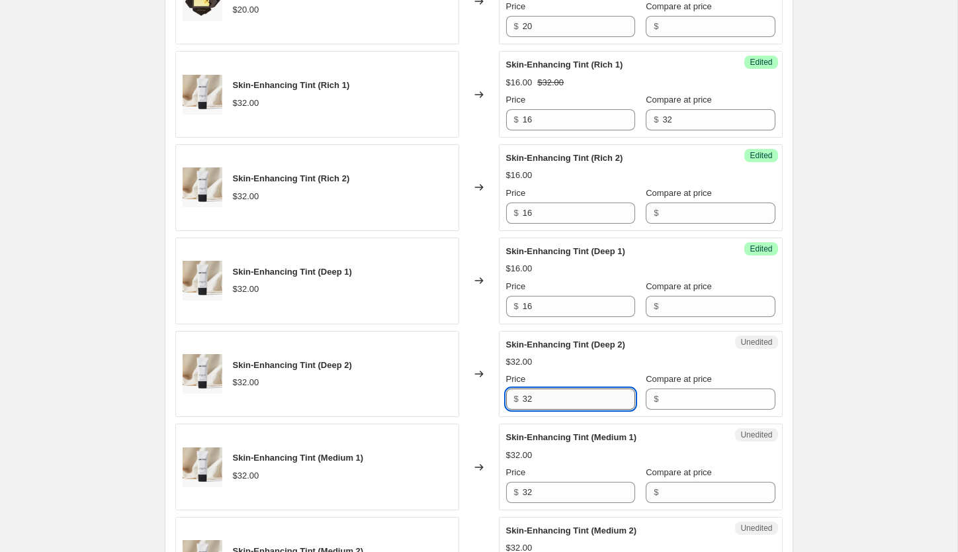
click at [542, 392] on input "32" at bounding box center [579, 398] width 112 height 21
paste input "16"
type input "16"
click at [561, 493] on input "32" at bounding box center [579, 492] width 112 height 21
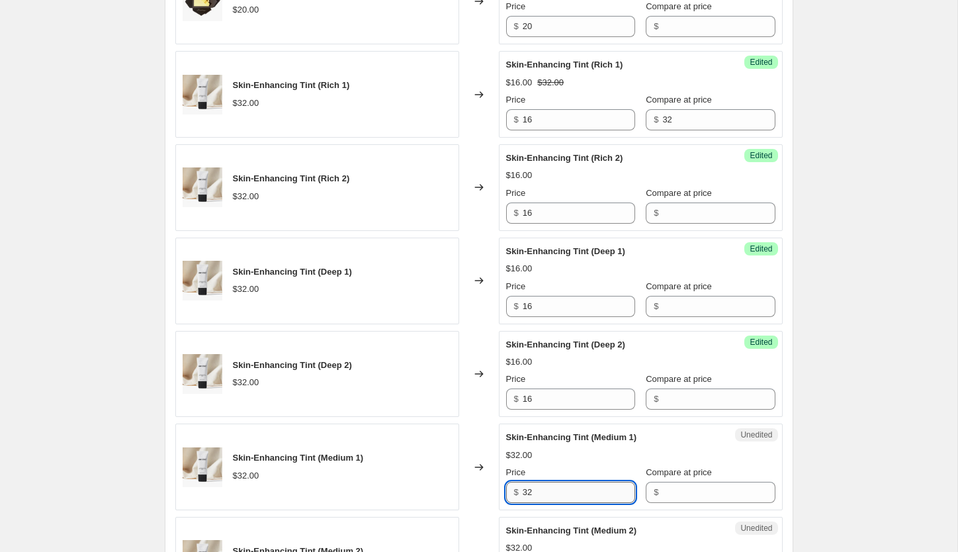
click at [561, 493] on input "32" at bounding box center [579, 492] width 112 height 21
paste input "16"
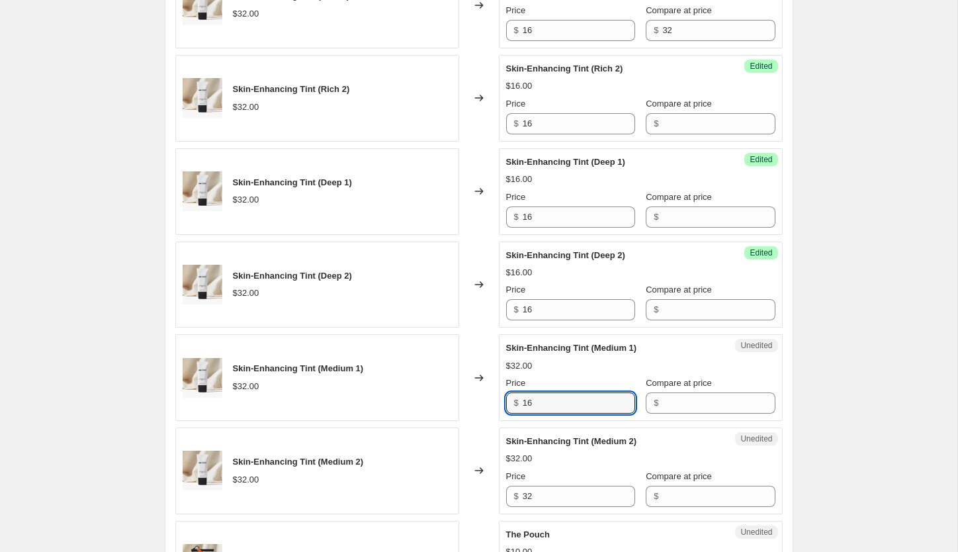
scroll to position [733, 0]
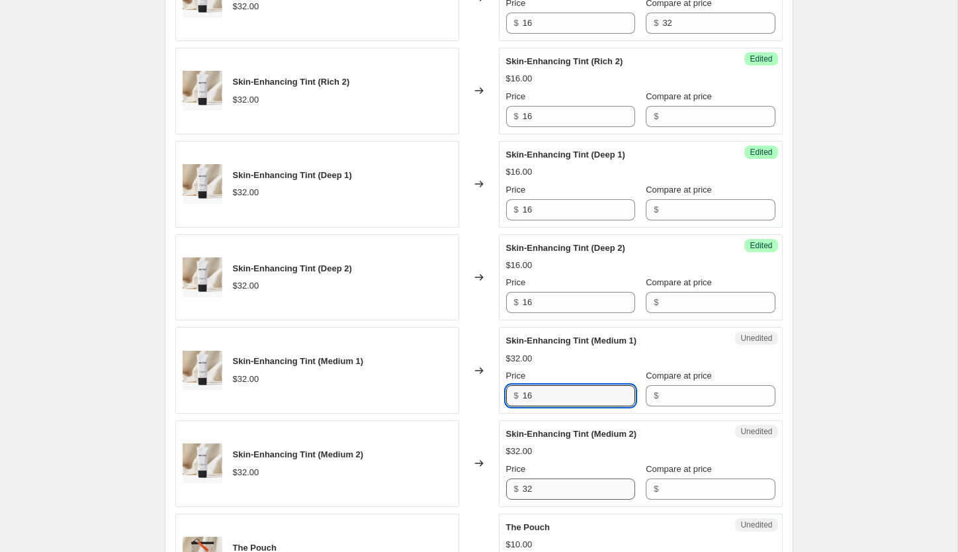
type input "16"
click at [587, 491] on input "32" at bounding box center [579, 488] width 112 height 21
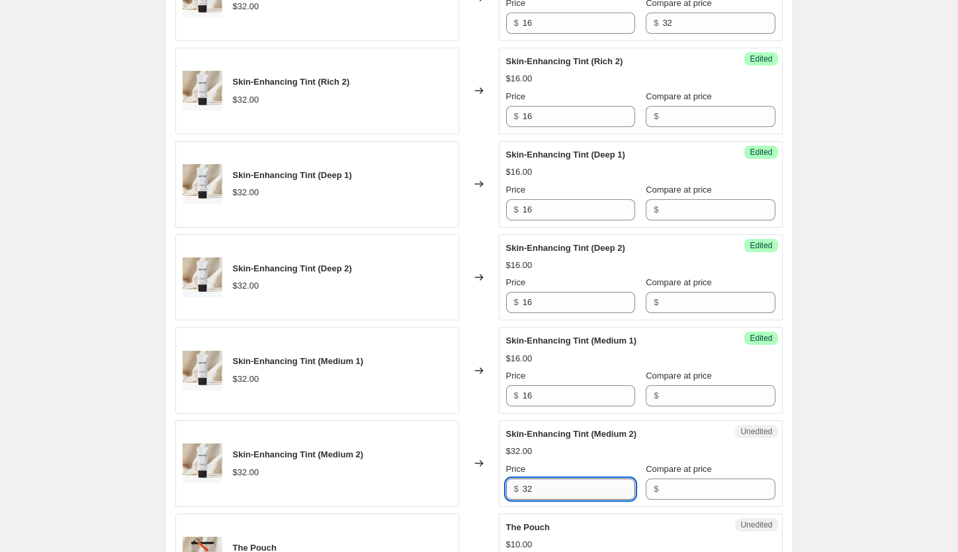
click at [587, 491] on input "32" at bounding box center [579, 488] width 112 height 21
paste input "16"
type input "16"
click at [667, 486] on input "Compare at price" at bounding box center [718, 488] width 112 height 21
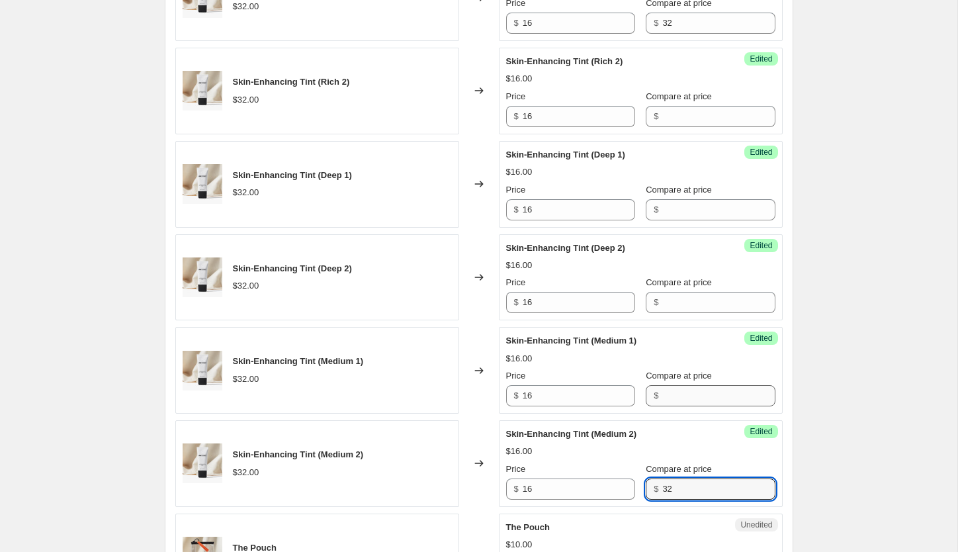
type input "32"
click at [667, 391] on input "Compare at price" at bounding box center [718, 395] width 112 height 21
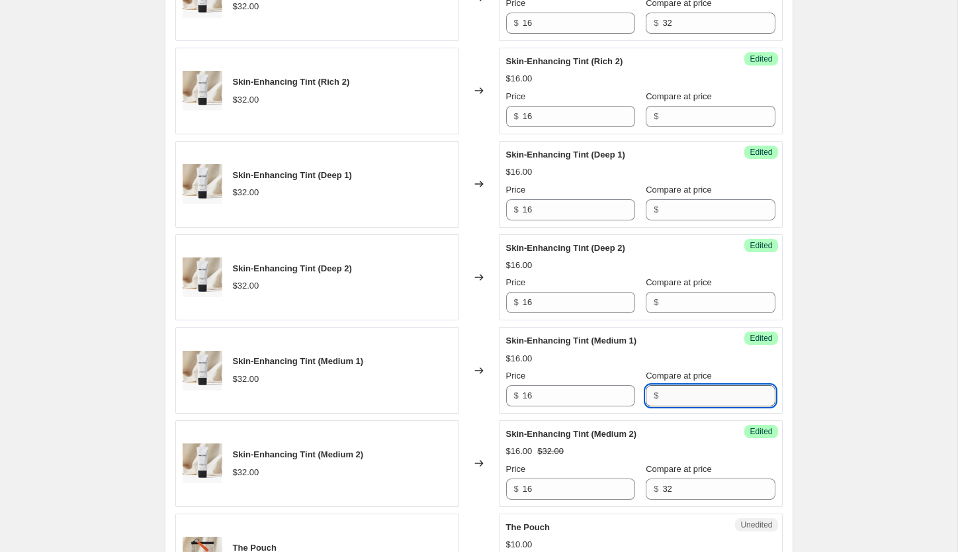
paste input "32"
type input "32"
click at [667, 297] on input "Compare at price" at bounding box center [718, 302] width 112 height 21
paste input "32"
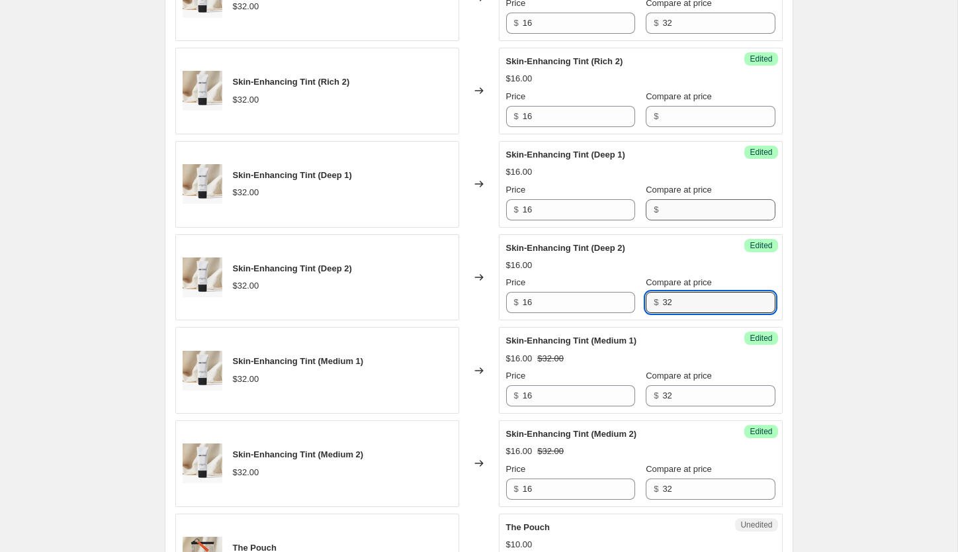
type input "32"
click at [662, 203] on input "Compare at price" at bounding box center [718, 209] width 112 height 21
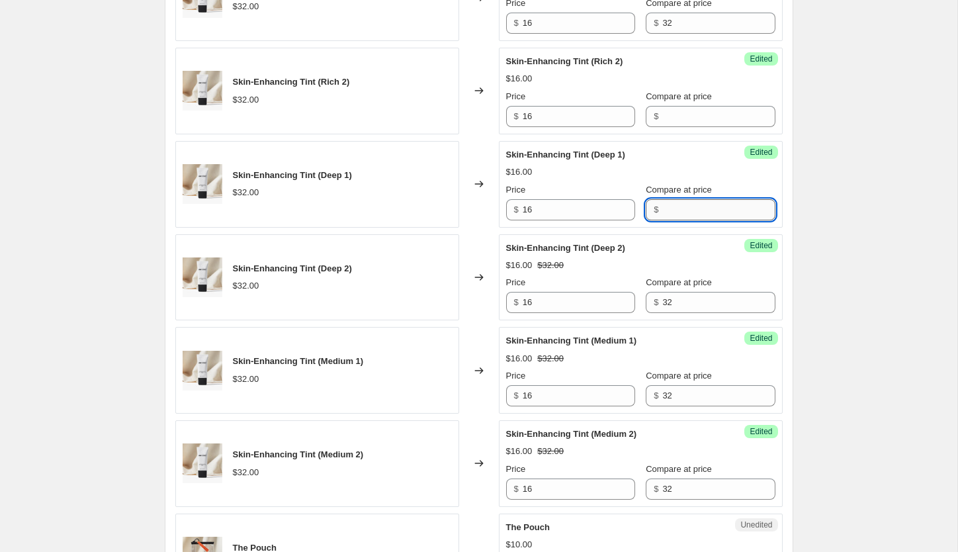
paste input "32"
type input "32"
click at [662, 115] on input "Compare at price" at bounding box center [718, 116] width 112 height 21
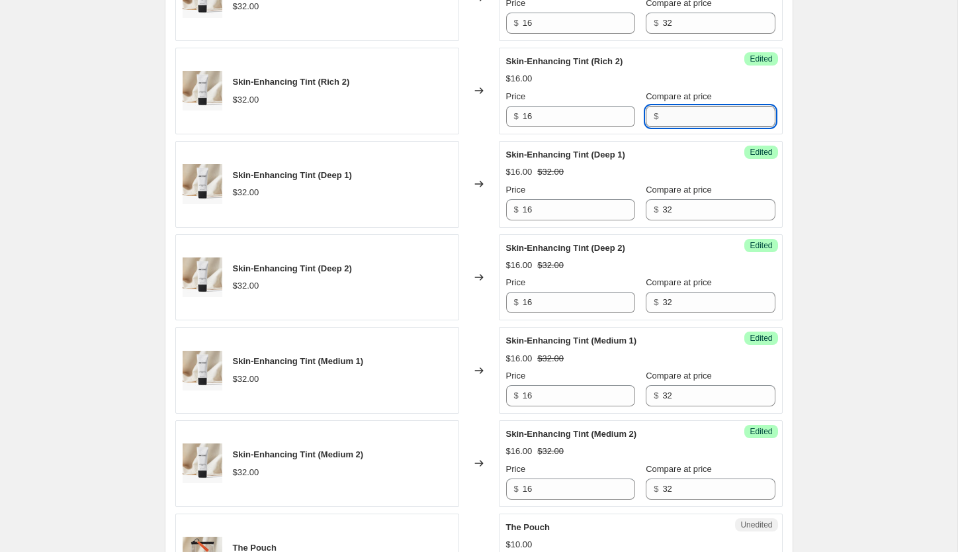
paste input "32"
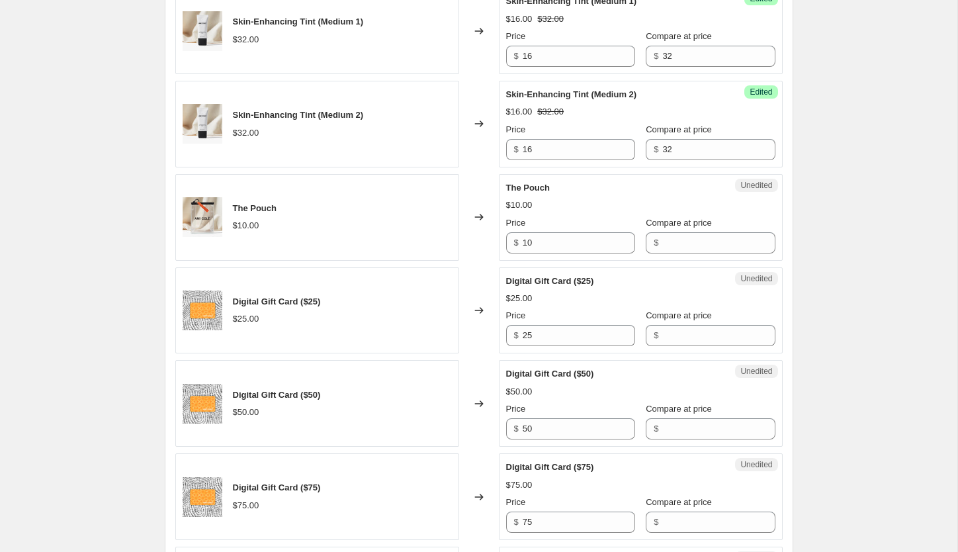
scroll to position [1075, 0]
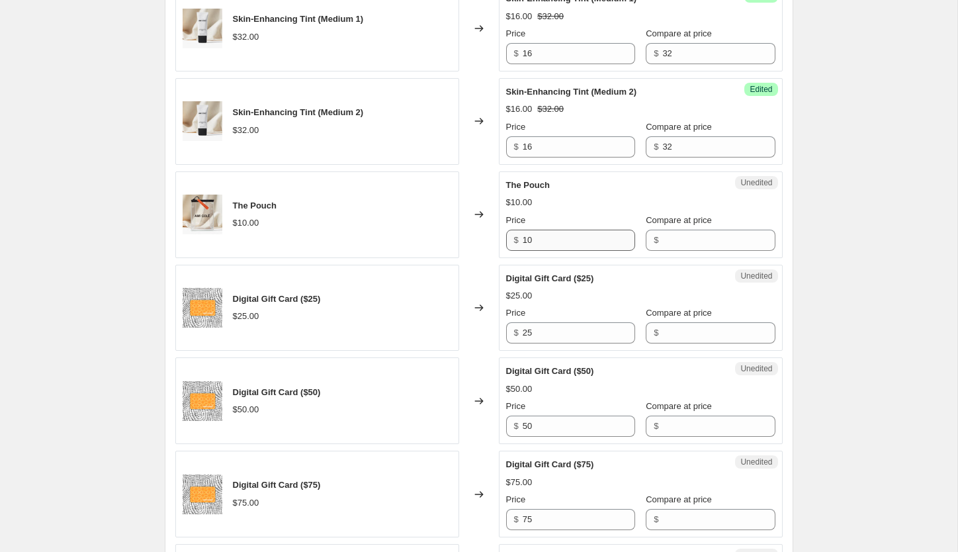
type input "32"
click at [577, 241] on input "10" at bounding box center [579, 240] width 112 height 21
type input "4"
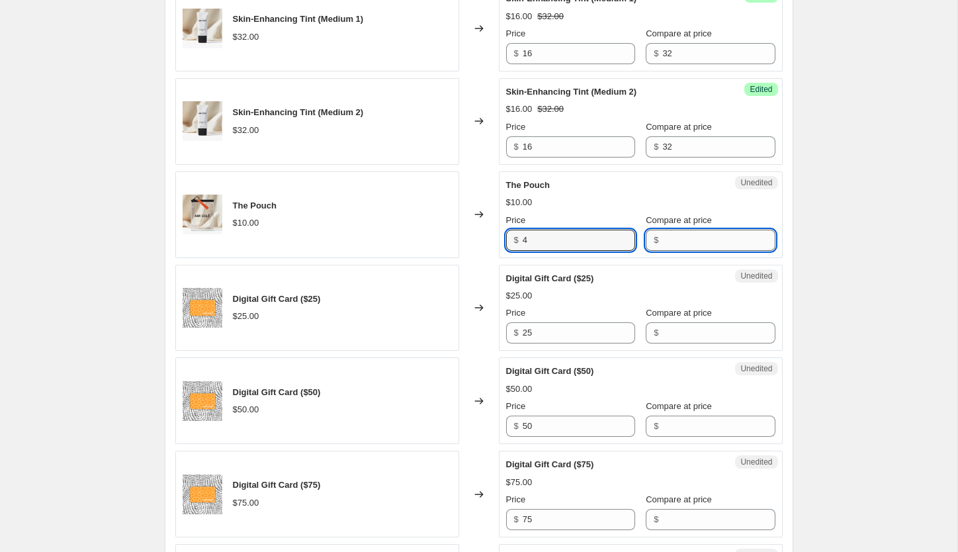
click at [679, 247] on input "Compare at price" at bounding box center [718, 240] width 112 height 21
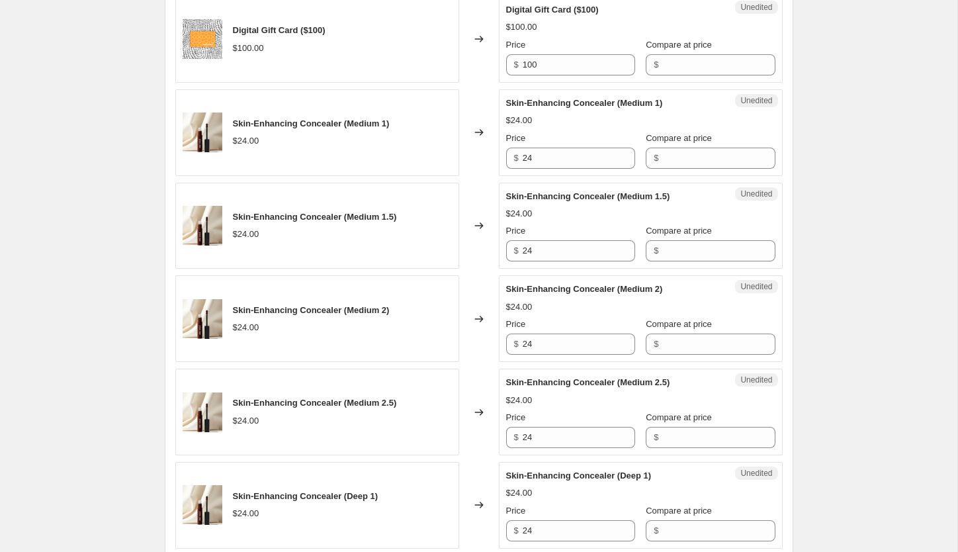
scroll to position [1626, 0]
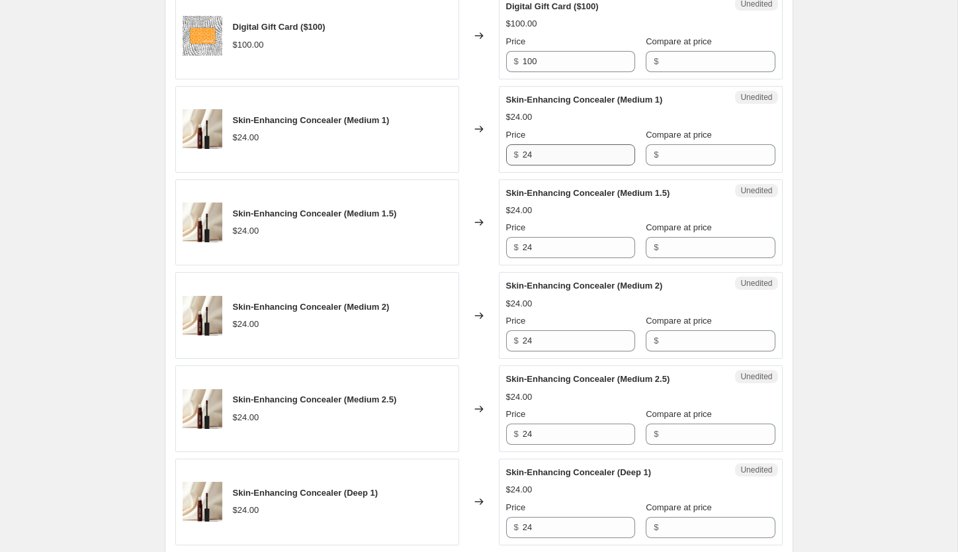
type input "10"
click at [566, 161] on input "24" at bounding box center [579, 154] width 112 height 21
type input "4"
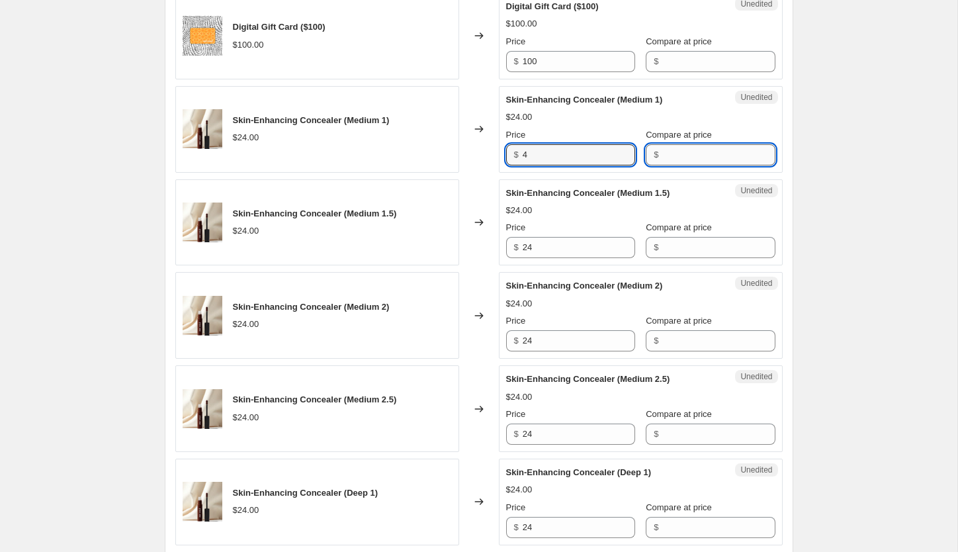
click at [691, 157] on input "Compare at price" at bounding box center [718, 154] width 112 height 21
type input "24"
click at [558, 157] on input "4" at bounding box center [579, 154] width 112 height 21
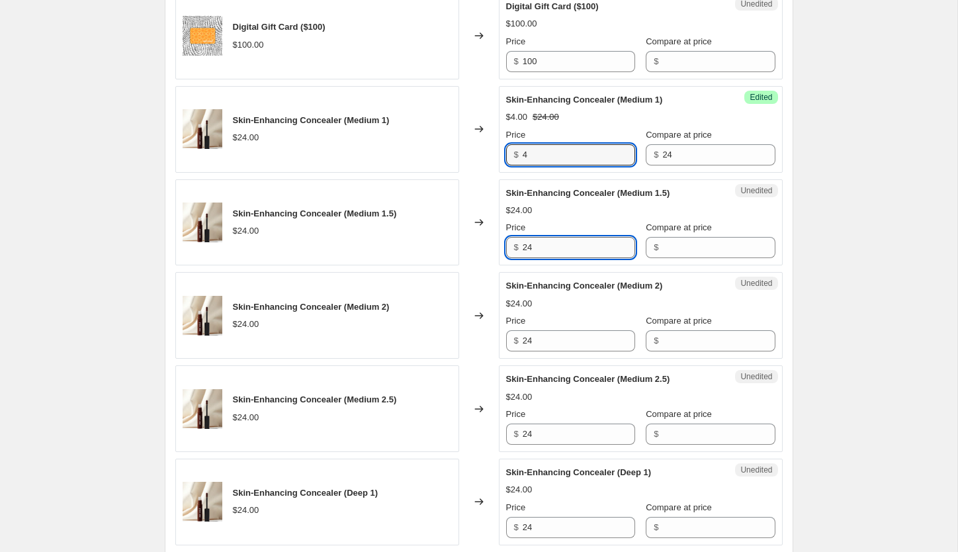
click at [558, 247] on input "24" at bounding box center [579, 247] width 112 height 21
paste input "text"
type input "4"
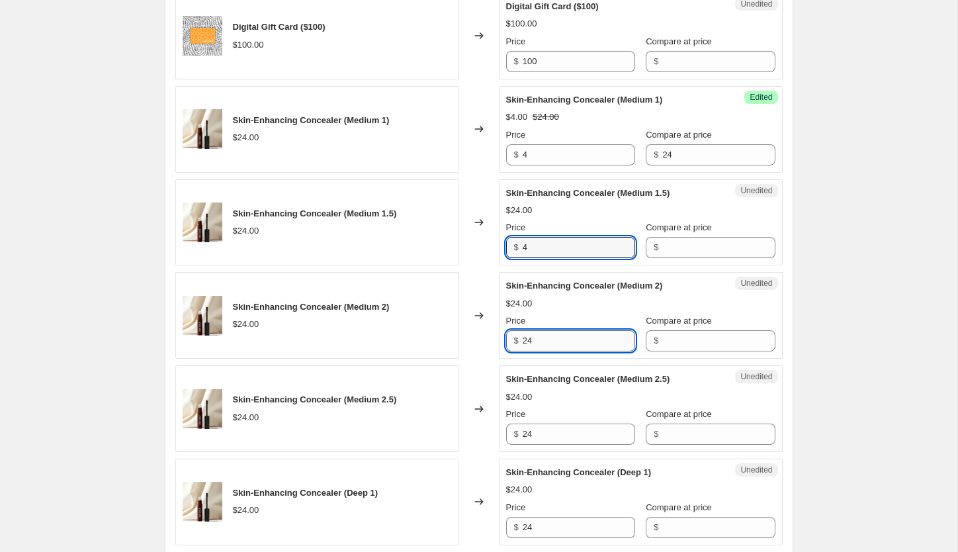
click at [552, 339] on input "24" at bounding box center [579, 340] width 112 height 21
paste input "text"
type input "4"
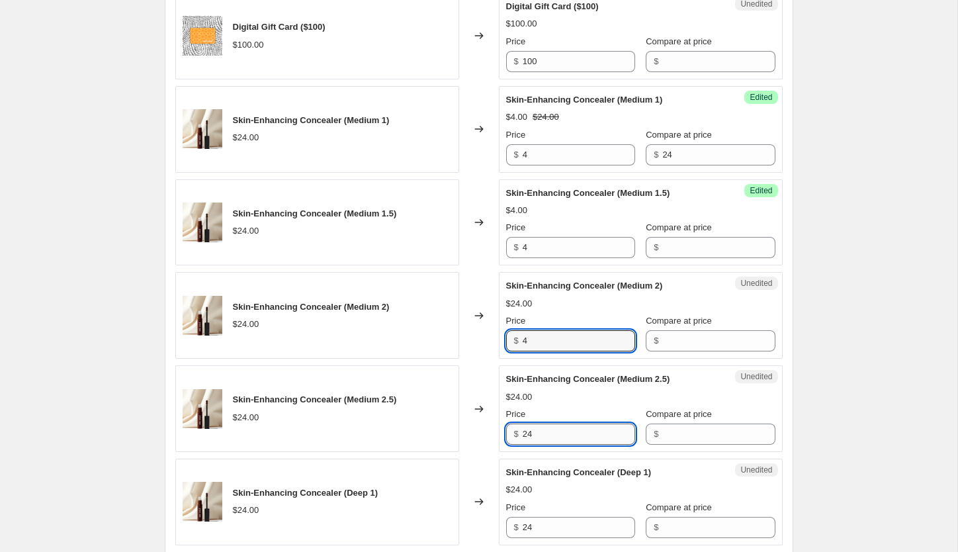
click at [549, 435] on input "24" at bounding box center [579, 433] width 112 height 21
paste input "text"
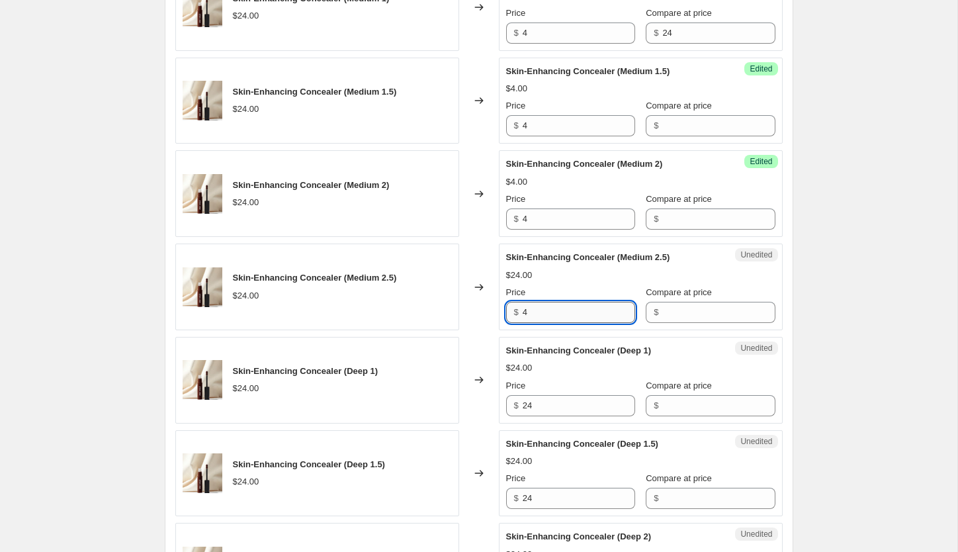
scroll to position [1752, 0]
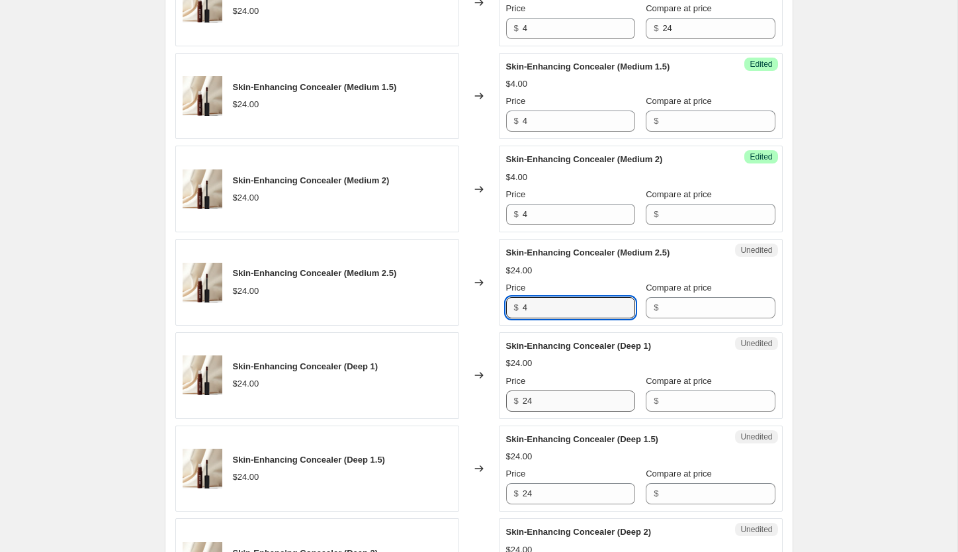
type input "4"
click at [545, 394] on input "24" at bounding box center [579, 400] width 112 height 21
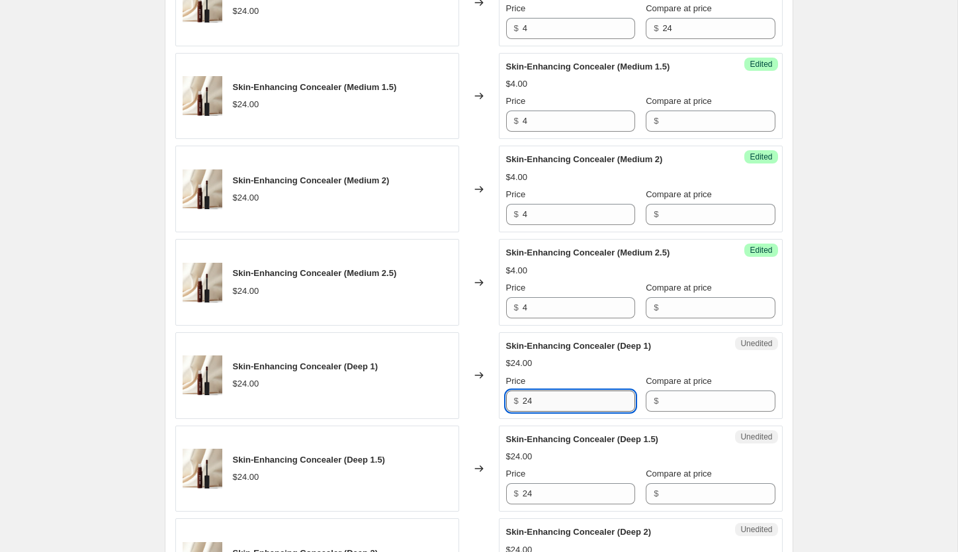
click at [545, 394] on input "24" at bounding box center [579, 400] width 112 height 21
paste input "text"
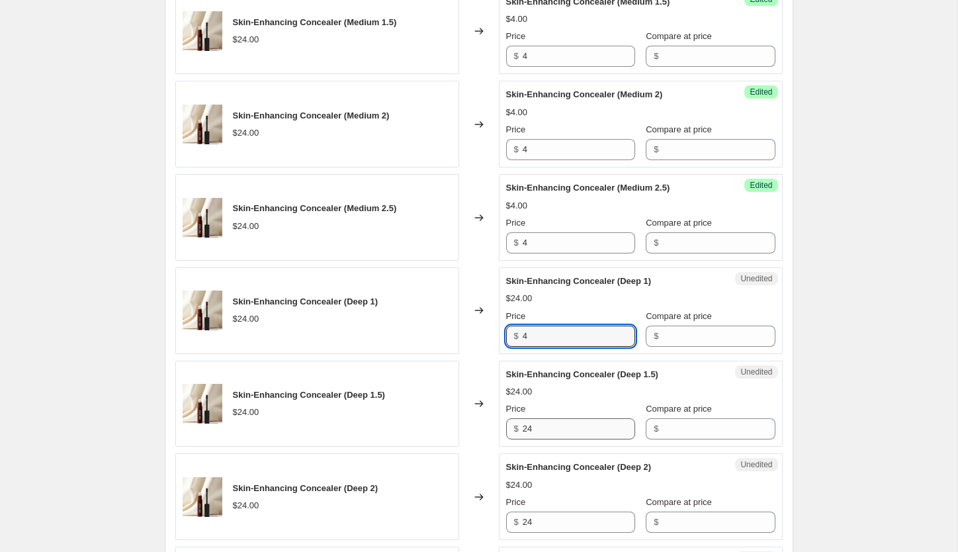
type input "4"
click at [558, 427] on input "24" at bounding box center [579, 428] width 112 height 21
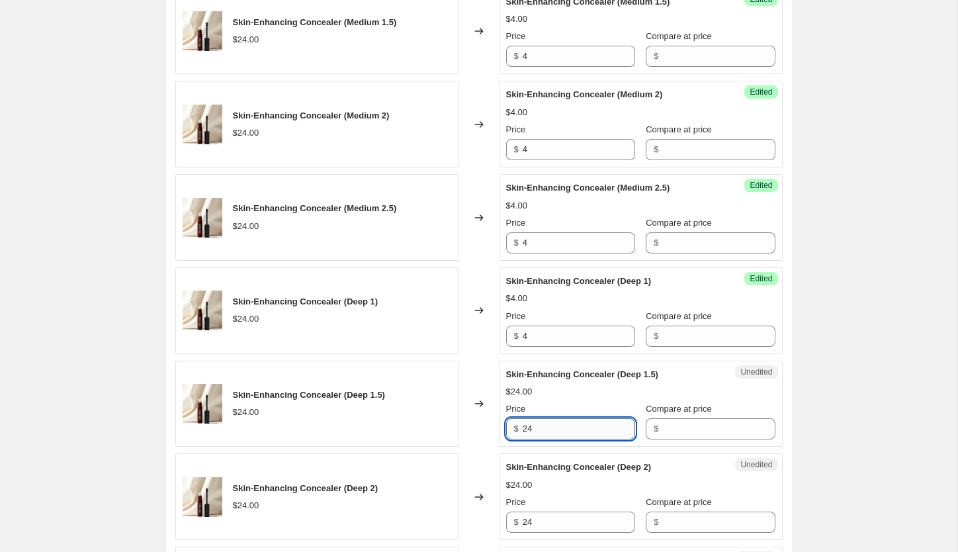
click at [558, 427] on input "24" at bounding box center [579, 428] width 112 height 21
paste input "text"
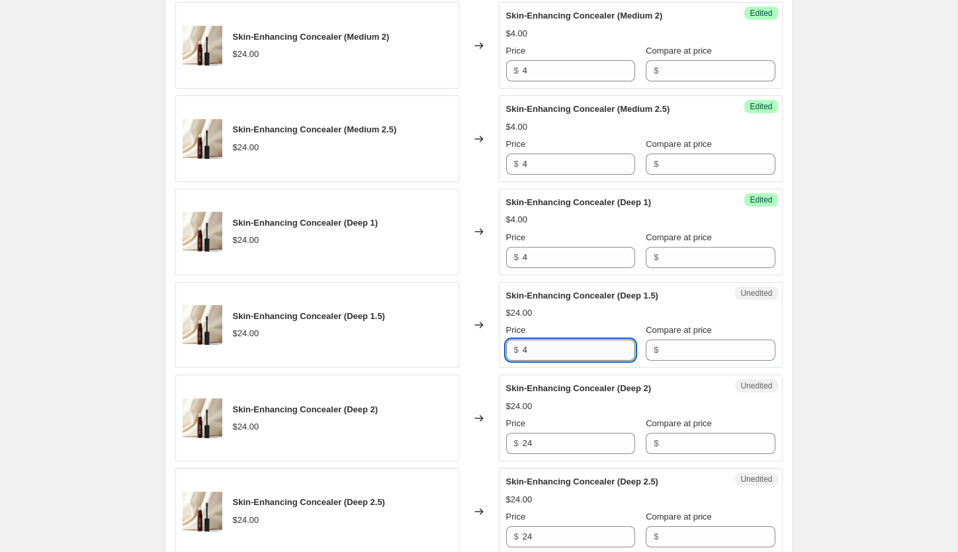
scroll to position [1897, 0]
type input "4"
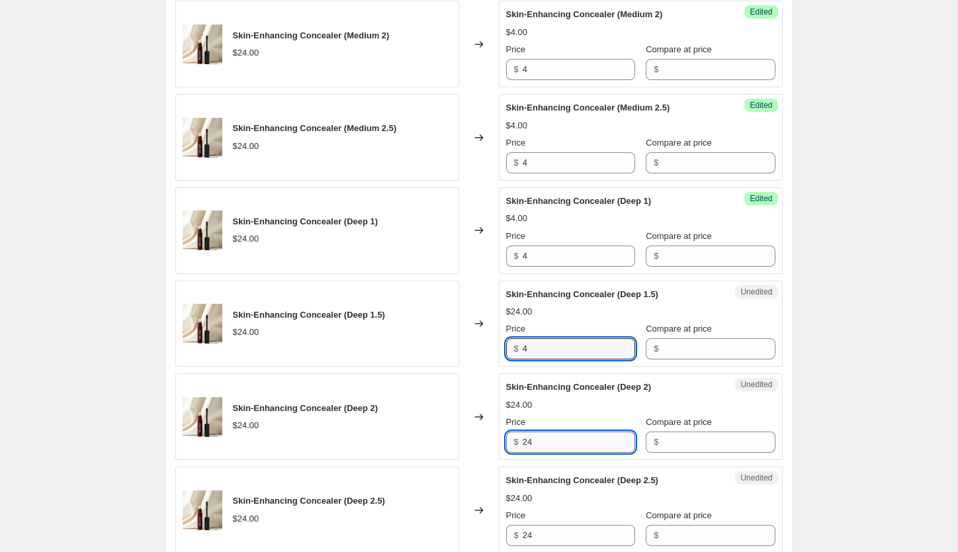
click at [564, 448] on input "24" at bounding box center [579, 441] width 112 height 21
paste input "text"
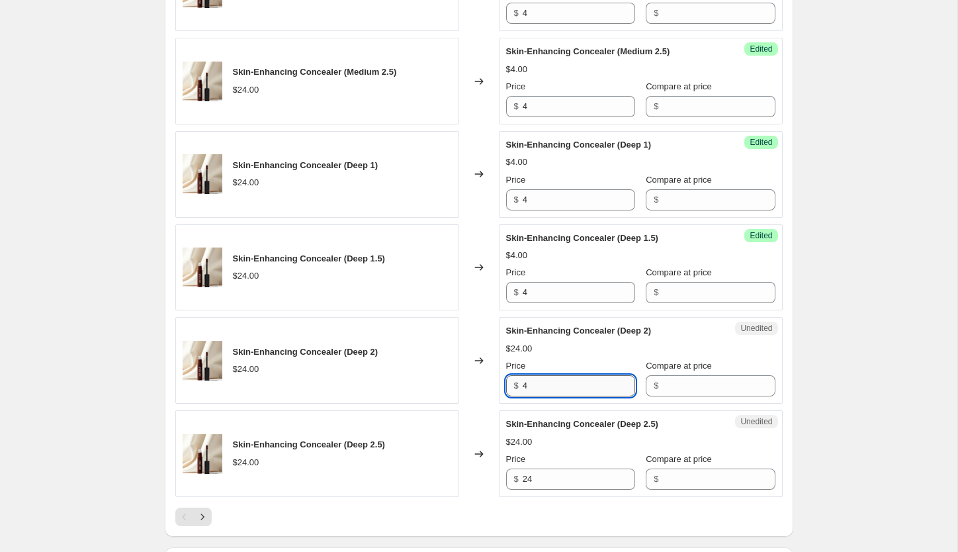
scroll to position [1957, 0]
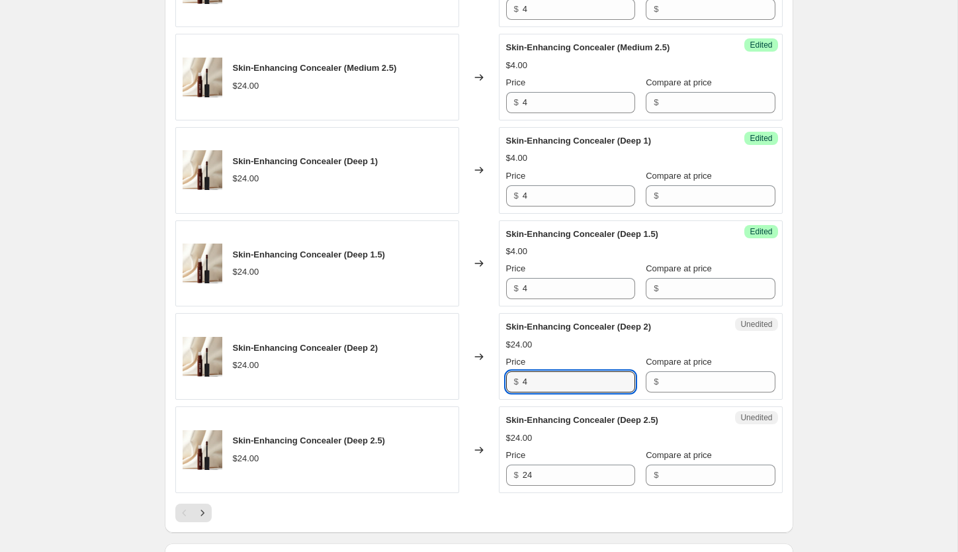
type input "4"
click at [570, 487] on div "Unedited Skin-Enhancing Concealer (Deep 2.5) $24.00 Price $ 24 Compare at price…" at bounding box center [641, 449] width 284 height 87
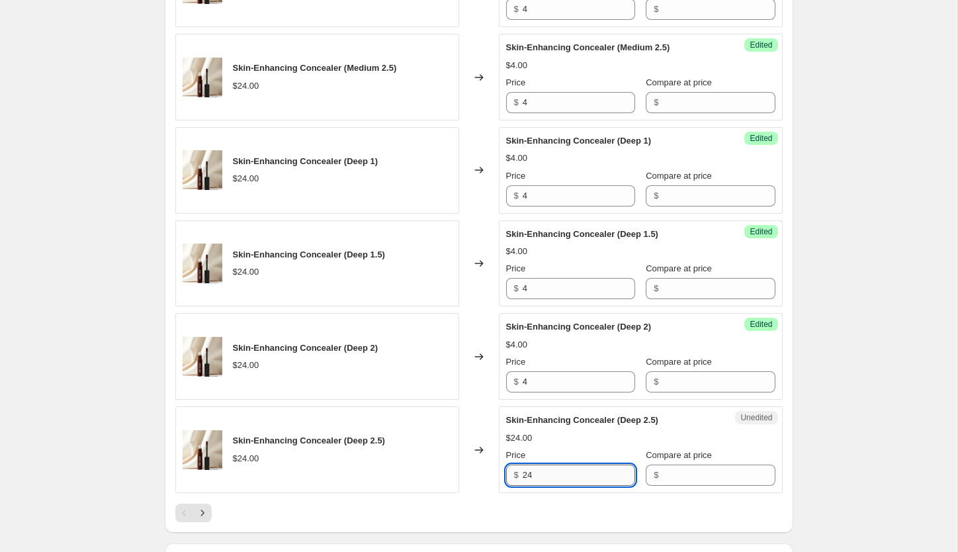
click at [568, 483] on input "24" at bounding box center [579, 474] width 112 height 21
paste input "text"
type input "4"
click at [675, 478] on input "Compare at price" at bounding box center [718, 474] width 112 height 21
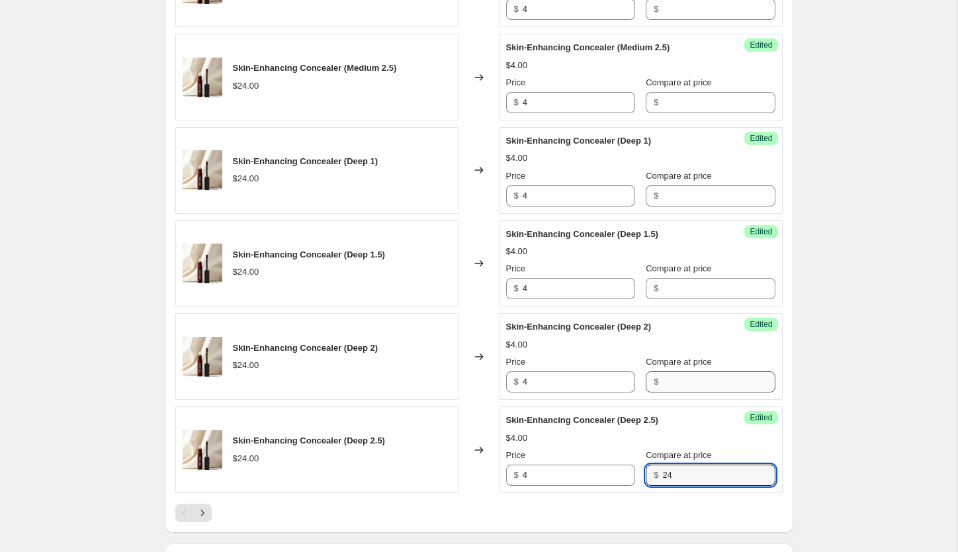
type input "24"
click at [668, 382] on input "Compare at price" at bounding box center [718, 381] width 112 height 21
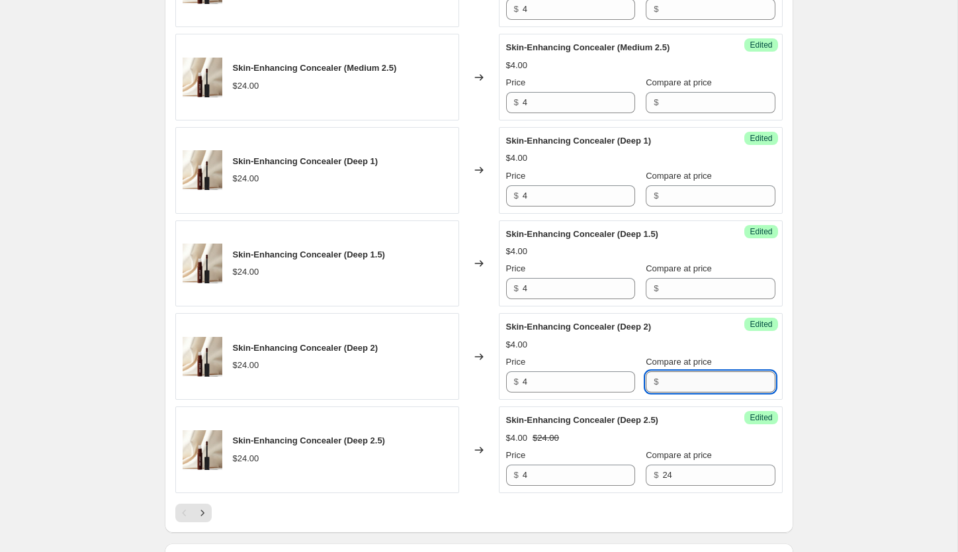
paste input "24"
type input "24"
click at [687, 297] on input "Compare at price" at bounding box center [718, 288] width 112 height 21
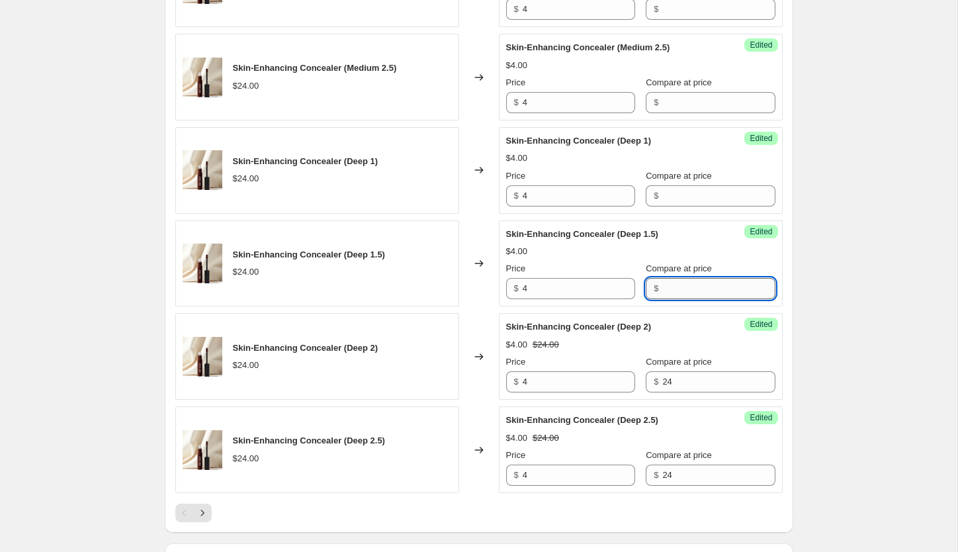
click at [687, 297] on input "Compare at price" at bounding box center [718, 288] width 112 height 21
paste input "24"
type input "24"
click at [681, 196] on input "Compare at price" at bounding box center [718, 195] width 112 height 21
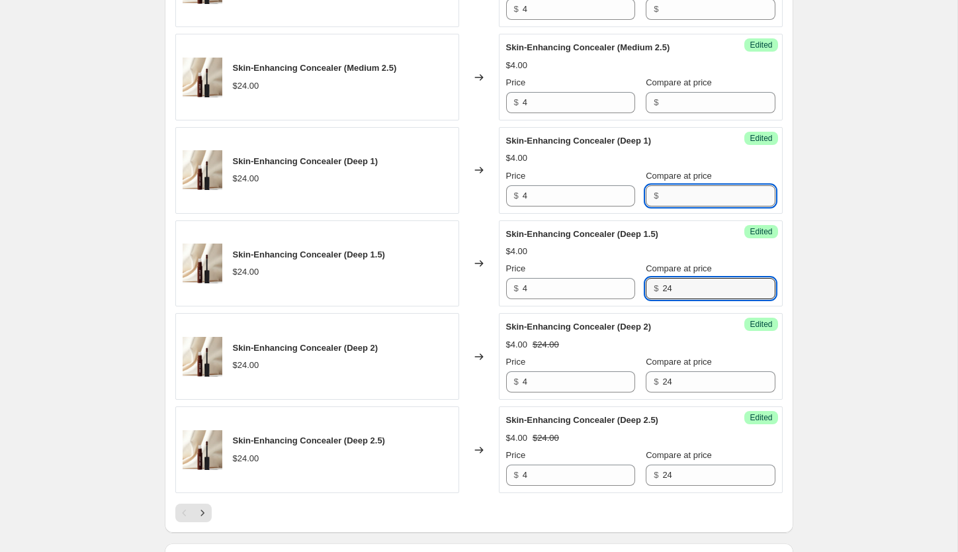
paste input "24"
type input "24"
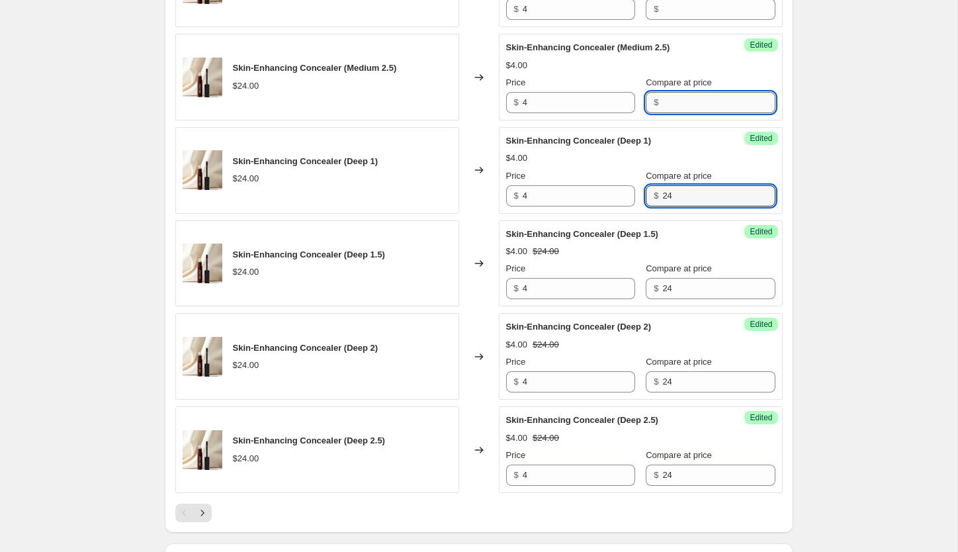
click at [676, 97] on input "Compare at price" at bounding box center [718, 102] width 112 height 21
paste input "24"
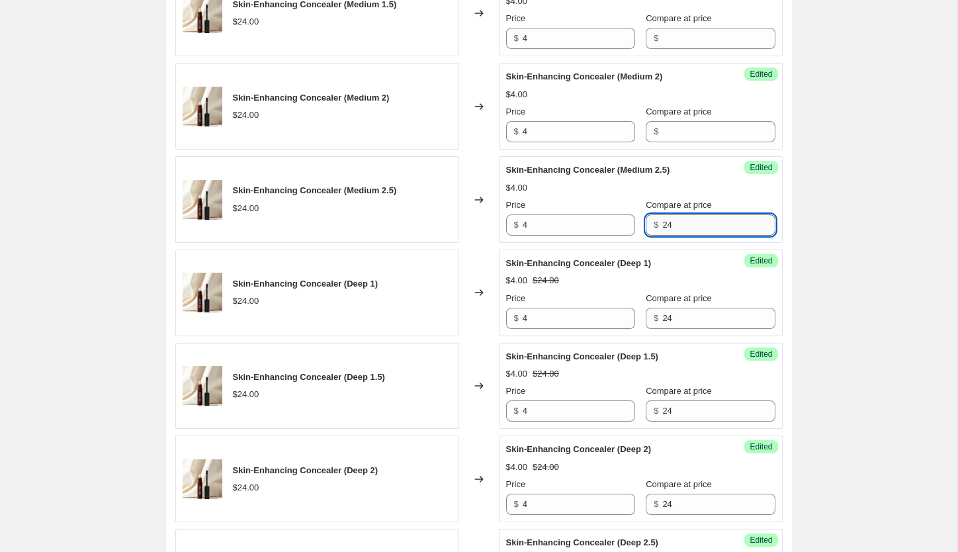
scroll to position [1823, 0]
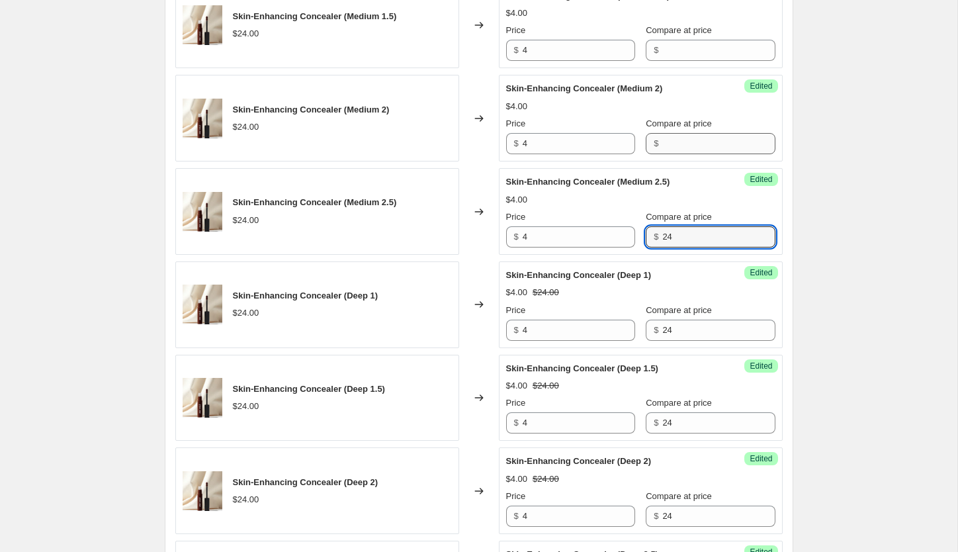
type input "24"
click at [679, 144] on input "Compare at price" at bounding box center [718, 143] width 112 height 21
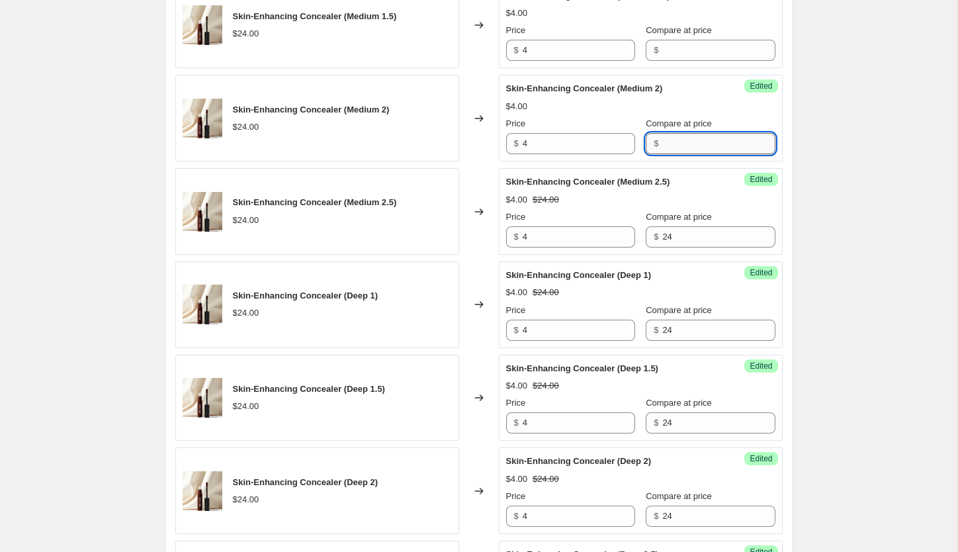
click at [679, 144] on input "Compare at price" at bounding box center [718, 143] width 112 height 21
paste input "24"
type input "24"
click at [670, 54] on input "Compare at price" at bounding box center [718, 50] width 112 height 21
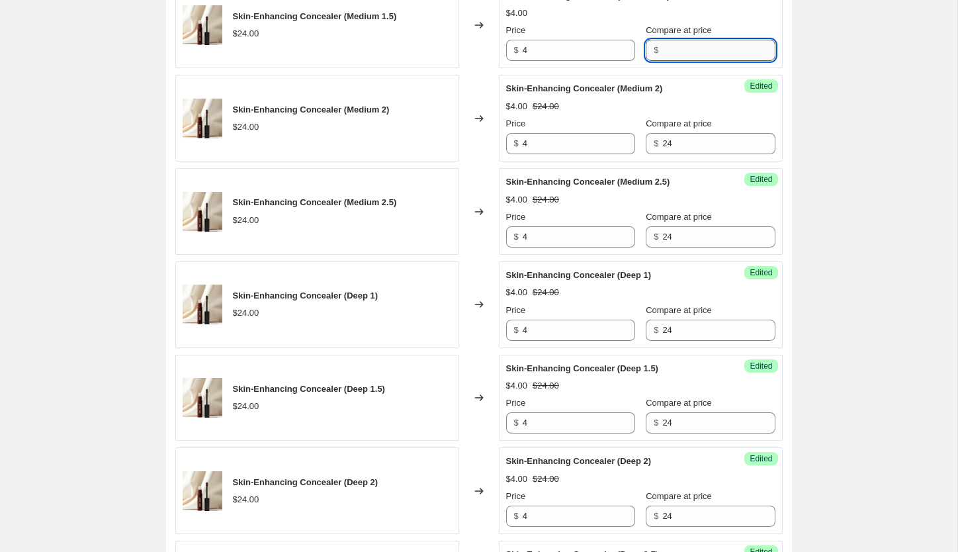
click at [670, 54] on input "Compare at price" at bounding box center [718, 50] width 112 height 21
paste input "24"
type input "24"
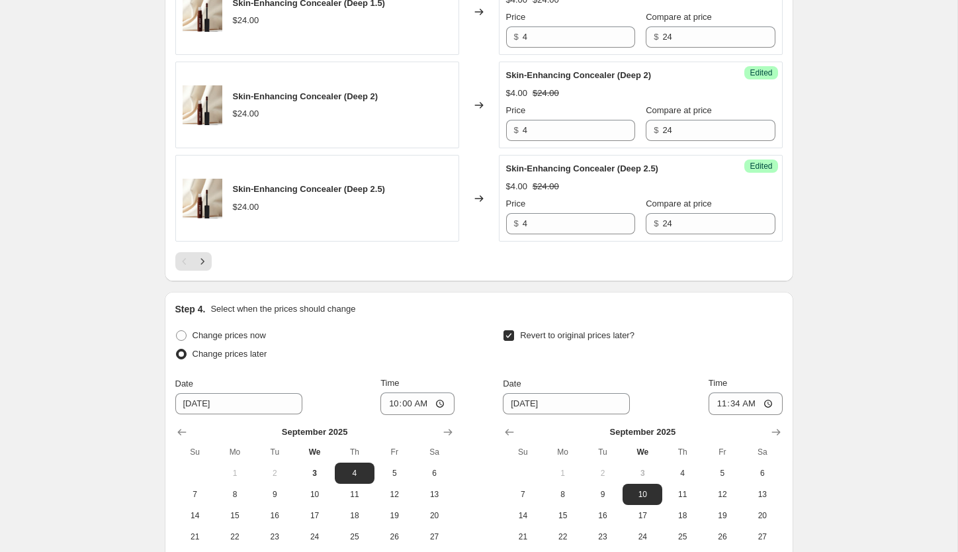
scroll to position [2212, 0]
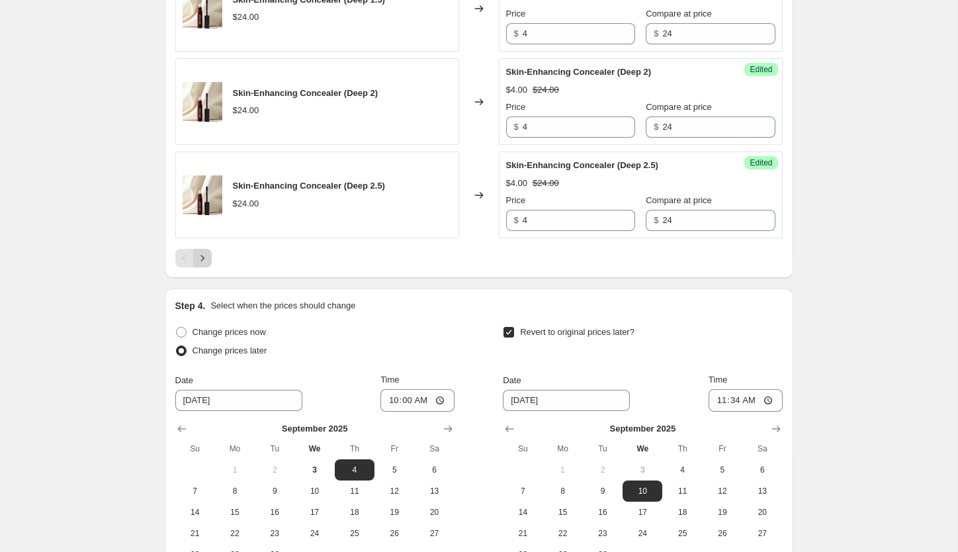
click at [200, 257] on icon "Next" at bounding box center [202, 257] width 13 height 13
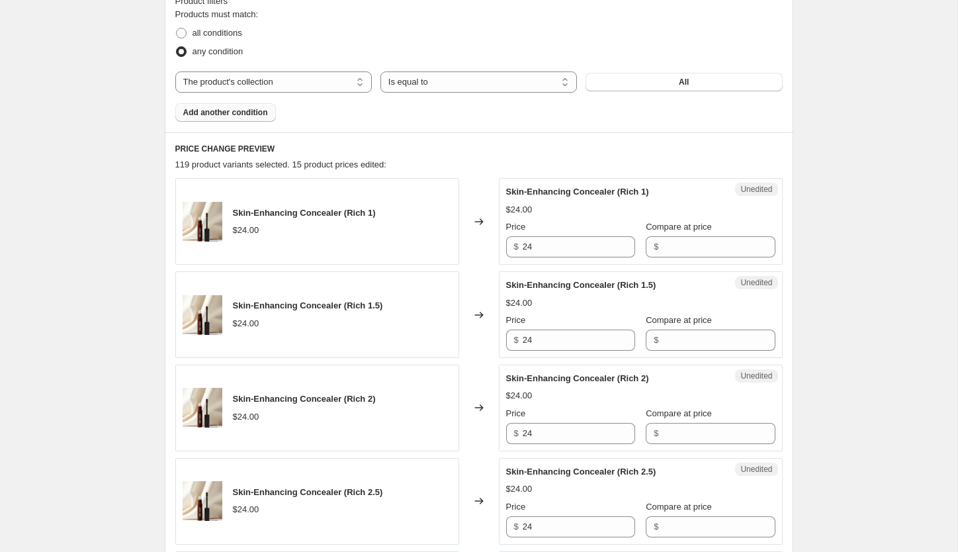
scroll to position [415, 0]
click at [565, 247] on input "24" at bounding box center [579, 247] width 112 height 21
type input "4"
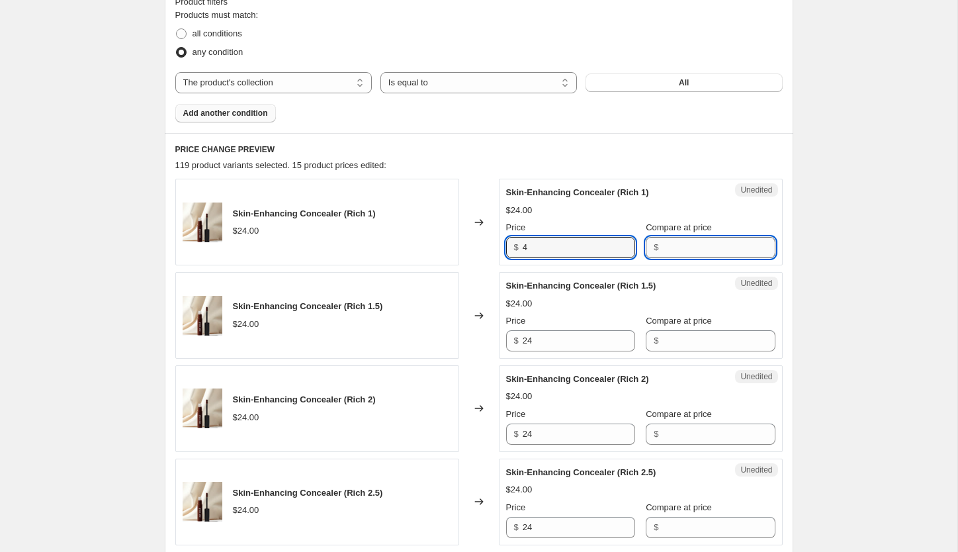
click at [685, 244] on input "Compare at price" at bounding box center [718, 247] width 112 height 21
type input "24"
click at [689, 353] on div "Unedited Skin-Enhancing Concealer (Rich 1.5) $24.00 Price $ 24 Compare at price…" at bounding box center [641, 315] width 284 height 87
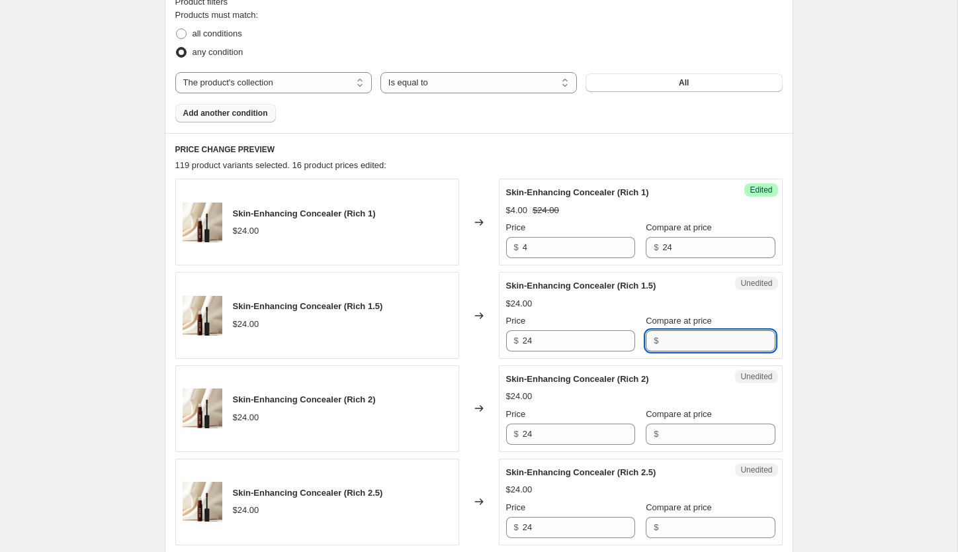
click at [678, 343] on input "Compare at price" at bounding box center [718, 340] width 112 height 21
paste input "24"
type input "24"
click at [673, 433] on input "Compare at price" at bounding box center [718, 433] width 112 height 21
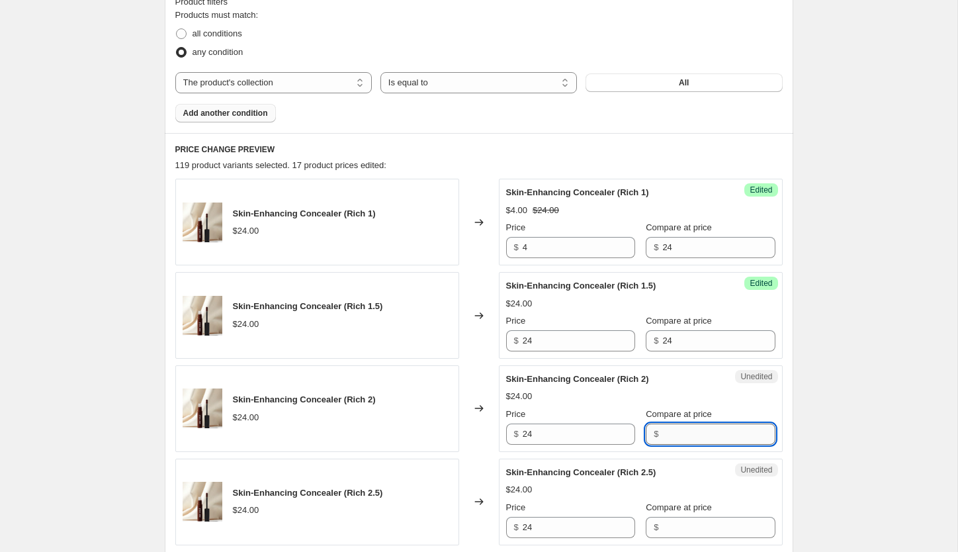
paste input "24"
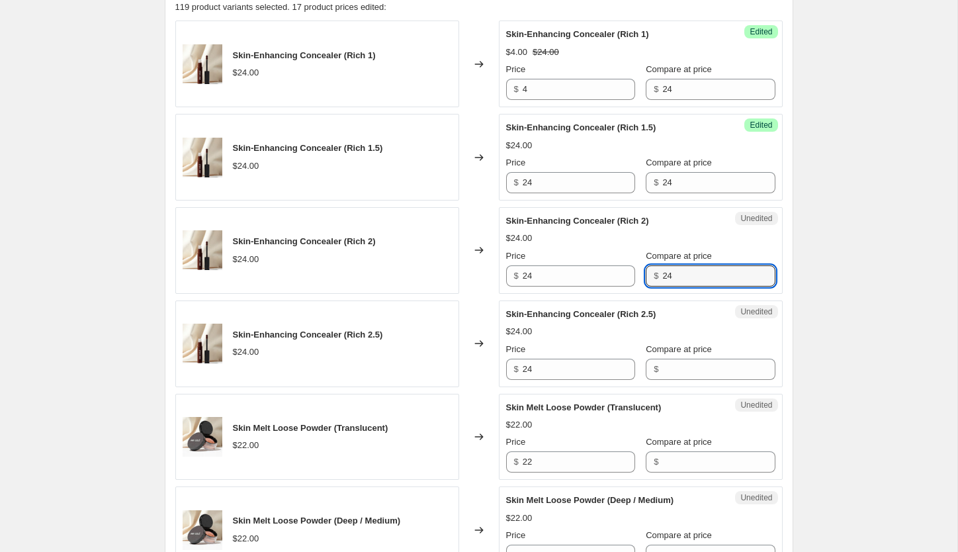
scroll to position [575, 0]
type input "24"
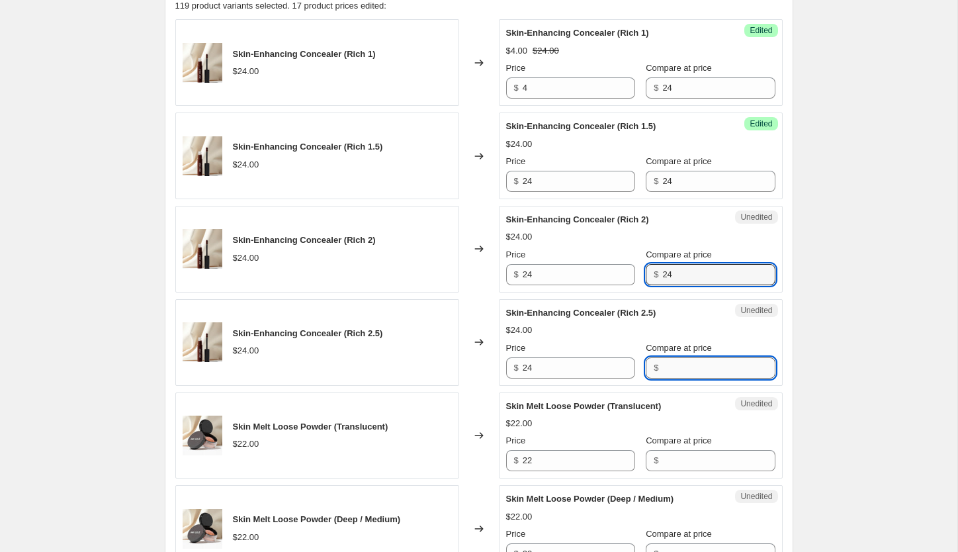
click at [678, 362] on input "Compare at price" at bounding box center [718, 367] width 112 height 21
paste input "24"
type input "24"
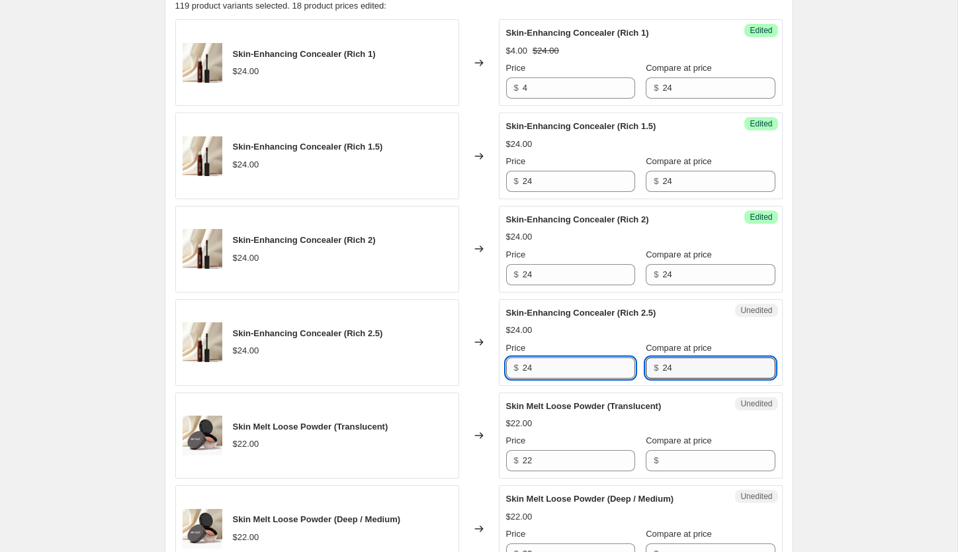
click at [560, 372] on input "24" at bounding box center [579, 367] width 112 height 21
type input "4"
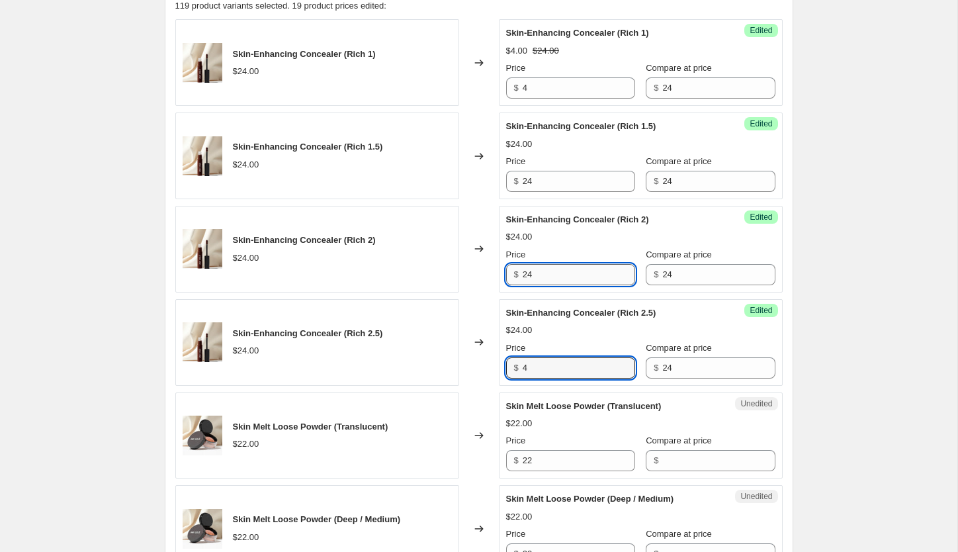
click at [549, 276] on input "24" at bounding box center [579, 274] width 112 height 21
paste input "text"
type input "4"
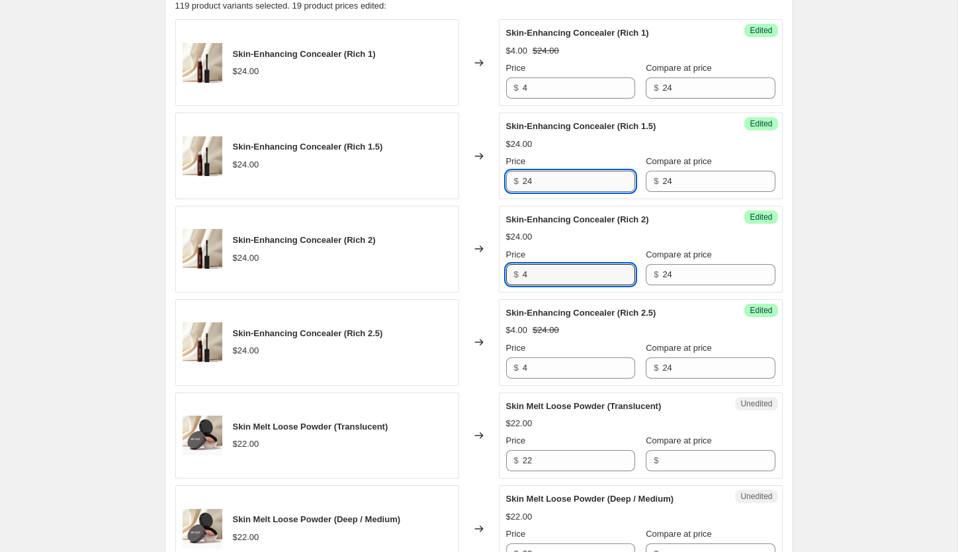
click at [540, 182] on input "24" at bounding box center [579, 181] width 112 height 21
paste input "text"
type input "4"
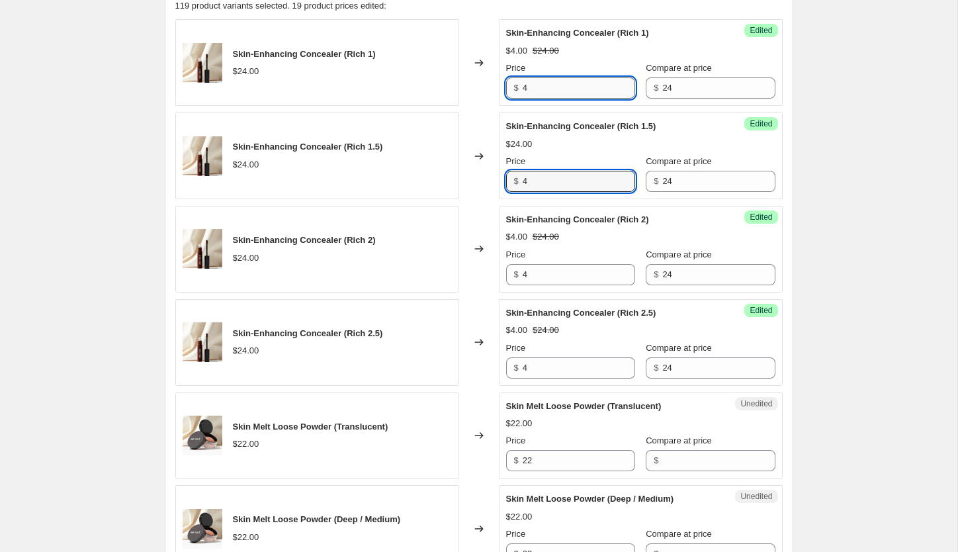
click at [550, 89] on input "4" at bounding box center [579, 87] width 112 height 21
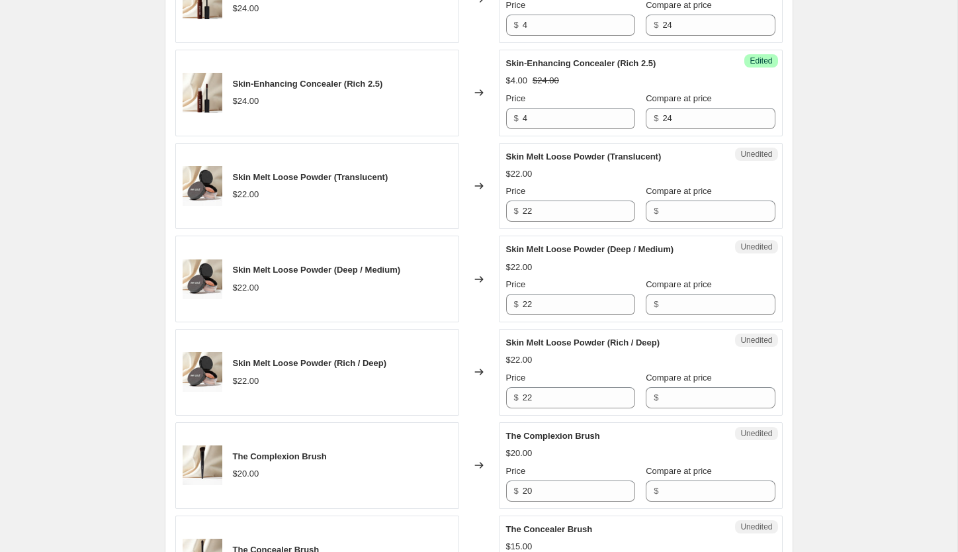
scroll to position [825, 0]
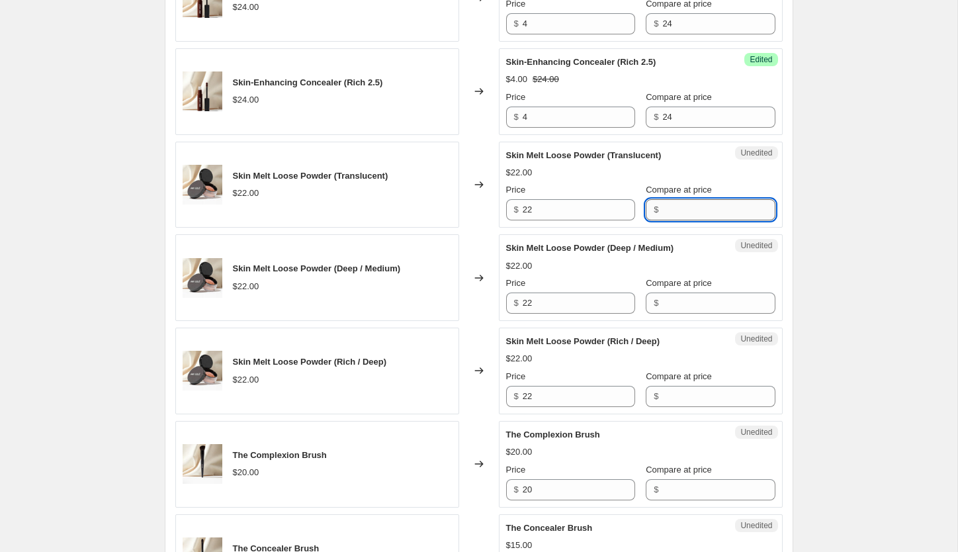
click at [676, 209] on input "Compare at price" at bounding box center [718, 209] width 112 height 21
type input "22"
click at [542, 210] on input "22" at bounding box center [579, 209] width 112 height 21
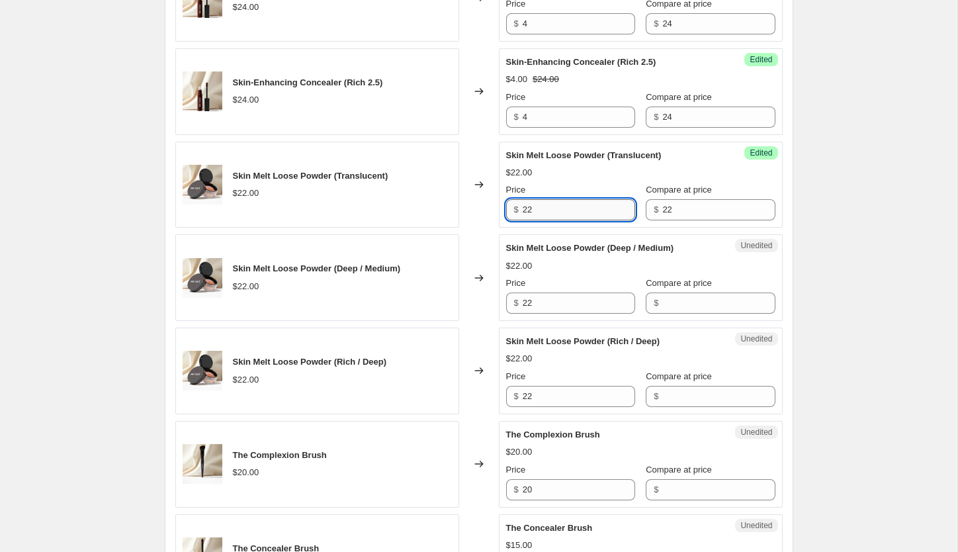
click at [542, 210] on input "22" at bounding box center [579, 209] width 112 height 21
type input "8"
click at [573, 297] on input "22" at bounding box center [579, 302] width 112 height 21
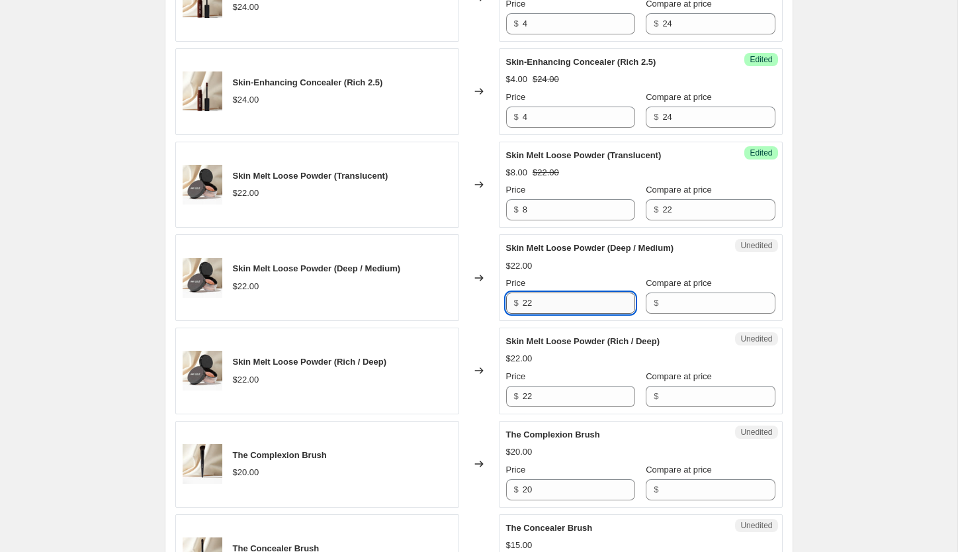
click at [573, 297] on input "22" at bounding box center [579, 302] width 112 height 21
paste input "8"
type input "8"
click at [549, 398] on input "22" at bounding box center [579, 396] width 112 height 21
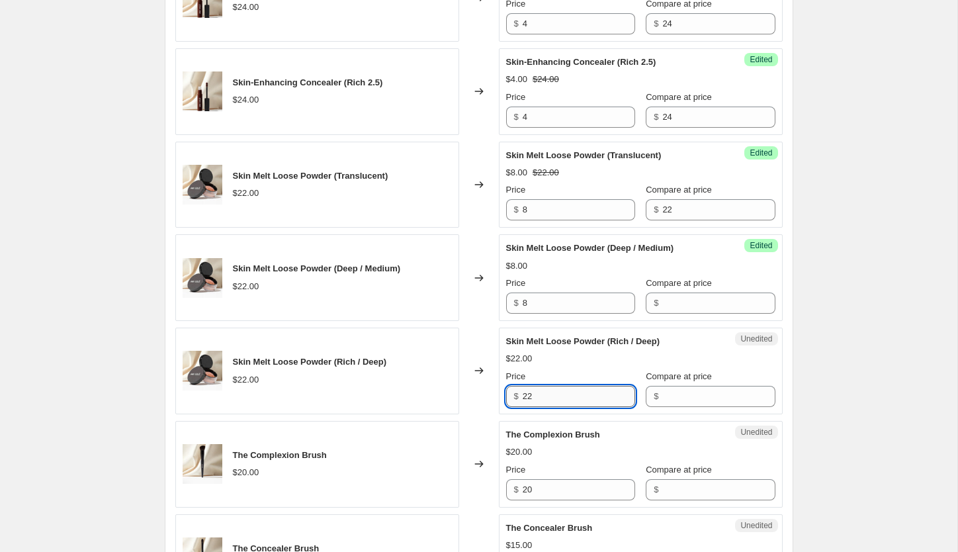
click at [549, 398] on input "22" at bounding box center [579, 396] width 112 height 21
paste input "8"
type input "8"
click at [662, 303] on input "Compare at price" at bounding box center [718, 302] width 112 height 21
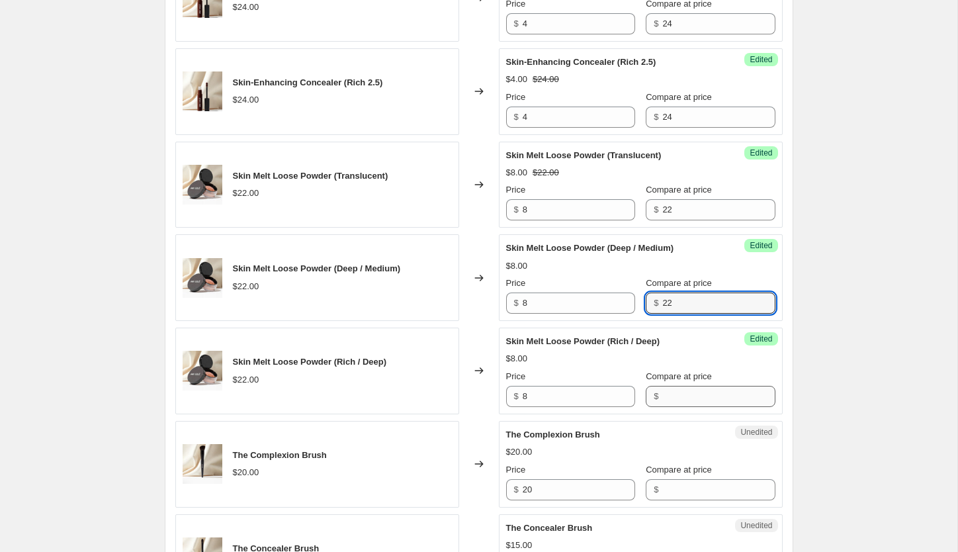
type input "22"
click at [669, 396] on input "Compare at price" at bounding box center [718, 396] width 112 height 21
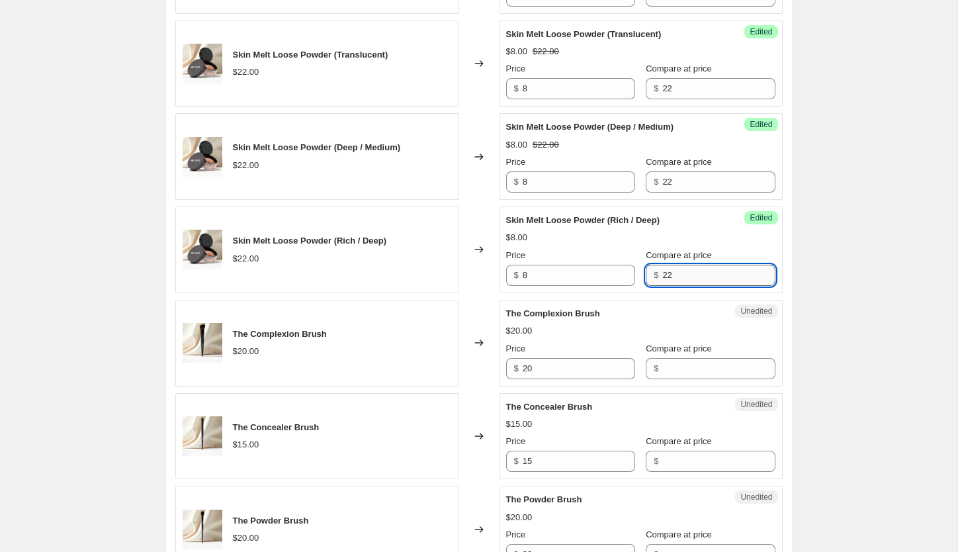
scroll to position [947, 0]
type input "22"
click at [563, 370] on input "20" at bounding box center [579, 367] width 112 height 21
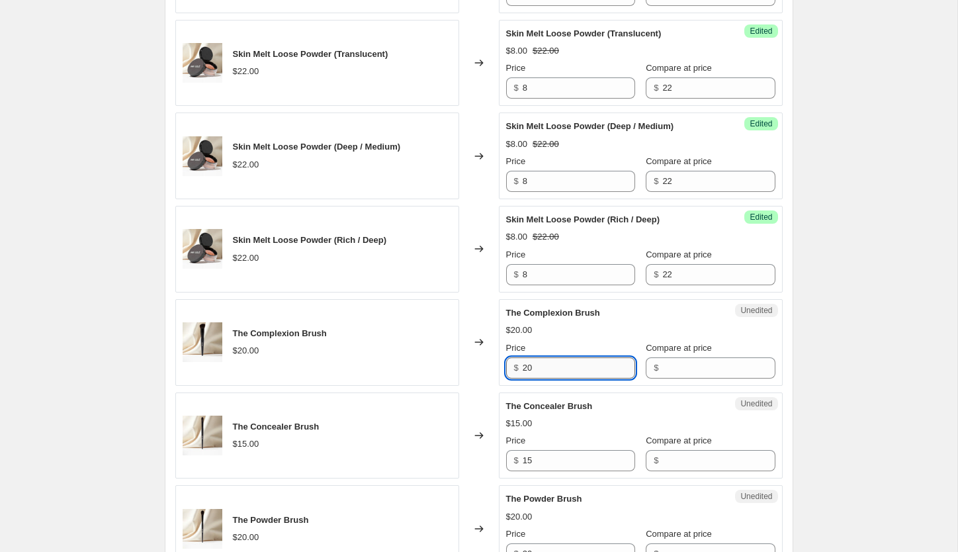
click at [563, 370] on input "20" at bounding box center [579, 367] width 112 height 21
type input "8"
click at [702, 368] on input "Compare at price" at bounding box center [718, 367] width 112 height 21
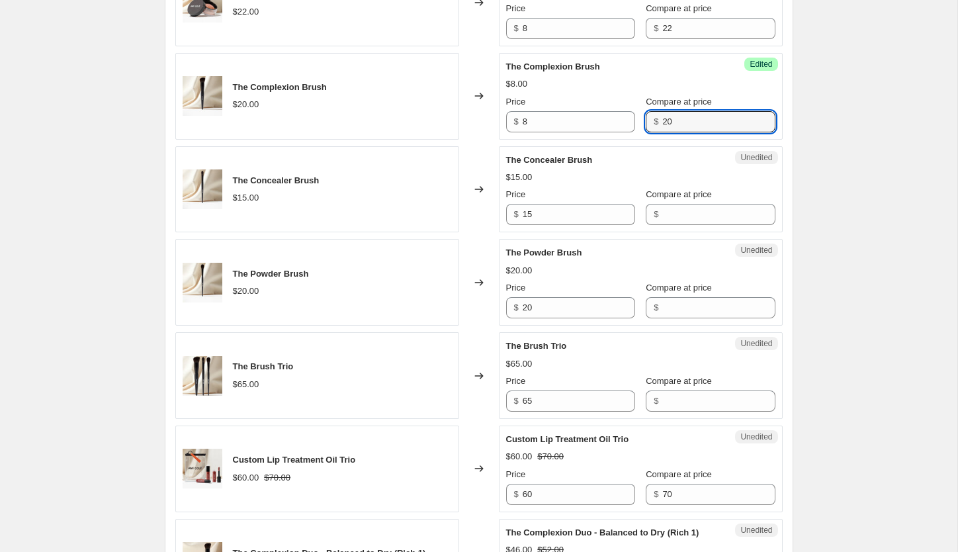
scroll to position [1194, 0]
type input "20"
click at [572, 304] on input "20" at bounding box center [579, 306] width 112 height 21
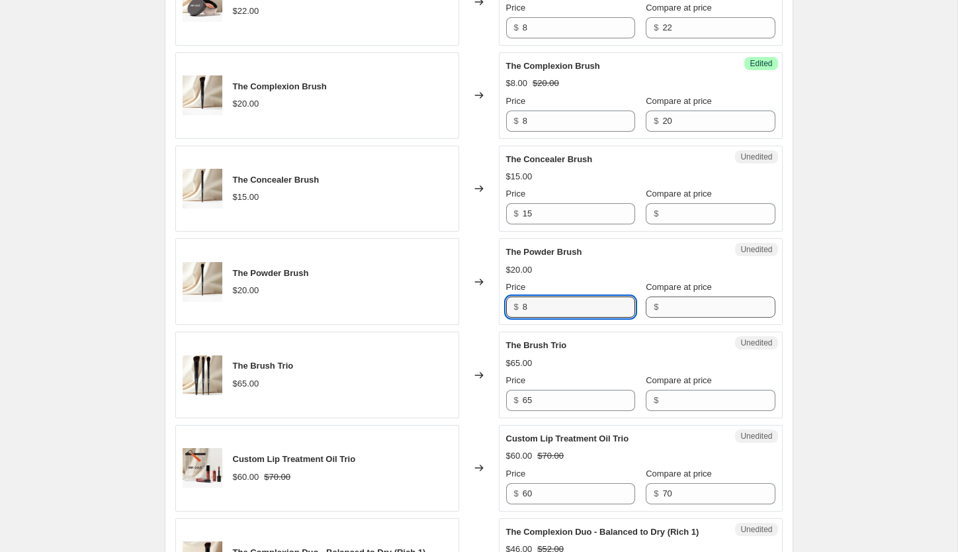
type input "8"
click at [662, 308] on input "Compare at price" at bounding box center [718, 306] width 112 height 21
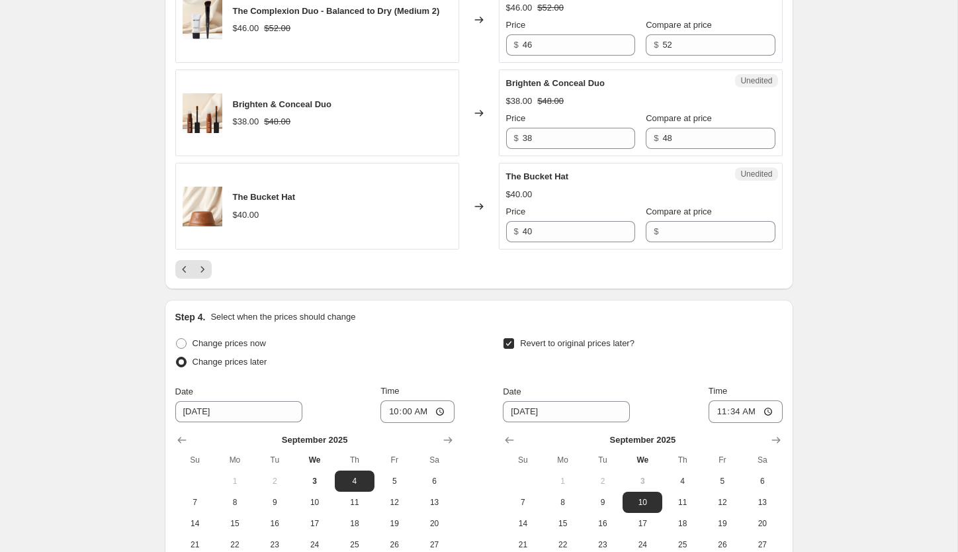
scroll to position [2207, 0]
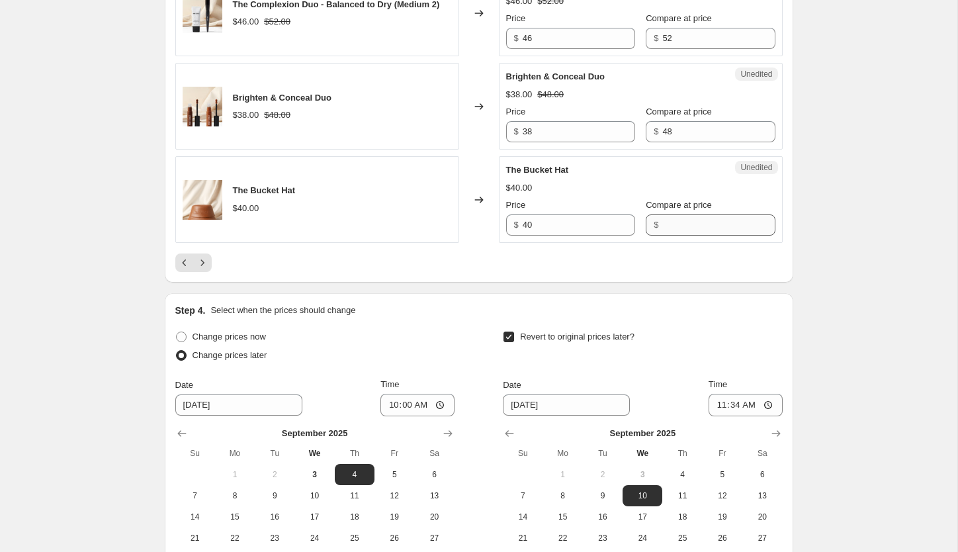
type input "20"
click at [662, 235] on input "Compare at price" at bounding box center [718, 224] width 112 height 21
type input "40"
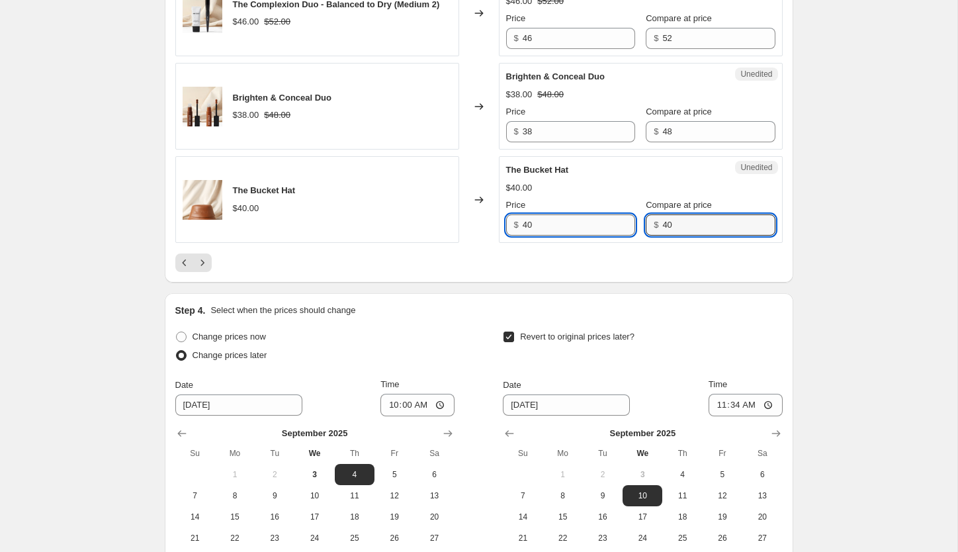
click at [571, 235] on input "40" at bounding box center [579, 224] width 112 height 21
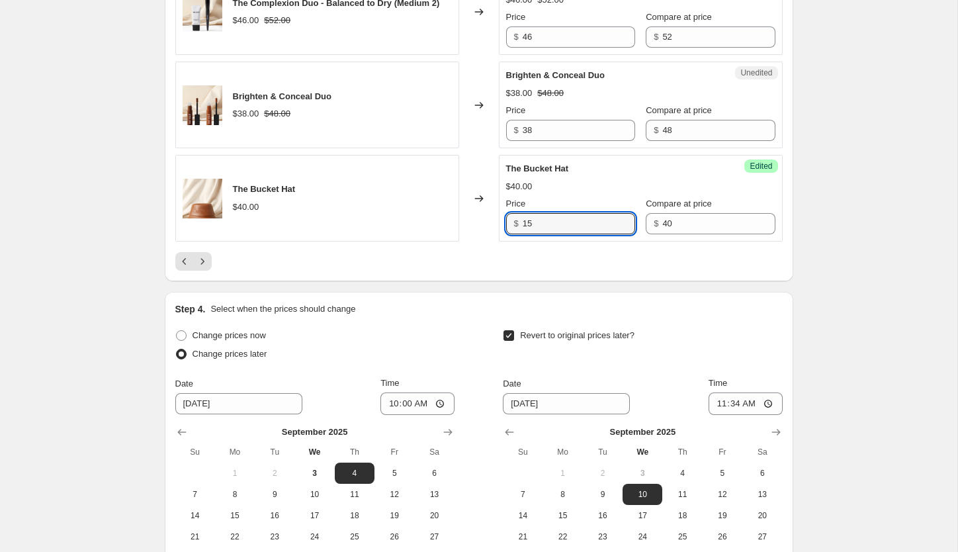
scroll to position [2211, 0]
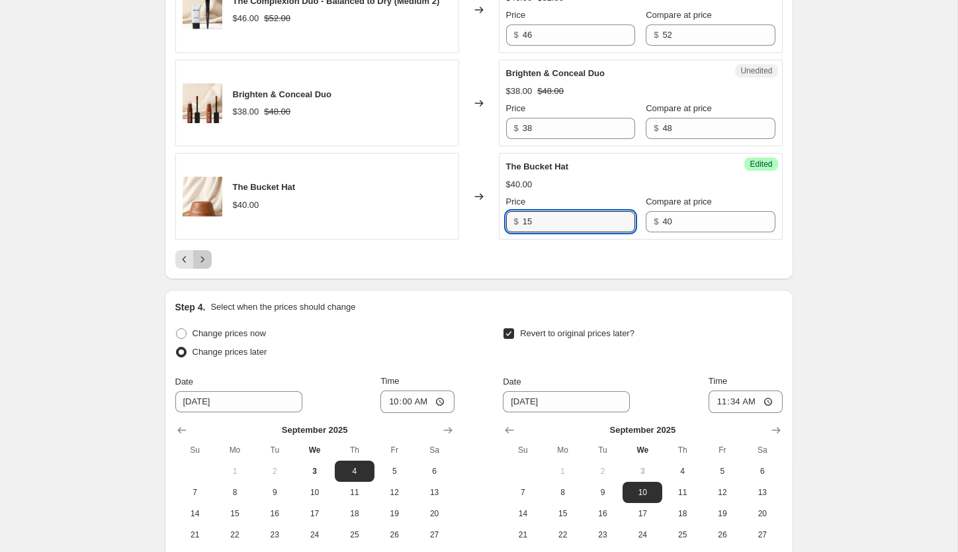
click at [200, 266] on icon "Next" at bounding box center [202, 259] width 13 height 13
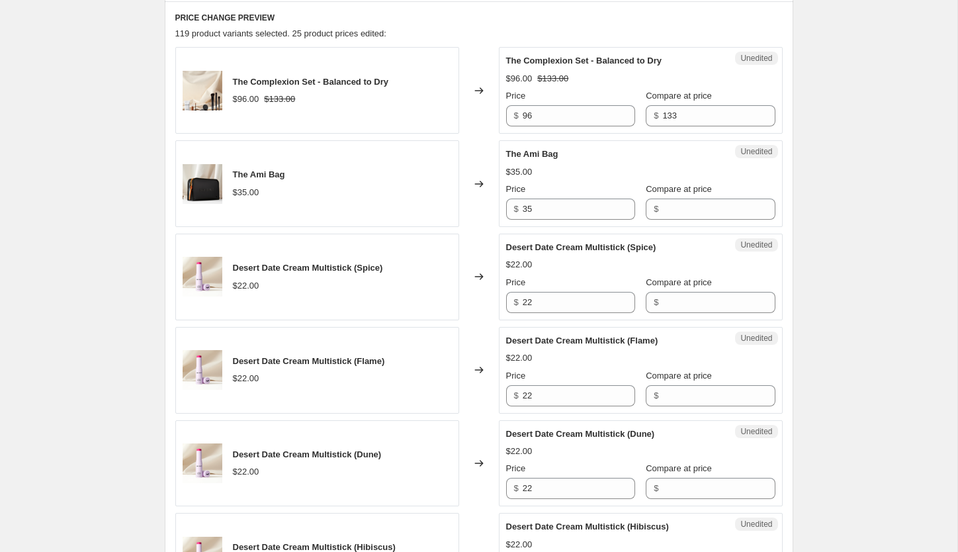
scroll to position [546, 0]
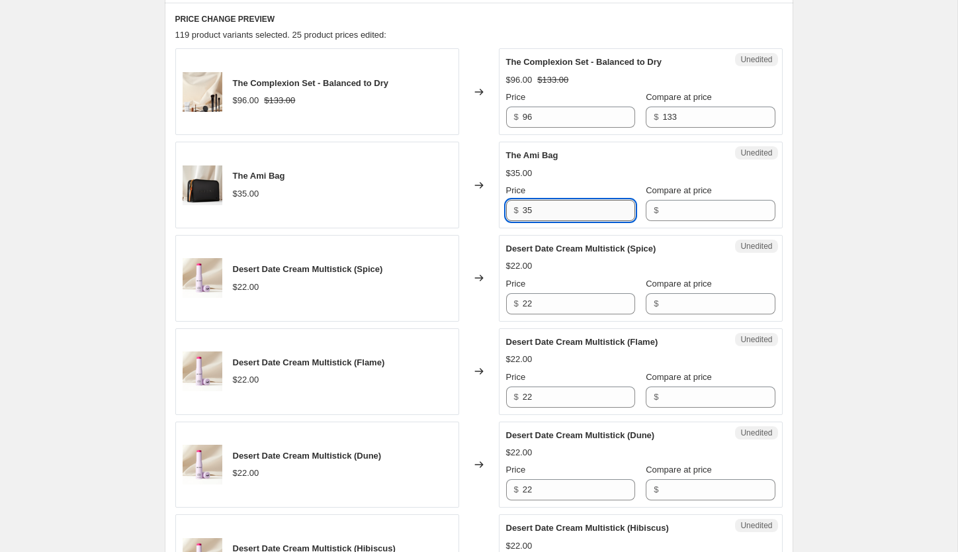
click at [591, 213] on input "35" at bounding box center [579, 210] width 112 height 21
click at [678, 210] on input "Compare at price" at bounding box center [718, 210] width 112 height 21
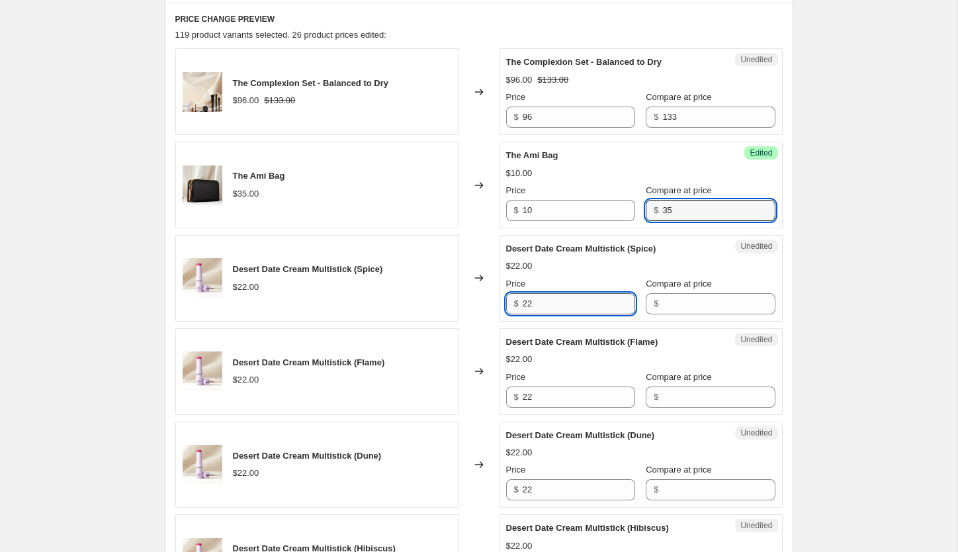
click at [583, 307] on input "22" at bounding box center [579, 303] width 112 height 21
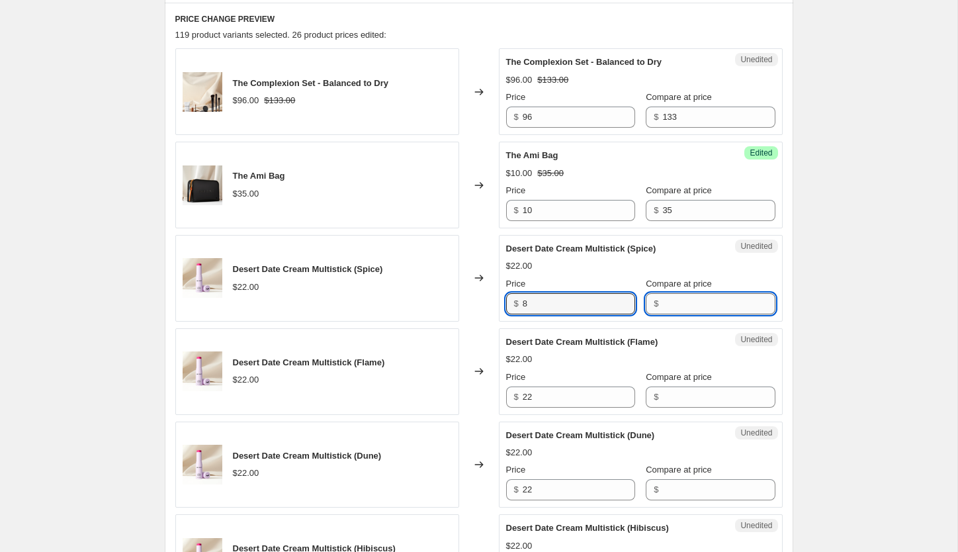
click at [684, 310] on input "Compare at price" at bounding box center [718, 303] width 112 height 21
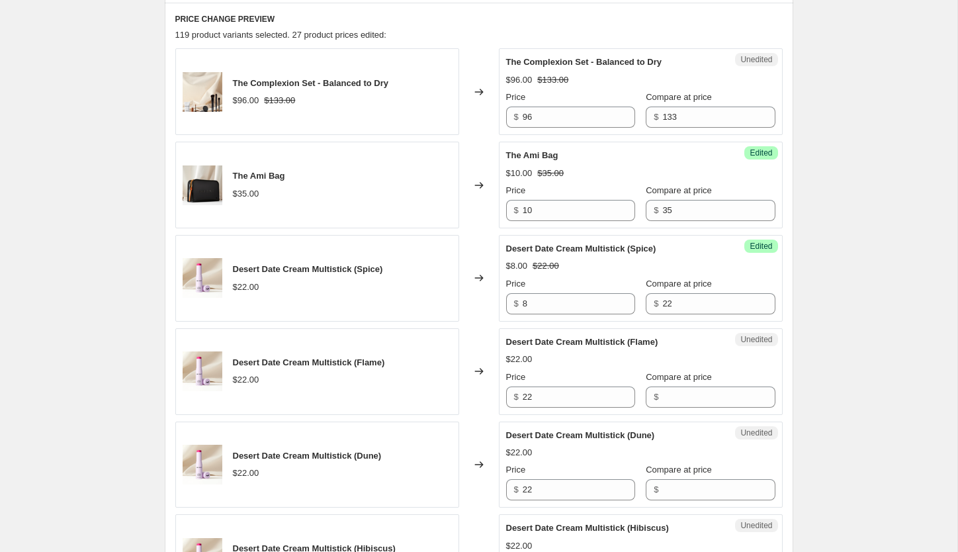
click at [542, 304] on input "8" at bounding box center [579, 303] width 112 height 21
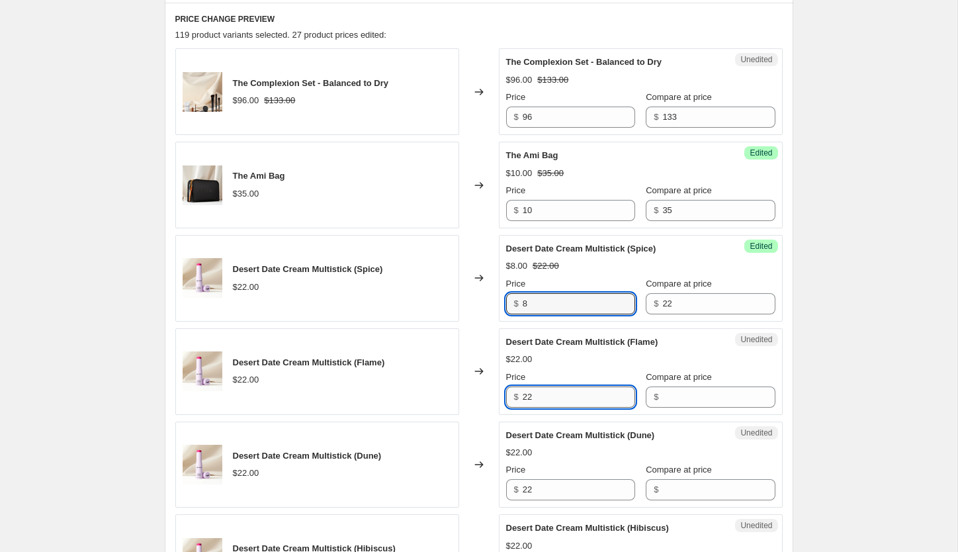
click at [552, 399] on input "22" at bounding box center [579, 396] width 112 height 21
paste input "8"
click at [546, 394] on input "228" at bounding box center [579, 396] width 112 height 21
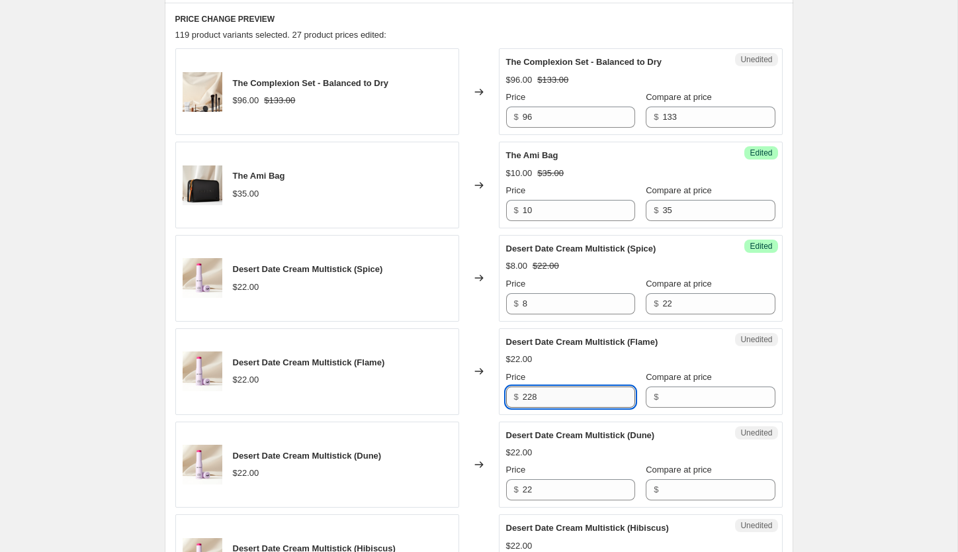
click at [546, 394] on input "228" at bounding box center [579, 396] width 112 height 21
paste input "text"
click at [543, 494] on input "22" at bounding box center [579, 489] width 112 height 21
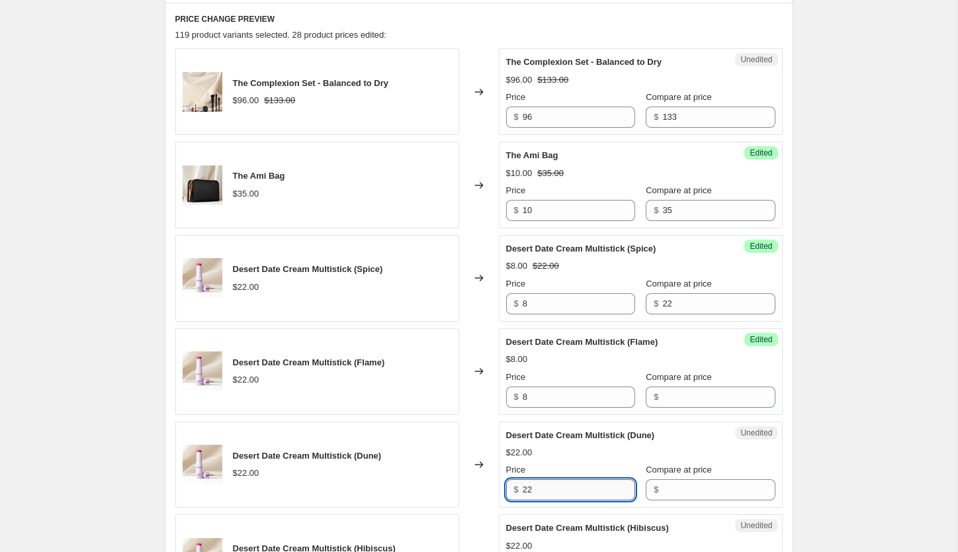
click at [543, 494] on input "22" at bounding box center [579, 489] width 112 height 21
paste input "8"
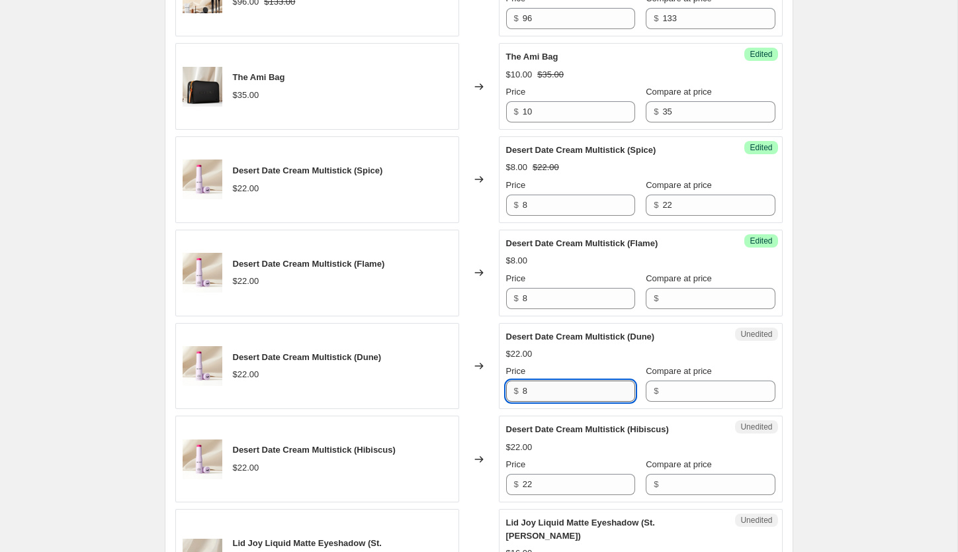
scroll to position [648, 0]
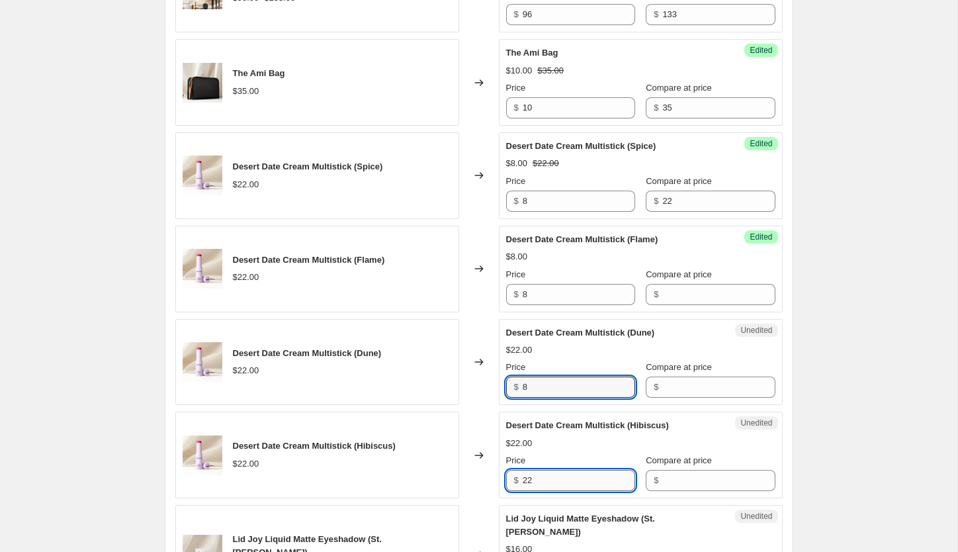
click at [542, 479] on input "22" at bounding box center [579, 480] width 112 height 21
paste input "8"
click at [542, 479] on input "228" at bounding box center [579, 480] width 112 height 21
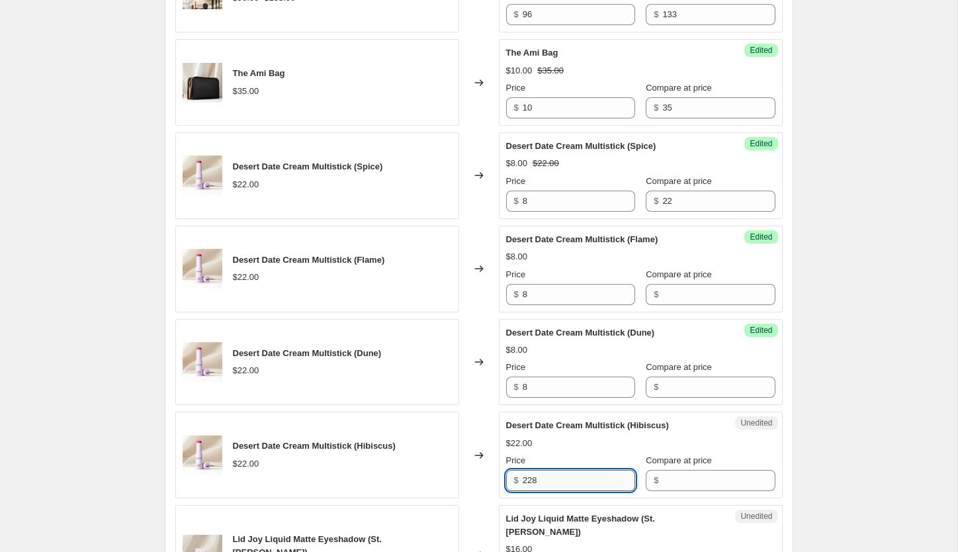
click at [542, 479] on input "228" at bounding box center [579, 480] width 112 height 21
paste input "text"
click at [674, 476] on input "Compare at price" at bounding box center [718, 480] width 112 height 21
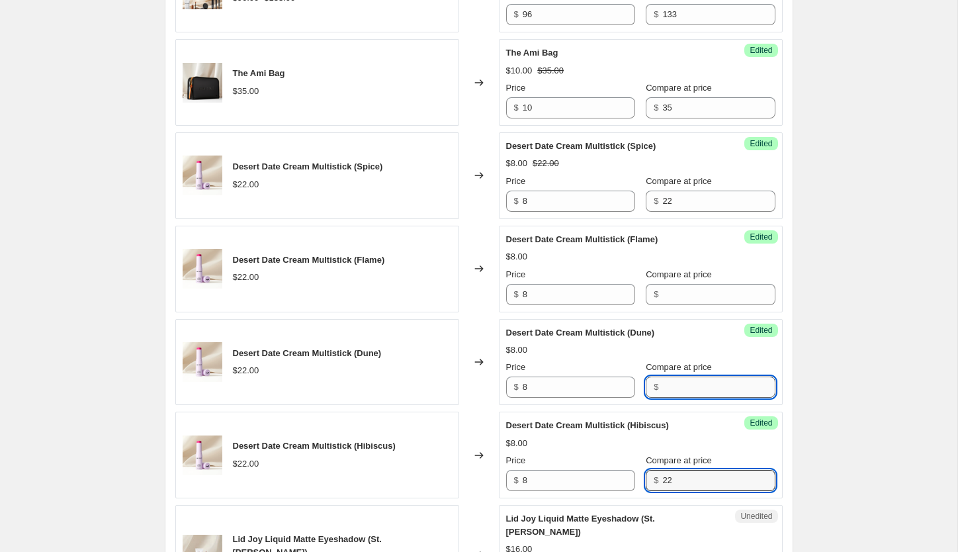
click at [662, 388] on input "Compare at price" at bounding box center [718, 386] width 112 height 21
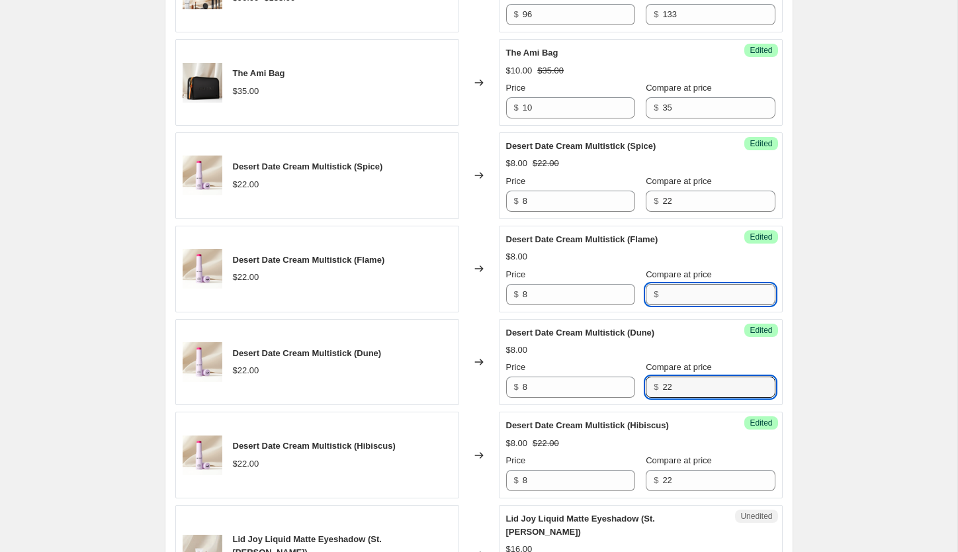
click at [662, 295] on input "Compare at price" at bounding box center [718, 294] width 112 height 21
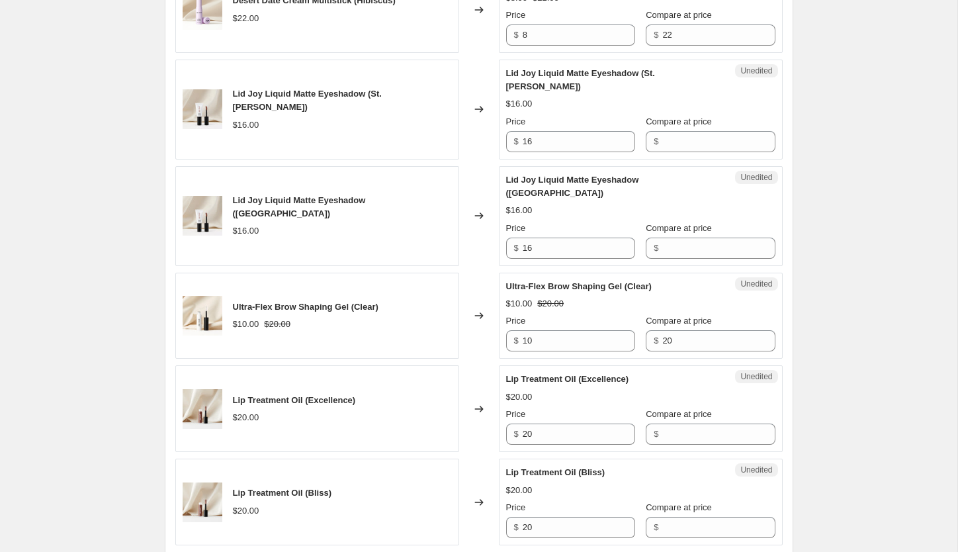
scroll to position [1091, 0]
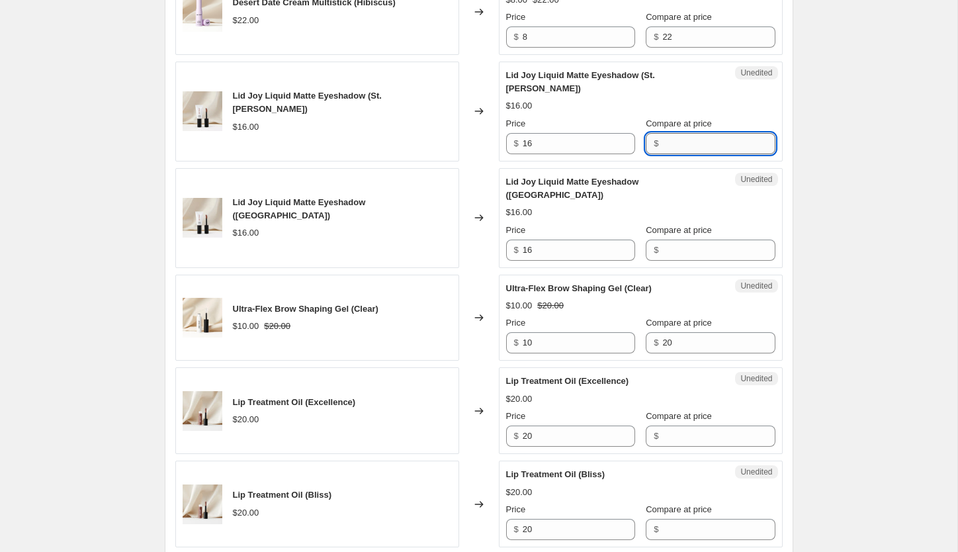
click at [662, 133] on input "Compare at price" at bounding box center [718, 143] width 112 height 21
click at [562, 133] on input "16" at bounding box center [579, 143] width 112 height 21
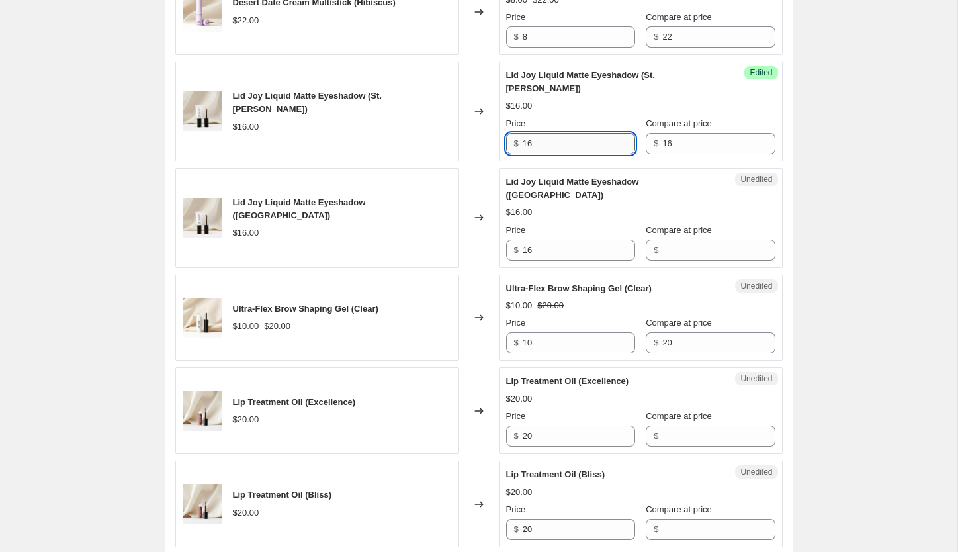
click at [562, 133] on input "16" at bounding box center [579, 143] width 112 height 21
click at [566, 239] on input "16" at bounding box center [579, 249] width 112 height 21
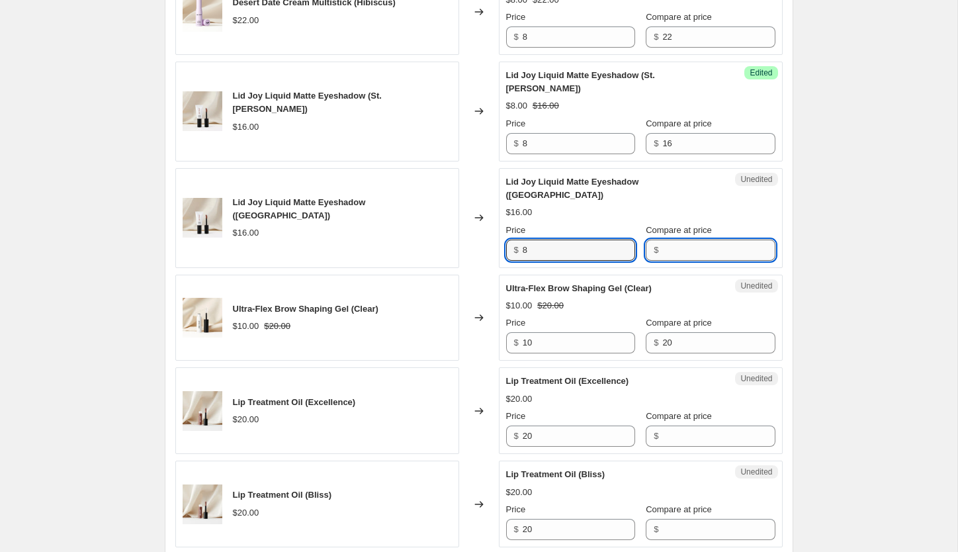
click at [662, 239] on input "Compare at price" at bounding box center [718, 249] width 112 height 21
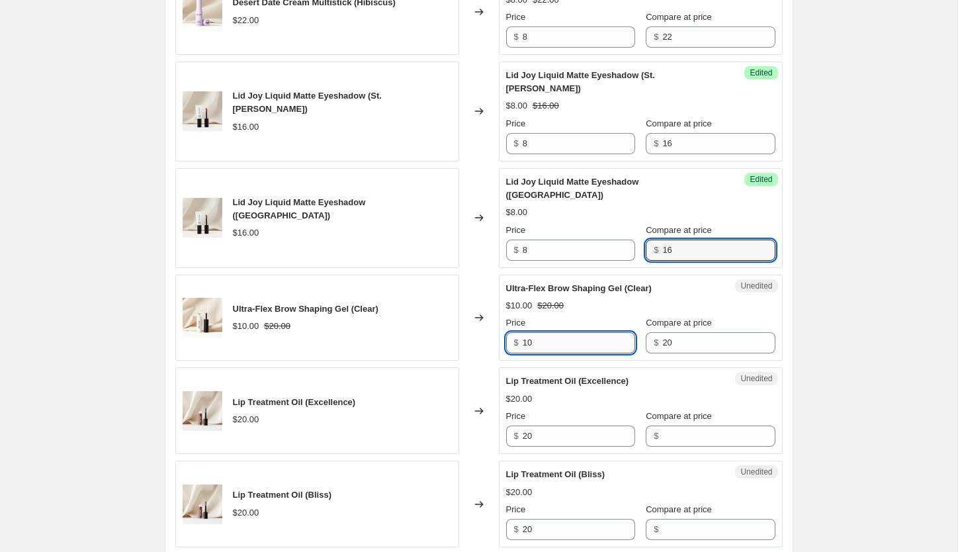
click at [571, 332] on input "10" at bounding box center [579, 342] width 112 height 21
click at [907, 325] on div "Create new price change job. This page is ready Create new price change job Dra…" at bounding box center [478, 382] width 957 height 2947
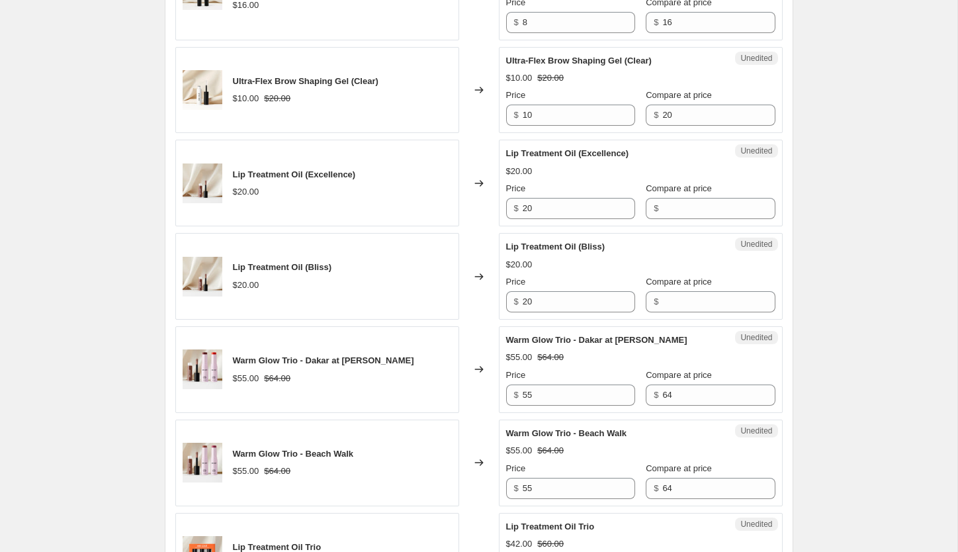
scroll to position [1317, 0]
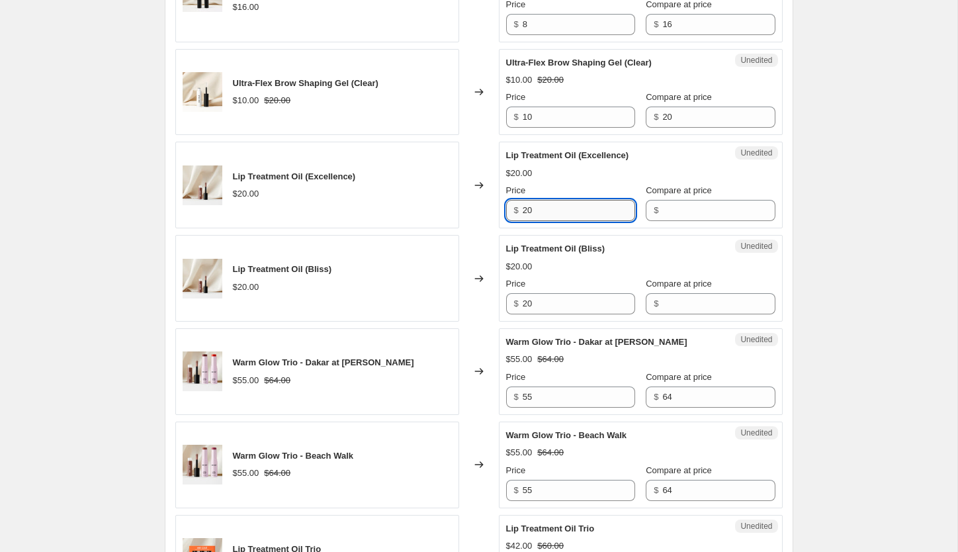
click at [592, 200] on input "20" at bounding box center [579, 210] width 112 height 21
click at [694, 200] on input "Compare at price" at bounding box center [718, 210] width 112 height 21
click at [553, 200] on input "8" at bounding box center [579, 210] width 112 height 21
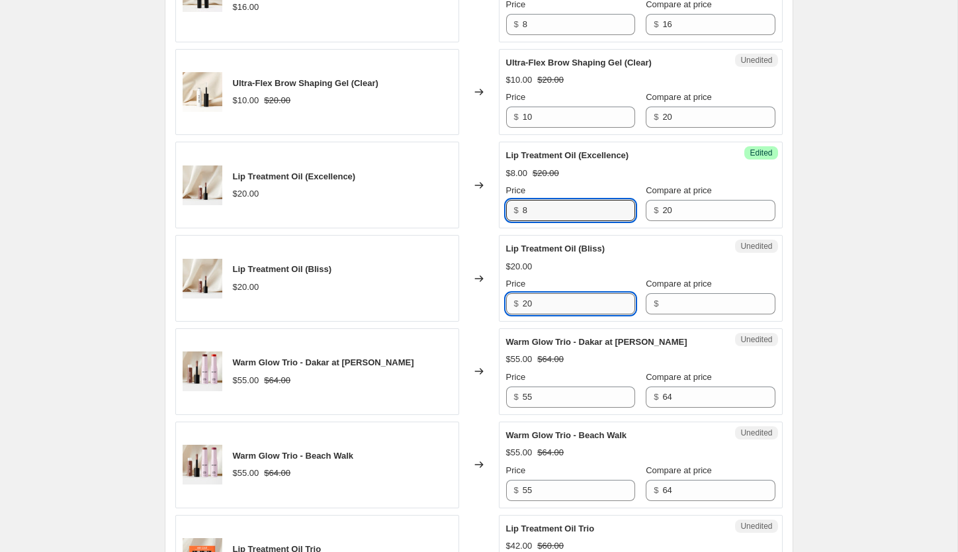
click at [562, 293] on input "20" at bounding box center [579, 303] width 112 height 21
paste input "8"
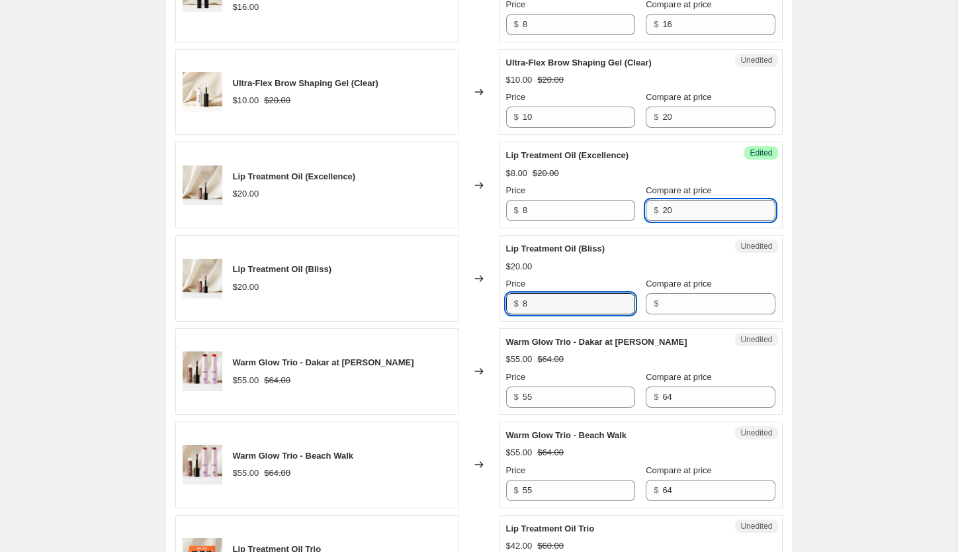
click at [686, 200] on input "20" at bounding box center [718, 210] width 112 height 21
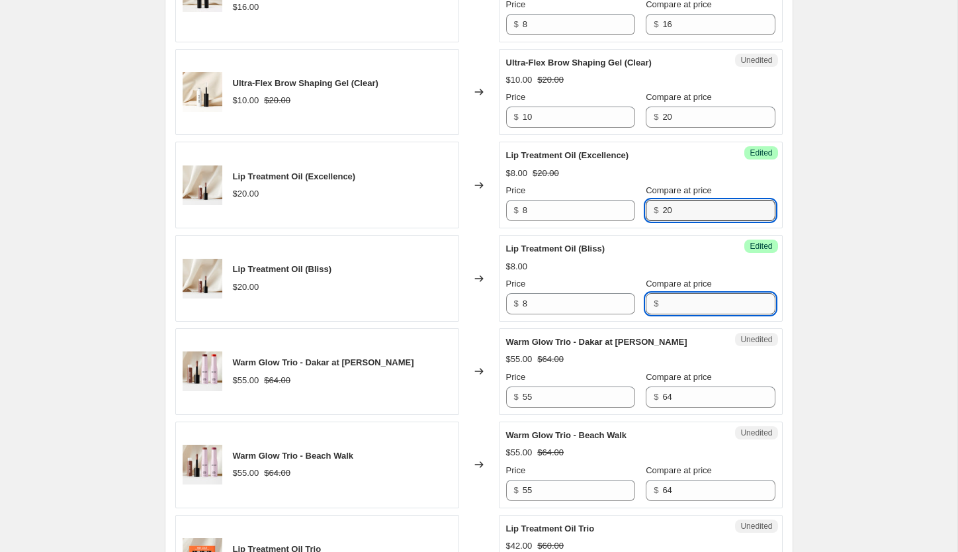
click at [665, 293] on input "Compare at price" at bounding box center [718, 303] width 112 height 21
paste input "20"
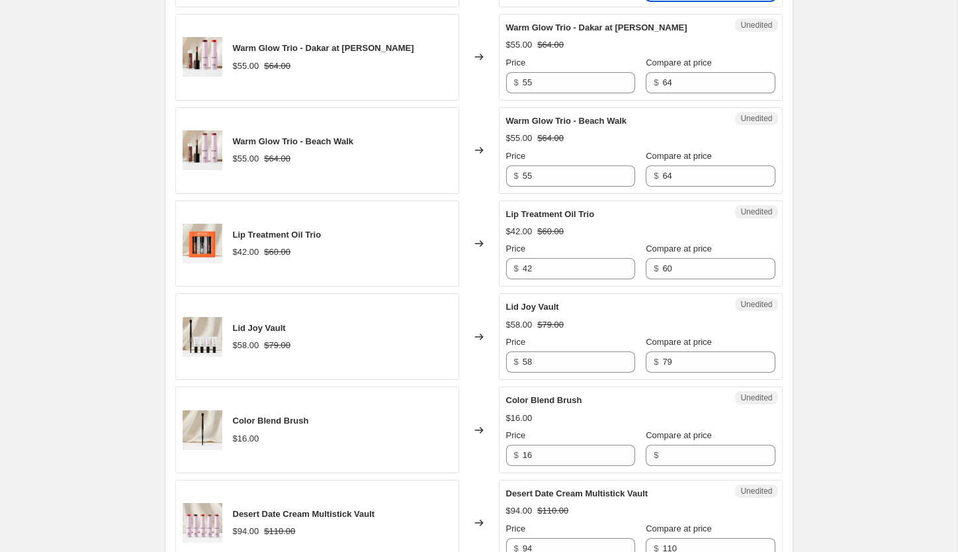
scroll to position [1632, 0]
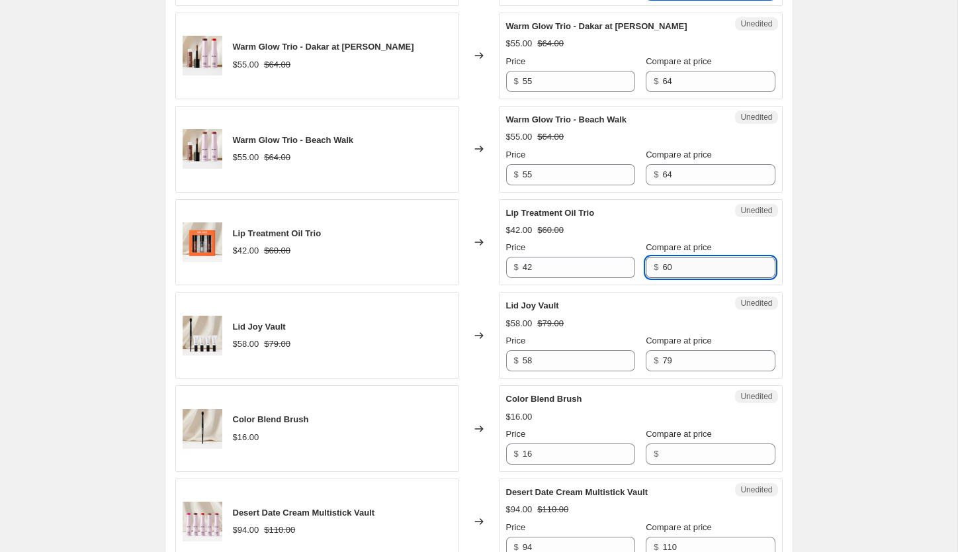
click at [709, 257] on input "60" at bounding box center [718, 267] width 112 height 21
click at [557, 257] on input "42" at bounding box center [579, 267] width 112 height 21
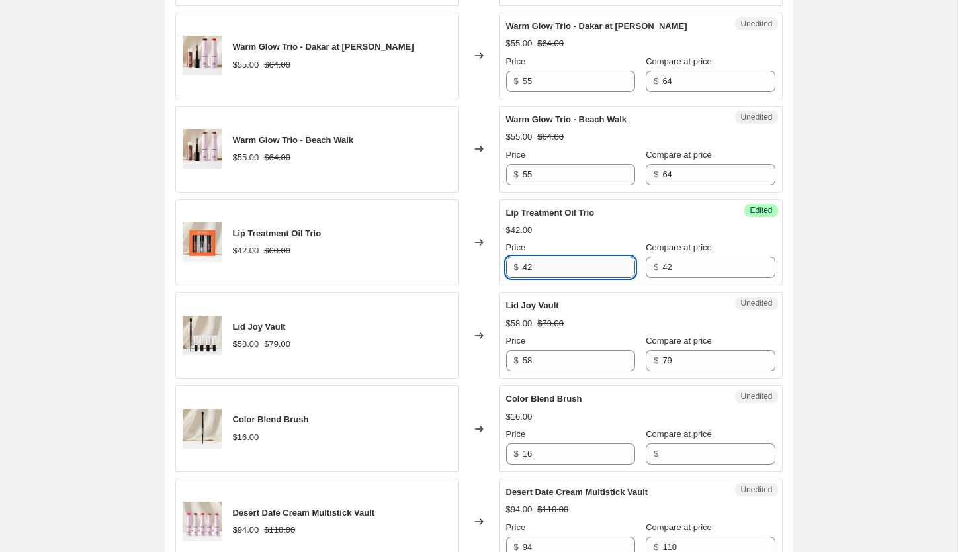
click at [557, 257] on input "42" at bounding box center [579, 267] width 112 height 21
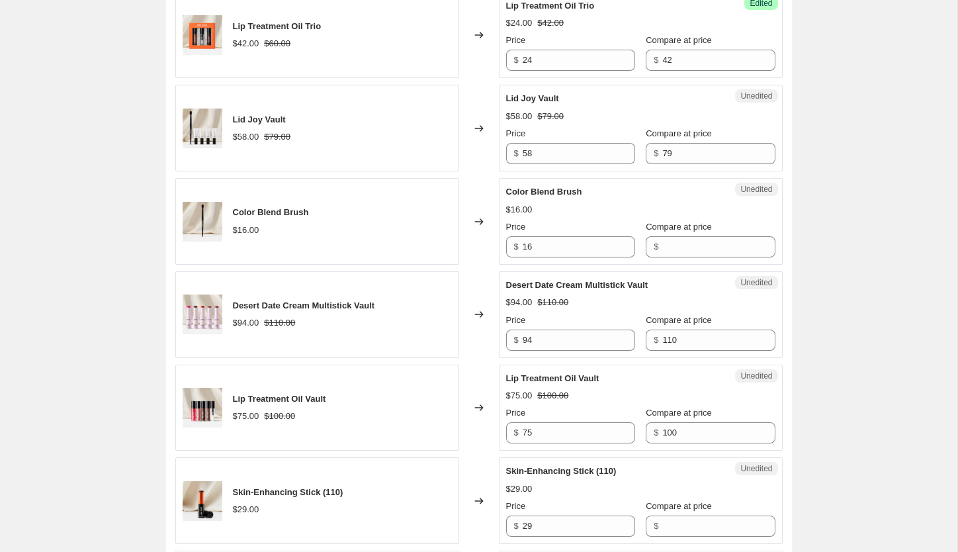
scroll to position [1843, 0]
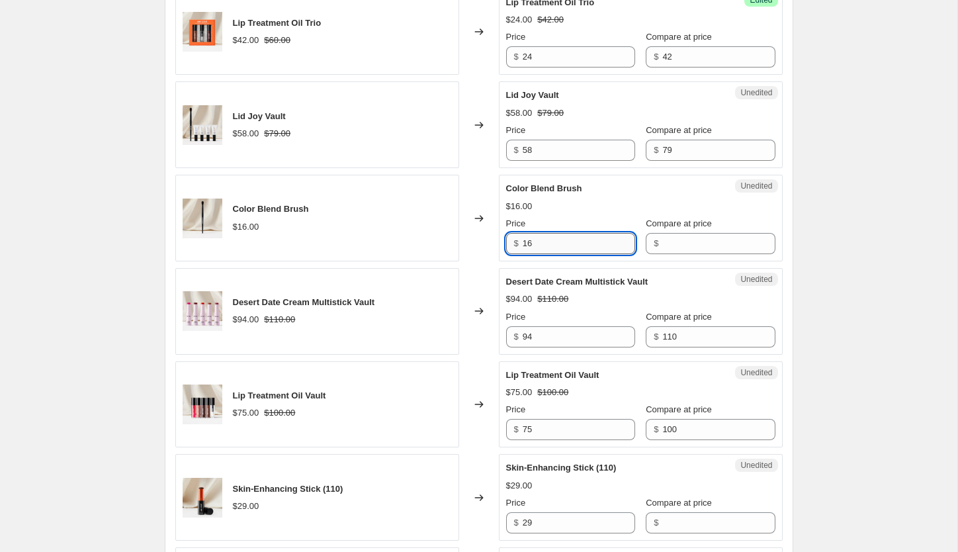
click at [570, 233] on input "16" at bounding box center [579, 243] width 112 height 21
click at [689, 233] on input "Compare at price" at bounding box center [718, 243] width 112 height 21
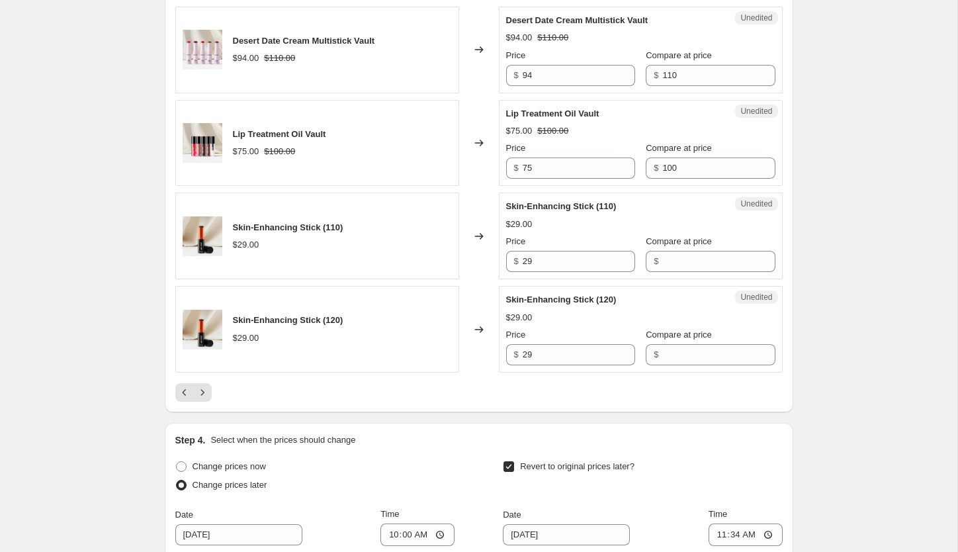
scroll to position [2105, 0]
click at [550, 249] on input "29" at bounding box center [579, 259] width 112 height 21
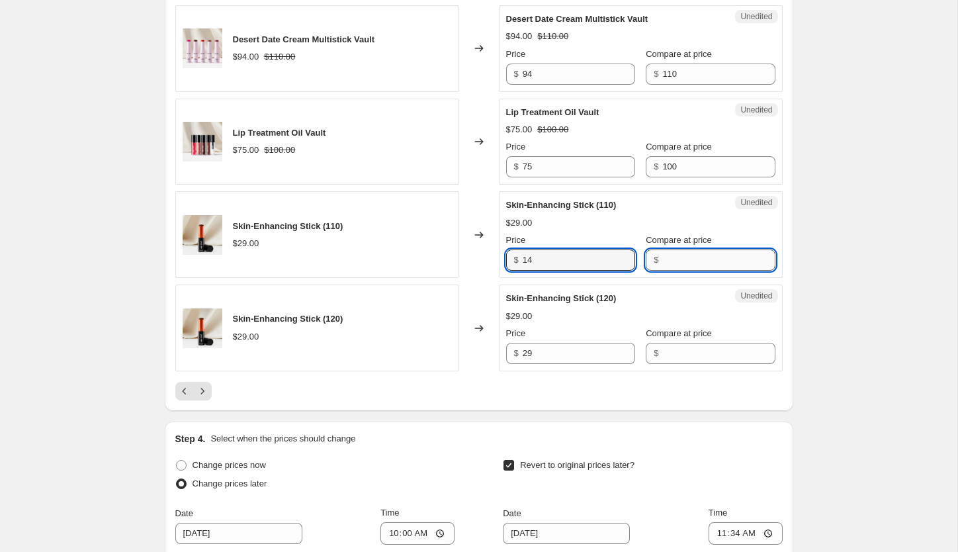
click at [704, 249] on input "Compare at price" at bounding box center [718, 259] width 112 height 21
click at [558, 249] on input "14" at bounding box center [579, 259] width 112 height 21
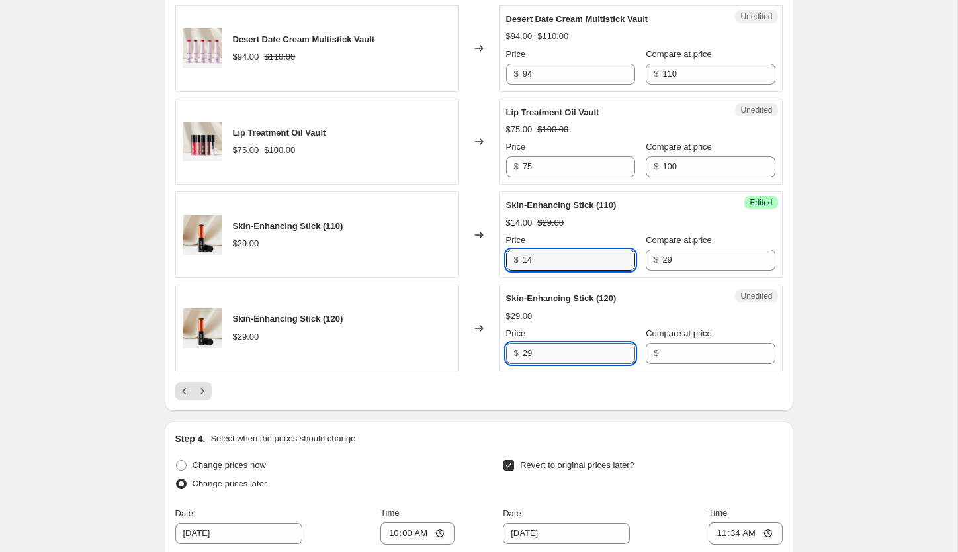
click at [559, 343] on input "29" at bounding box center [579, 353] width 112 height 21
paste
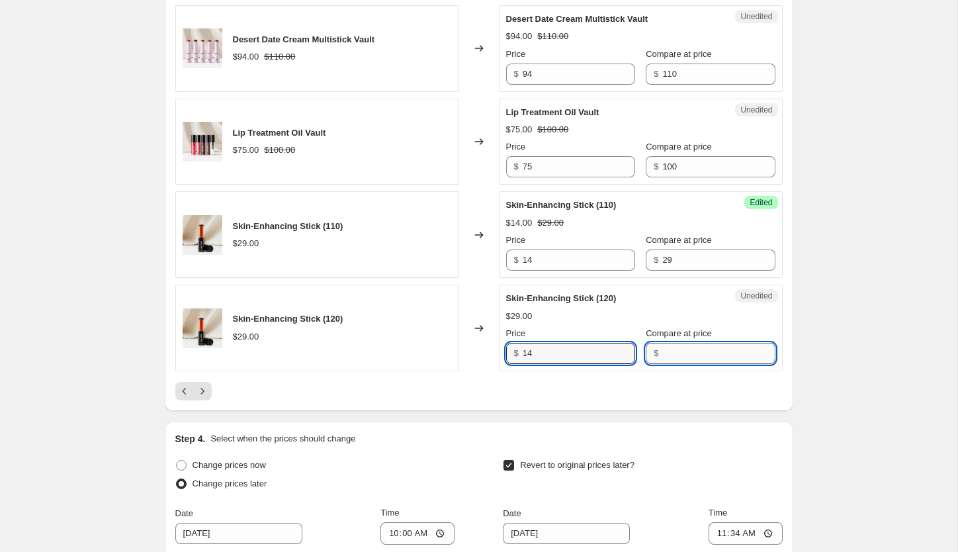
click at [692, 343] on input "Compare at price" at bounding box center [718, 353] width 112 height 21
click at [207, 384] on icon "Next" at bounding box center [202, 390] width 13 height 13
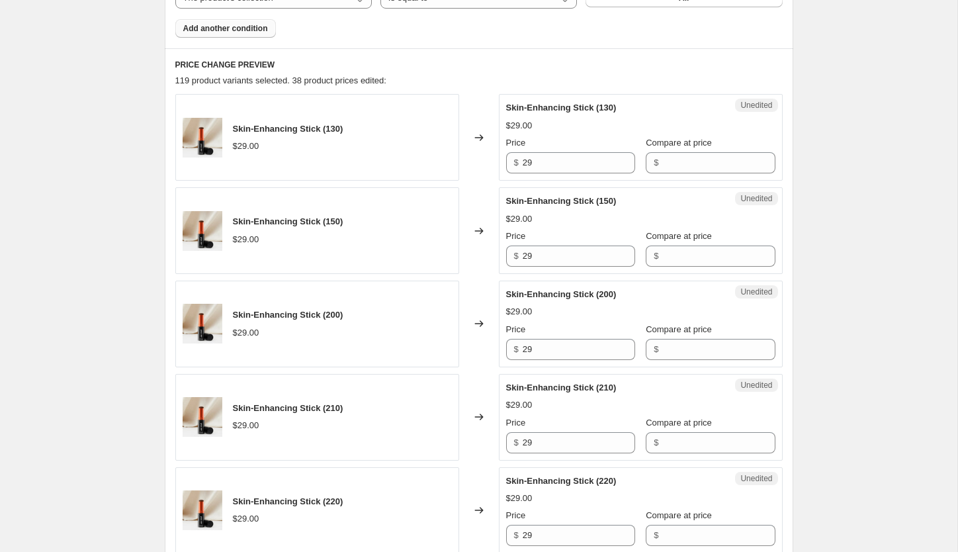
scroll to position [456, 0]
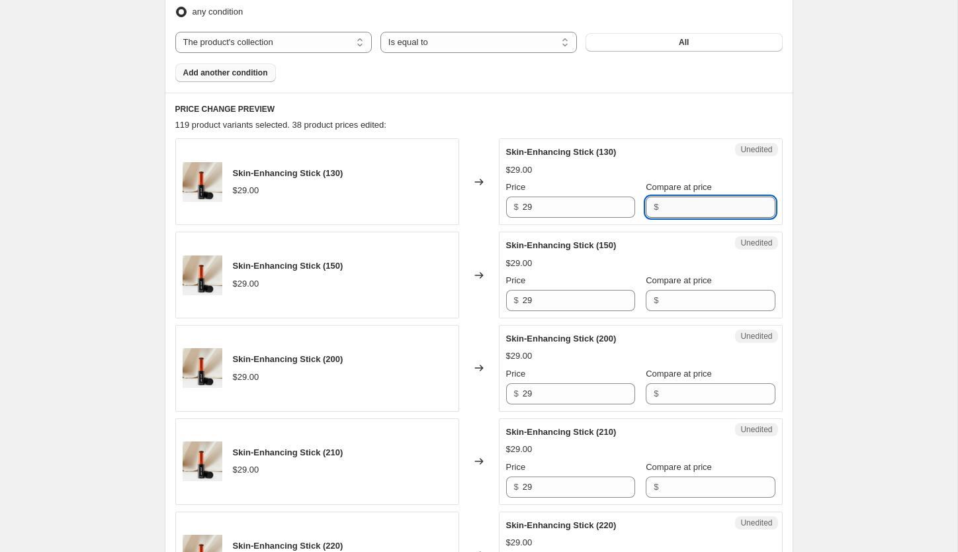
click at [668, 212] on input "Compare at price" at bounding box center [718, 206] width 112 height 21
click at [568, 208] on input "29" at bounding box center [579, 206] width 112 height 21
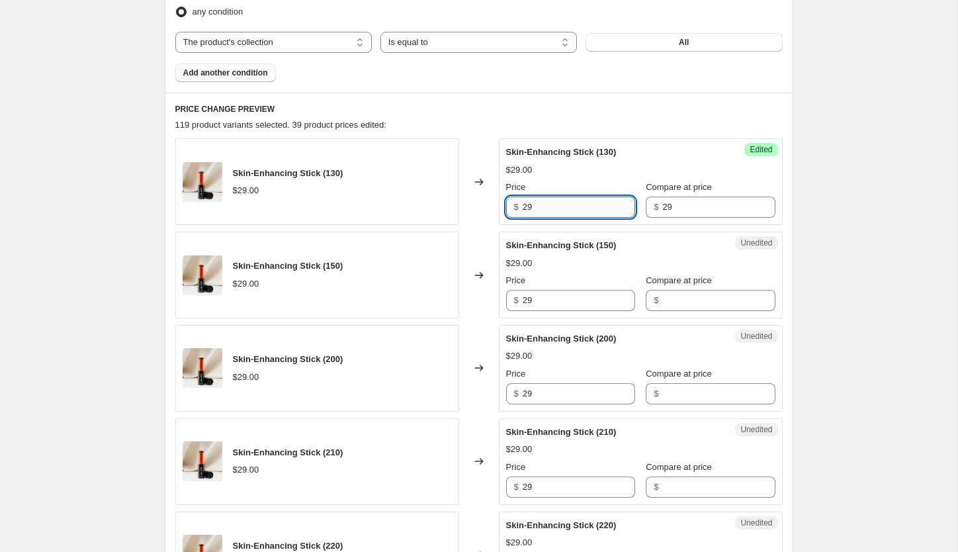
click at [568, 208] on input "29" at bounding box center [579, 206] width 112 height 21
click at [556, 302] on input "29" at bounding box center [579, 300] width 112 height 21
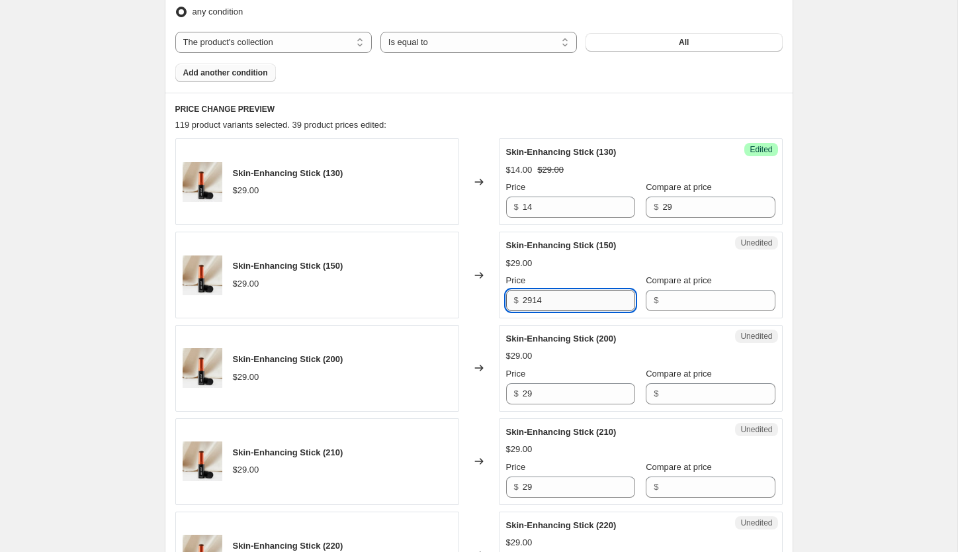
click at [554, 301] on input "2914" at bounding box center [579, 300] width 112 height 21
click at [548, 396] on input "29" at bounding box center [579, 393] width 112 height 21
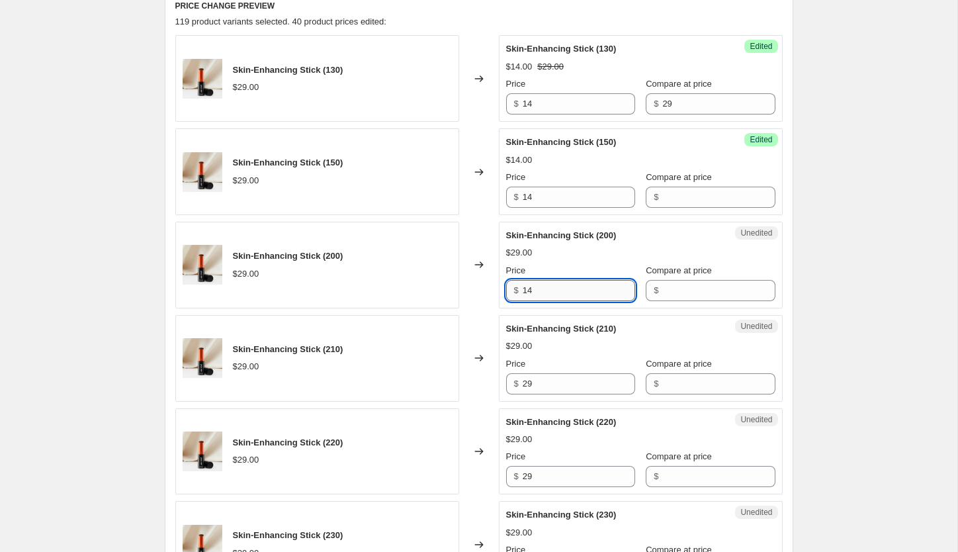
scroll to position [560, 0]
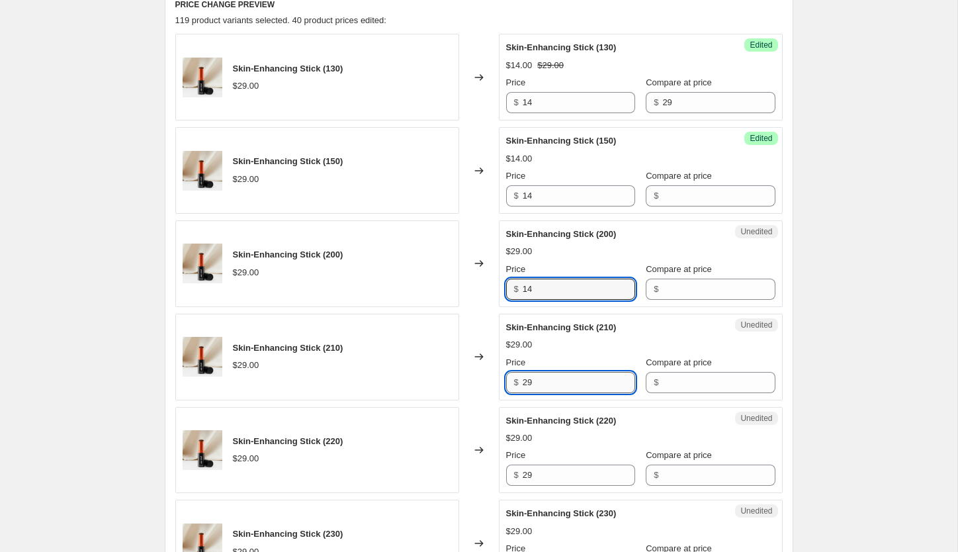
click at [549, 379] on input "29" at bounding box center [579, 382] width 112 height 21
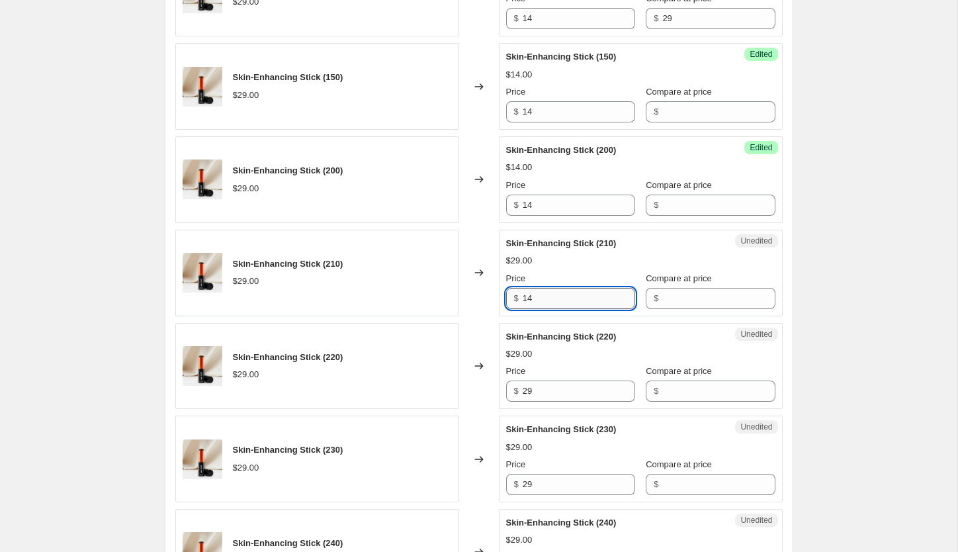
scroll to position [646, 0]
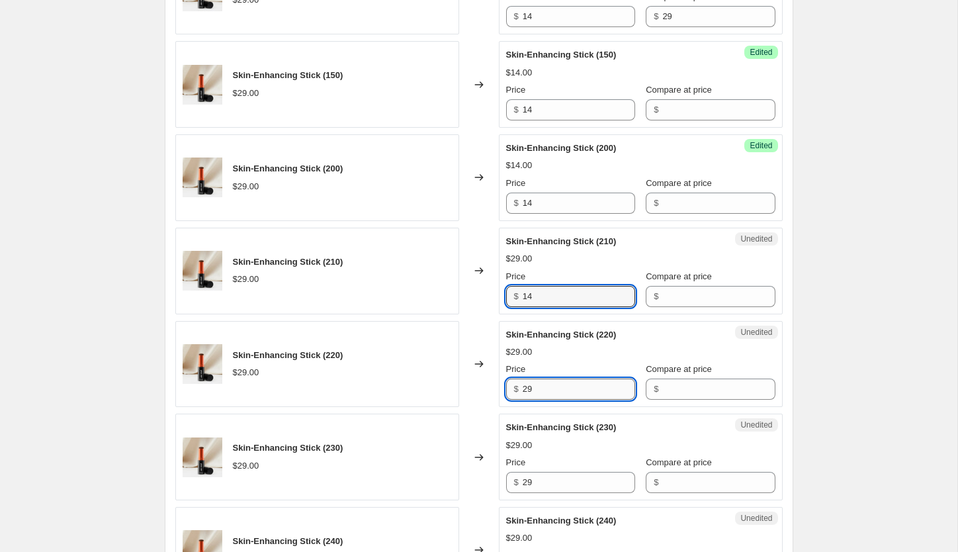
click at [556, 389] on input "29" at bounding box center [579, 388] width 112 height 21
click at [555, 390] on input "29" at bounding box center [579, 388] width 112 height 21
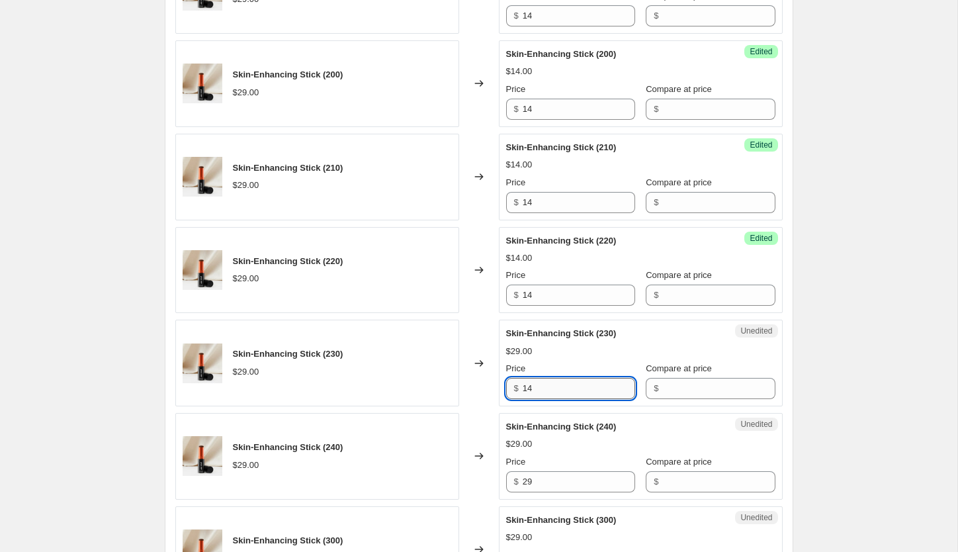
scroll to position [823, 0]
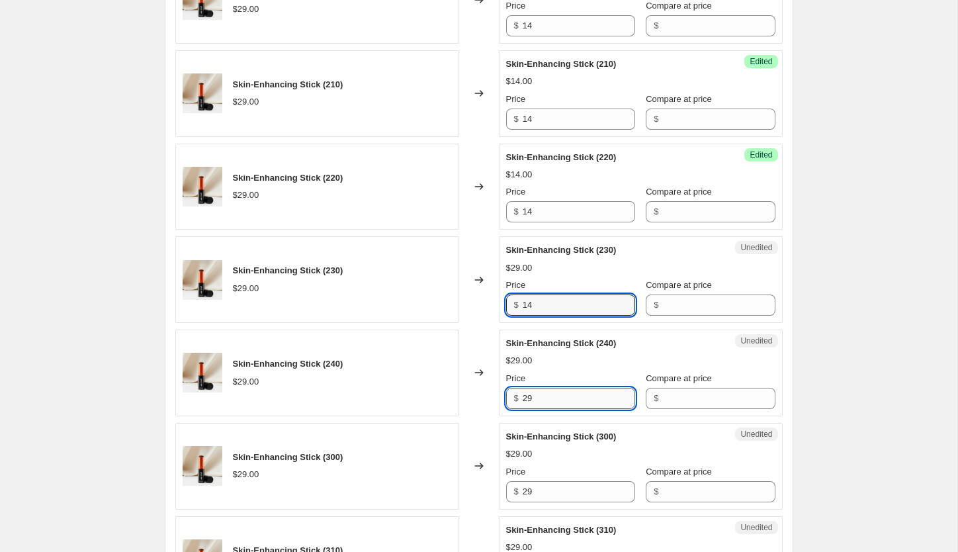
click at [560, 401] on input "29" at bounding box center [579, 398] width 112 height 21
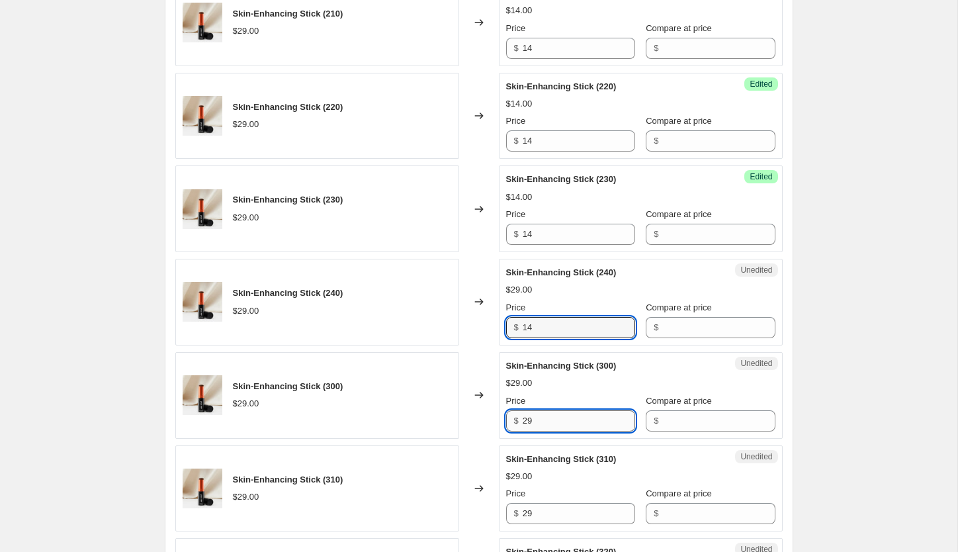
click at [560, 417] on input "29" at bounding box center [579, 420] width 112 height 21
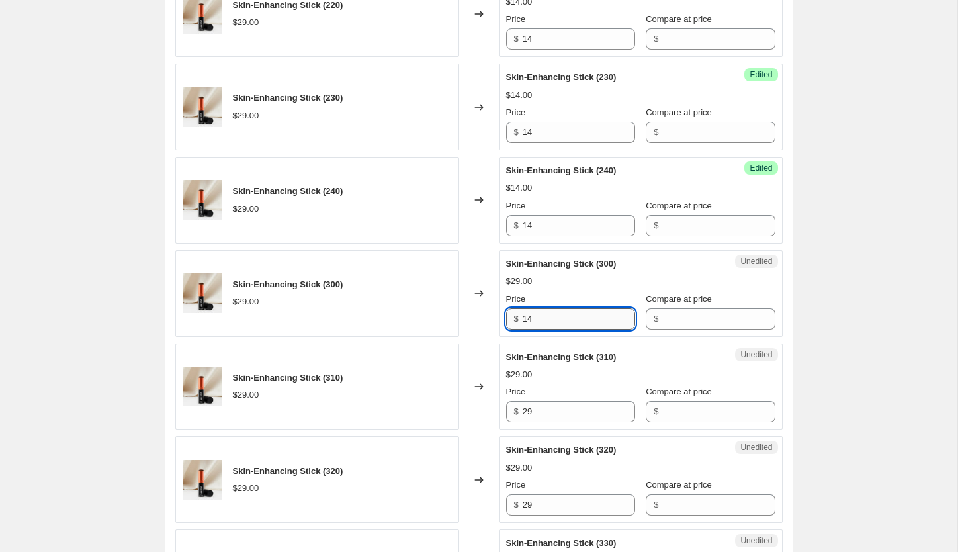
scroll to position [1010, 0]
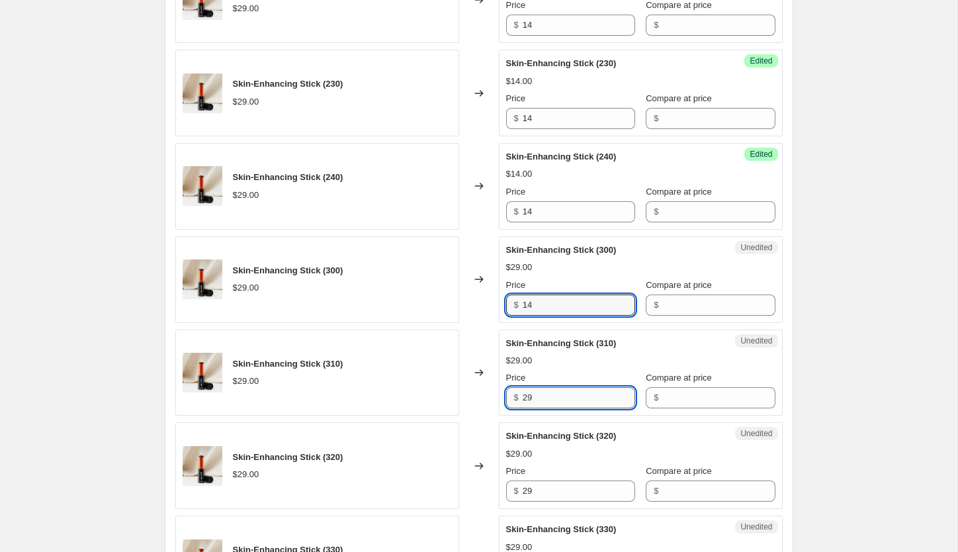
click at [551, 402] on input "29" at bounding box center [579, 397] width 112 height 21
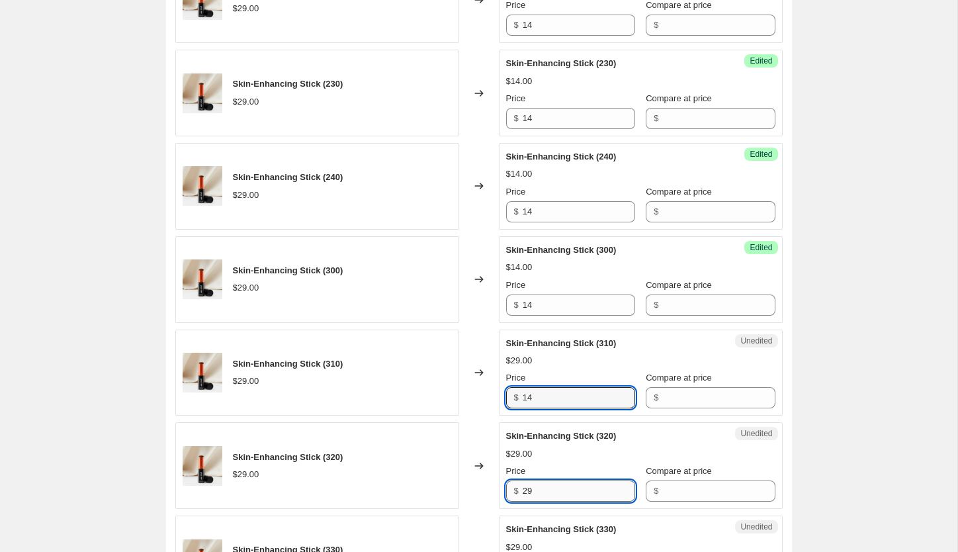
click at [566, 491] on input "29" at bounding box center [579, 490] width 112 height 21
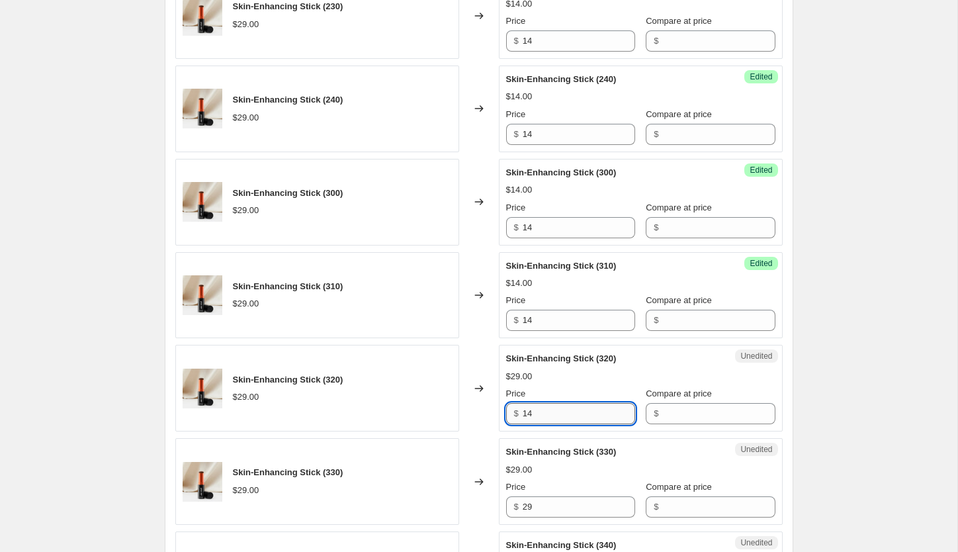
scroll to position [1104, 0]
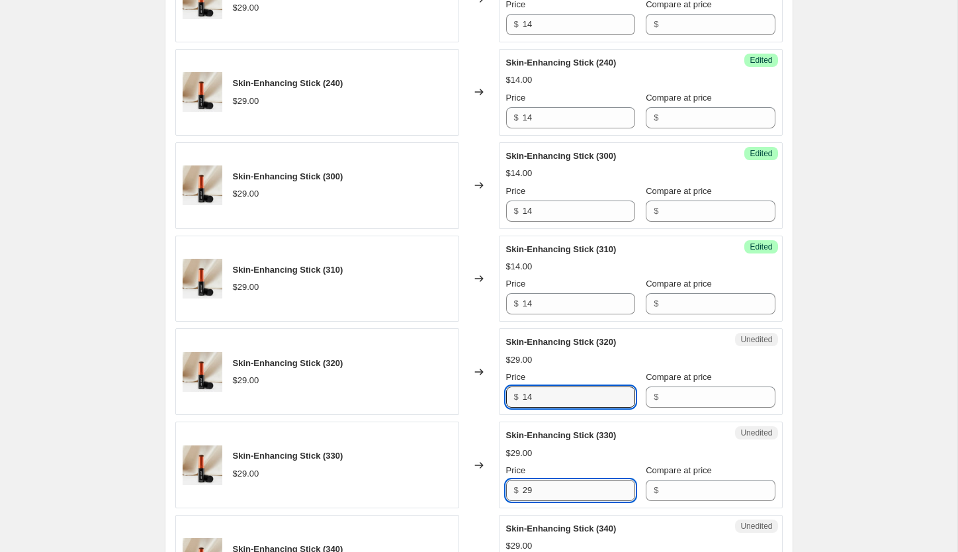
click at [559, 492] on input "29" at bounding box center [579, 490] width 112 height 21
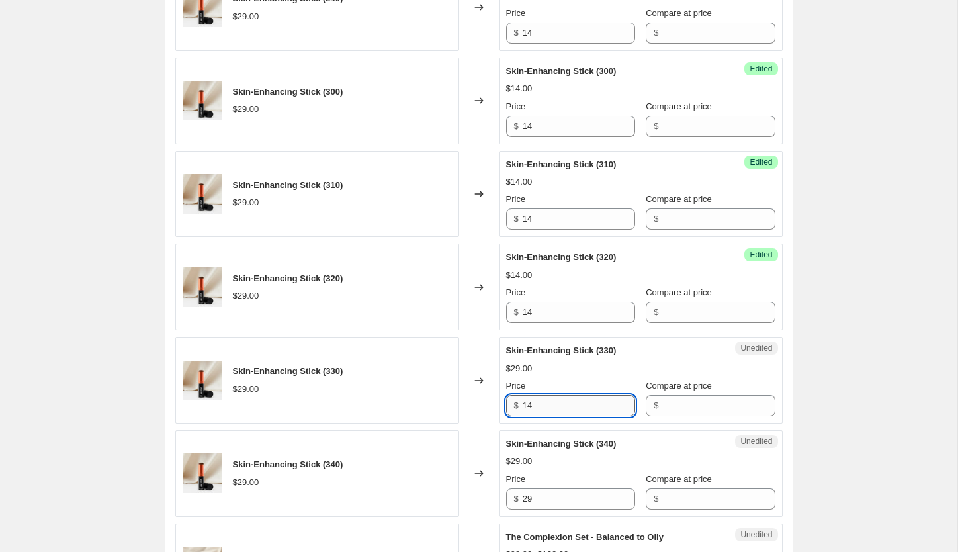
scroll to position [1193, 0]
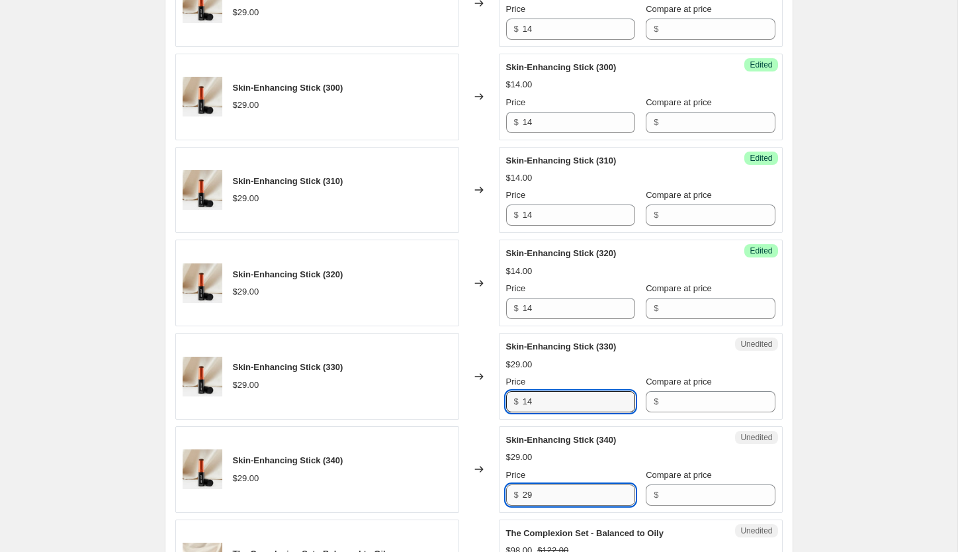
click at [564, 495] on input "29" at bounding box center [579, 494] width 112 height 21
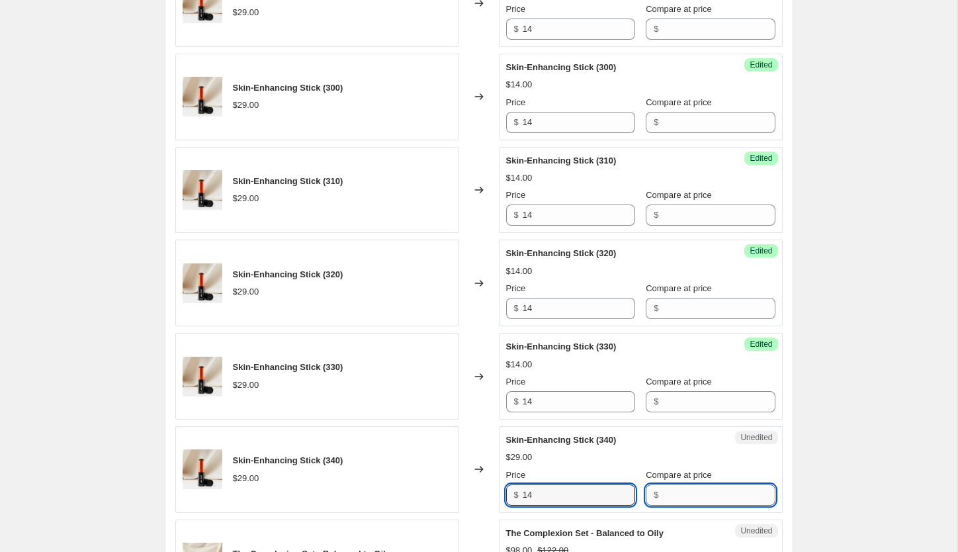
click at [662, 495] on input "Compare at price" at bounding box center [718, 494] width 112 height 21
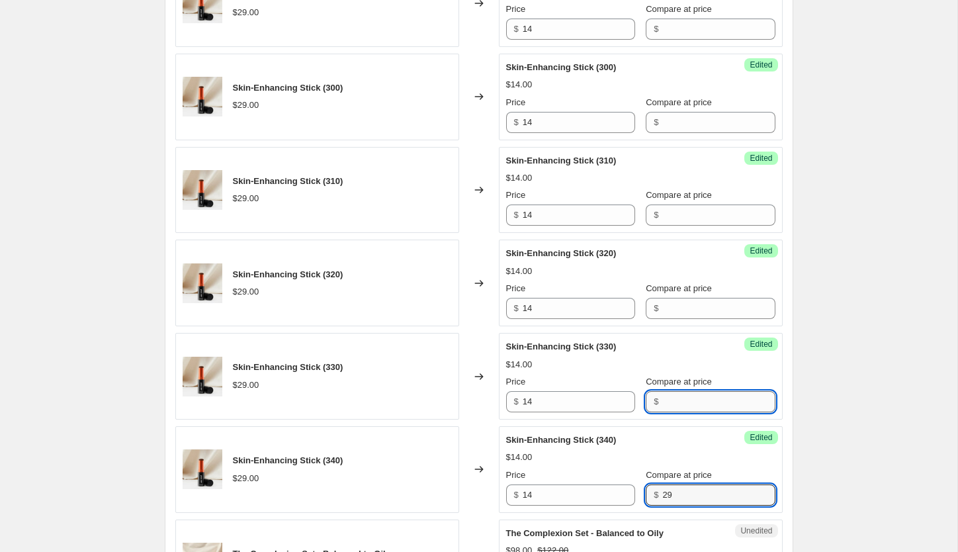
click at [671, 407] on input "Compare at price" at bounding box center [718, 401] width 112 height 21
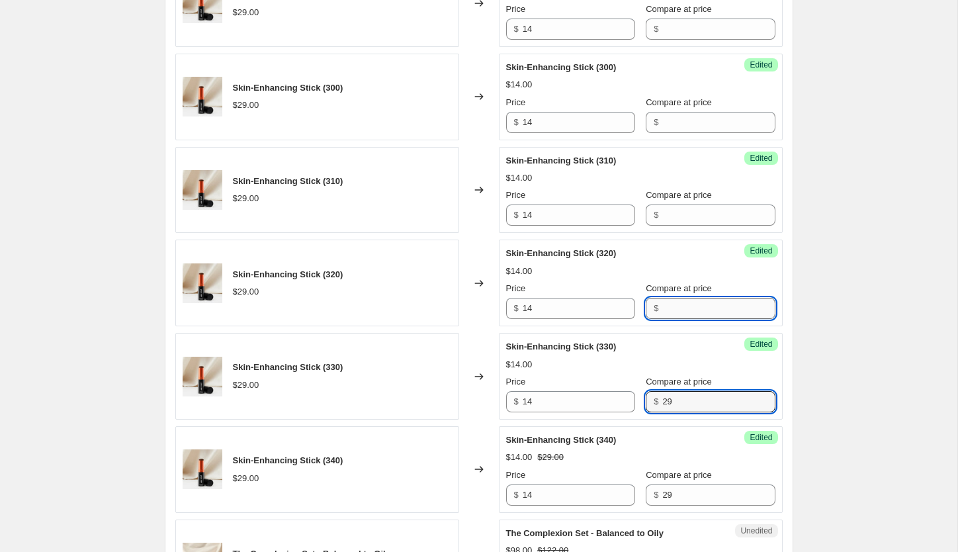
click at [662, 312] on input "Compare at price" at bounding box center [718, 308] width 112 height 21
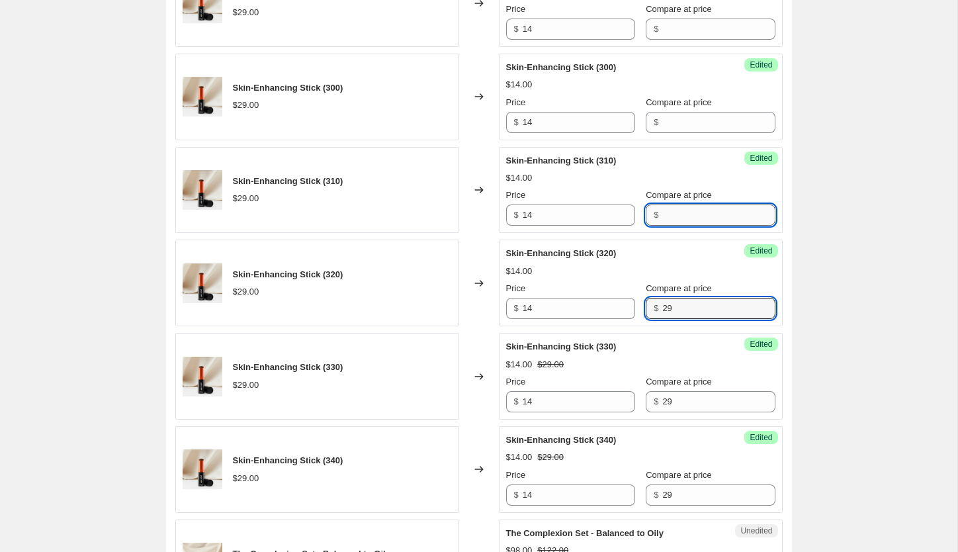
click at [669, 218] on input "Compare at price" at bounding box center [718, 214] width 112 height 21
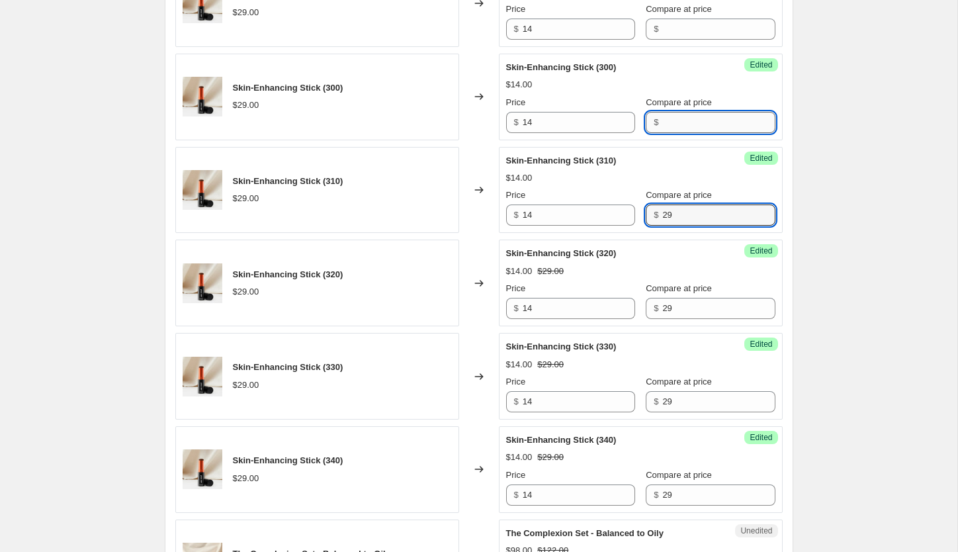
click at [668, 121] on input "Compare at price" at bounding box center [718, 122] width 112 height 21
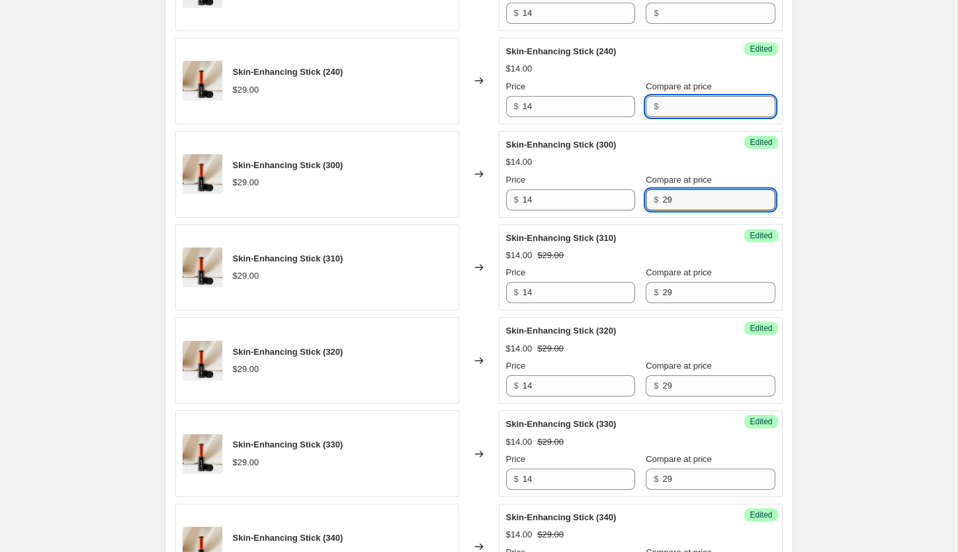
click at [664, 107] on input "Compare at price" at bounding box center [718, 106] width 112 height 21
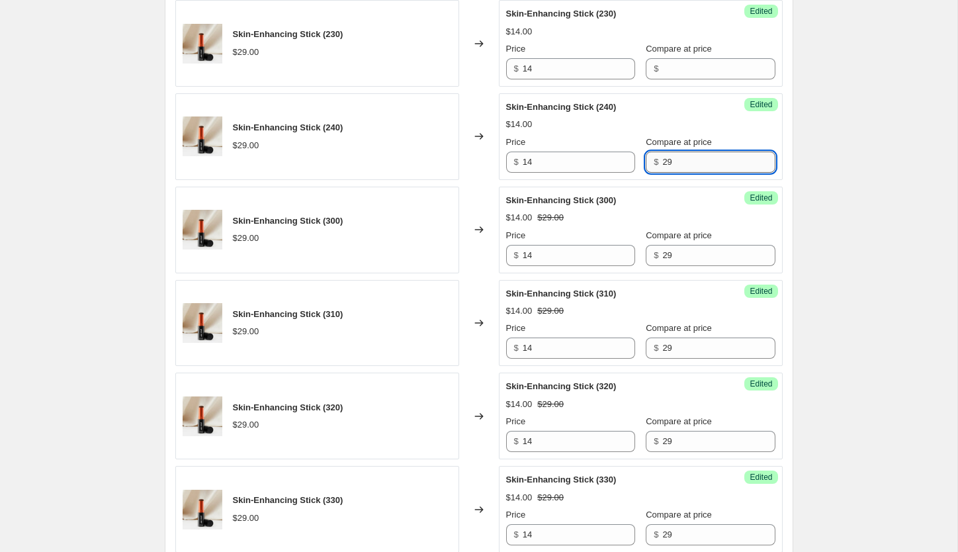
scroll to position [1052, 0]
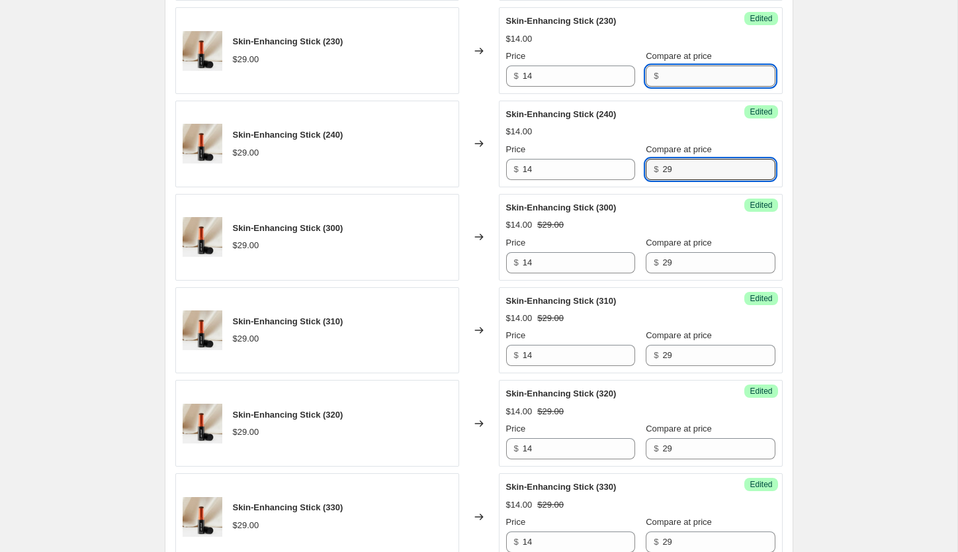
click at [663, 74] on input "Compare at price" at bounding box center [718, 75] width 112 height 21
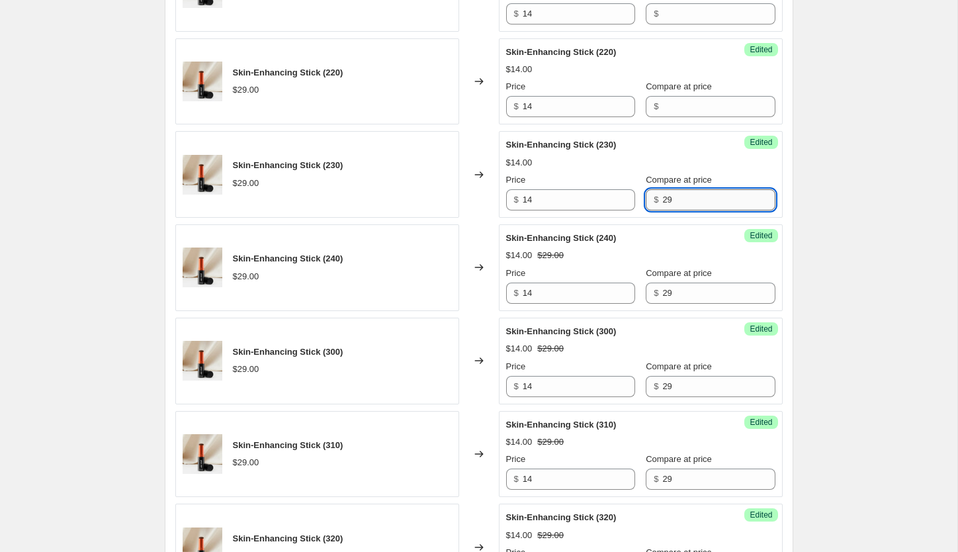
scroll to position [927, 0]
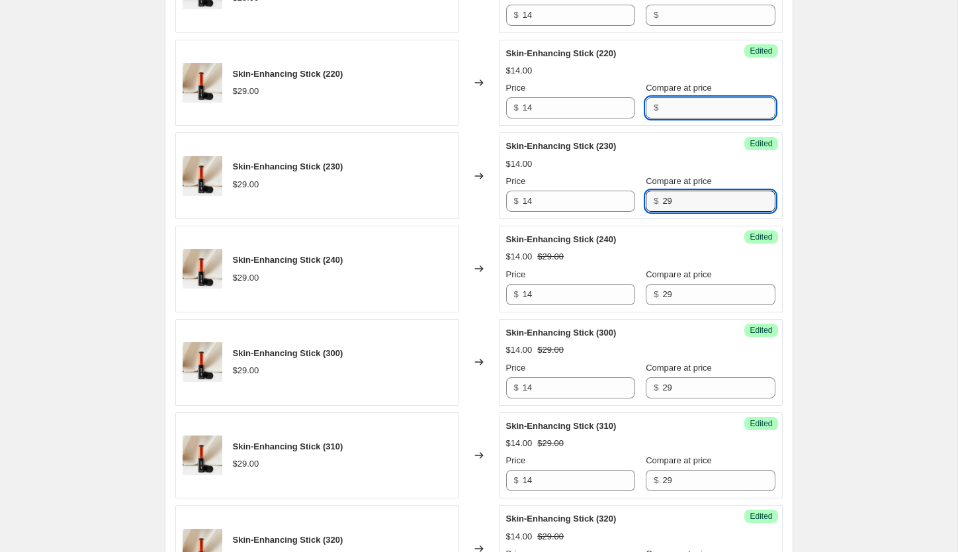
click at [673, 97] on input "Compare at price" at bounding box center [718, 107] width 112 height 21
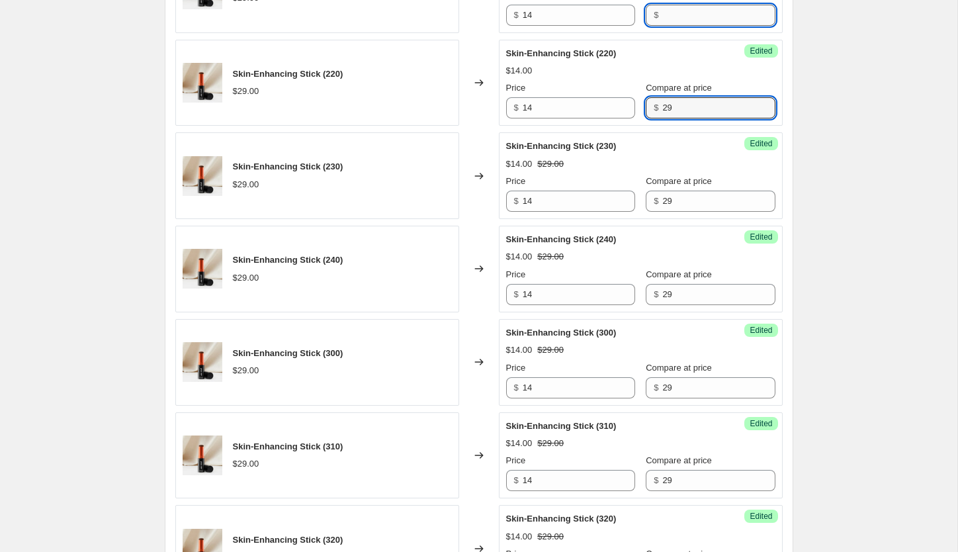
click at [664, 20] on input "Compare at price" at bounding box center [718, 15] width 112 height 21
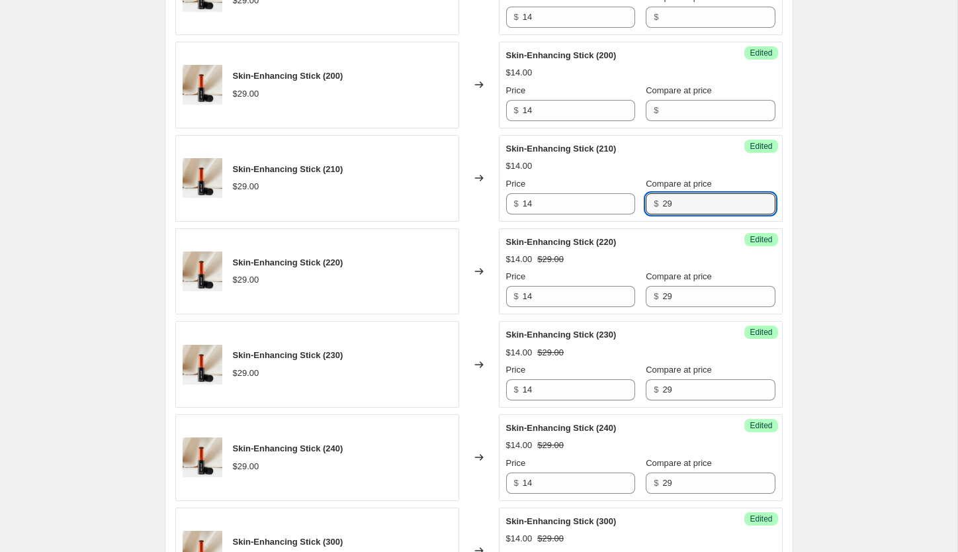
scroll to position [734, 0]
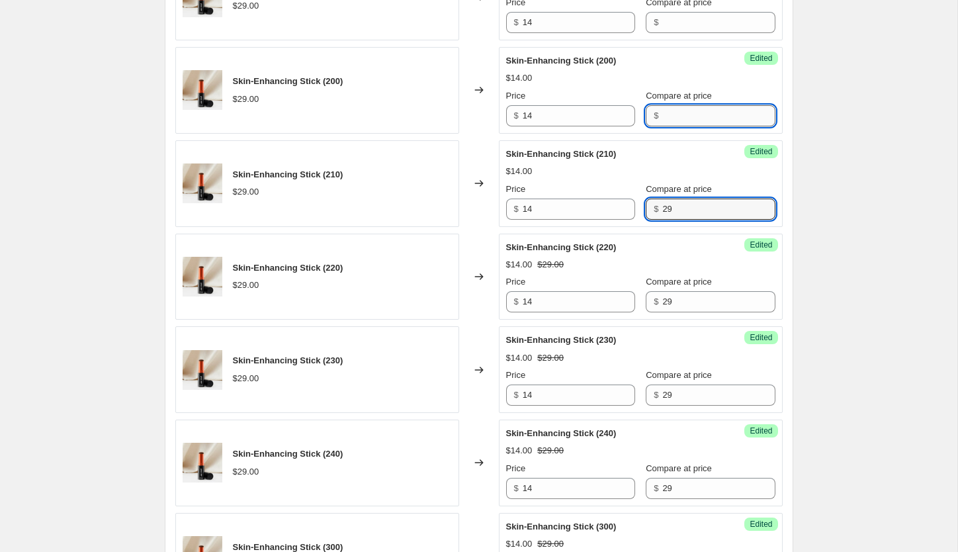
click at [665, 114] on input "Compare at price" at bounding box center [718, 115] width 112 height 21
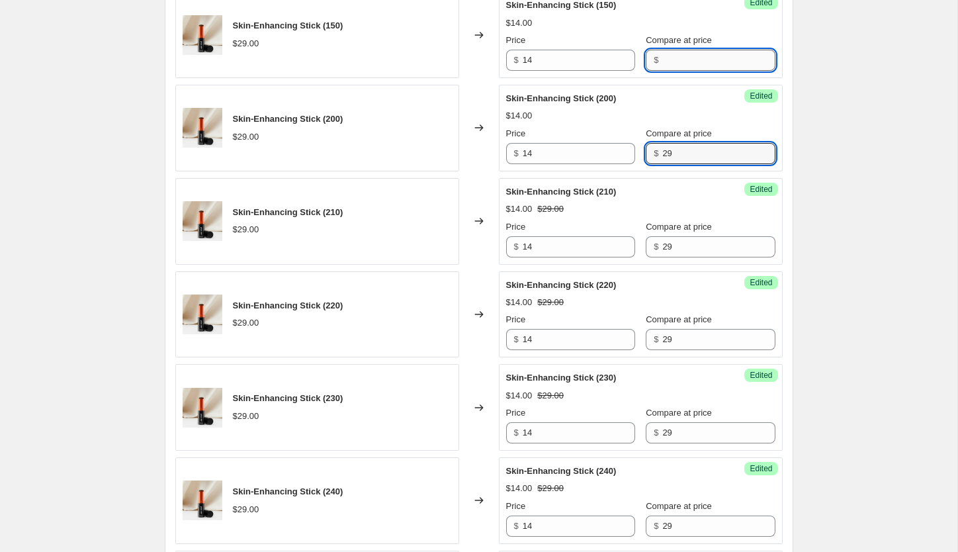
click at [662, 66] on input "Compare at price" at bounding box center [718, 60] width 112 height 21
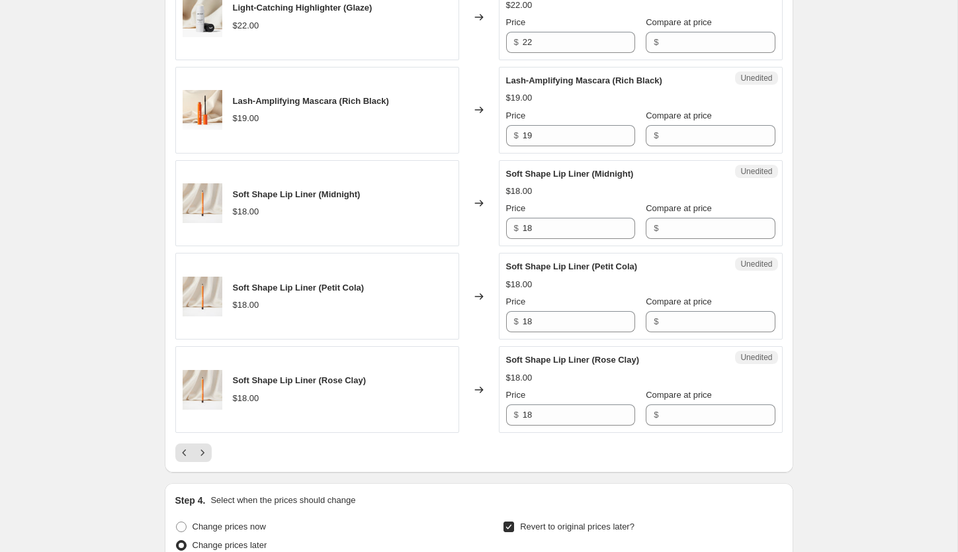
scroll to position [2031, 0]
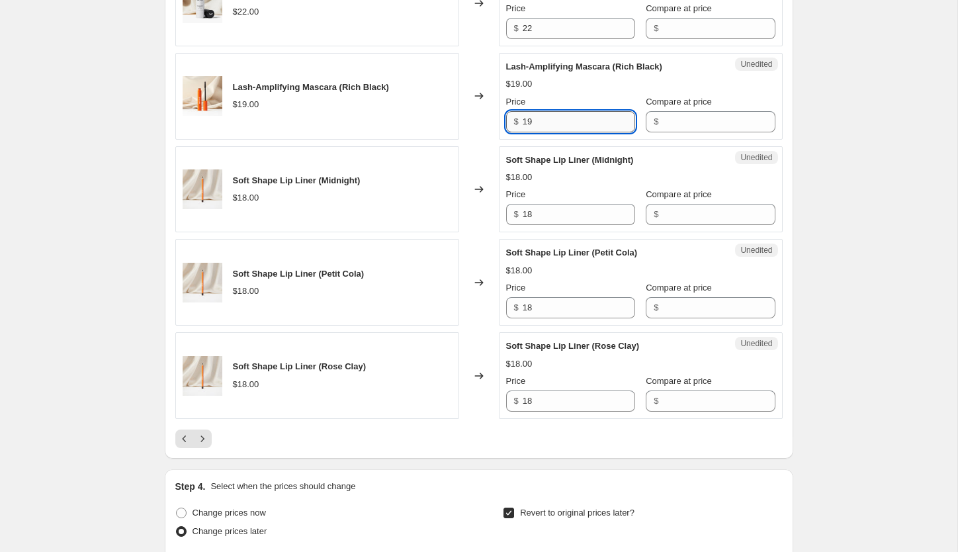
click at [554, 124] on input "19" at bounding box center [579, 121] width 112 height 21
click at [722, 122] on input "Compare at price" at bounding box center [718, 121] width 112 height 21
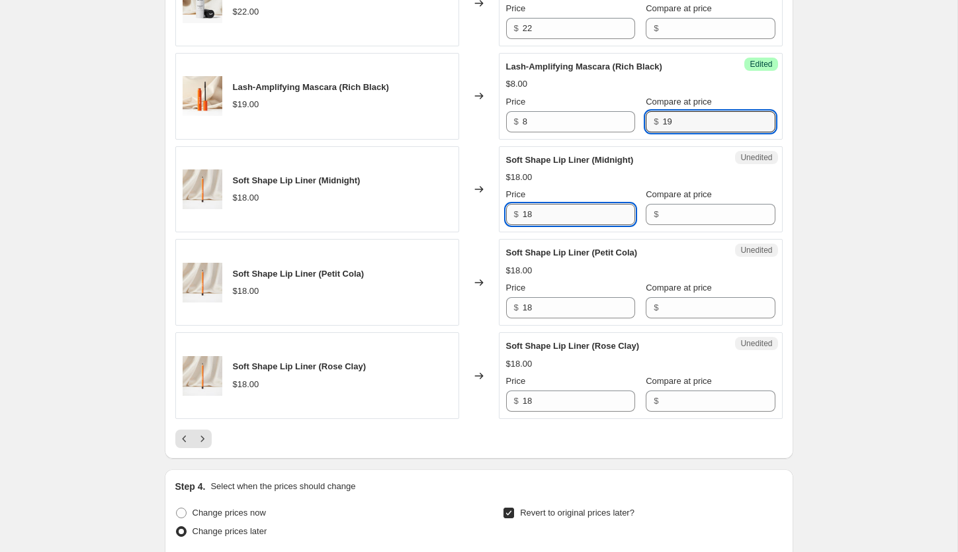
click at [569, 210] on input "18" at bounding box center [579, 214] width 112 height 21
click at [581, 207] on input "18" at bounding box center [579, 214] width 112 height 21
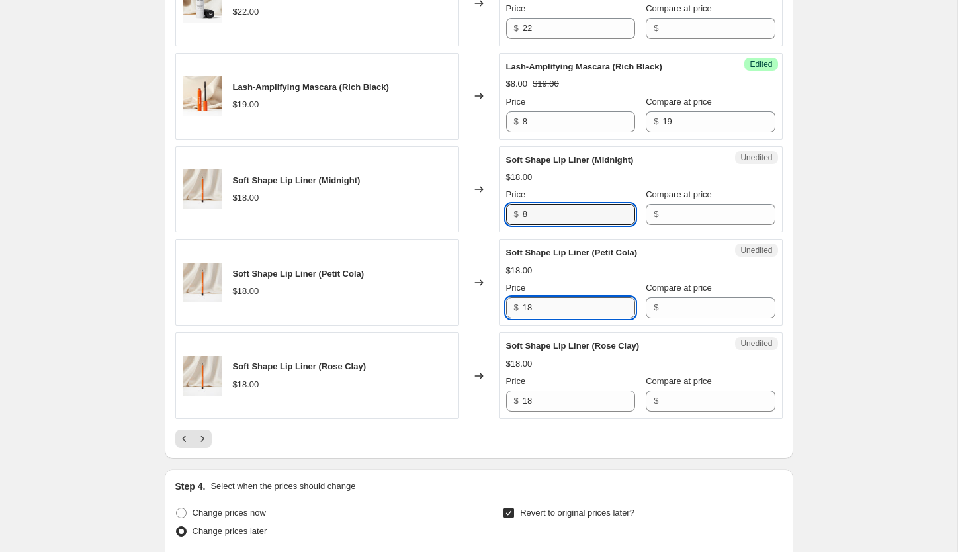
click at [571, 312] on input "18" at bounding box center [579, 307] width 112 height 21
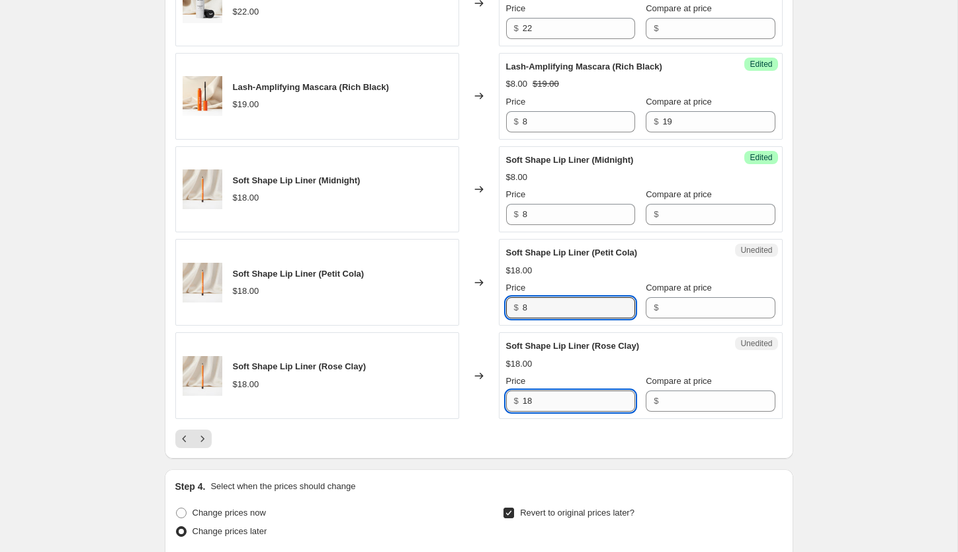
click at [543, 406] on input "18" at bounding box center [579, 400] width 112 height 21
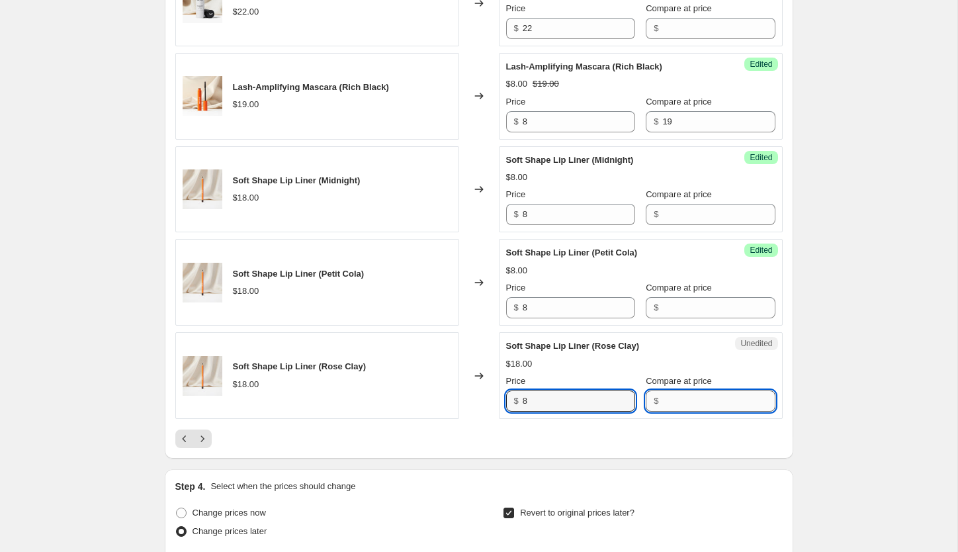
click at [665, 403] on input "Compare at price" at bounding box center [718, 400] width 112 height 21
click at [665, 403] on input "18" at bounding box center [718, 400] width 112 height 21
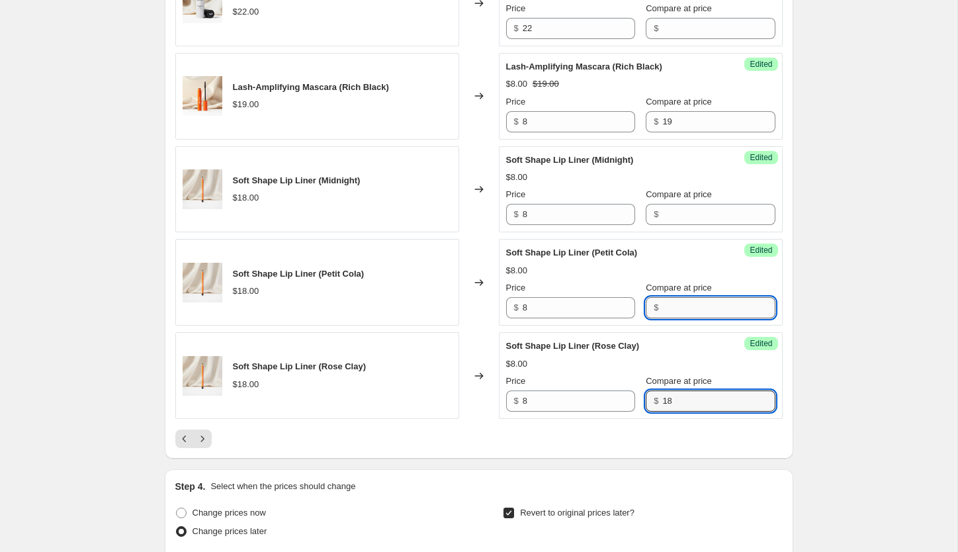
click at [669, 315] on input "Compare at price" at bounding box center [718, 307] width 112 height 21
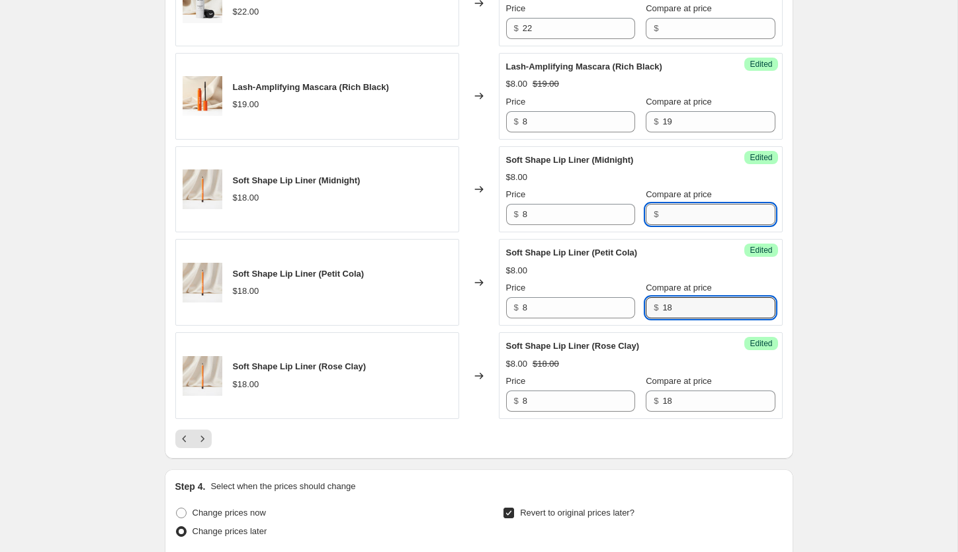
click at [662, 210] on input "Compare at price" at bounding box center [718, 214] width 112 height 21
click at [203, 433] on icon "Next" at bounding box center [202, 438] width 13 height 13
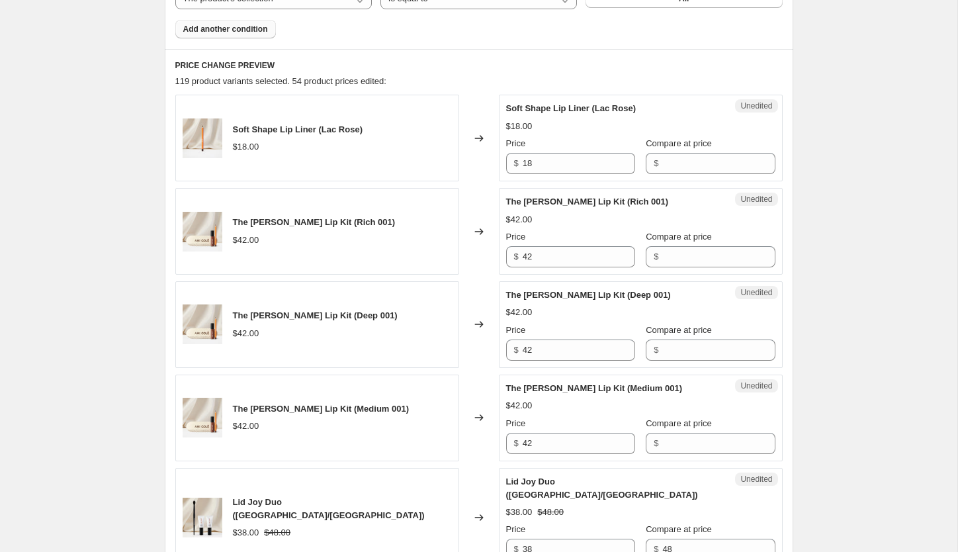
scroll to position [497, 0]
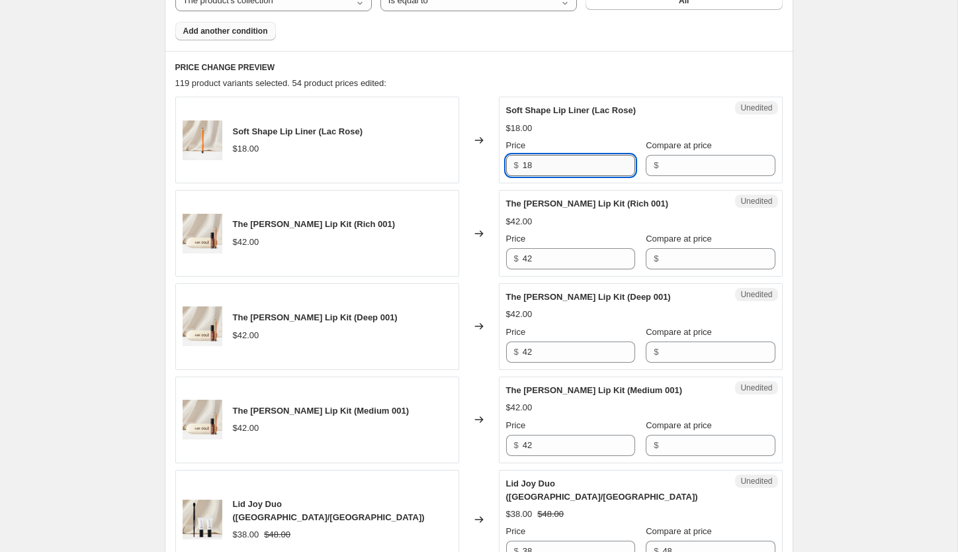
click at [582, 168] on input "18" at bounding box center [579, 165] width 112 height 21
click at [704, 164] on input "Compare at price" at bounding box center [718, 165] width 112 height 21
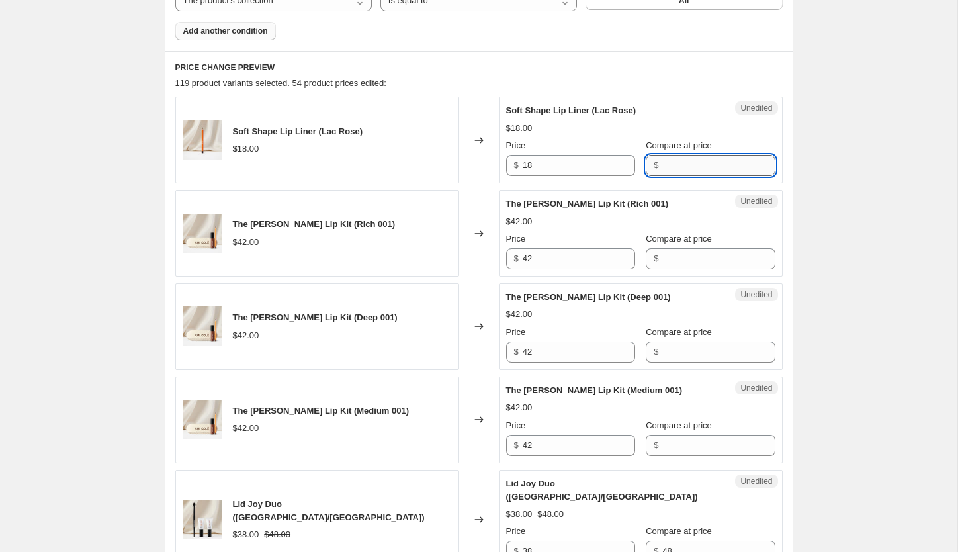
click at [704, 164] on input "Compare at price" at bounding box center [718, 165] width 112 height 21
click at [527, 168] on input "18" at bounding box center [579, 165] width 112 height 21
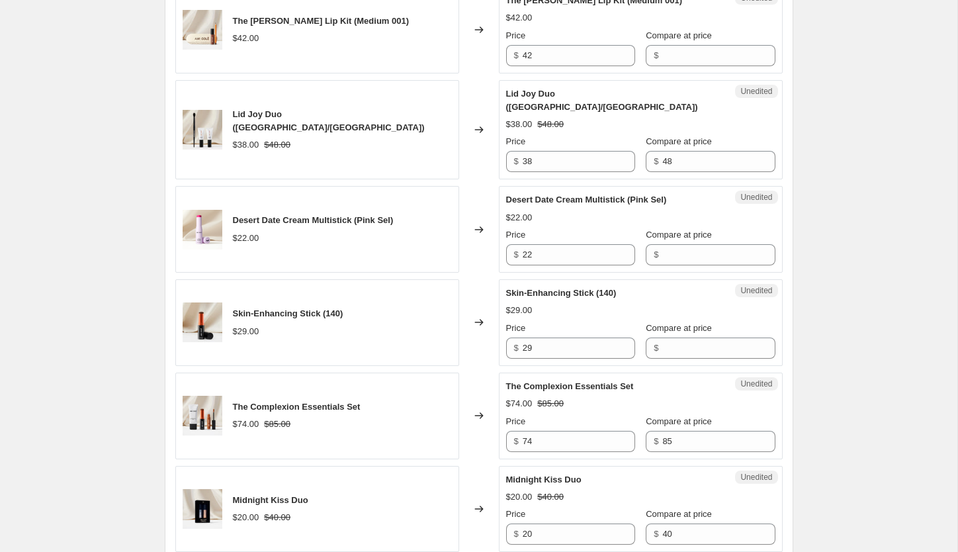
scroll to position [903, 0]
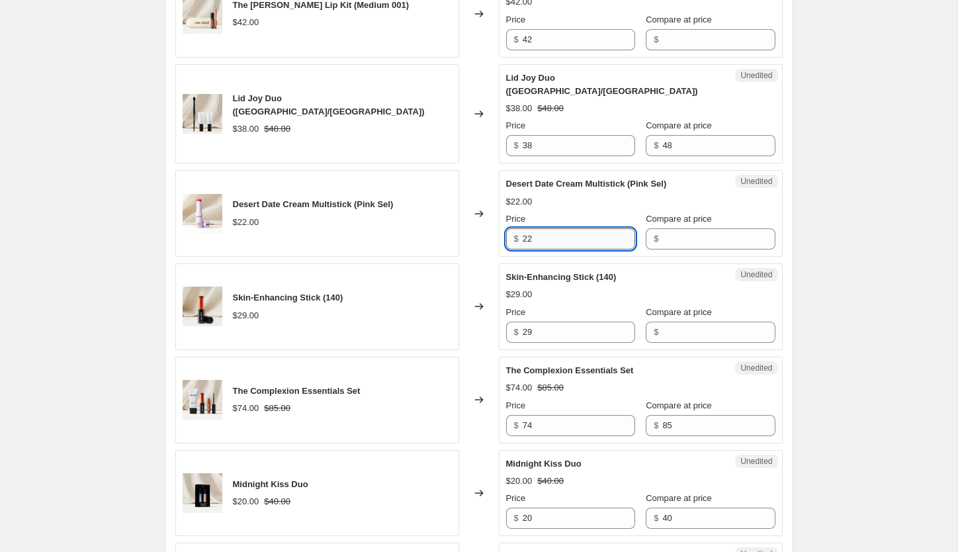
click at [571, 232] on input "22" at bounding box center [579, 238] width 112 height 21
click at [662, 228] on input "Compare at price" at bounding box center [718, 238] width 112 height 21
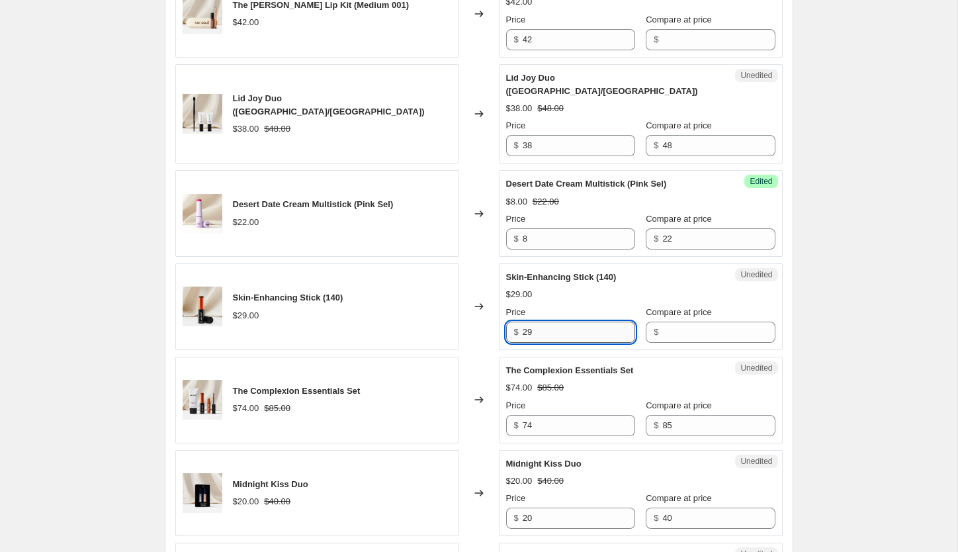
click at [607, 321] on input "29" at bounding box center [579, 331] width 112 height 21
click at [703, 321] on input "Compare at price" at bounding box center [718, 331] width 112 height 21
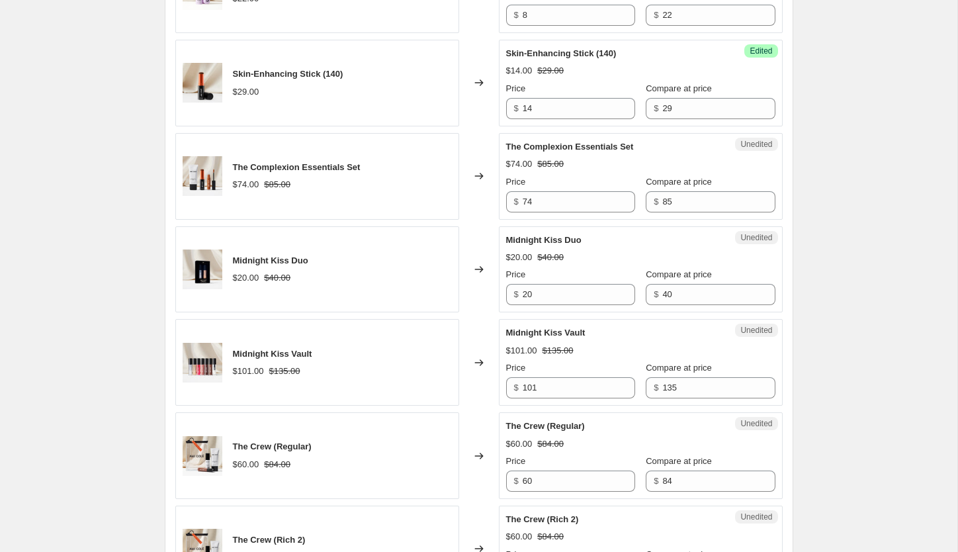
scroll to position [1157, 0]
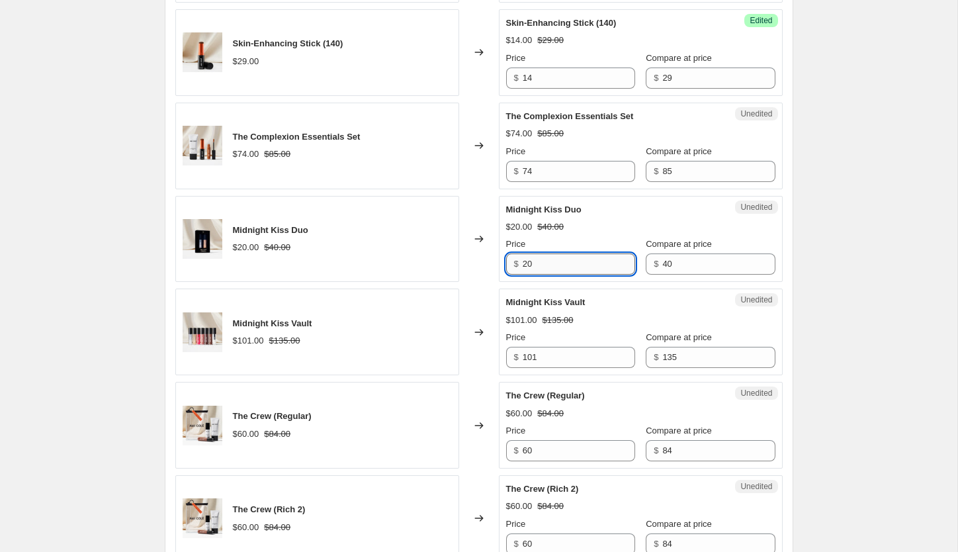
click at [573, 253] on input "20" at bounding box center [579, 263] width 112 height 21
click at [571, 253] on input "20" at bounding box center [579, 263] width 112 height 21
click at [908, 227] on div "Create new price change job. This page is ready Create new price change job Dra…" at bounding box center [478, 316] width 957 height 2947
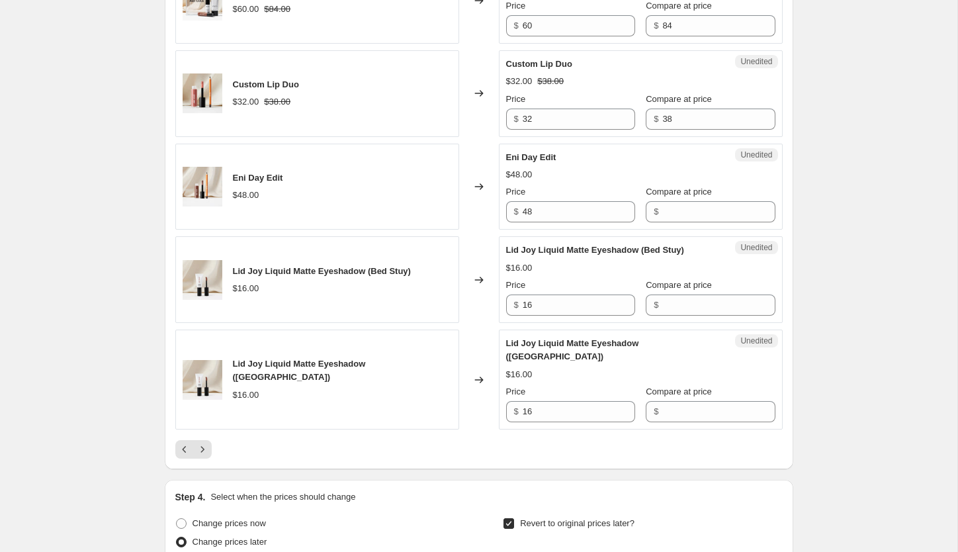
scroll to position [2099, 0]
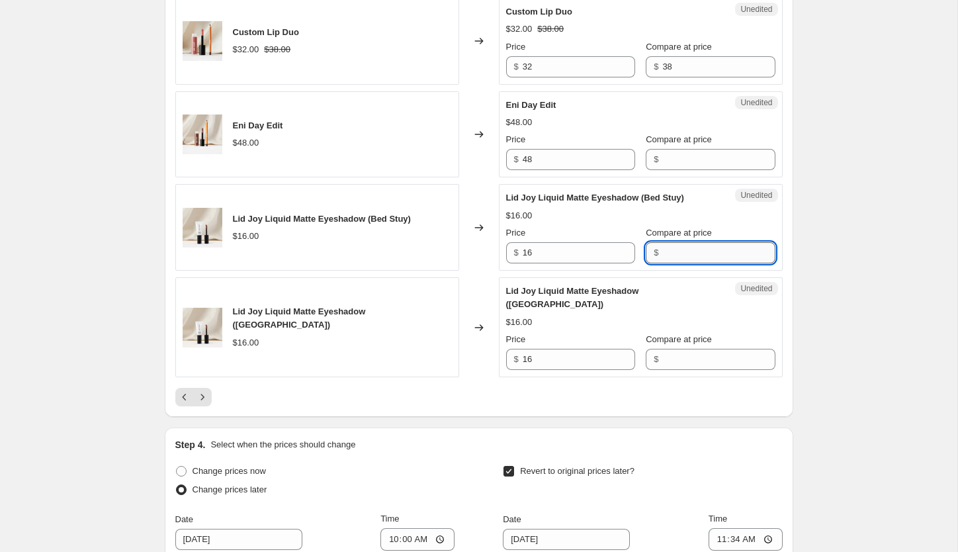
click at [672, 242] on input "Compare at price" at bounding box center [718, 252] width 112 height 21
click at [537, 242] on input "16" at bounding box center [579, 252] width 112 height 21
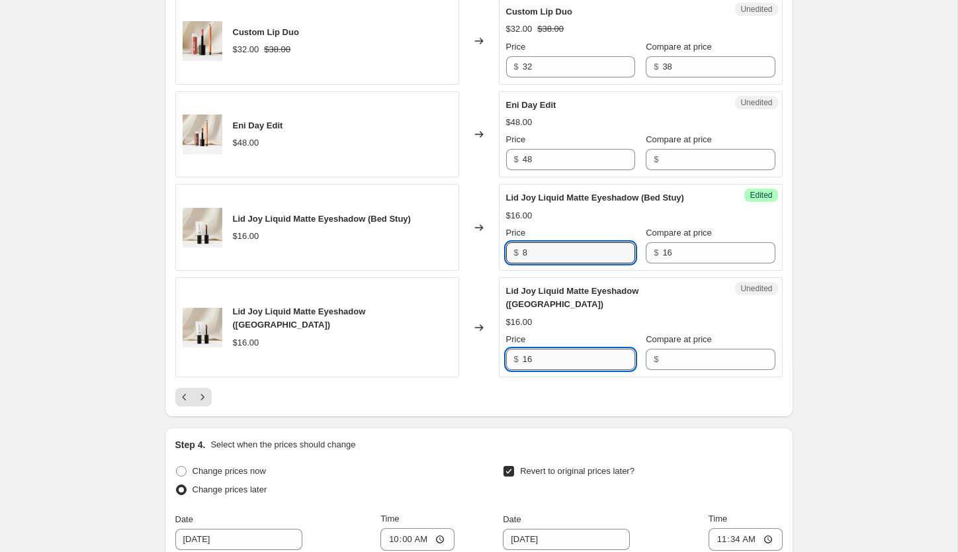
click at [547, 349] on input "16" at bounding box center [579, 359] width 112 height 21
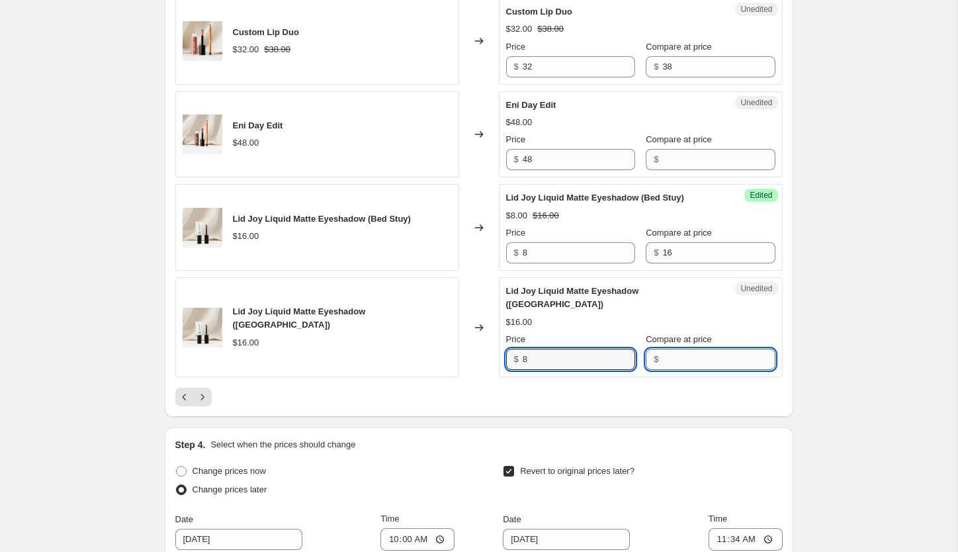
click at [674, 349] on input "Compare at price" at bounding box center [718, 359] width 112 height 21
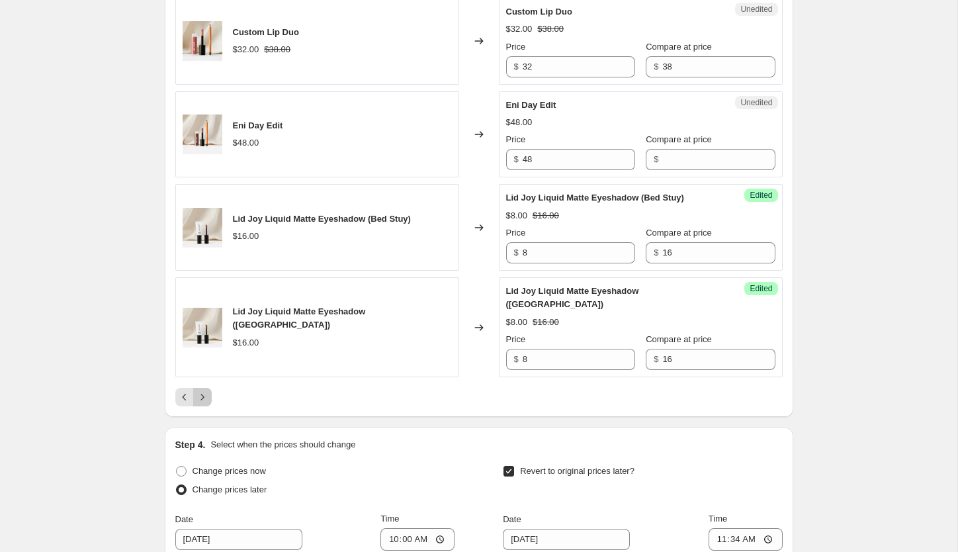
click at [209, 388] on button "Next" at bounding box center [202, 397] width 19 height 19
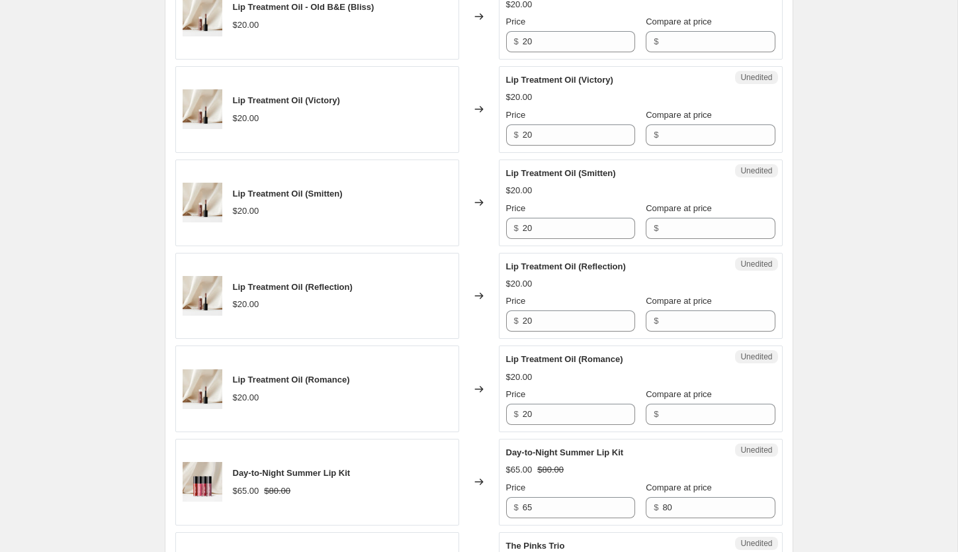
scroll to position [717, 0]
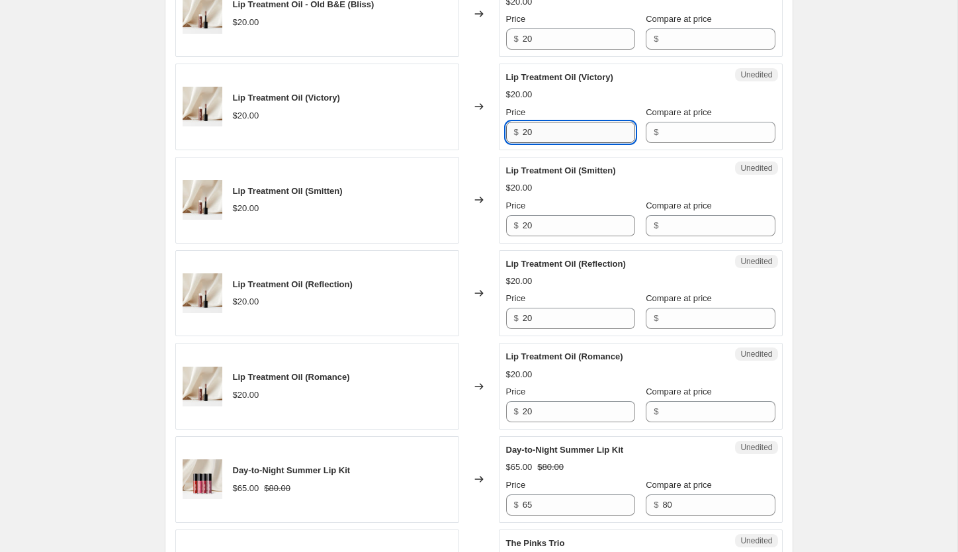
click at [553, 136] on input "20" at bounding box center [579, 132] width 112 height 21
click at [572, 222] on input "20" at bounding box center [579, 225] width 112 height 21
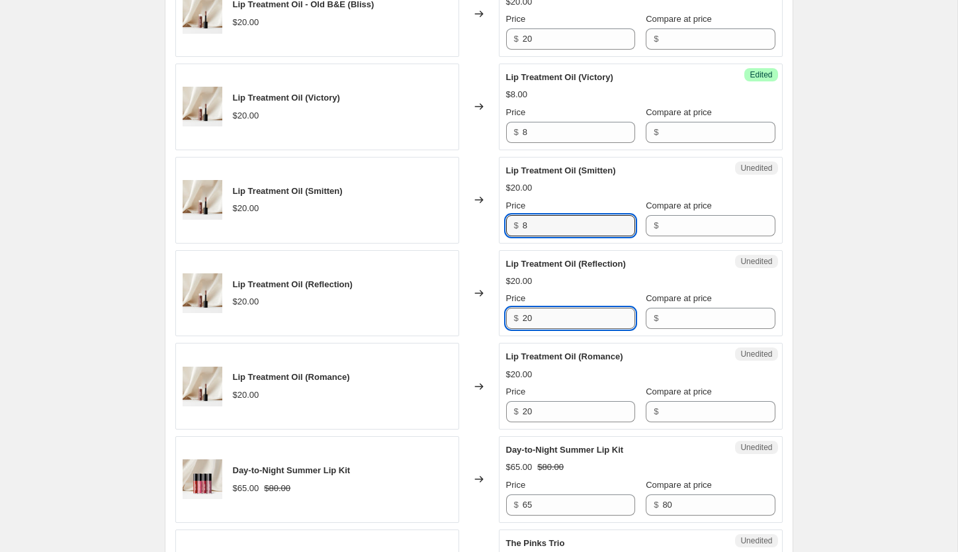
click at [545, 315] on input "20" at bounding box center [579, 318] width 112 height 21
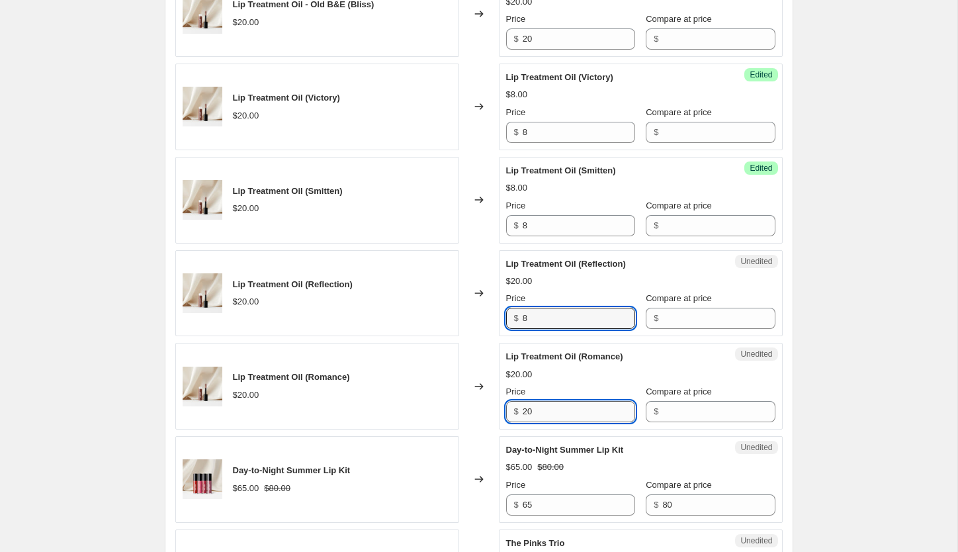
click at [553, 417] on input "20" at bounding box center [579, 411] width 112 height 21
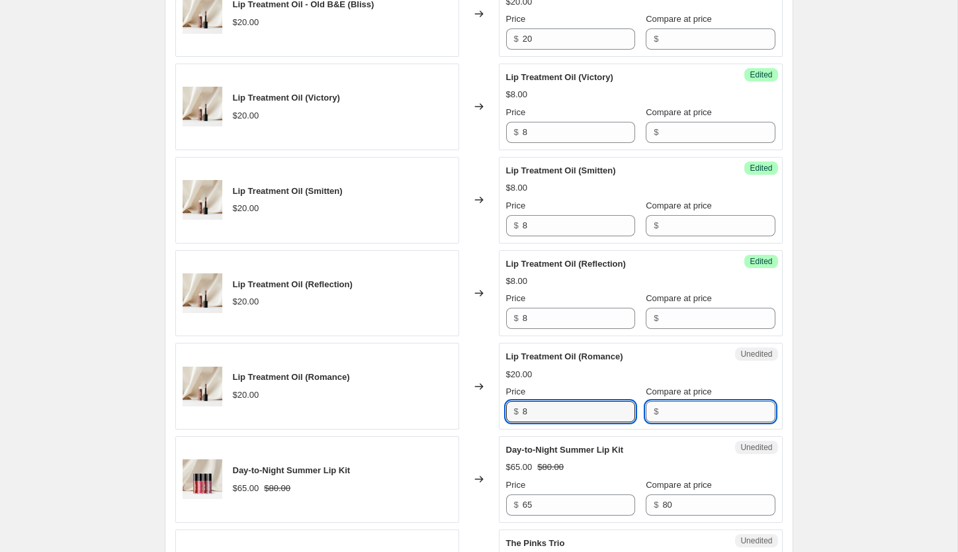
click at [706, 404] on input "Compare at price" at bounding box center [718, 411] width 112 height 21
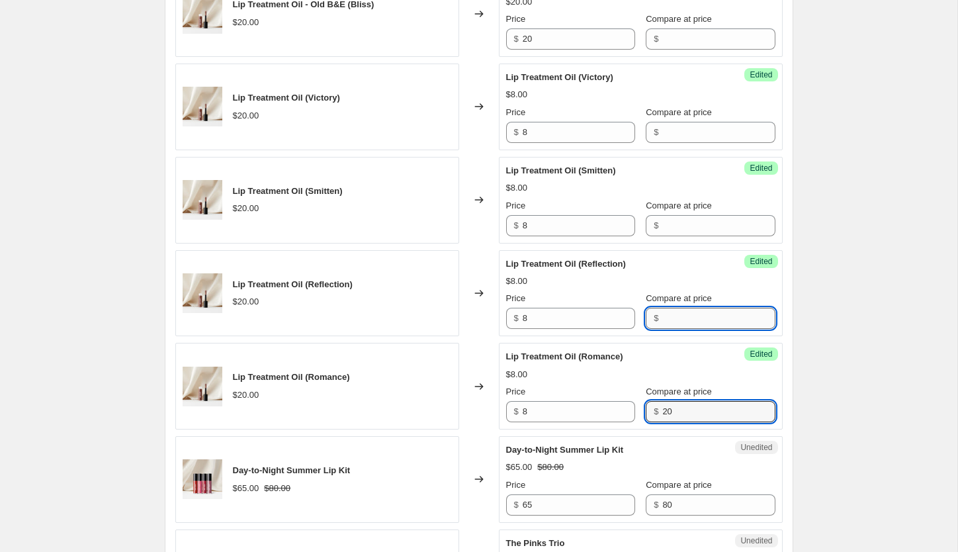
click at [668, 316] on input "Compare at price" at bounding box center [718, 318] width 112 height 21
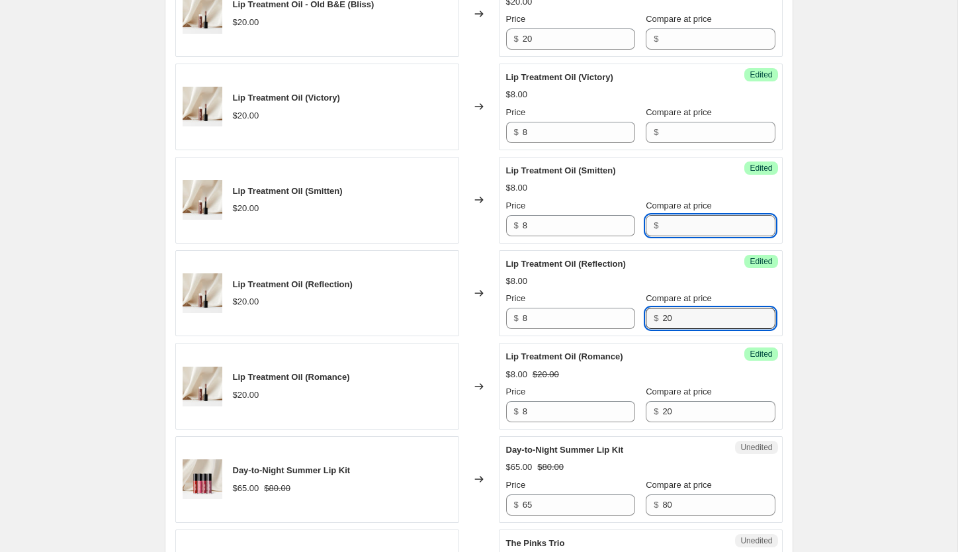
click at [663, 222] on input "Compare at price" at bounding box center [718, 225] width 112 height 21
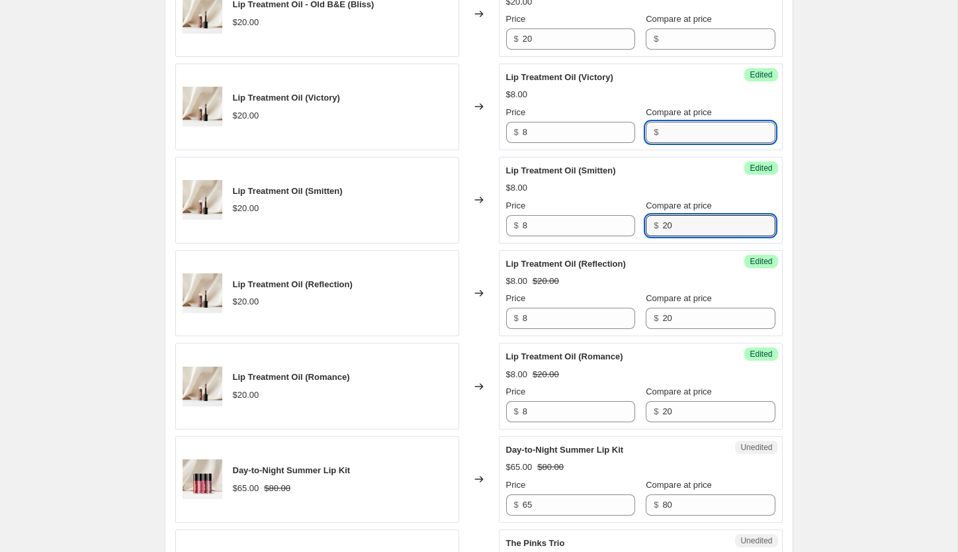
click at [662, 132] on input "Compare at price" at bounding box center [718, 132] width 112 height 21
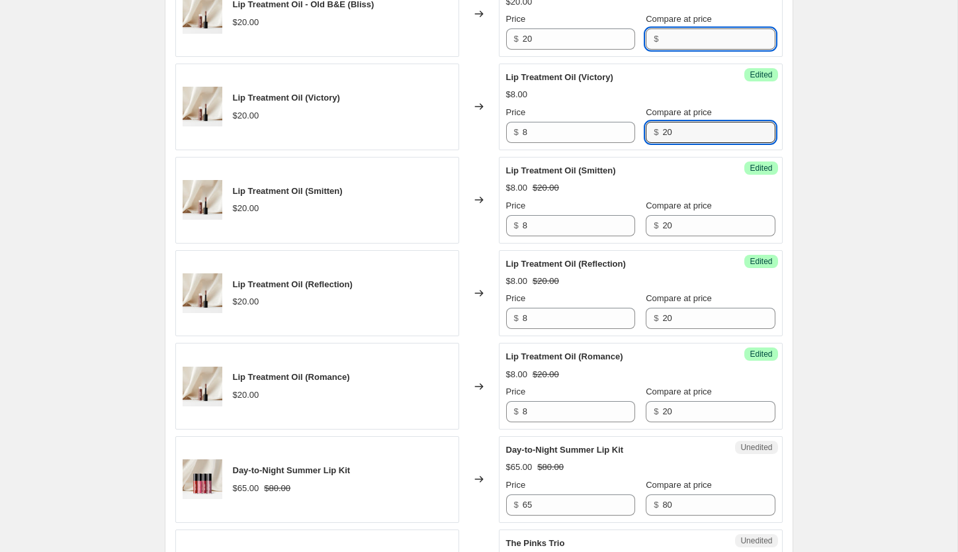
click at [669, 31] on input "Compare at price" at bounding box center [718, 38] width 112 height 21
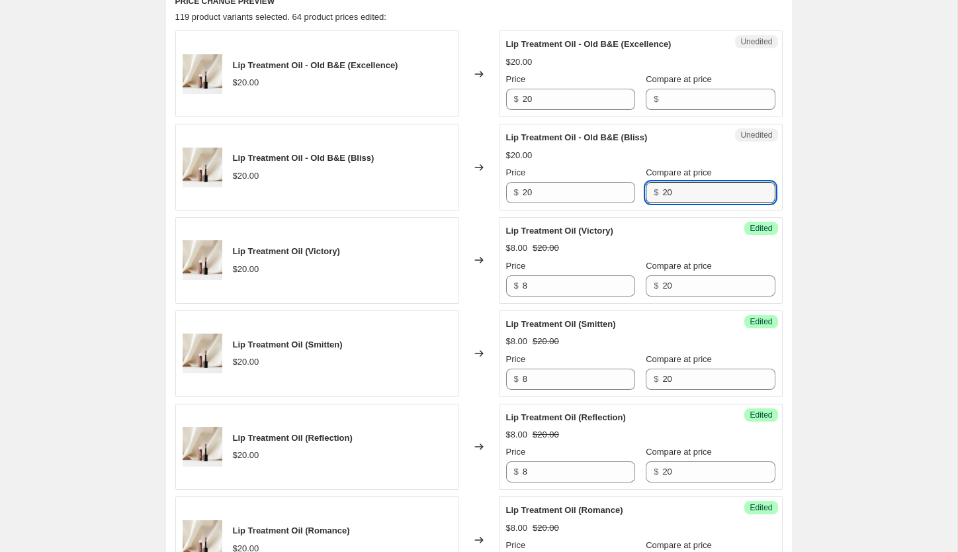
scroll to position [559, 0]
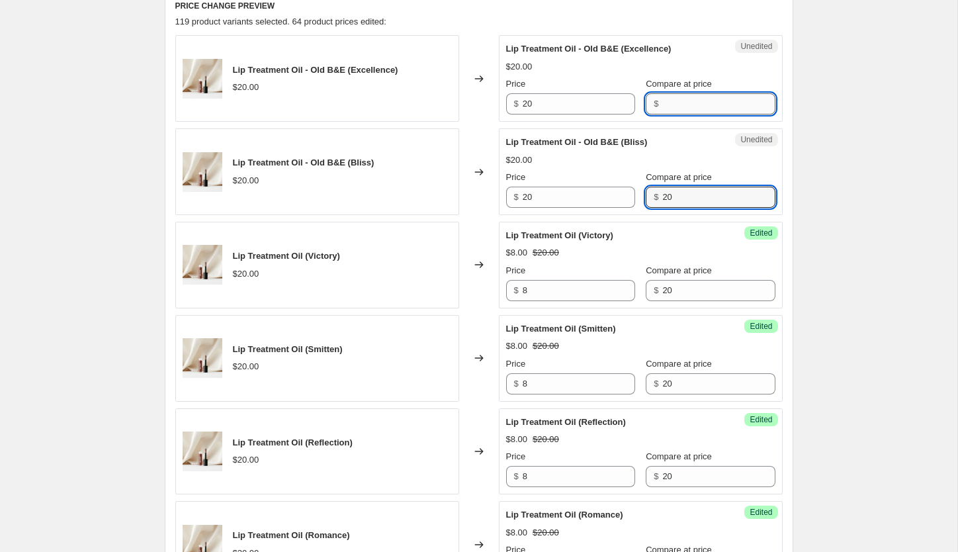
click at [665, 102] on input "Compare at price" at bounding box center [718, 103] width 112 height 21
click at [687, 202] on input "20" at bounding box center [718, 197] width 112 height 21
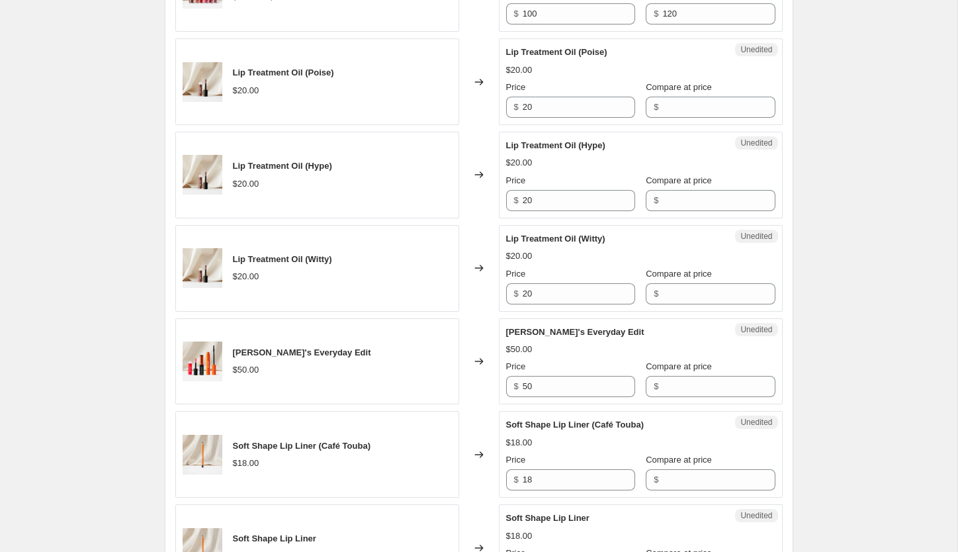
scroll to position [1488, 0]
click at [676, 104] on input "Compare at price" at bounding box center [718, 105] width 112 height 21
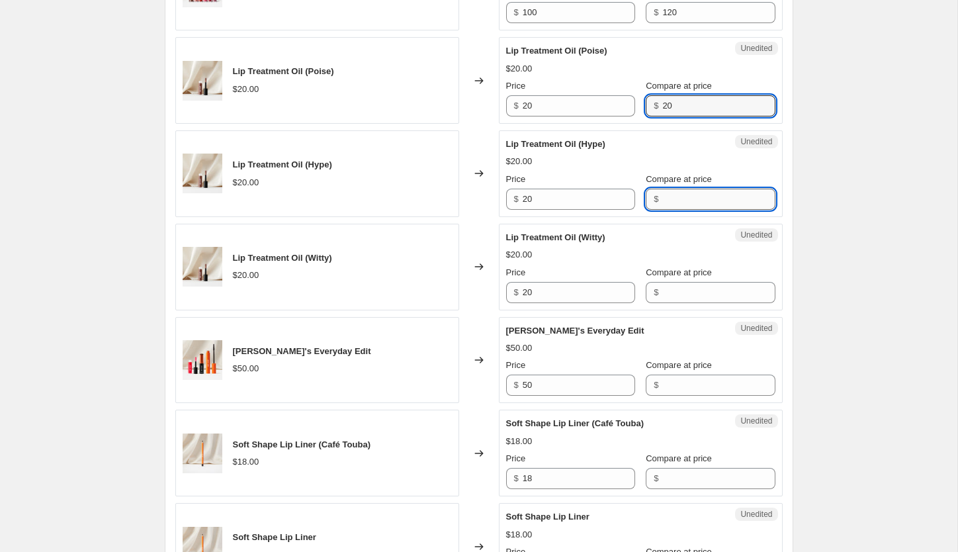
click at [677, 200] on input "Compare at price" at bounding box center [718, 199] width 112 height 21
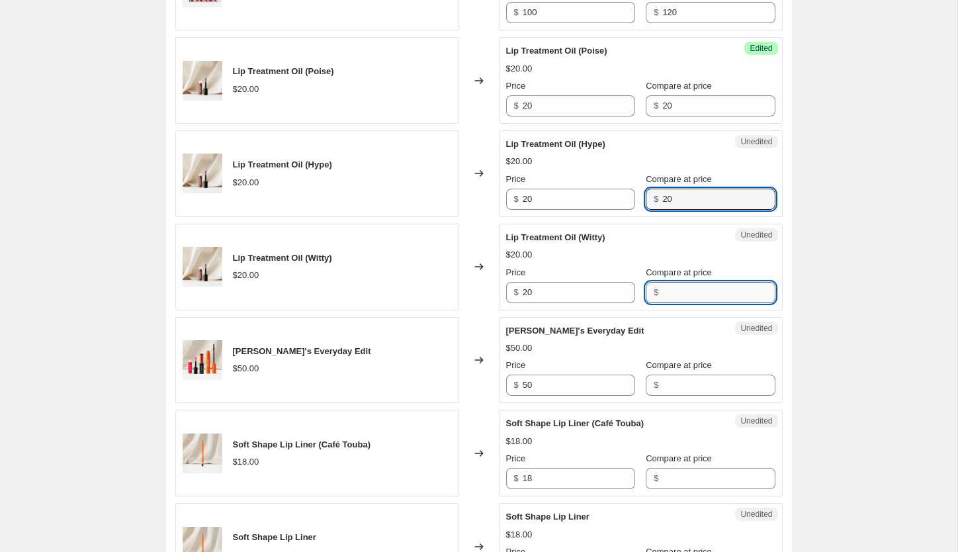
click at [688, 300] on input "Compare at price" at bounding box center [718, 292] width 112 height 21
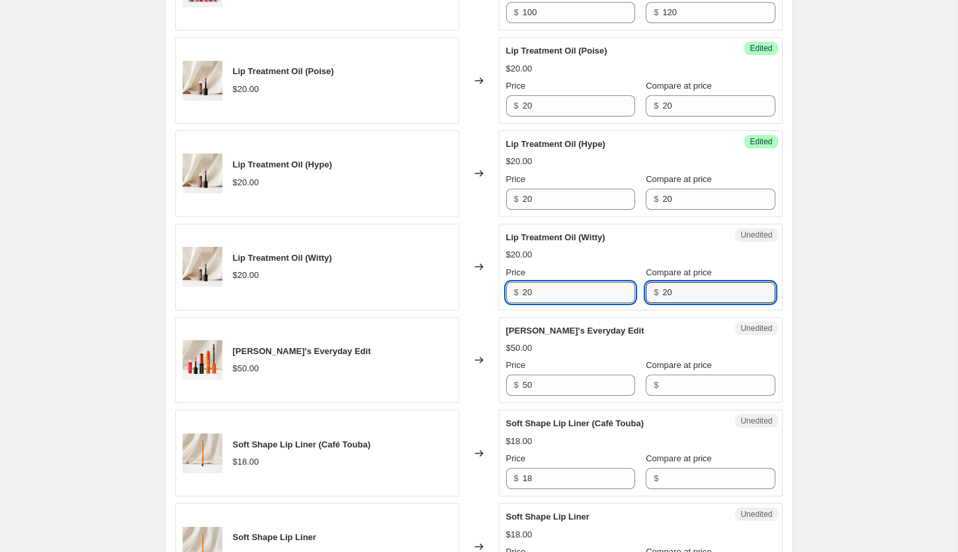
click at [545, 288] on input "20" at bounding box center [579, 292] width 112 height 21
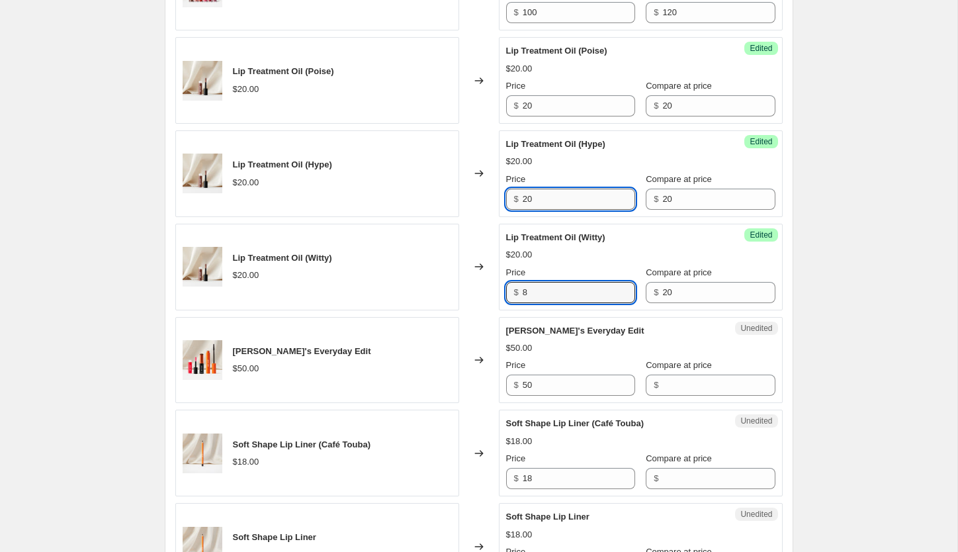
click at [545, 196] on input "20" at bounding box center [579, 199] width 112 height 21
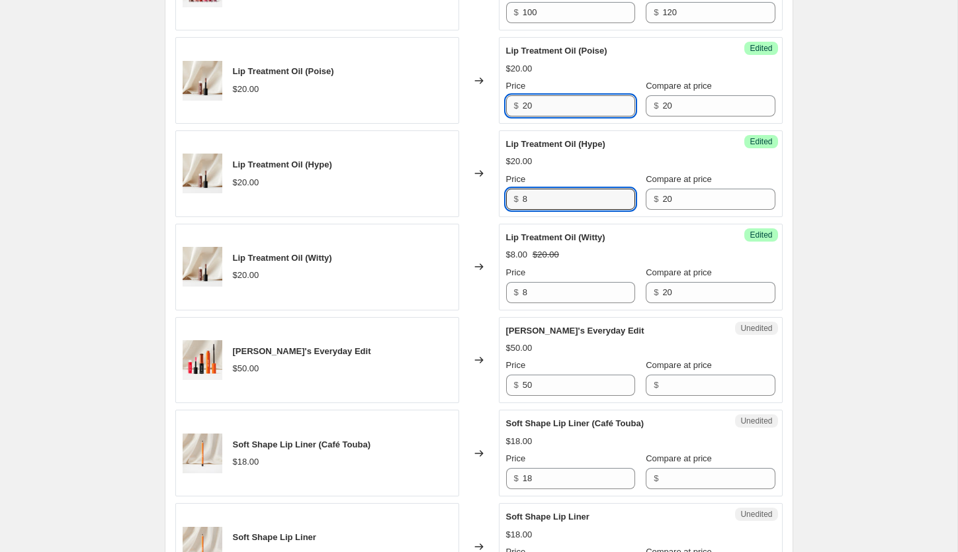
click at [546, 114] on input "20" at bounding box center [579, 105] width 112 height 21
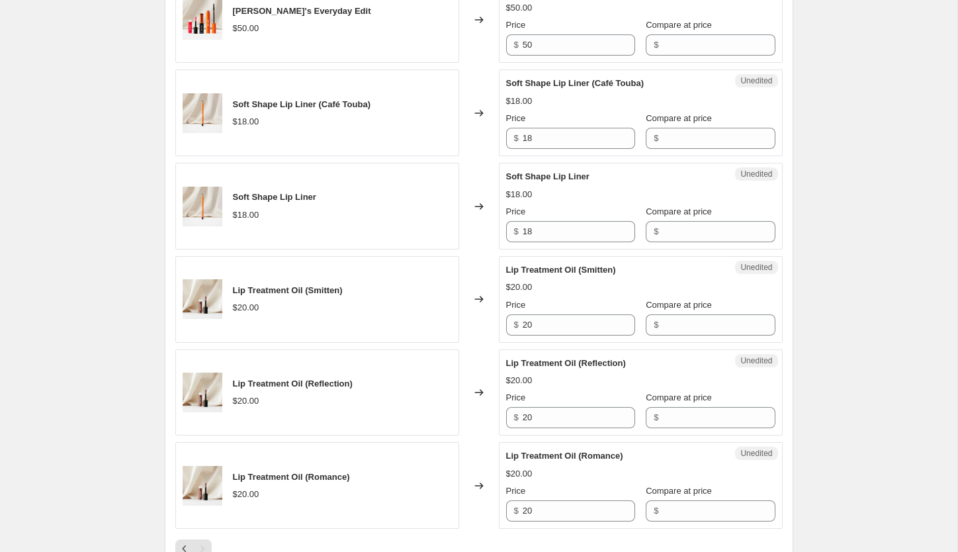
scroll to position [1826, 0]
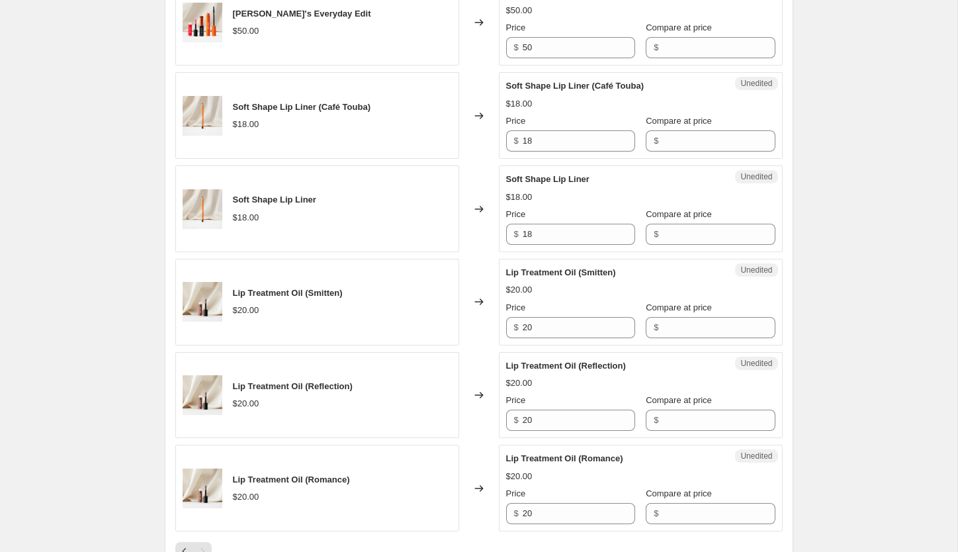
click at [673, 153] on div "Unedited Soft Shape Lip Liner (Café Touba) $18.00 Price $ 18 Compare at price $" at bounding box center [641, 115] width 284 height 87
click at [575, 140] on input "18" at bounding box center [579, 140] width 112 height 21
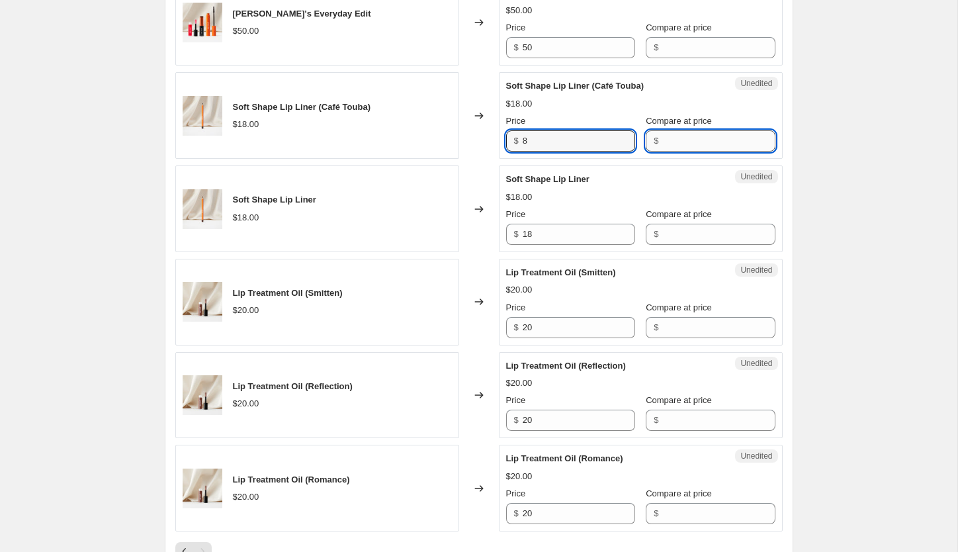
click at [671, 144] on input "Compare at price" at bounding box center [718, 140] width 112 height 21
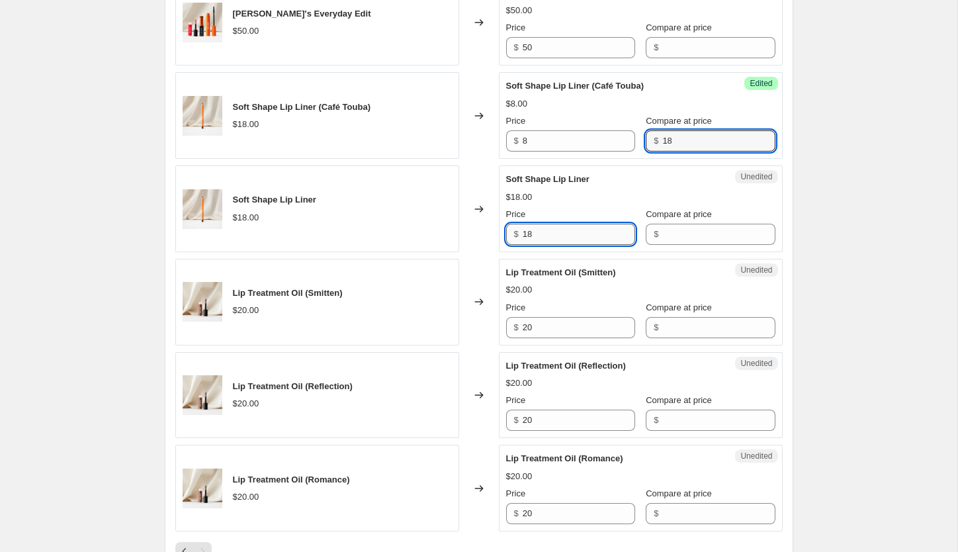
click at [560, 239] on input "18" at bounding box center [579, 234] width 112 height 21
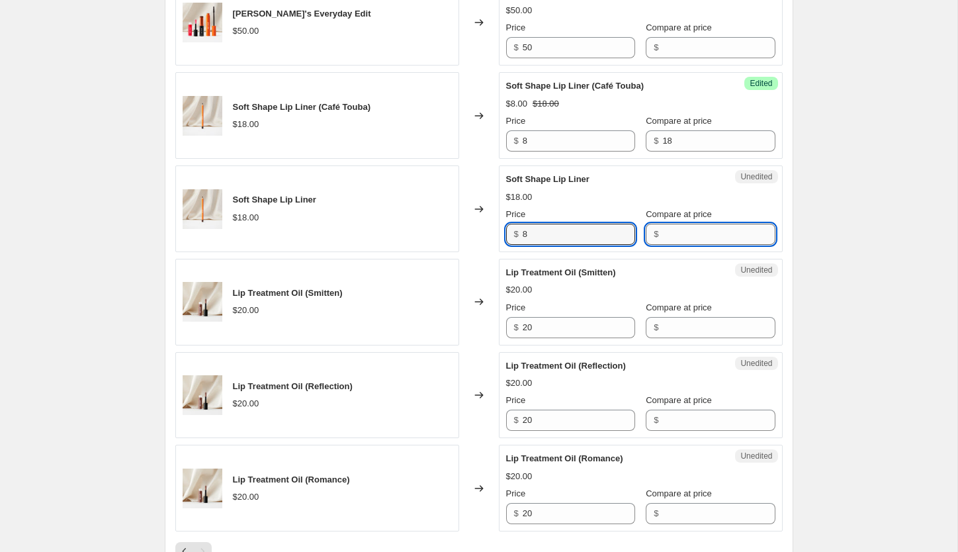
click at [662, 235] on input "Compare at price" at bounding box center [718, 234] width 112 height 21
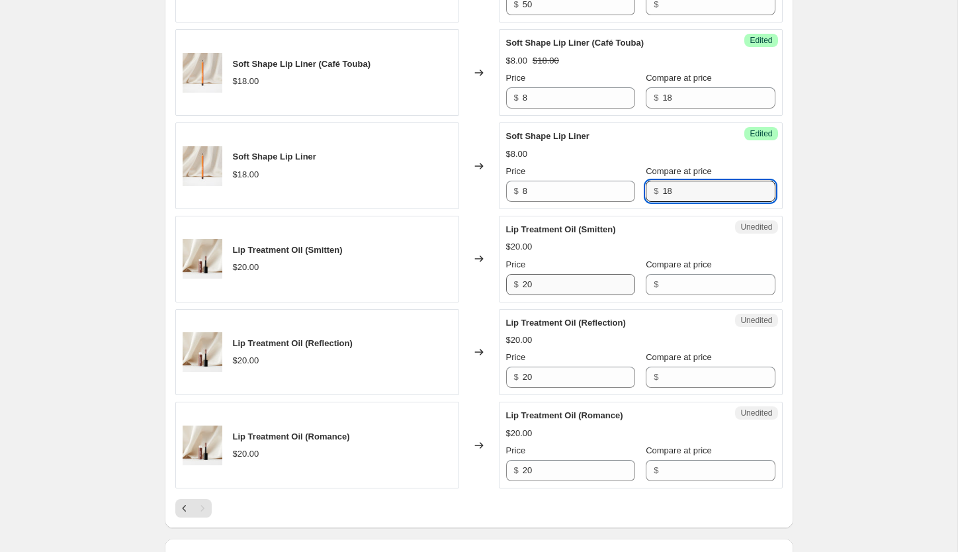
scroll to position [1869, 0]
click at [543, 284] on input "20" at bounding box center [579, 283] width 112 height 21
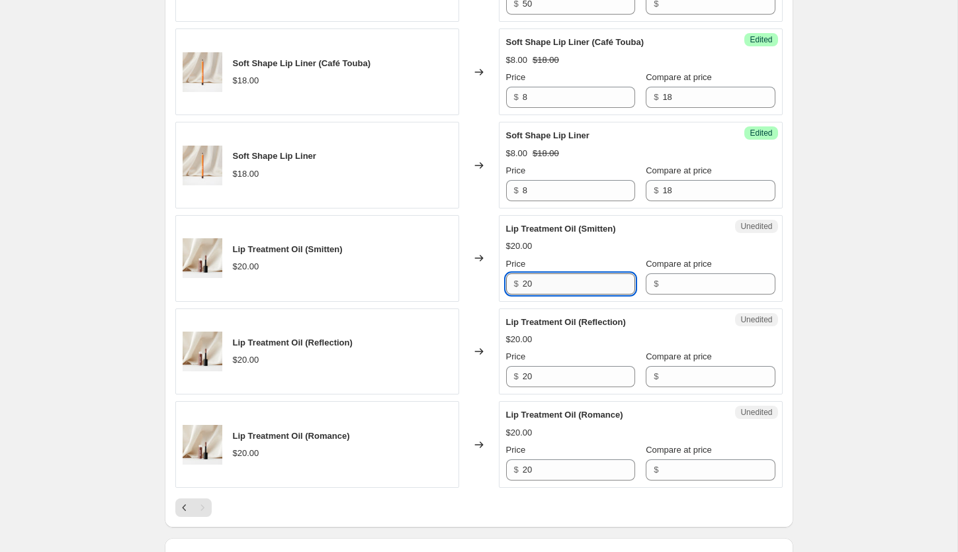
click at [543, 284] on input "20" at bounding box center [579, 283] width 112 height 21
click at [672, 284] on input "Compare at price" at bounding box center [718, 283] width 112 height 21
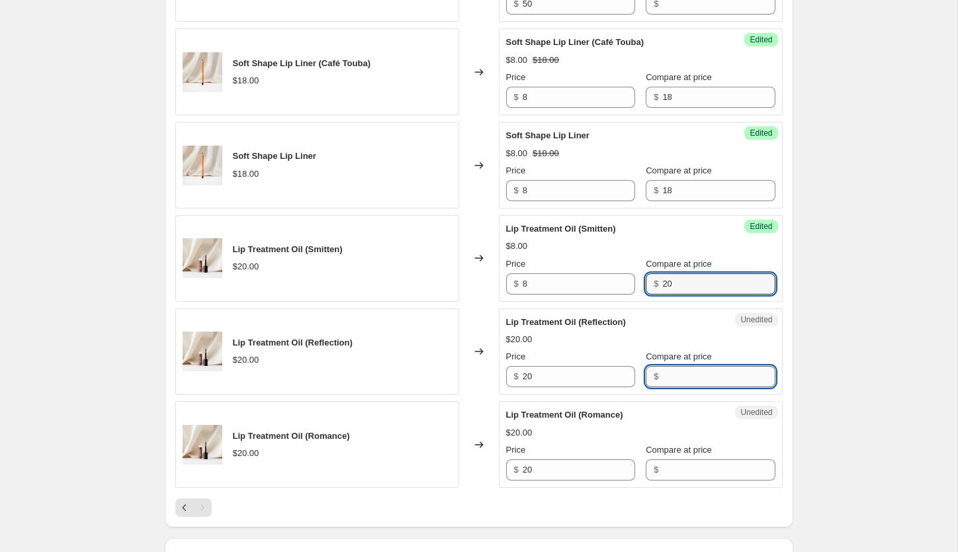
click at [681, 375] on input "Compare at price" at bounding box center [718, 376] width 112 height 21
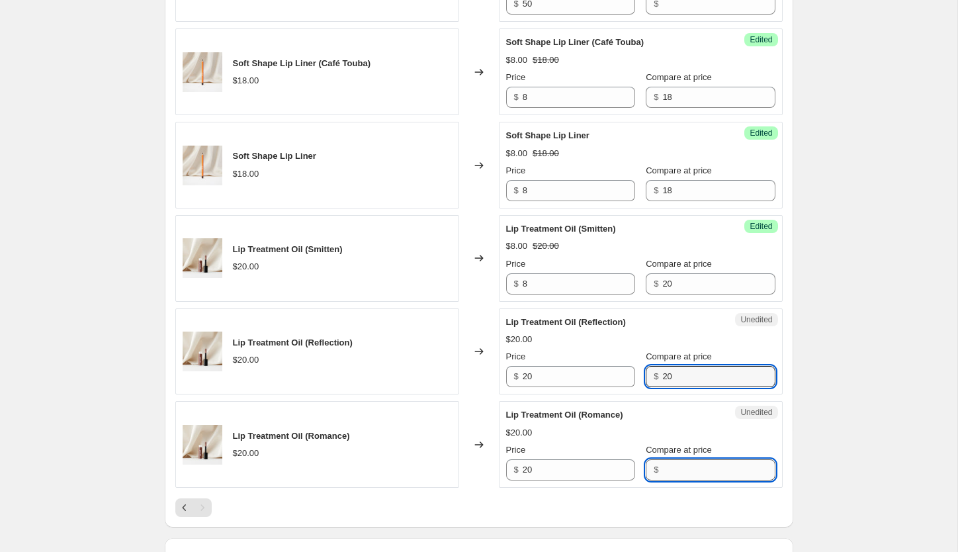
click at [665, 466] on input "Compare at price" at bounding box center [718, 469] width 112 height 21
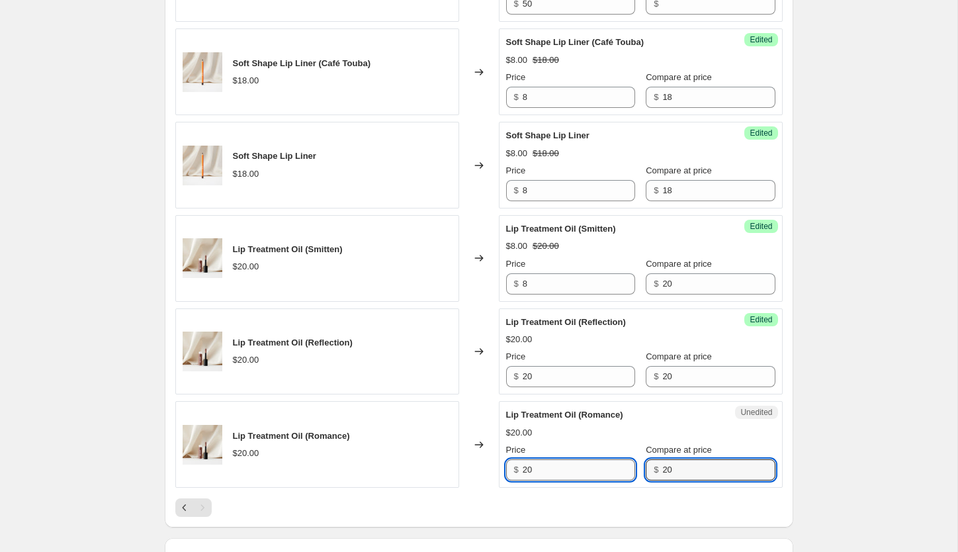
click at [552, 473] on input "20" at bounding box center [579, 469] width 112 height 21
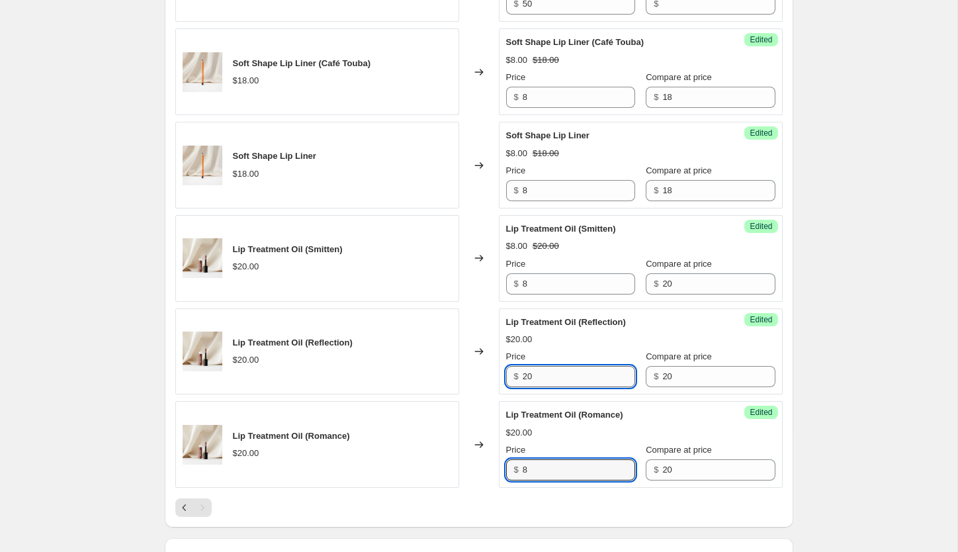
click at [543, 382] on input "20" at bounding box center [579, 376] width 112 height 21
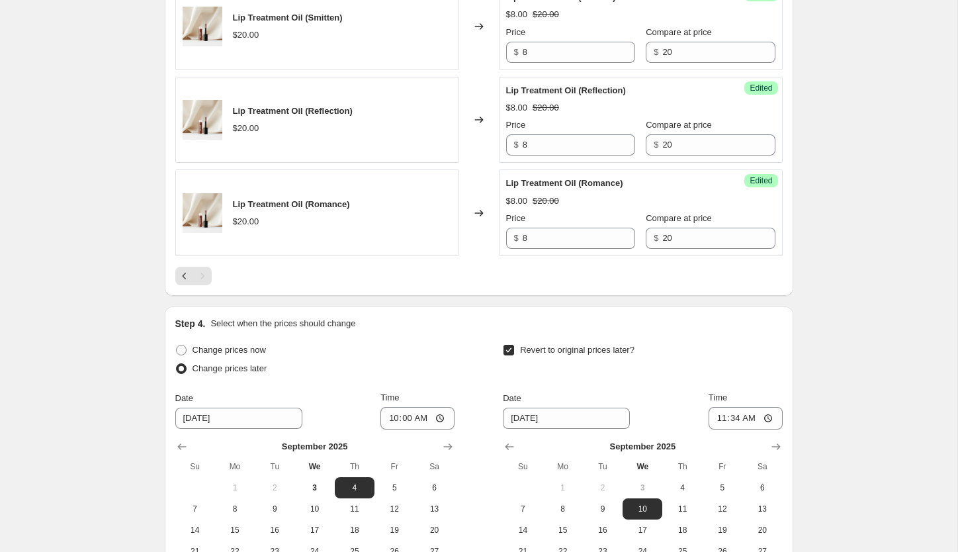
scroll to position [2183, 0]
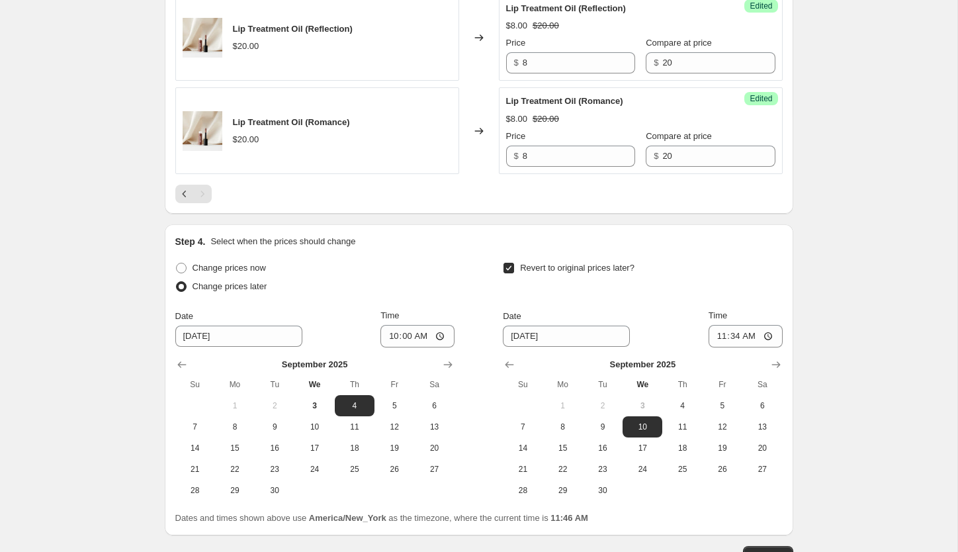
click at [204, 192] on div "Pagination" at bounding box center [202, 194] width 19 height 19
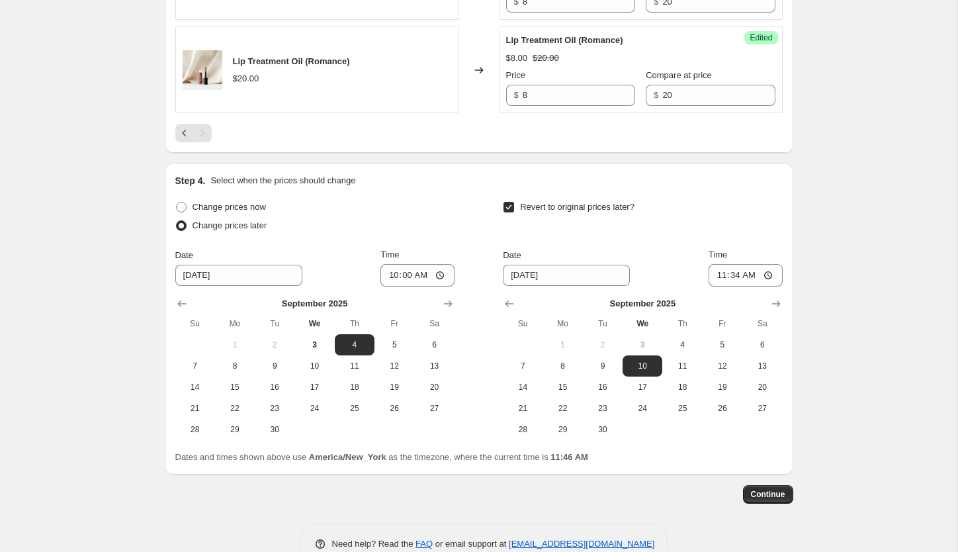
scroll to position [2250, 0]
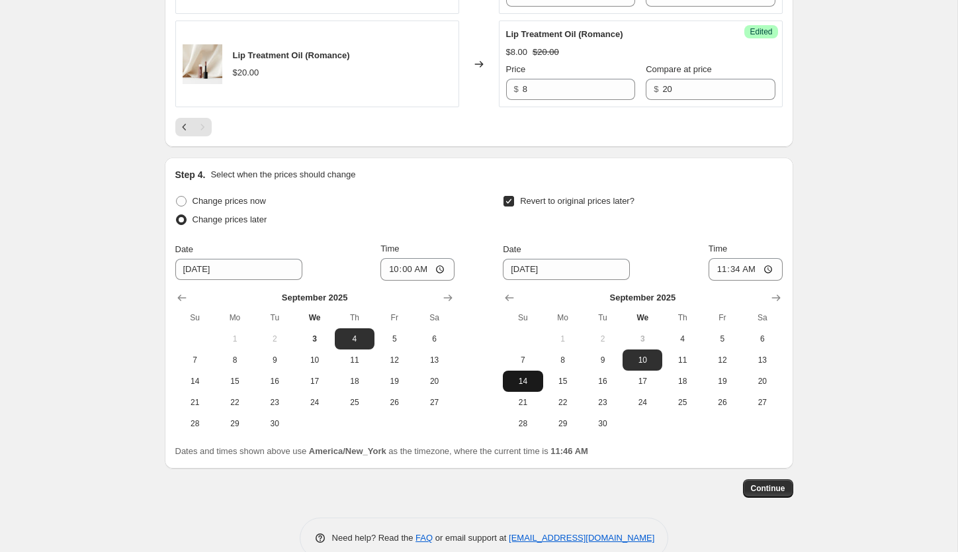
click at [528, 384] on span "14" at bounding box center [522, 381] width 29 height 11
click at [572, 381] on span "15" at bounding box center [562, 381] width 29 height 11
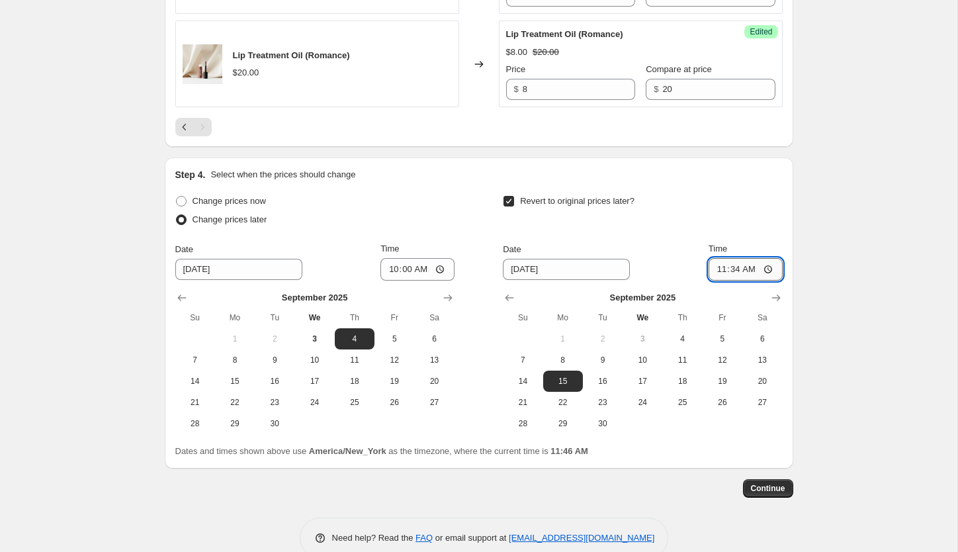
click at [763, 269] on input "11:34" at bounding box center [745, 269] width 74 height 22
click at [740, 275] on input "02:58" at bounding box center [745, 269] width 74 height 22
click at [734, 269] on input "02:58" at bounding box center [745, 269] width 74 height 22
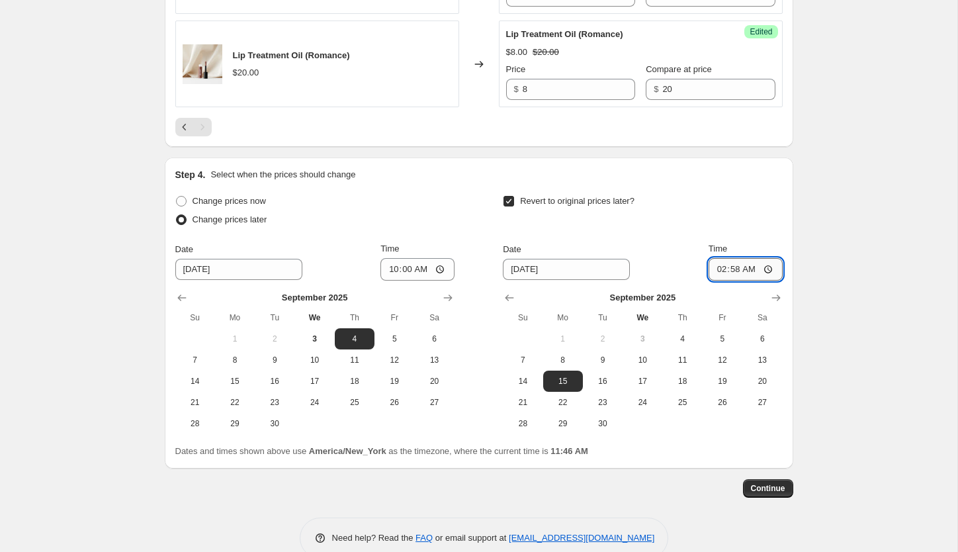
click at [734, 269] on input "02:58" at bounding box center [745, 269] width 74 height 22
click at [772, 489] on span "Continue" at bounding box center [768, 488] width 34 height 11
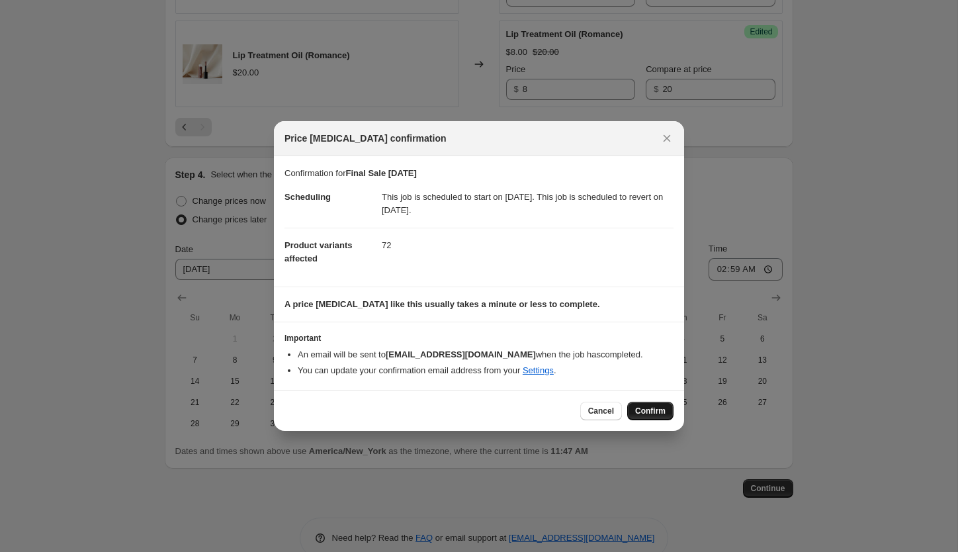
click at [655, 407] on span "Confirm" at bounding box center [650, 410] width 30 height 11
